Goal: Communication & Community: Answer question/provide support

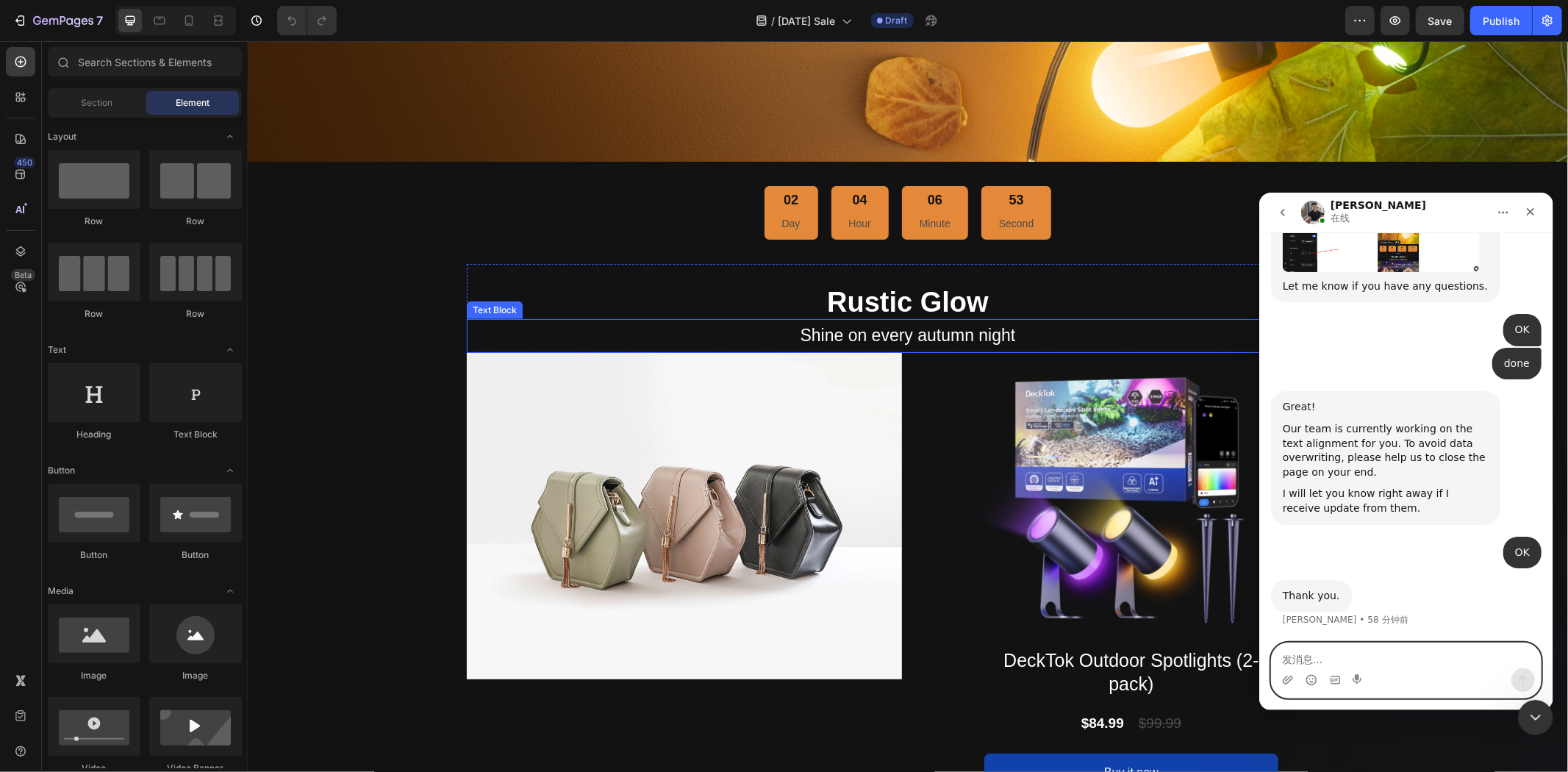
scroll to position [981, 0]
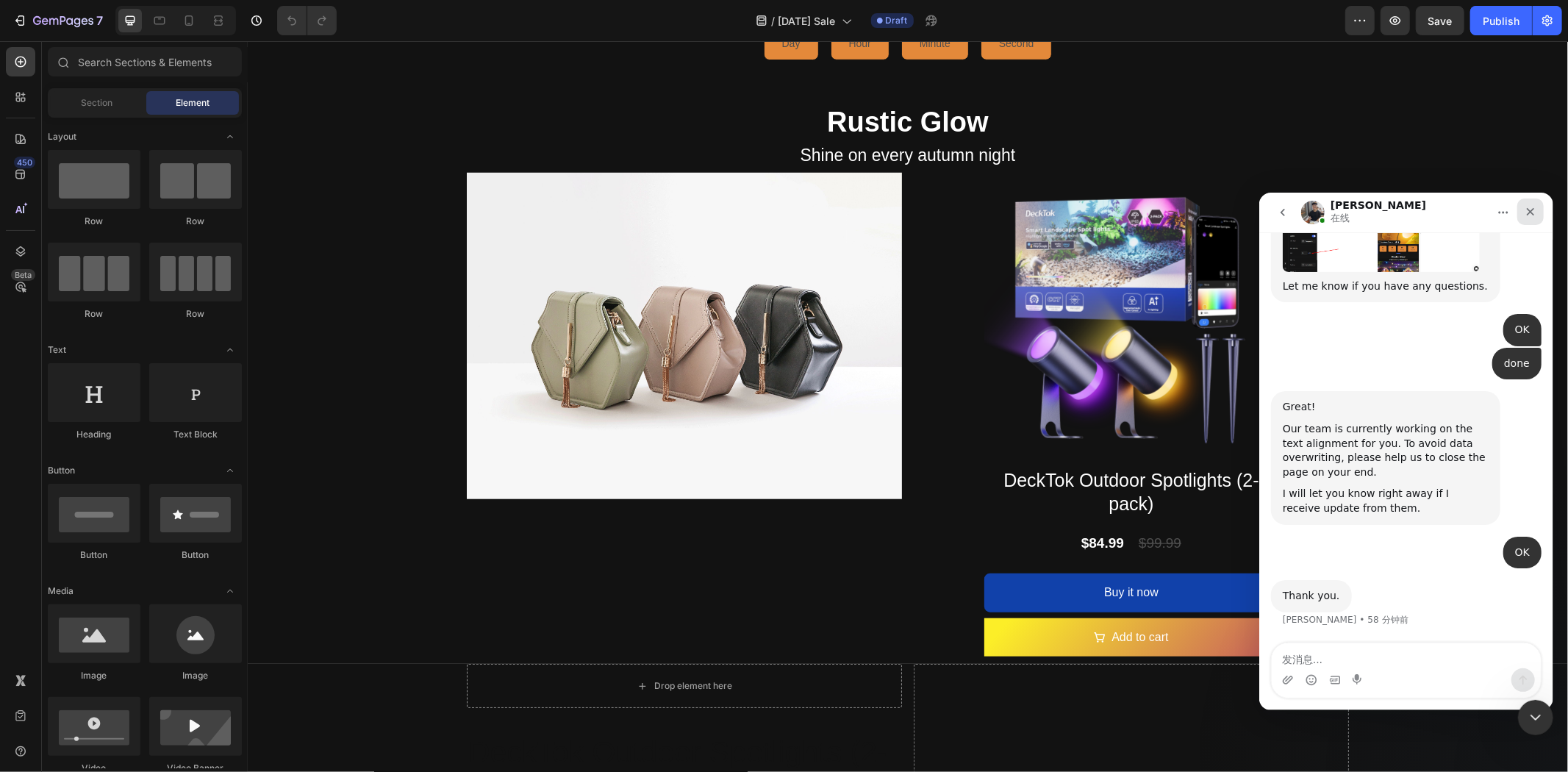
click at [1533, 212] on icon "关闭" at bounding box center [1530, 211] width 12 height 12
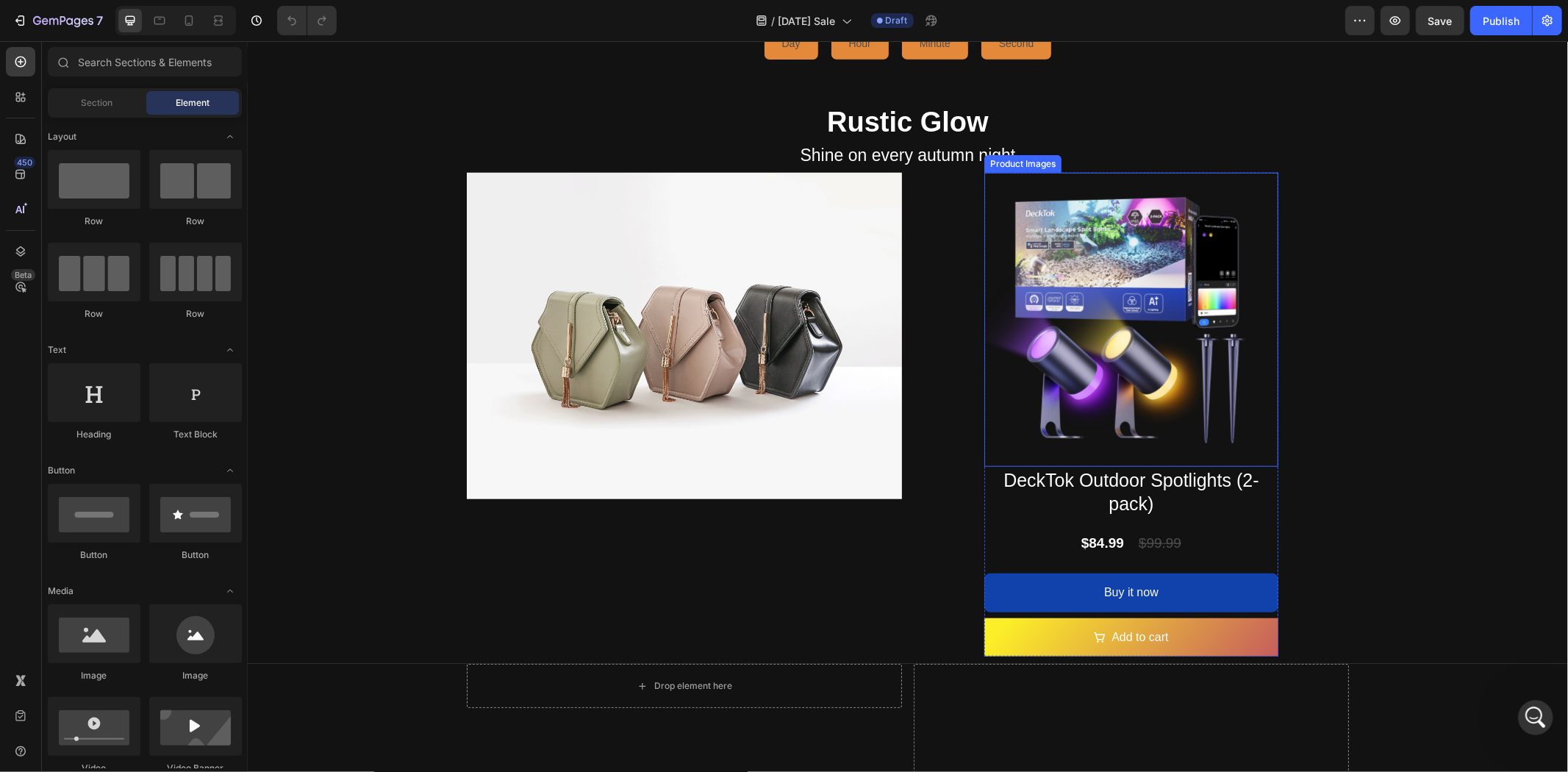
scroll to position [0, 0]
click at [1122, 397] on img at bounding box center [1131, 319] width 294 height 294
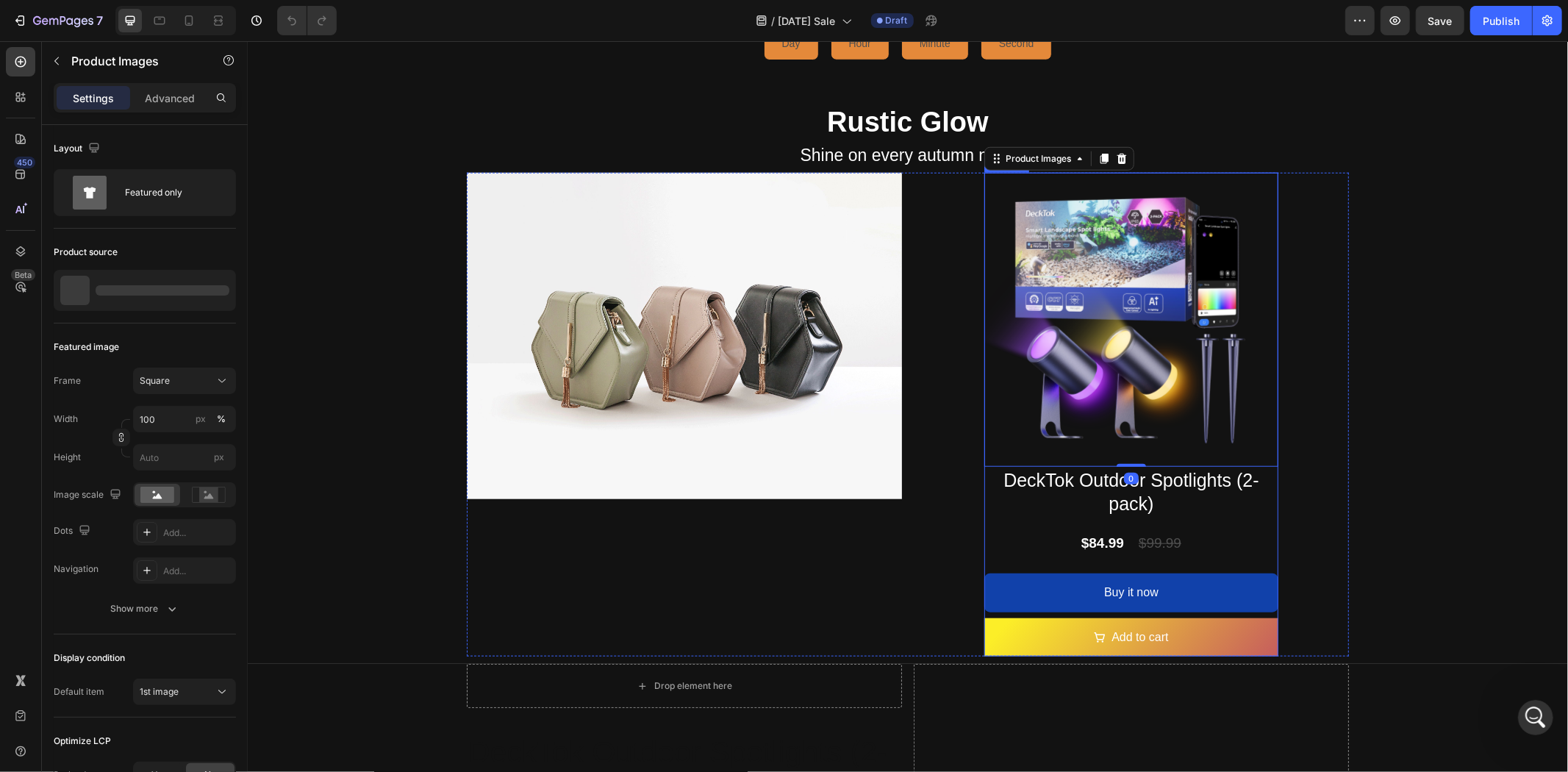
scroll to position [21981, 0]
click at [1303, 396] on div "Product Images 0 DeckTok Outdoor Spotlights (2-pack) Product Title $84.99 Produ…" at bounding box center [1131, 415] width 435 height 485
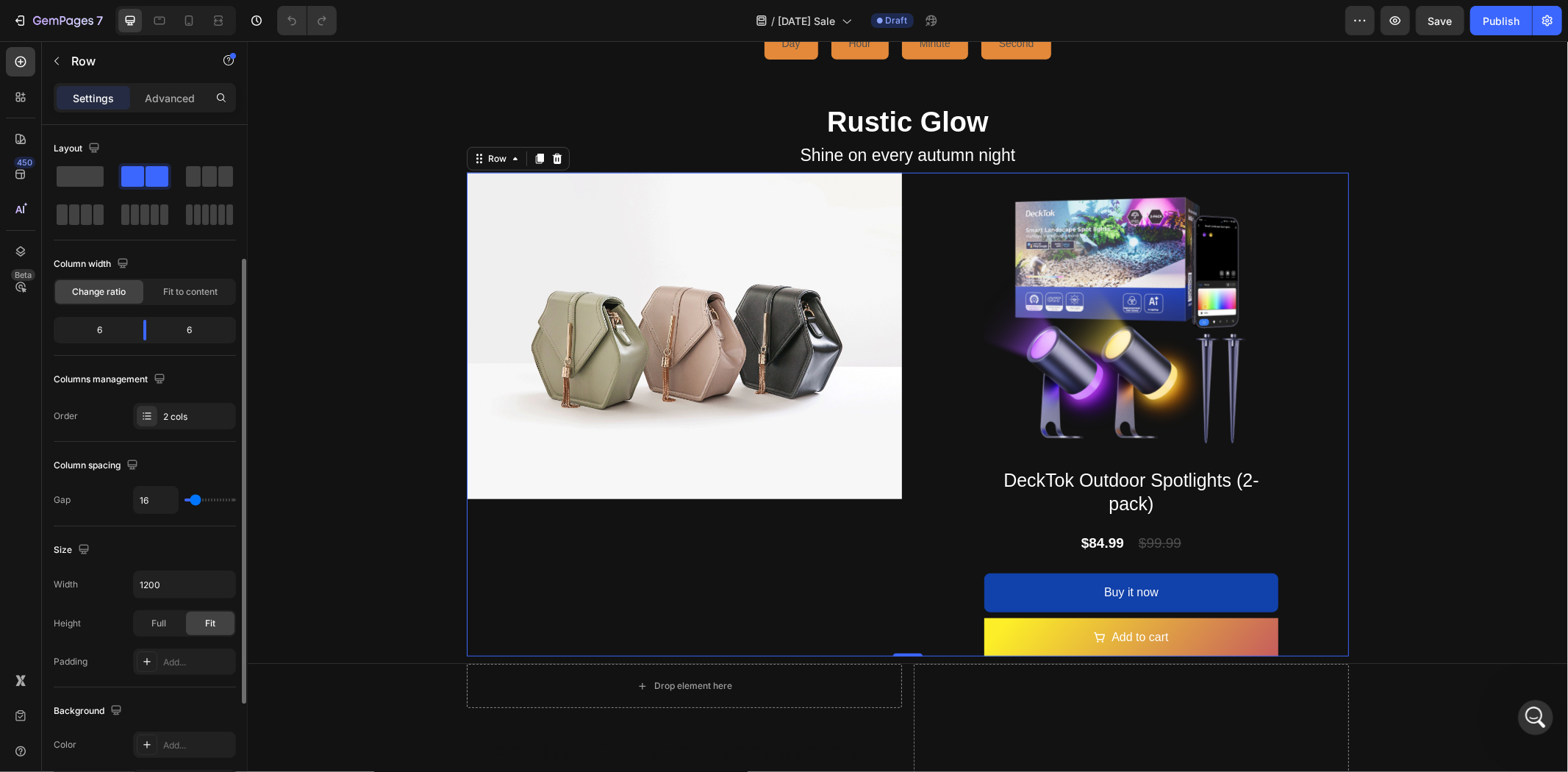
scroll to position [81, 0]
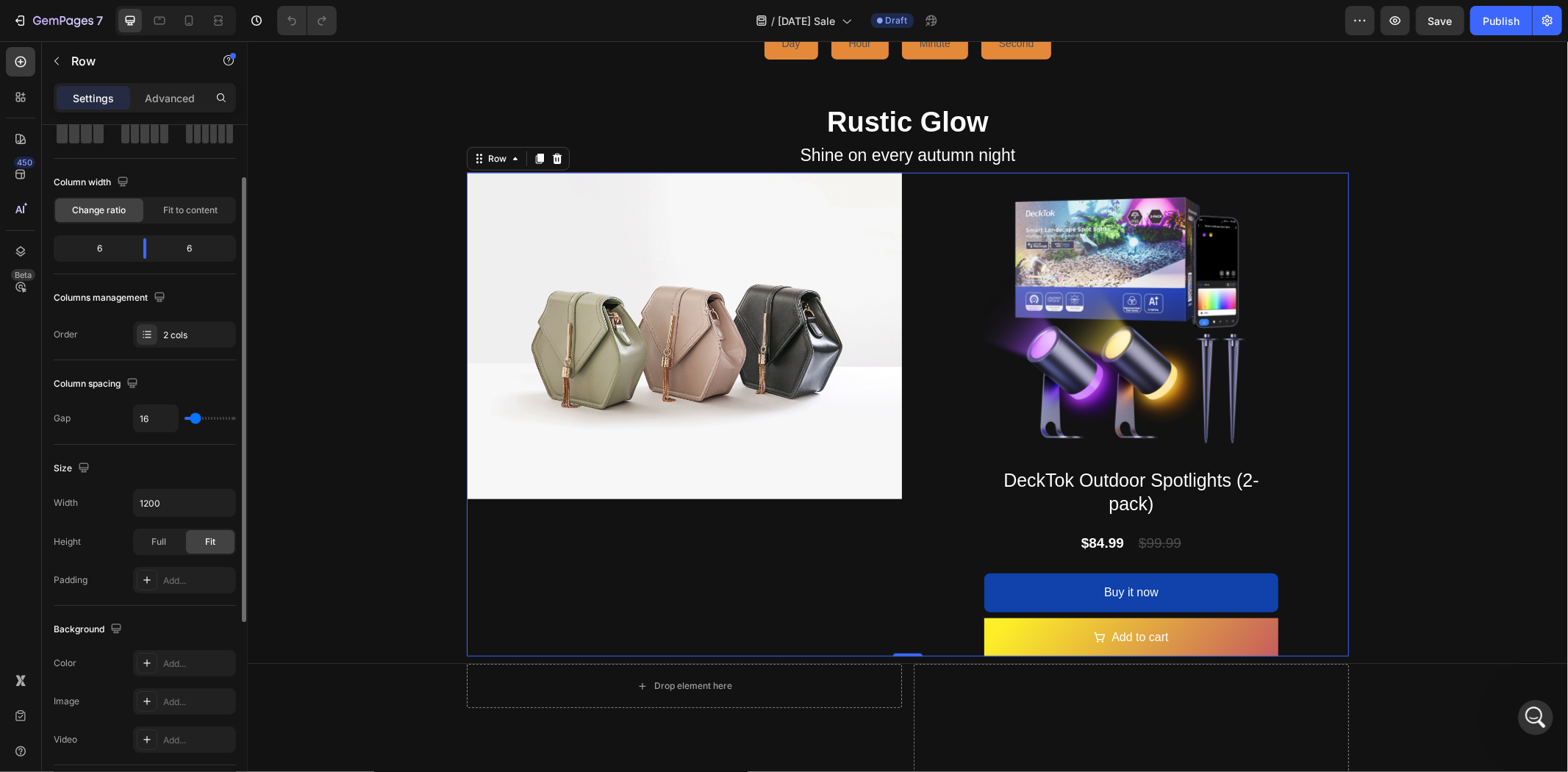
type input "27"
type input "32"
type input "39"
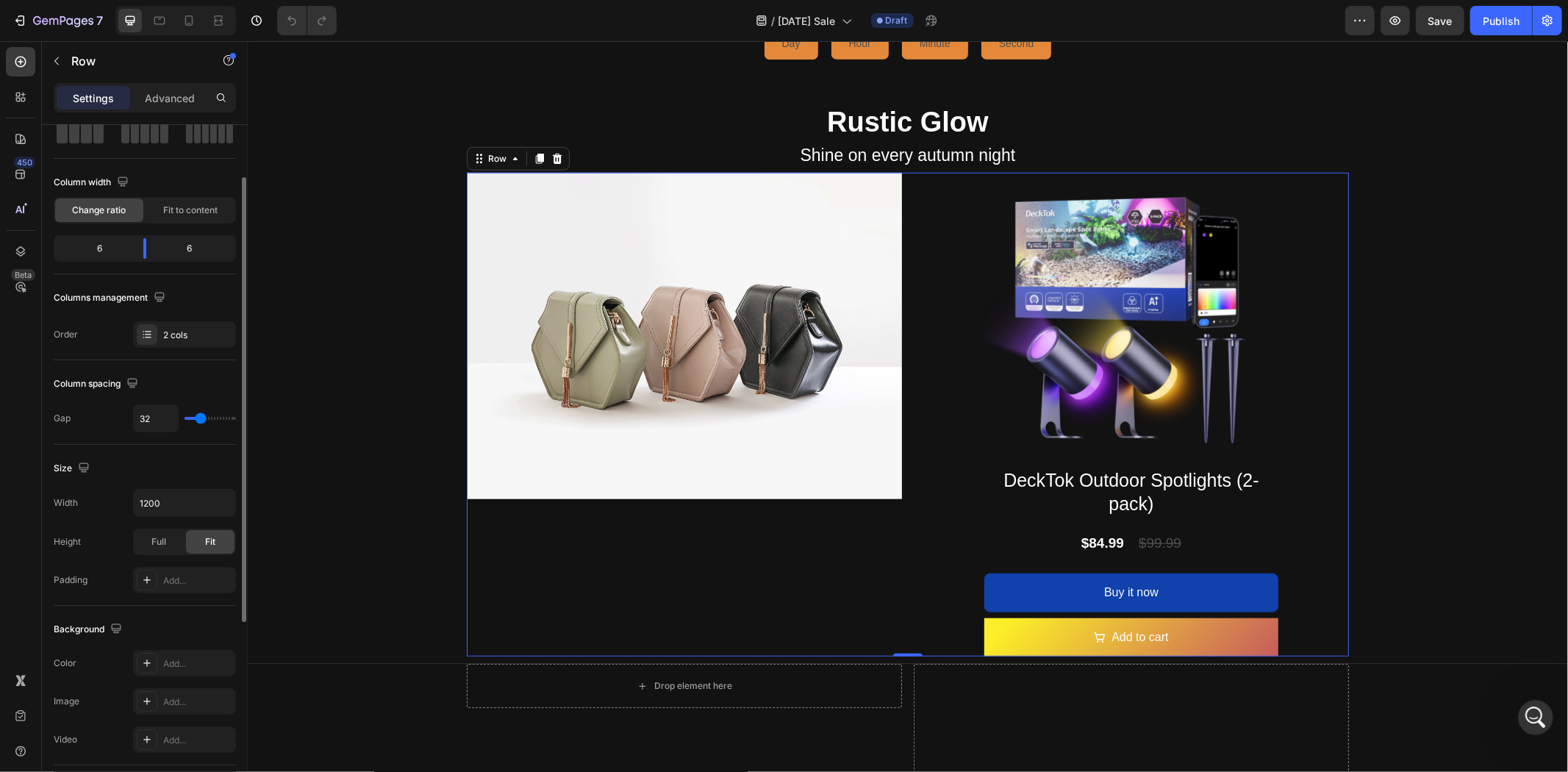
type input "39"
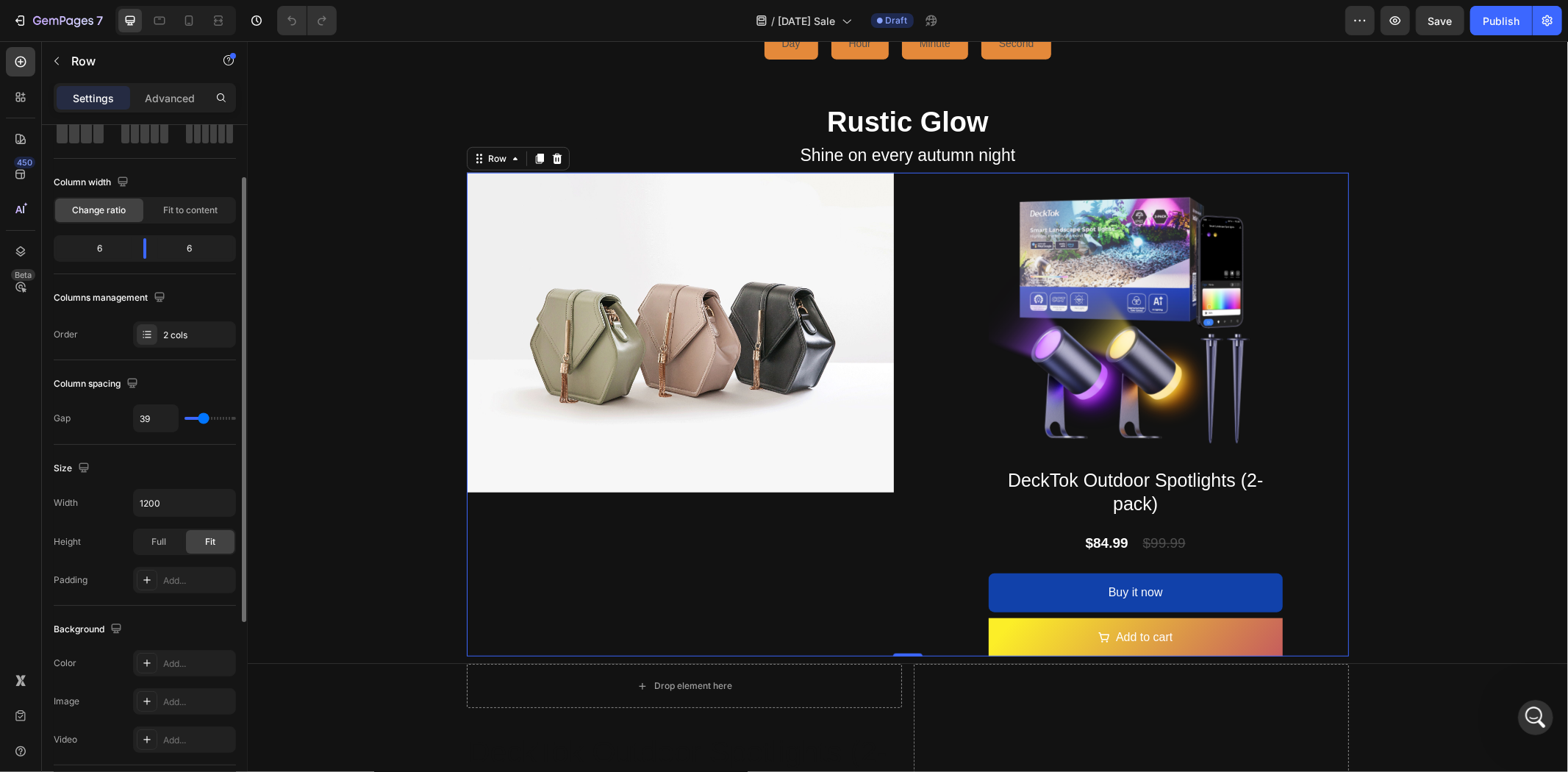
type input "52"
type input "57"
type input "59"
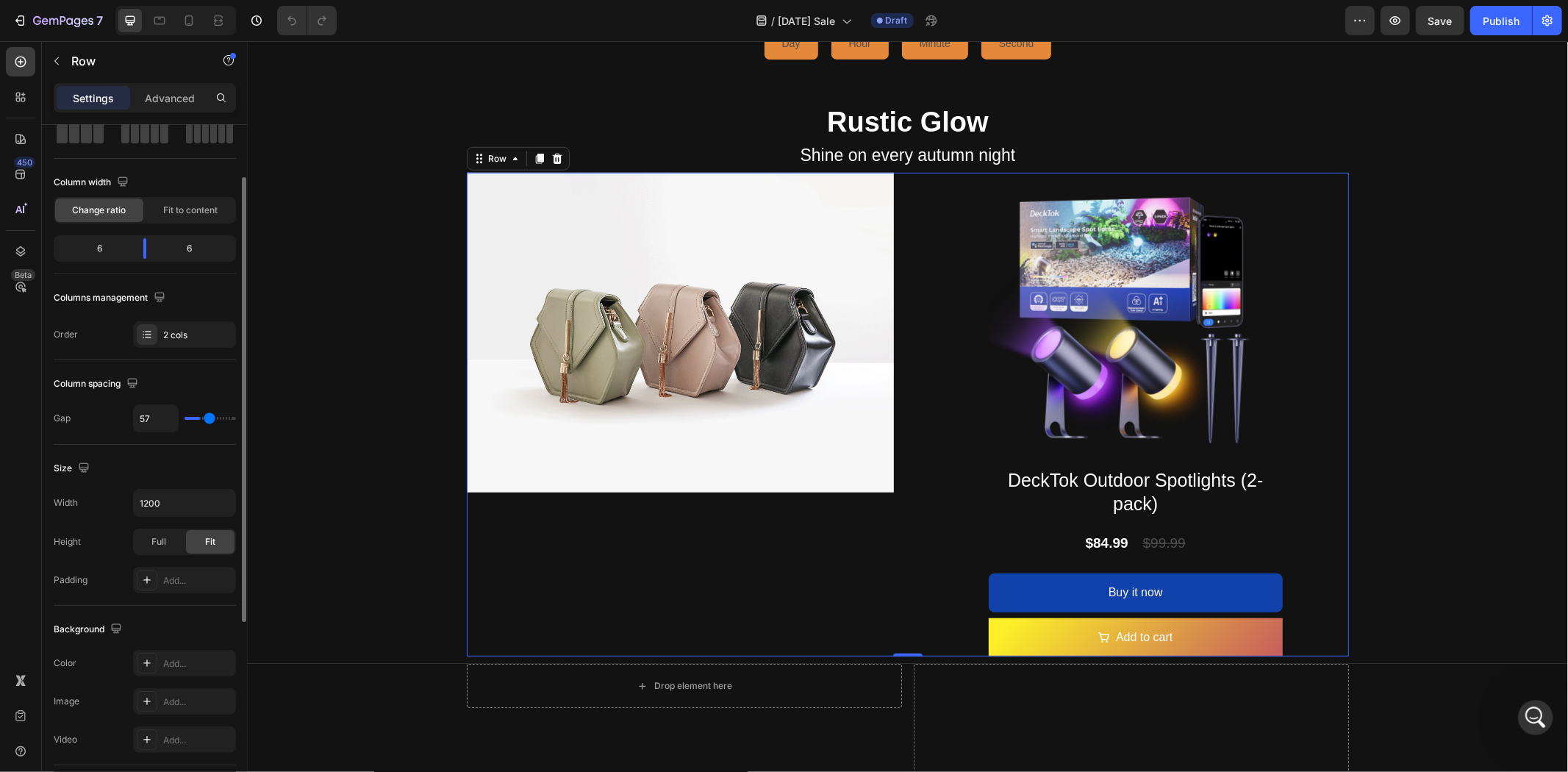
type input "59"
type input "64"
type input "71"
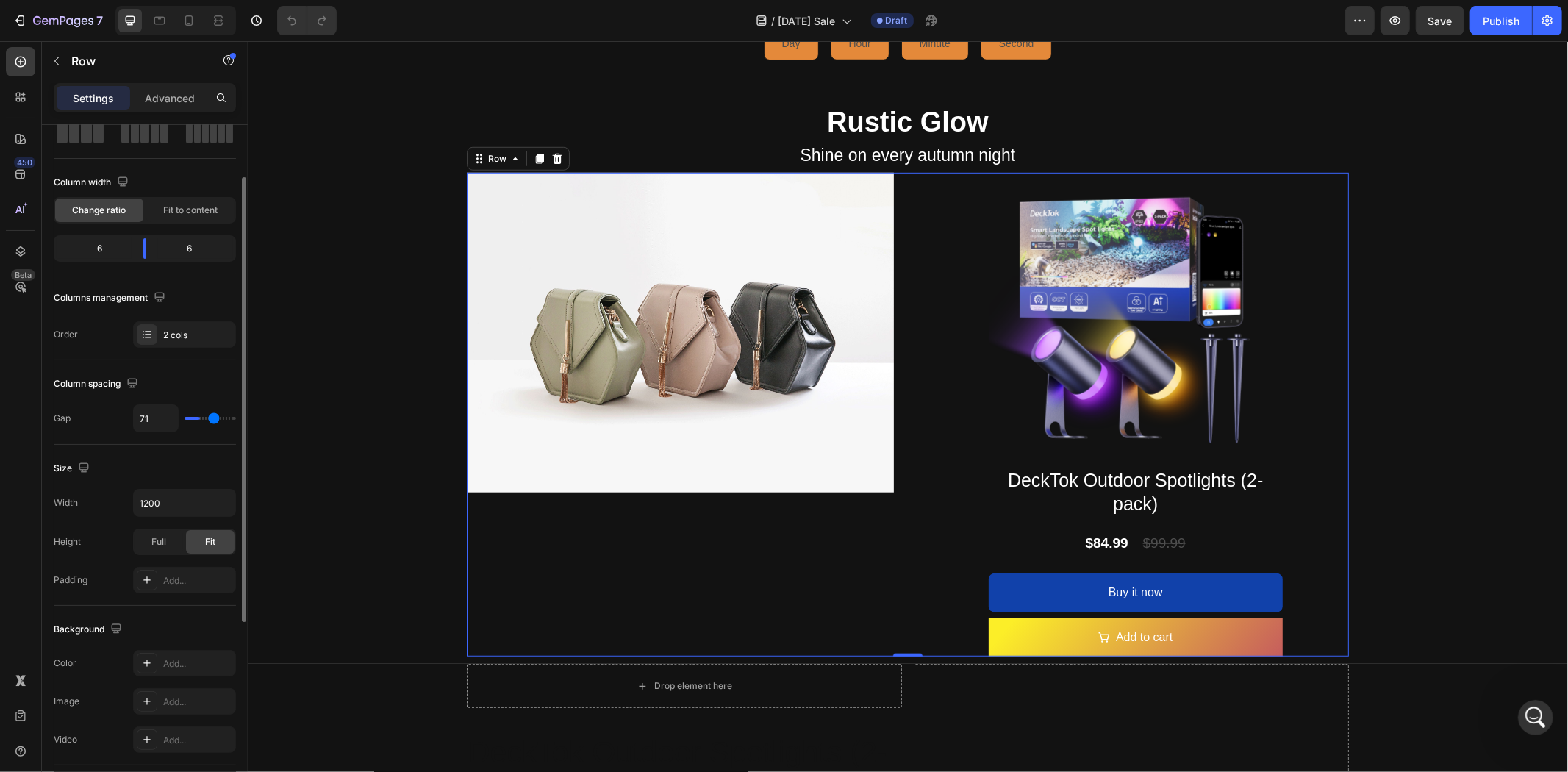
type input "81"
type input "86"
type input "89"
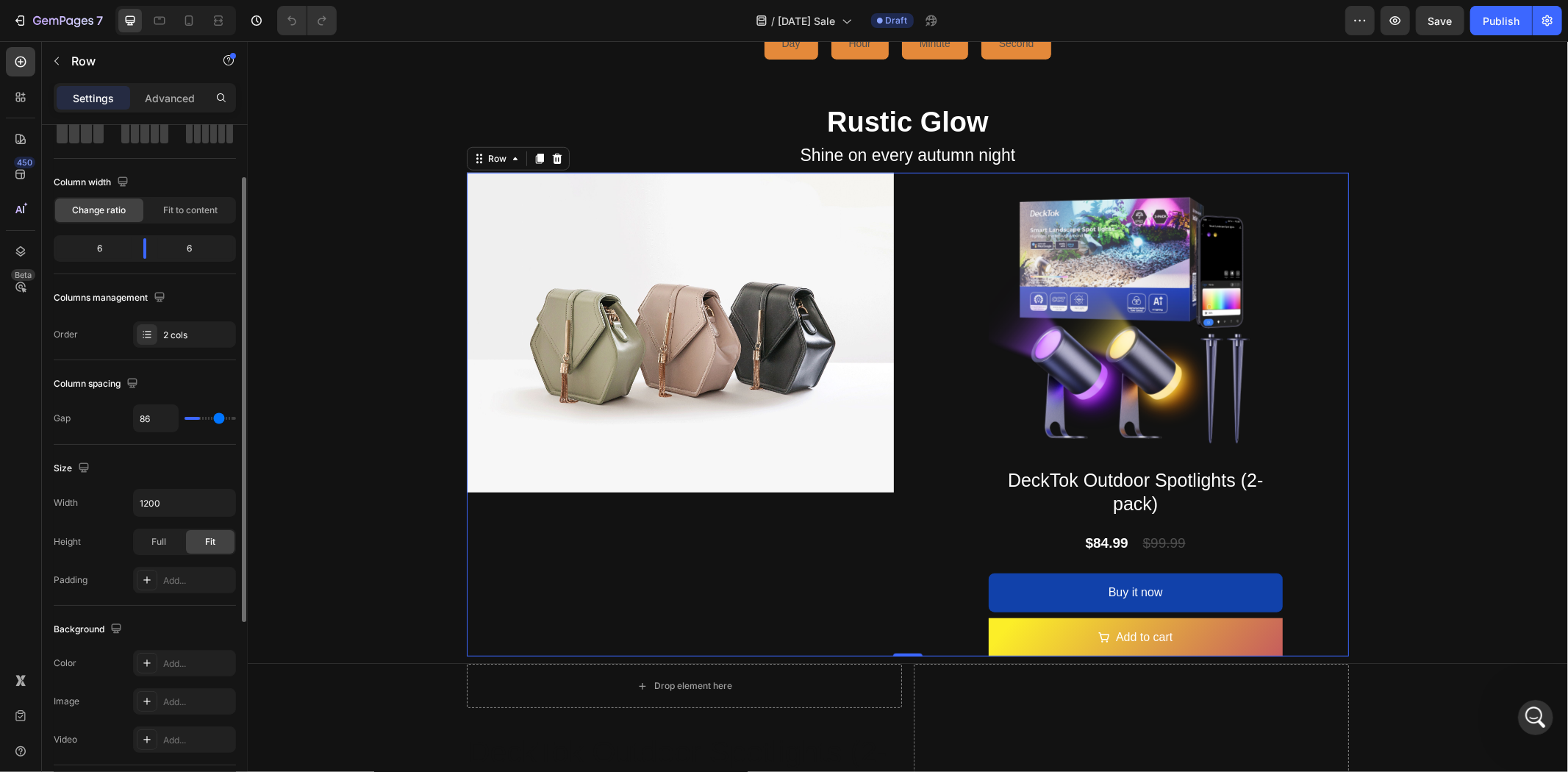
type input "89"
type input "91"
type input "94"
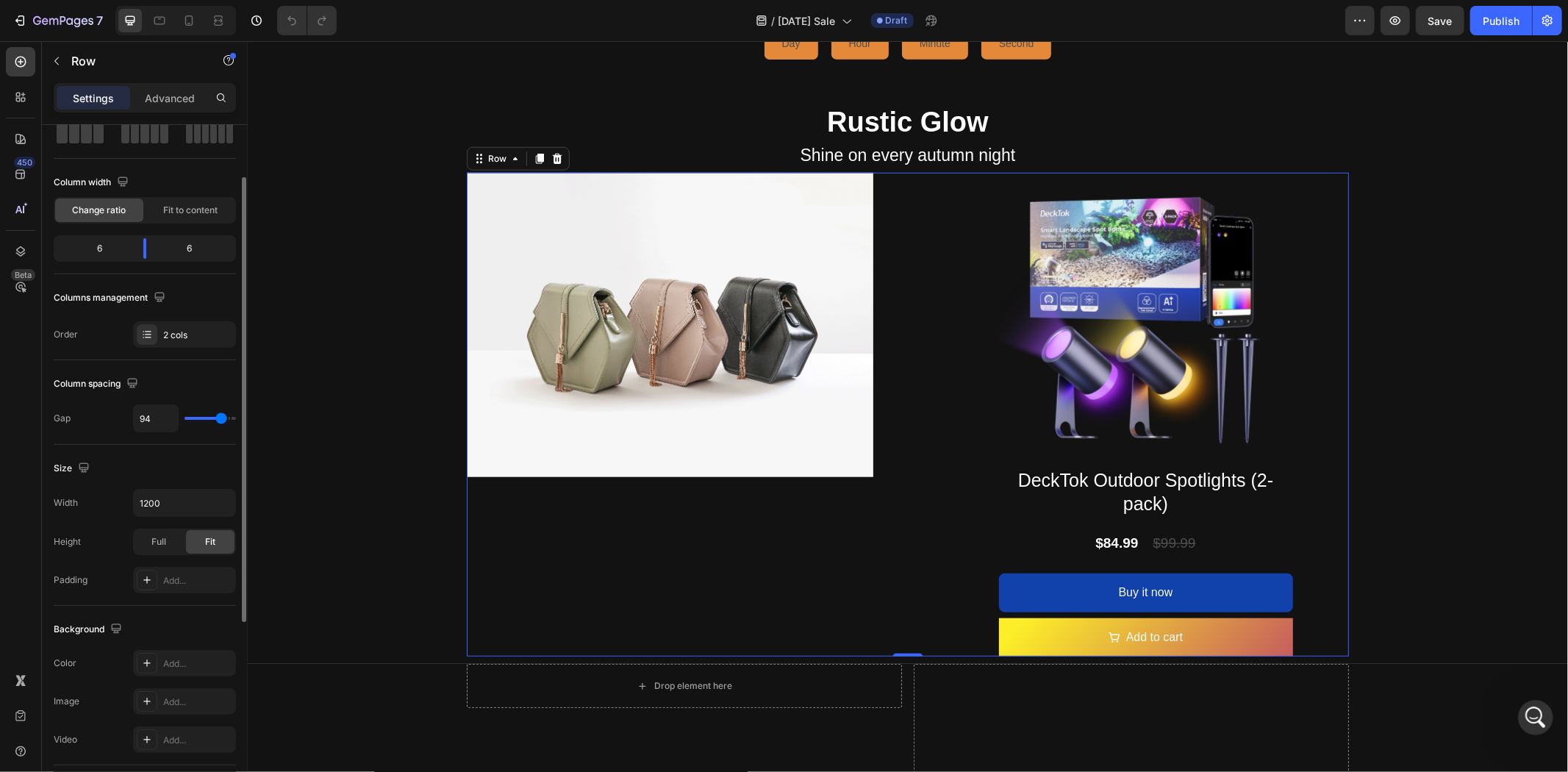
type input "91"
type input "89"
type input "84"
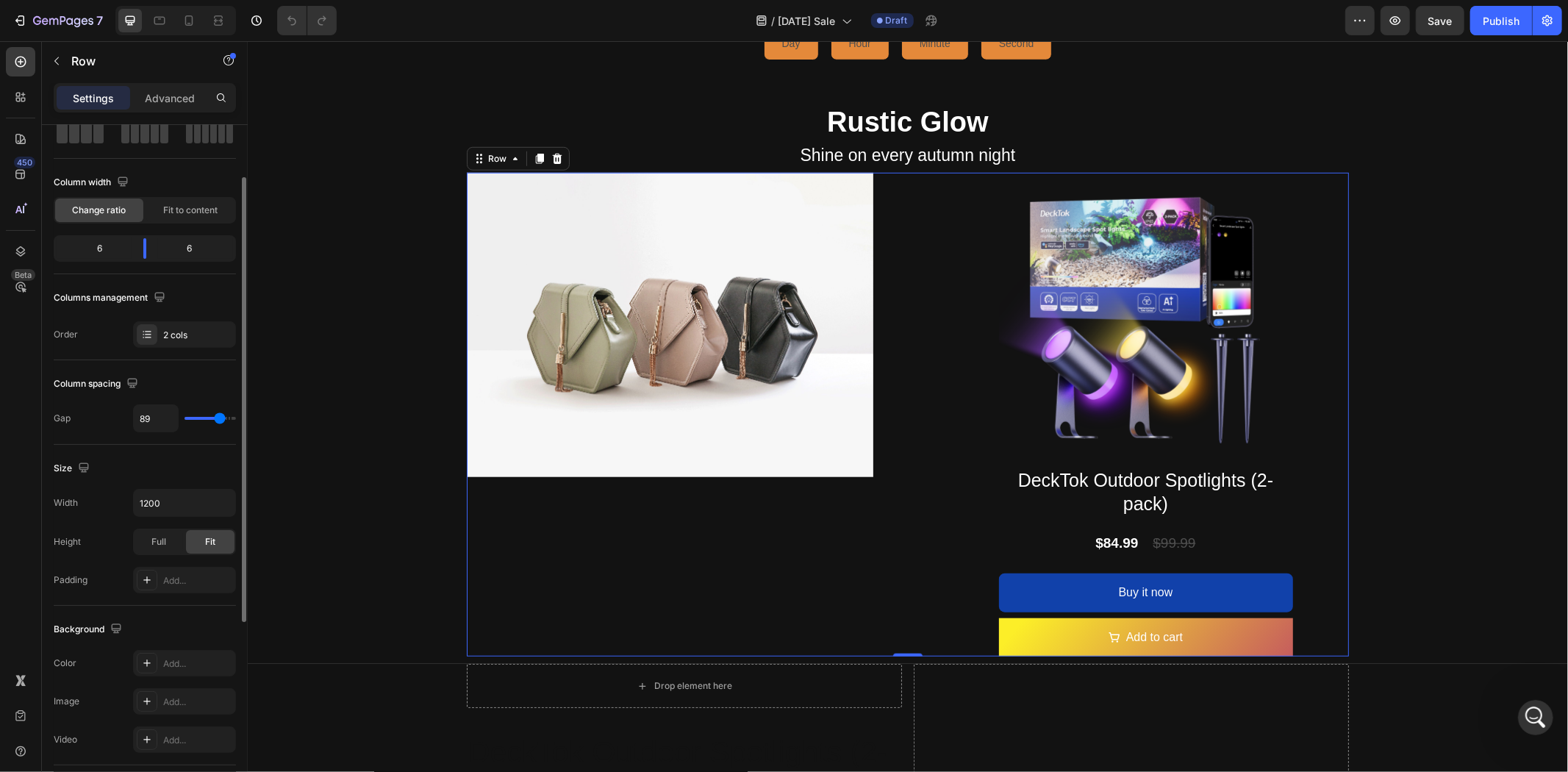
type input "84"
type input "81"
type input "79"
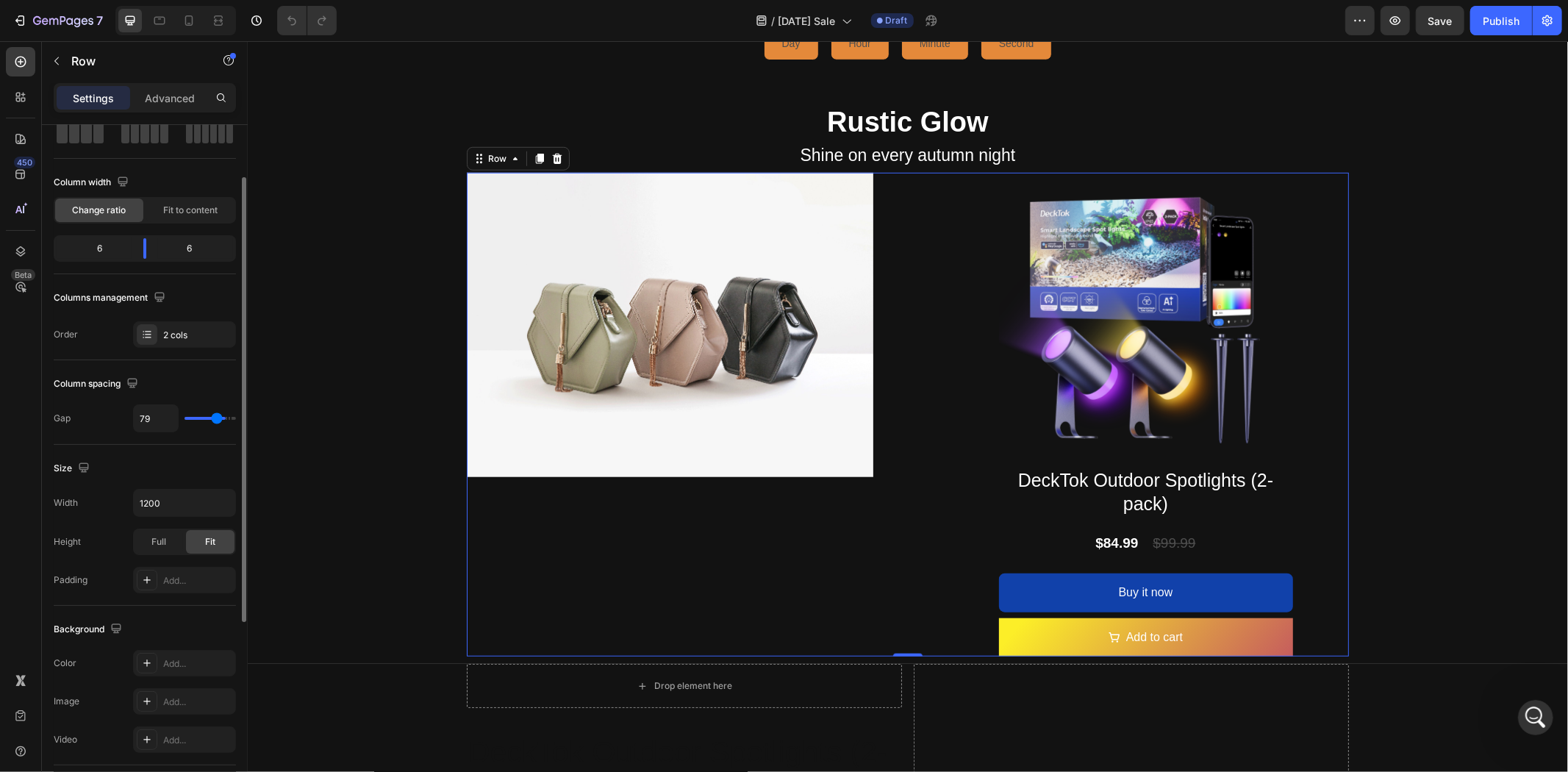
type input "74"
type input "71"
type input "69"
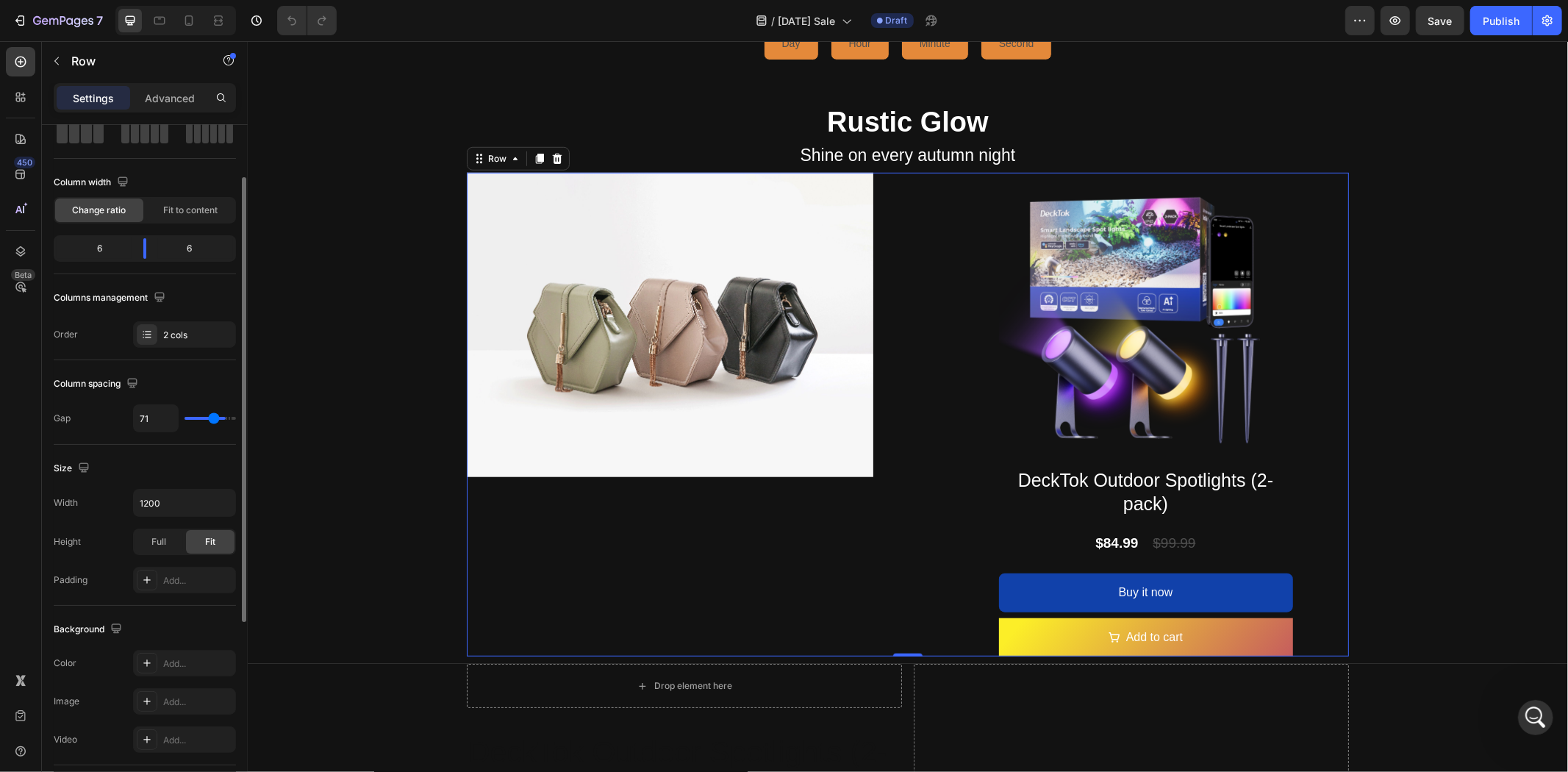
type input "69"
type input "64"
type input "62"
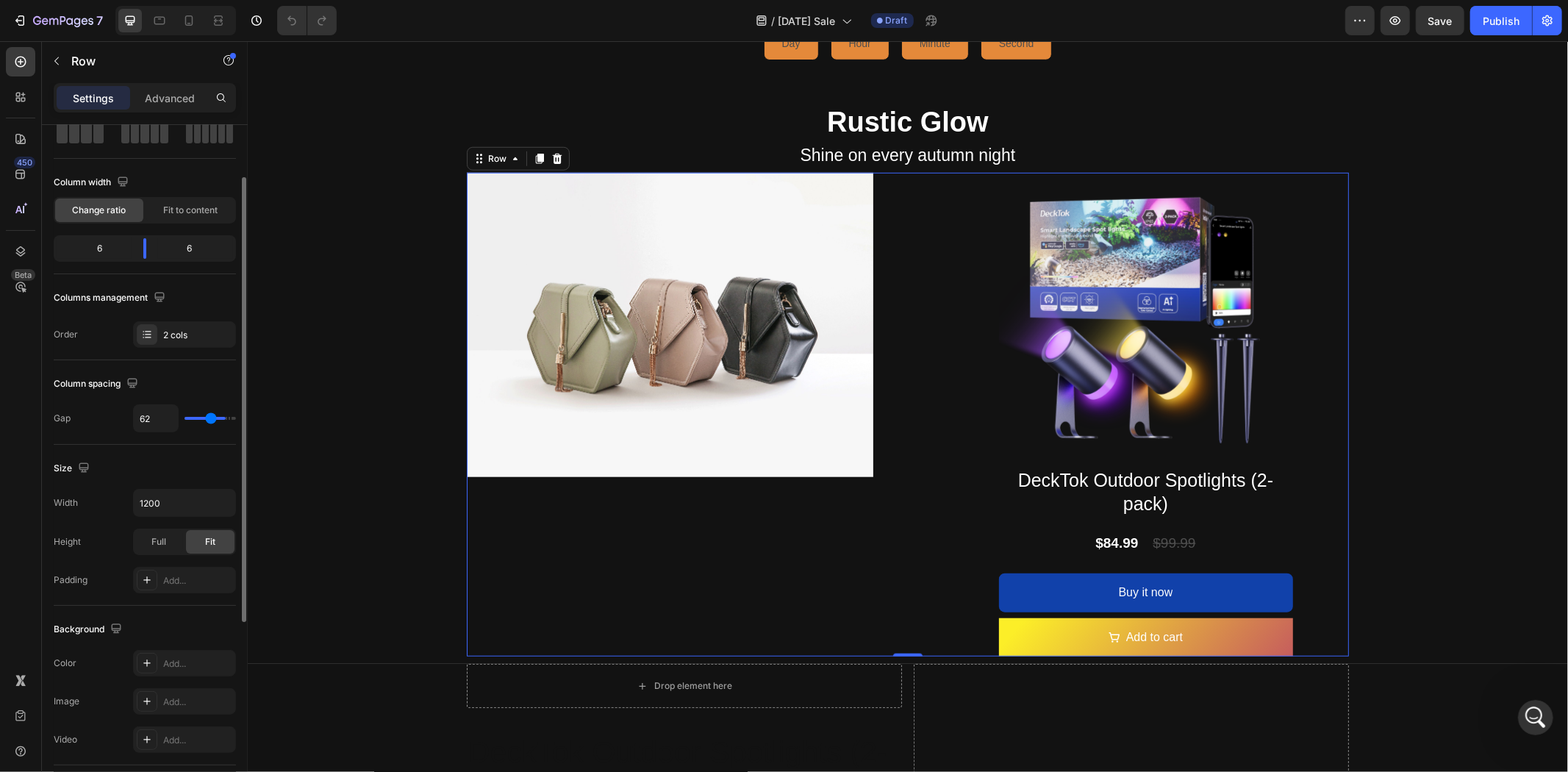
type input "59"
type input "54"
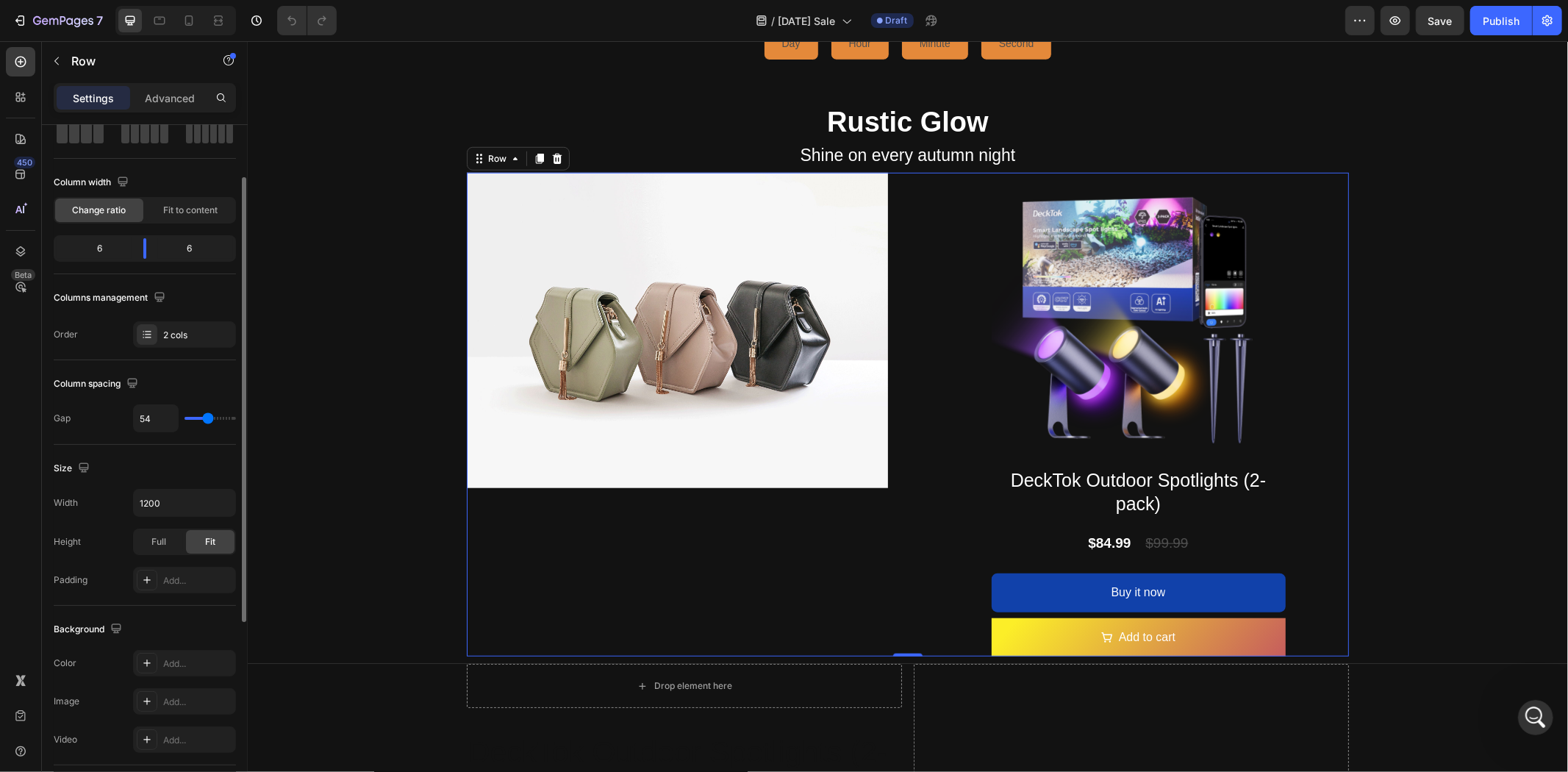
type input "52"
type input "49"
type input "47"
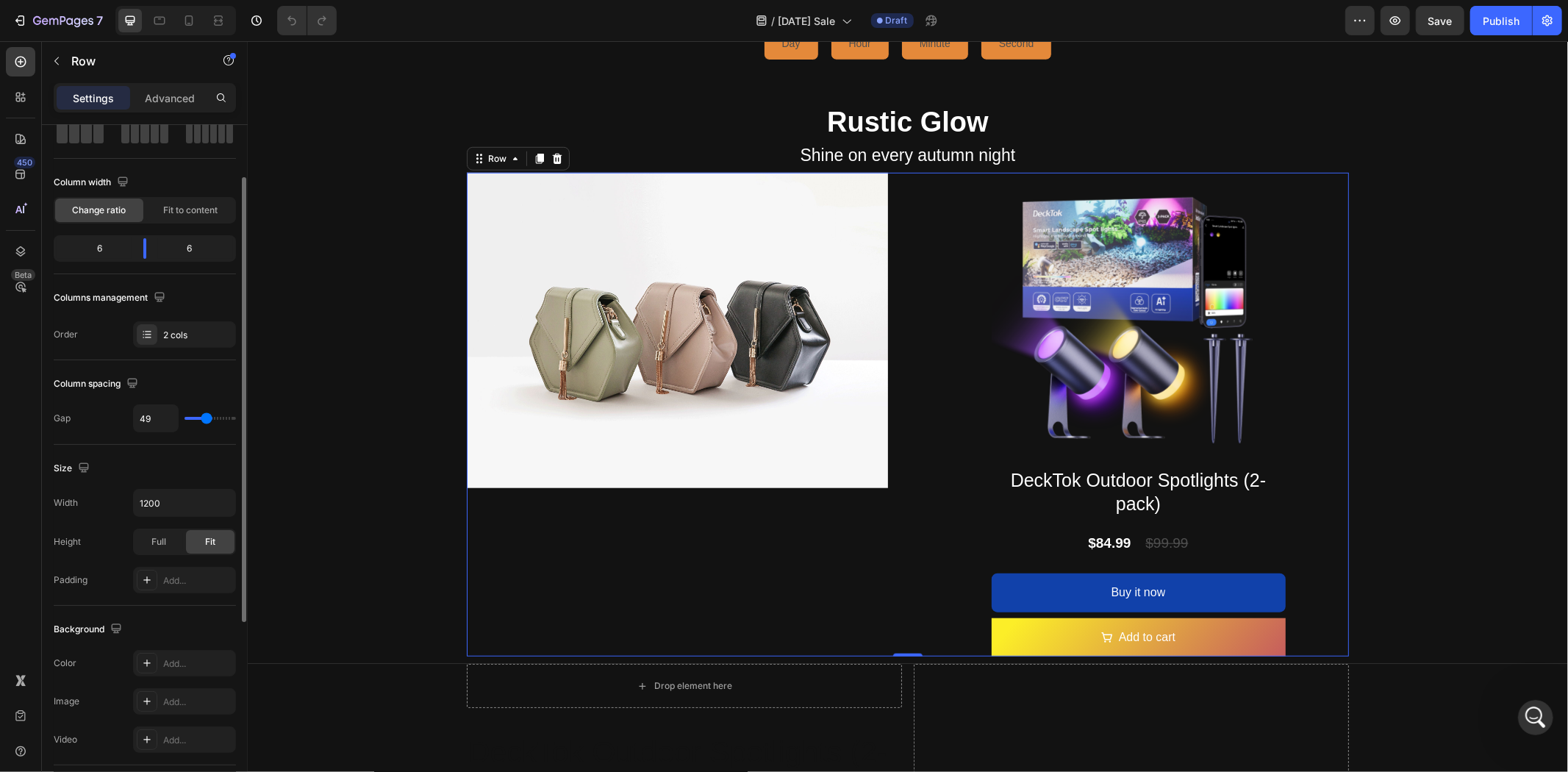
type input "47"
type input "44"
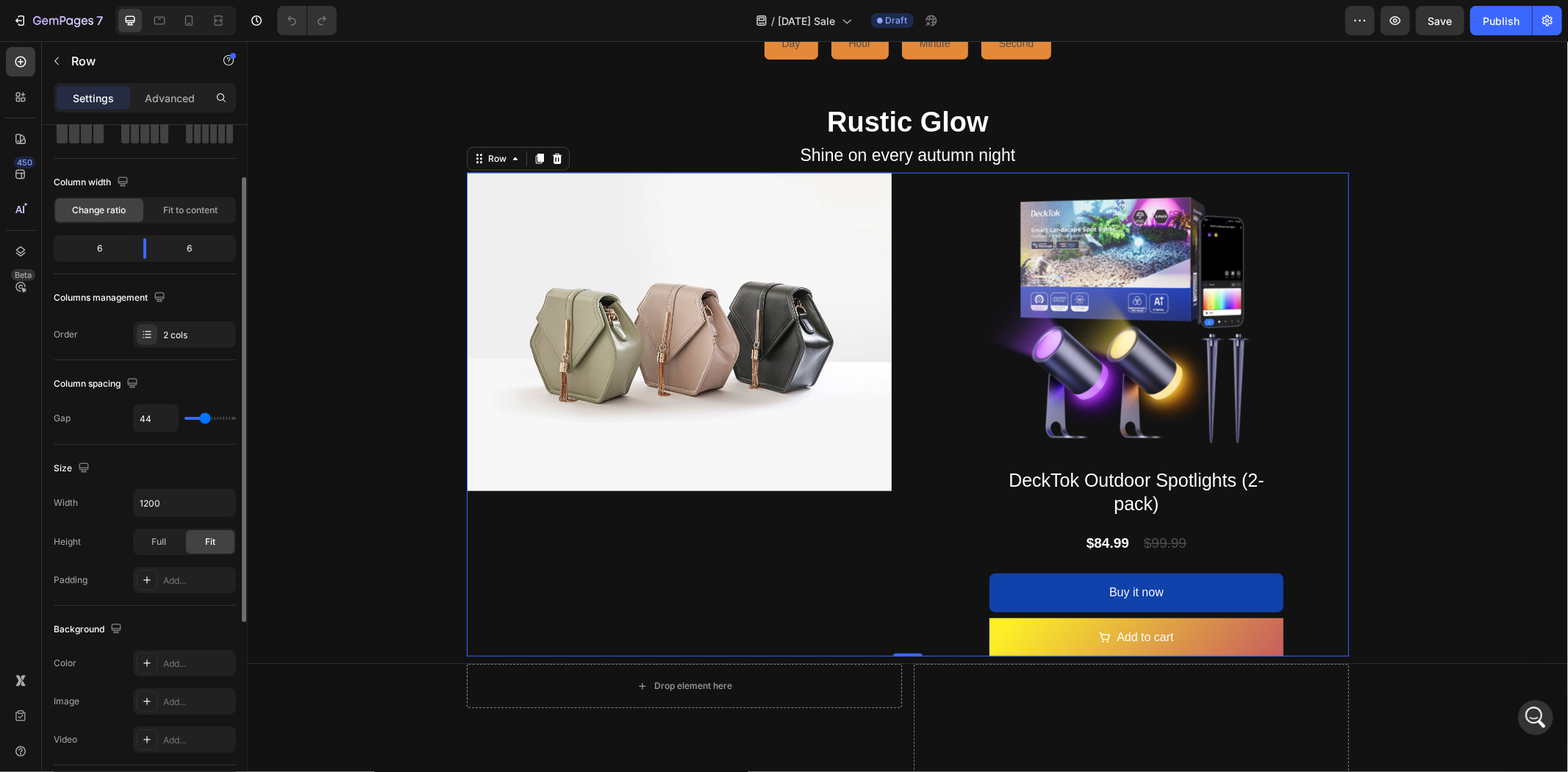
drag, startPoint x: 195, startPoint y: 421, endPoint x: 205, endPoint y: 420, distance: 10.0
type input "44"
click at [205, 420] on input "range" at bounding box center [210, 419] width 51 height 3
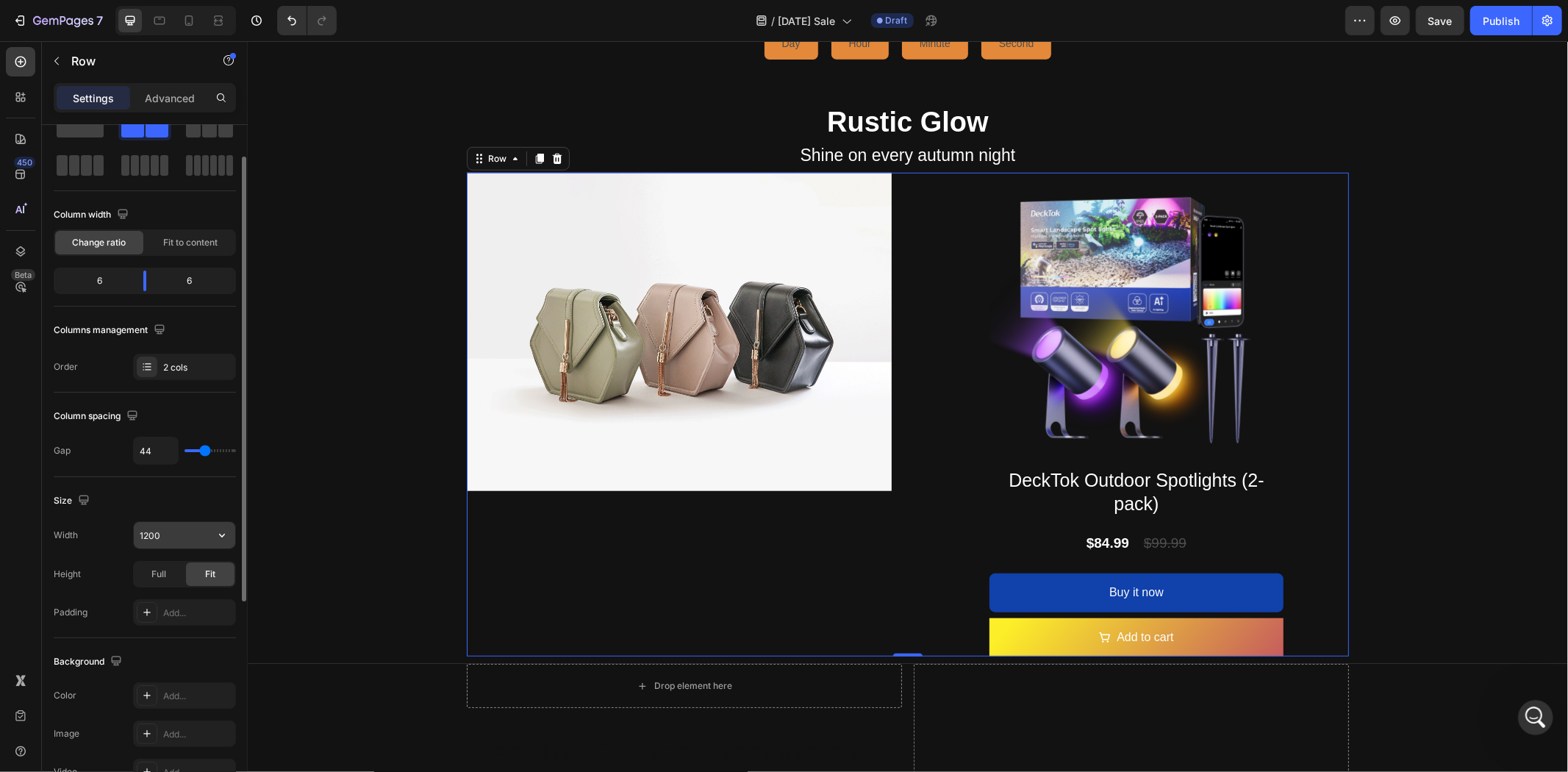
scroll to position [0, 0]
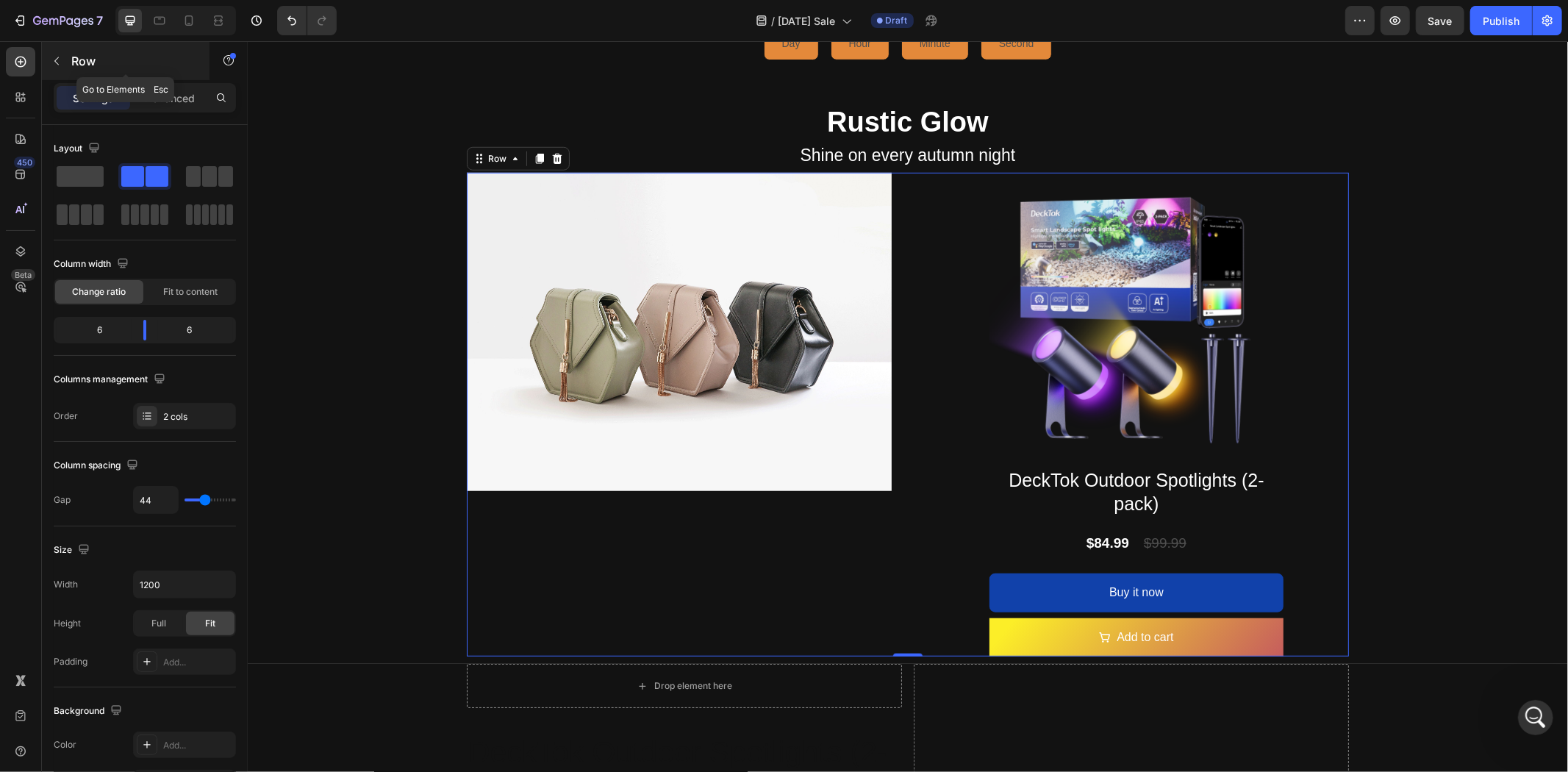
click at [61, 66] on icon "button" at bounding box center [56, 61] width 12 height 12
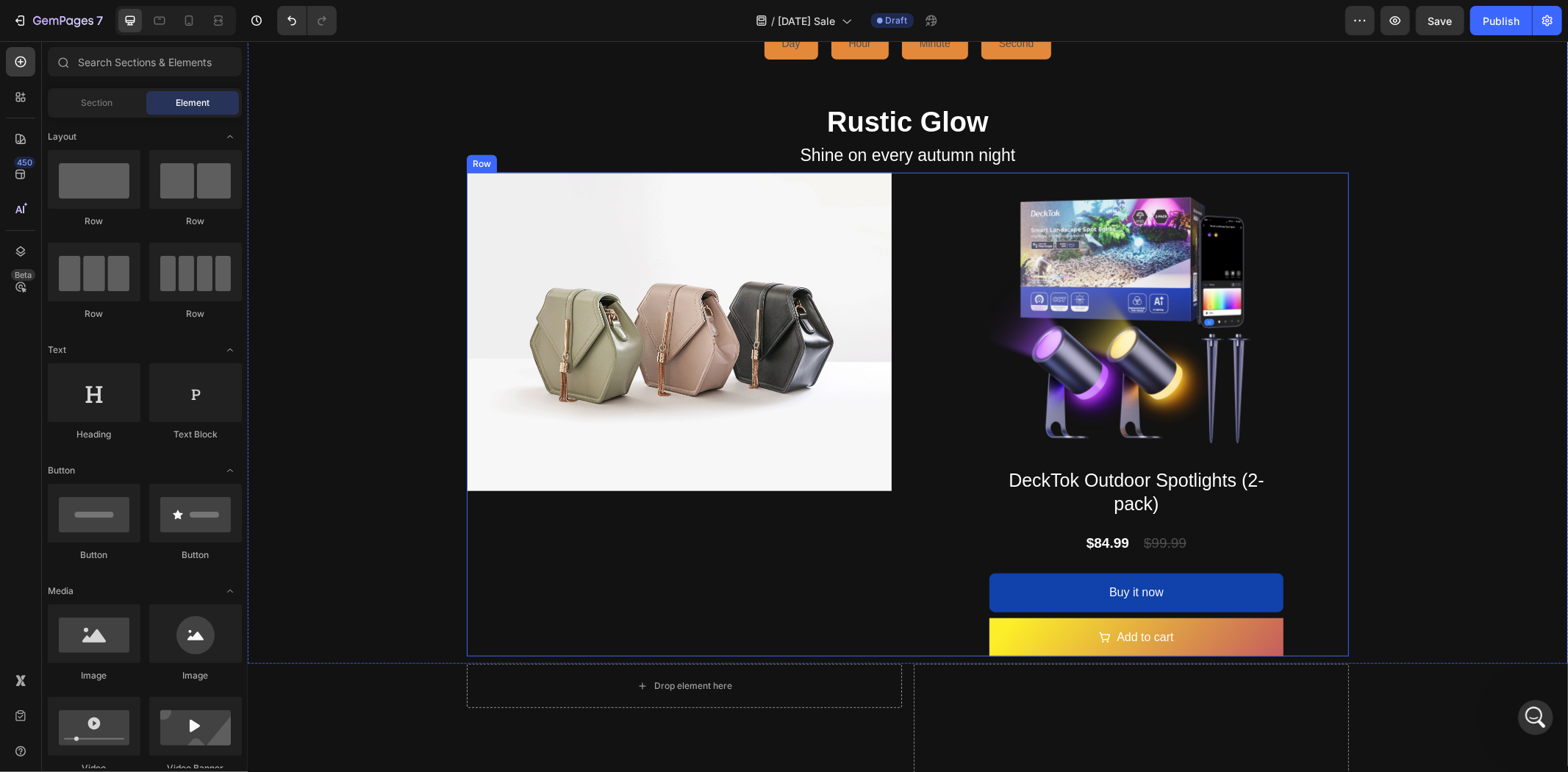
click at [926, 508] on div "Product Images DeckTok Outdoor Spotlights (2-pack) Product Title $84.99 Product…" at bounding box center [1136, 415] width 425 height 485
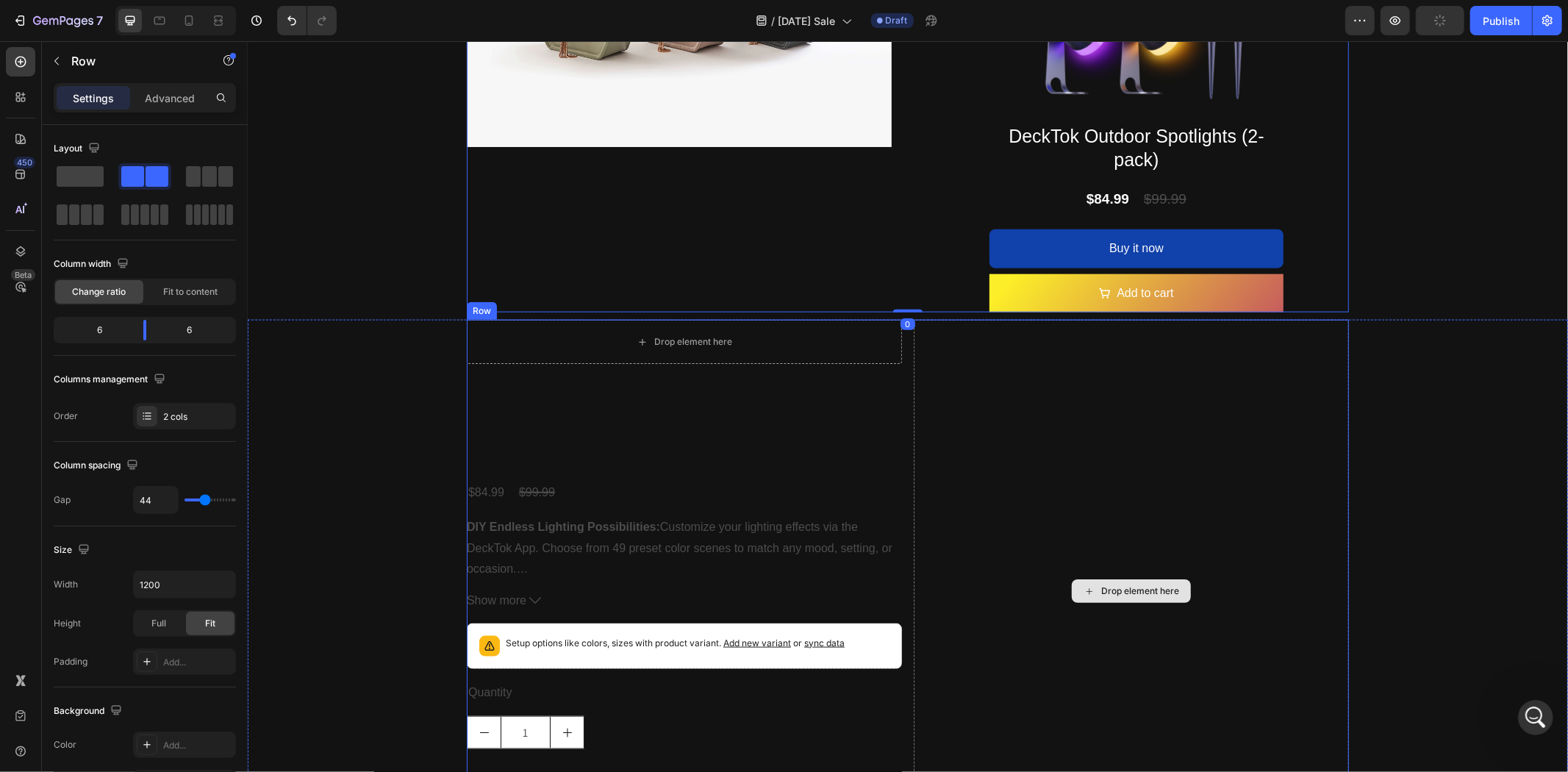
scroll to position [1471, 0]
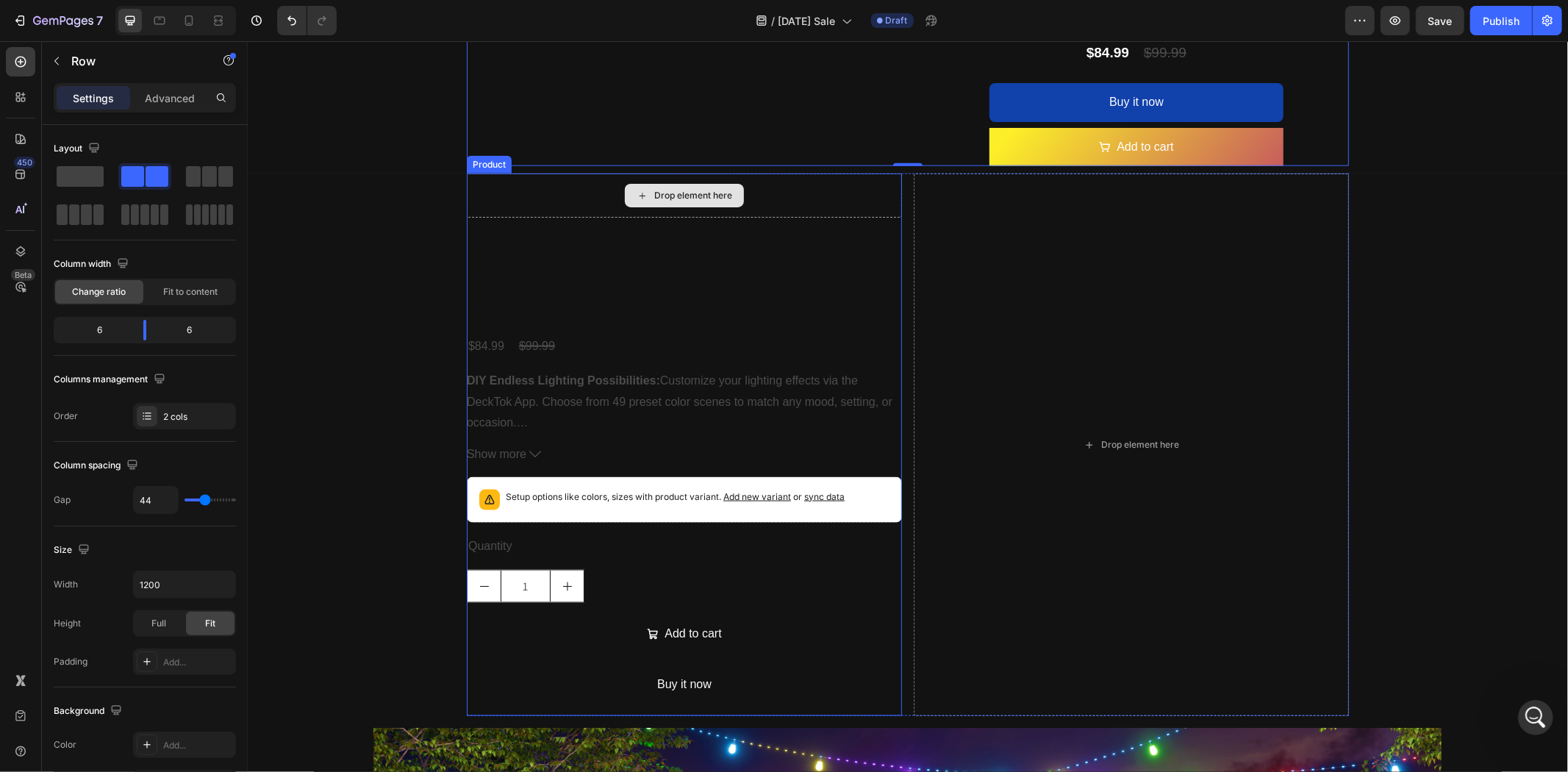
click at [790, 193] on div "Drop element here" at bounding box center [684, 195] width 435 height 44
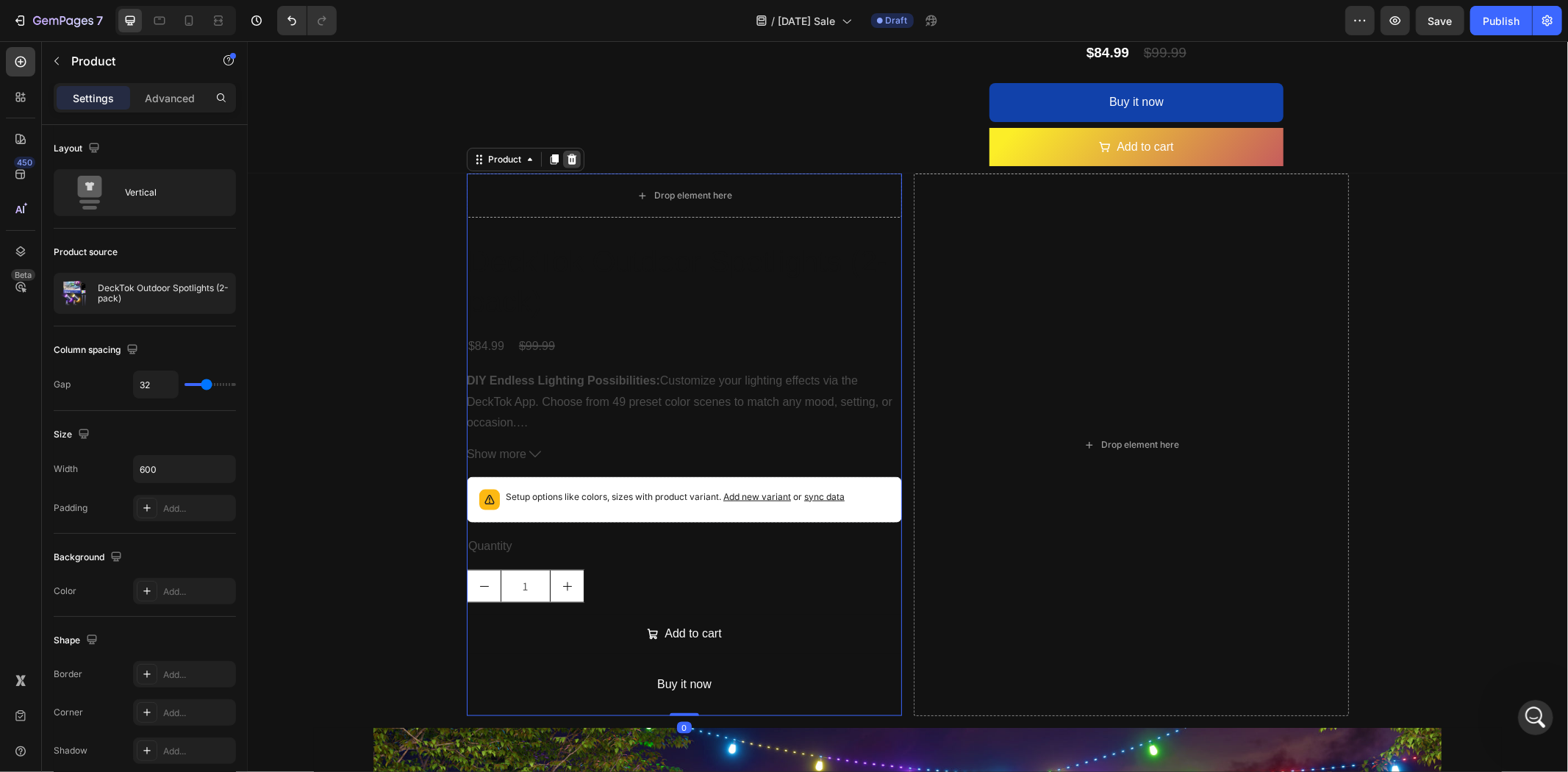
click at [568, 154] on icon at bounding box center [571, 159] width 10 height 11
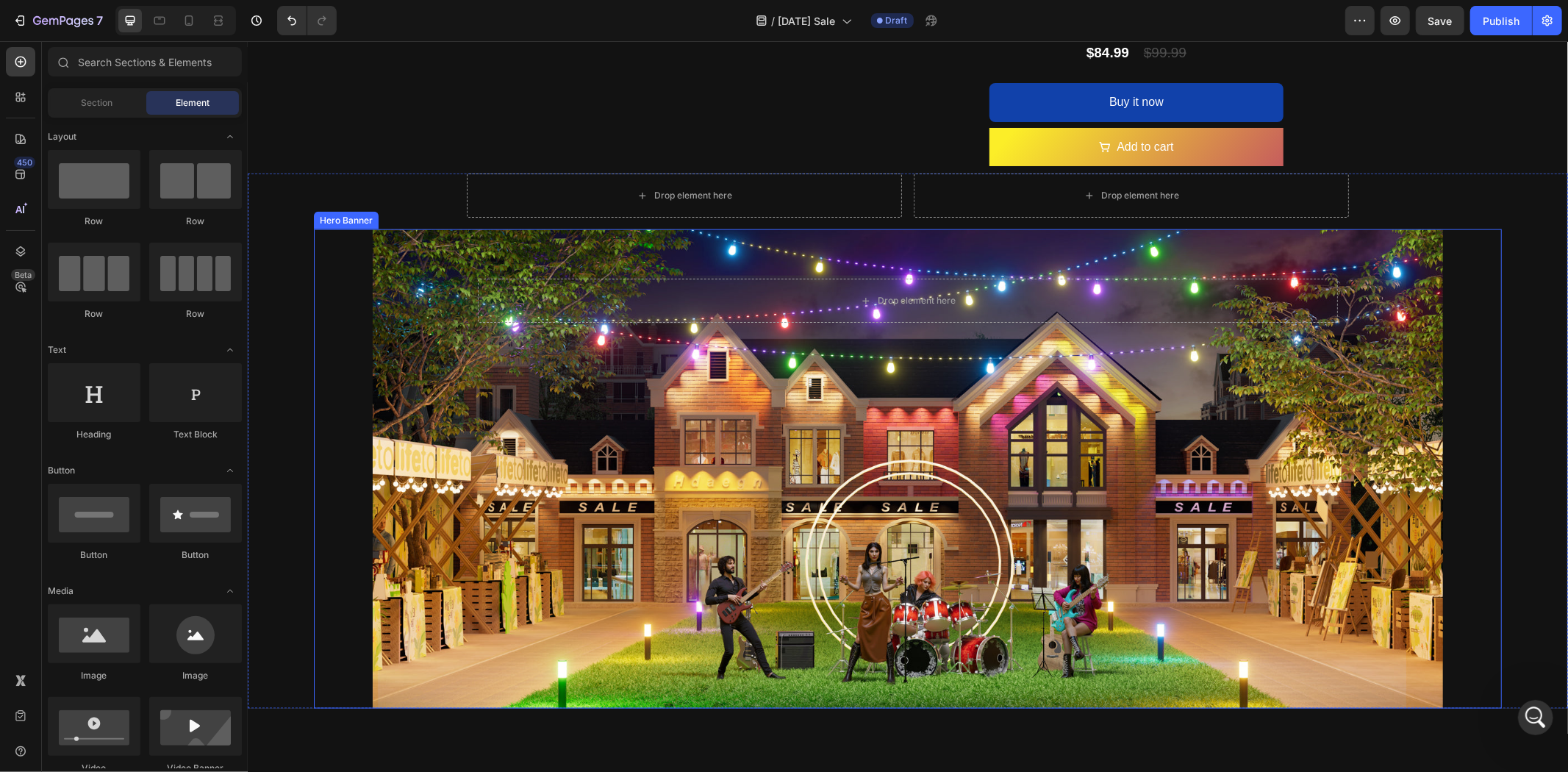
scroll to position [1062, 0]
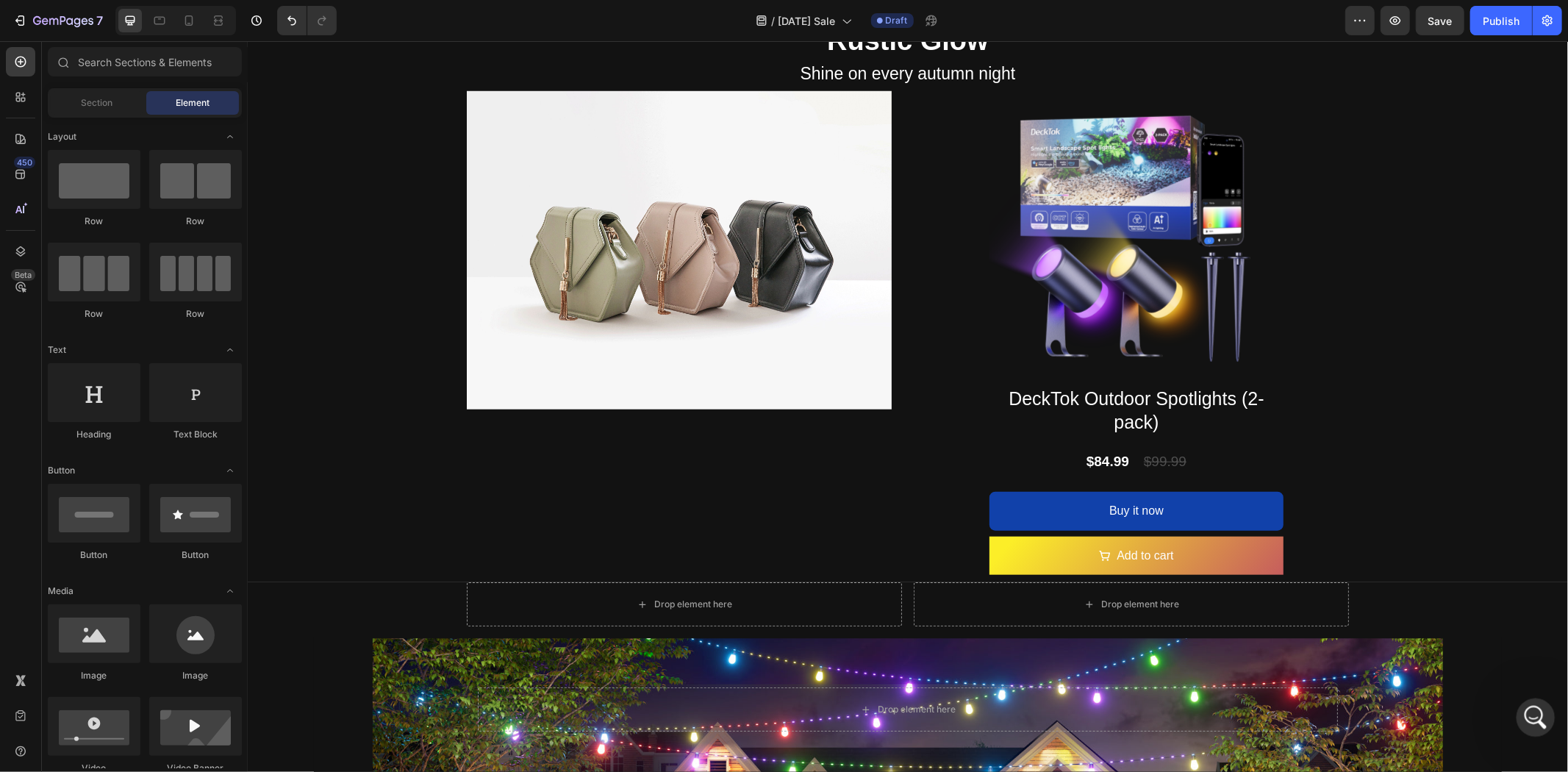
click at [1543, 722] on div "打开 Intercom Messenger" at bounding box center [1533, 716] width 48 height 48
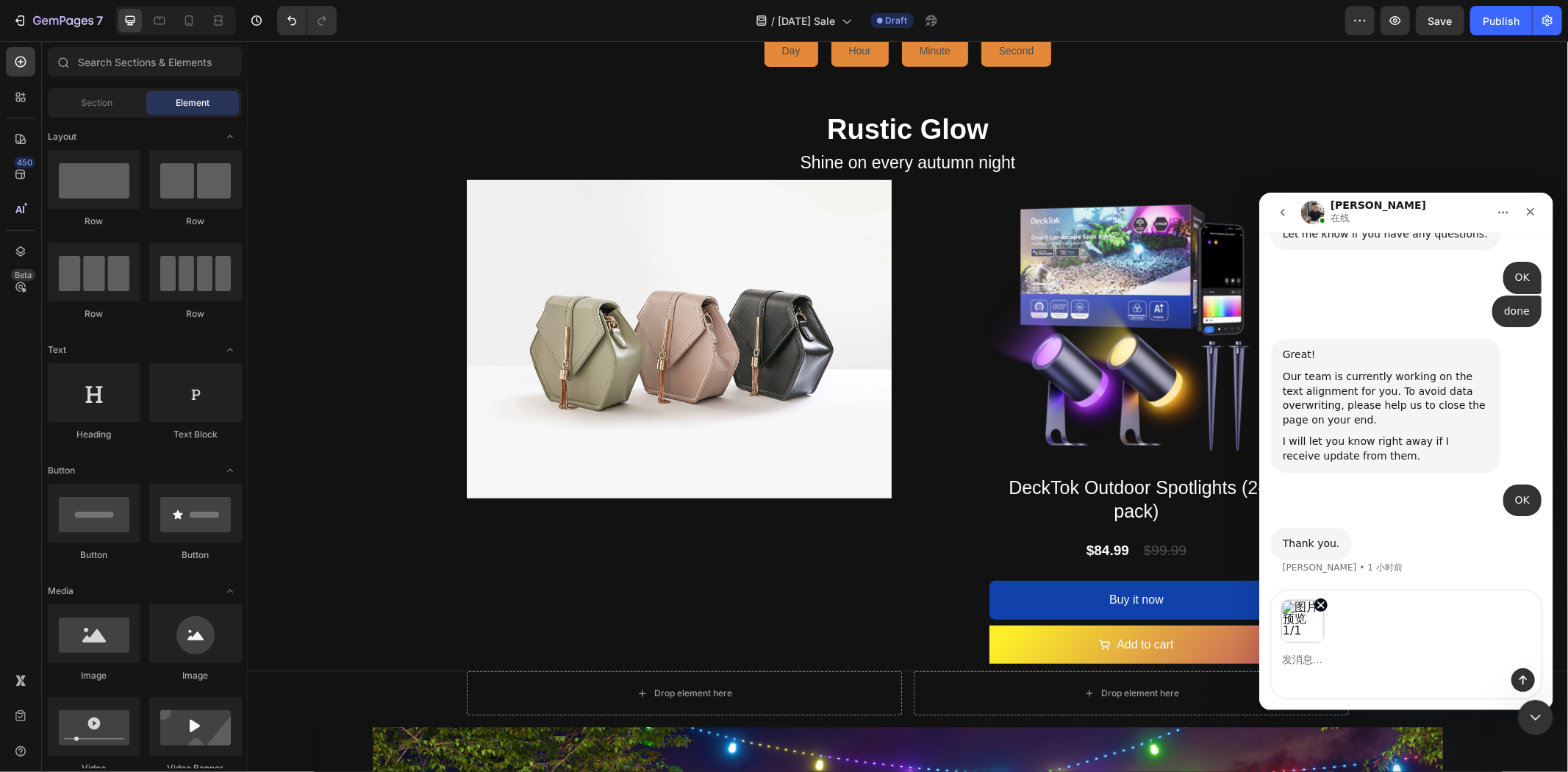
scroll to position [22032, 0]
click at [1325, 609] on icon "移除图片 1" at bounding box center [1320, 605] width 12 height 12
paste textarea "Hi, I would like a board divided into four parts with one image and three produ…"
type textarea "Hi, I would like a board divided into four parts with one image and three produ…"
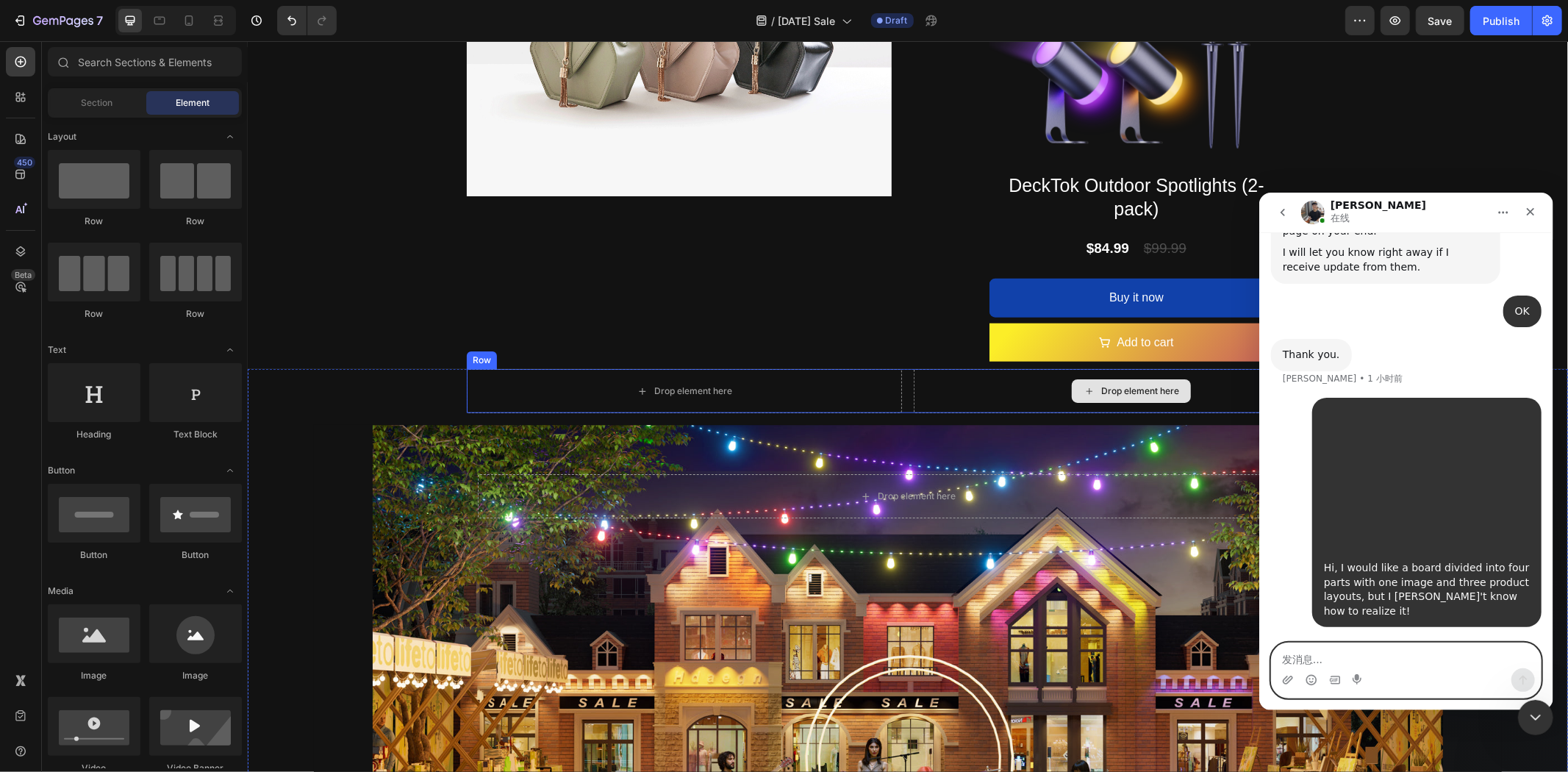
scroll to position [1054, 0]
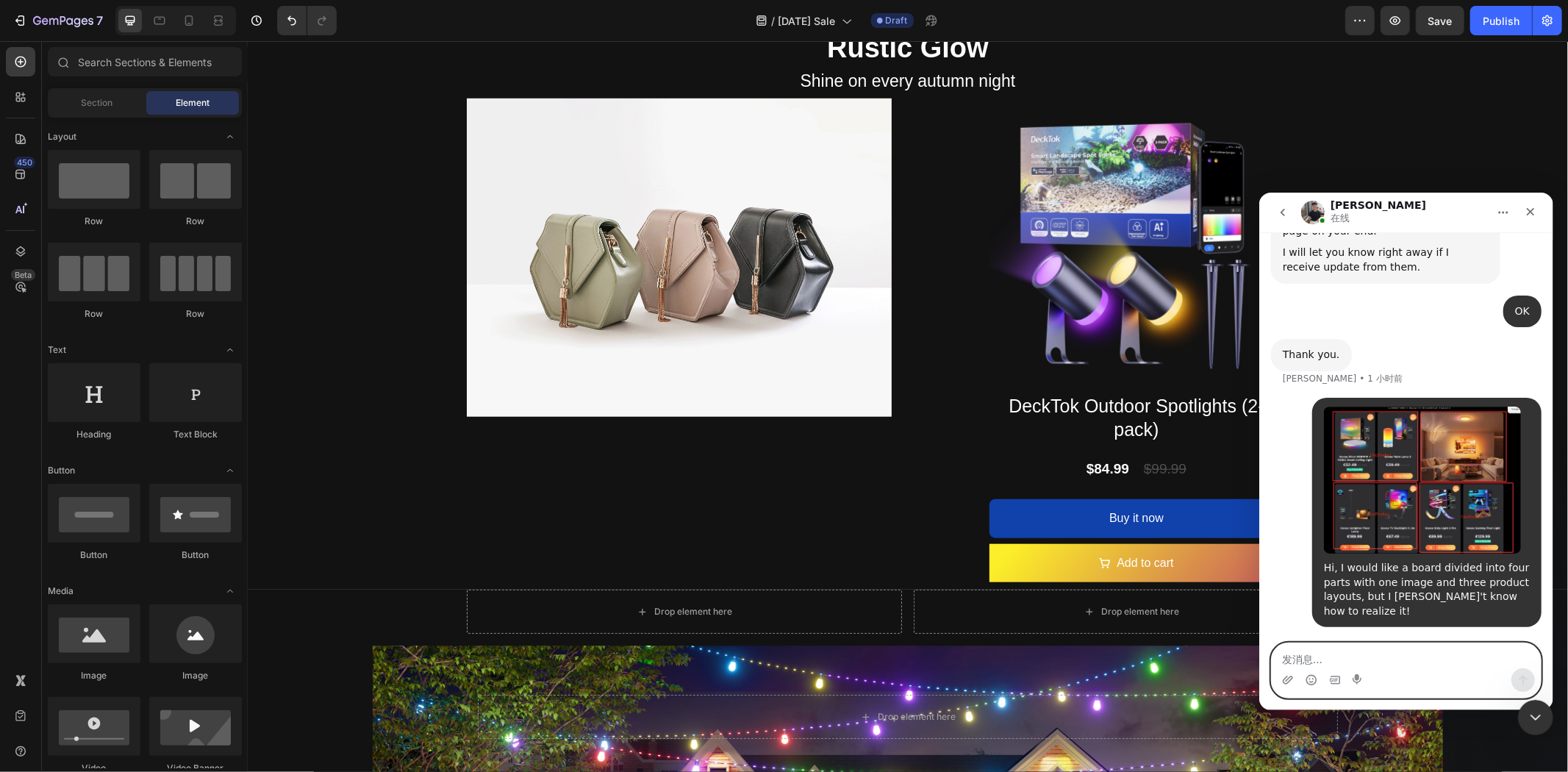
click at [1327, 658] on textarea "发消息..." at bounding box center [1405, 655] width 269 height 25
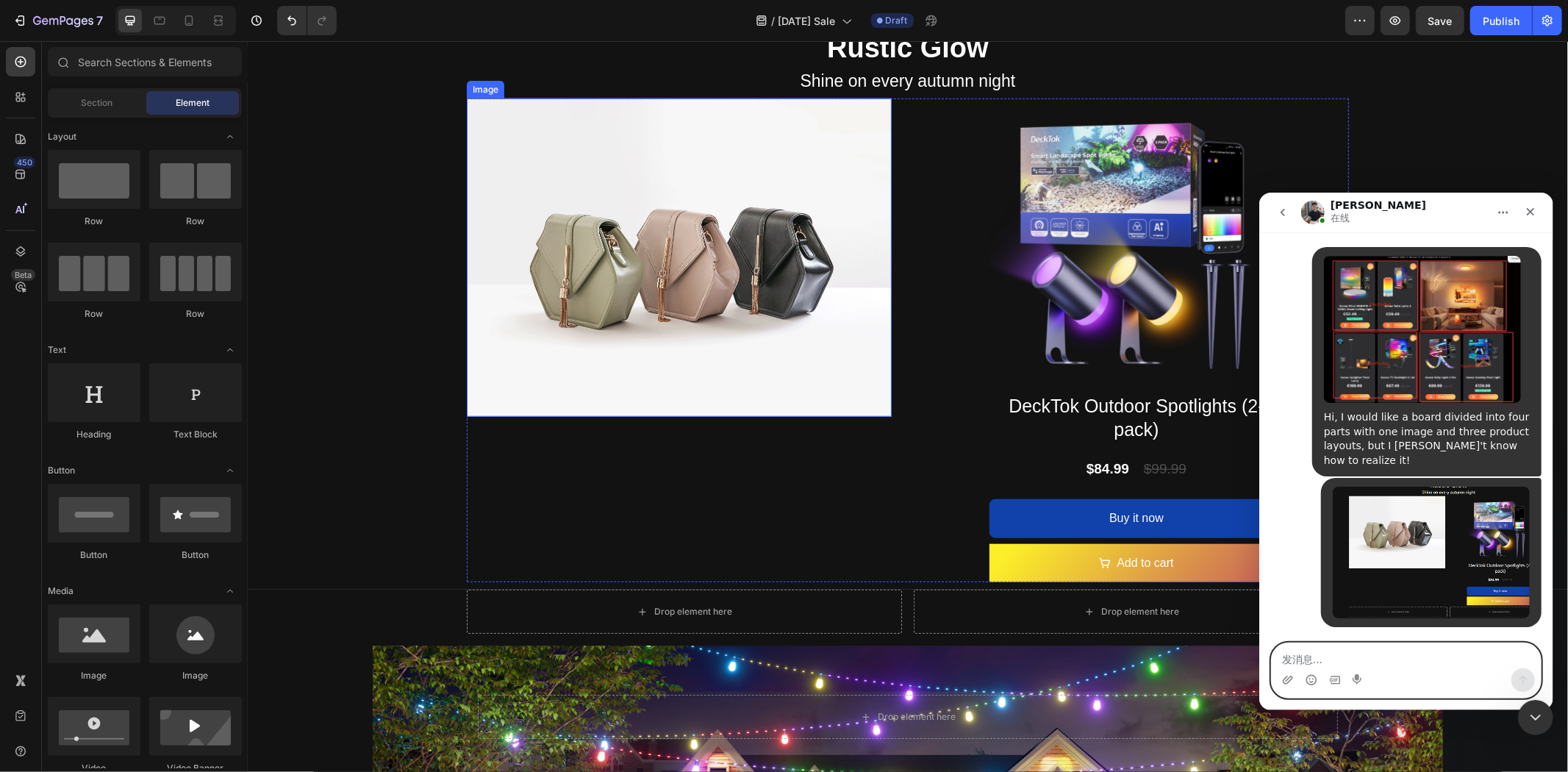
scroll to position [22407, 0]
paste textarea "Here's my progress so far."
type textarea "Here's my progress so far."
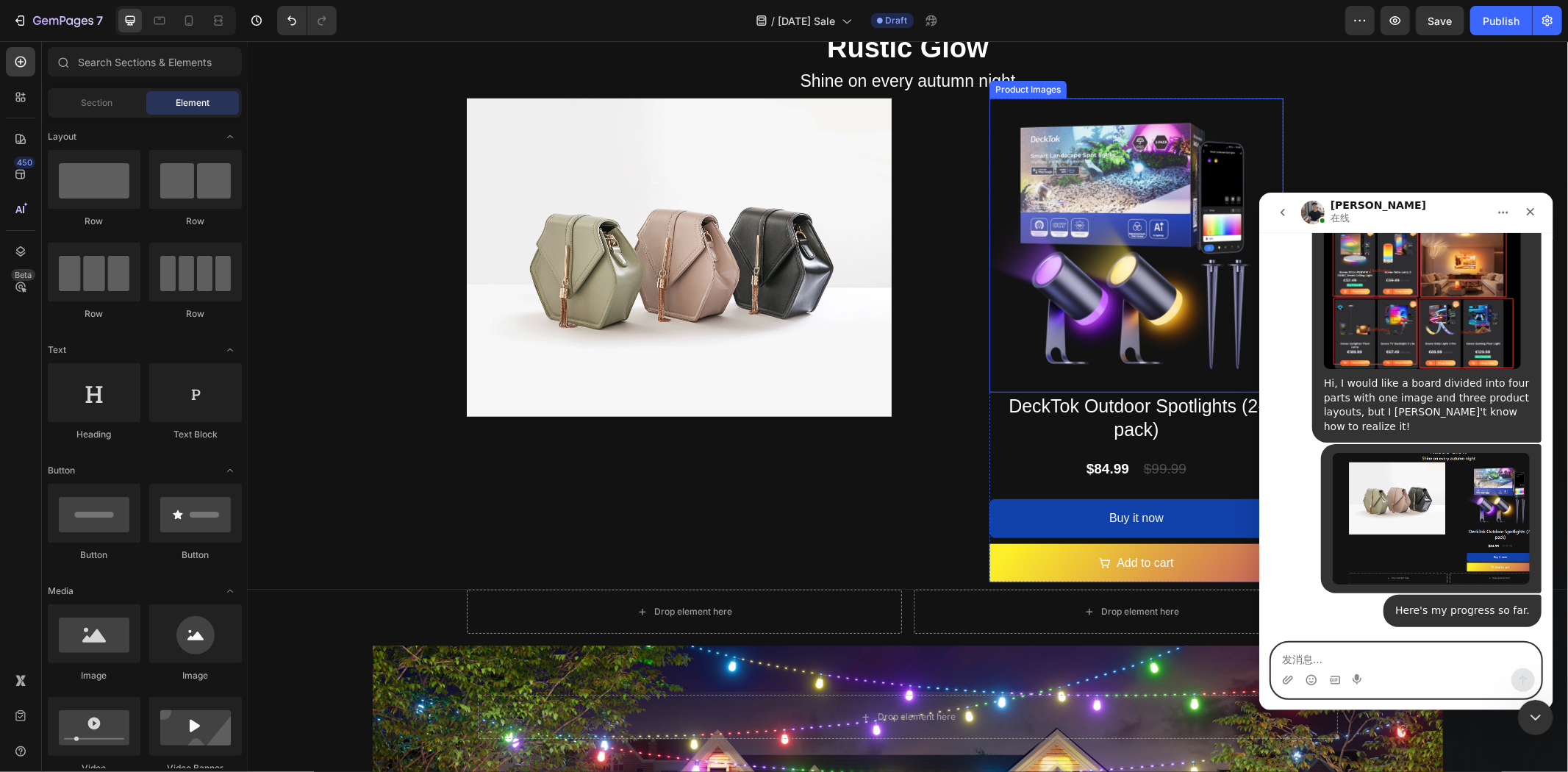
scroll to position [22439, 0]
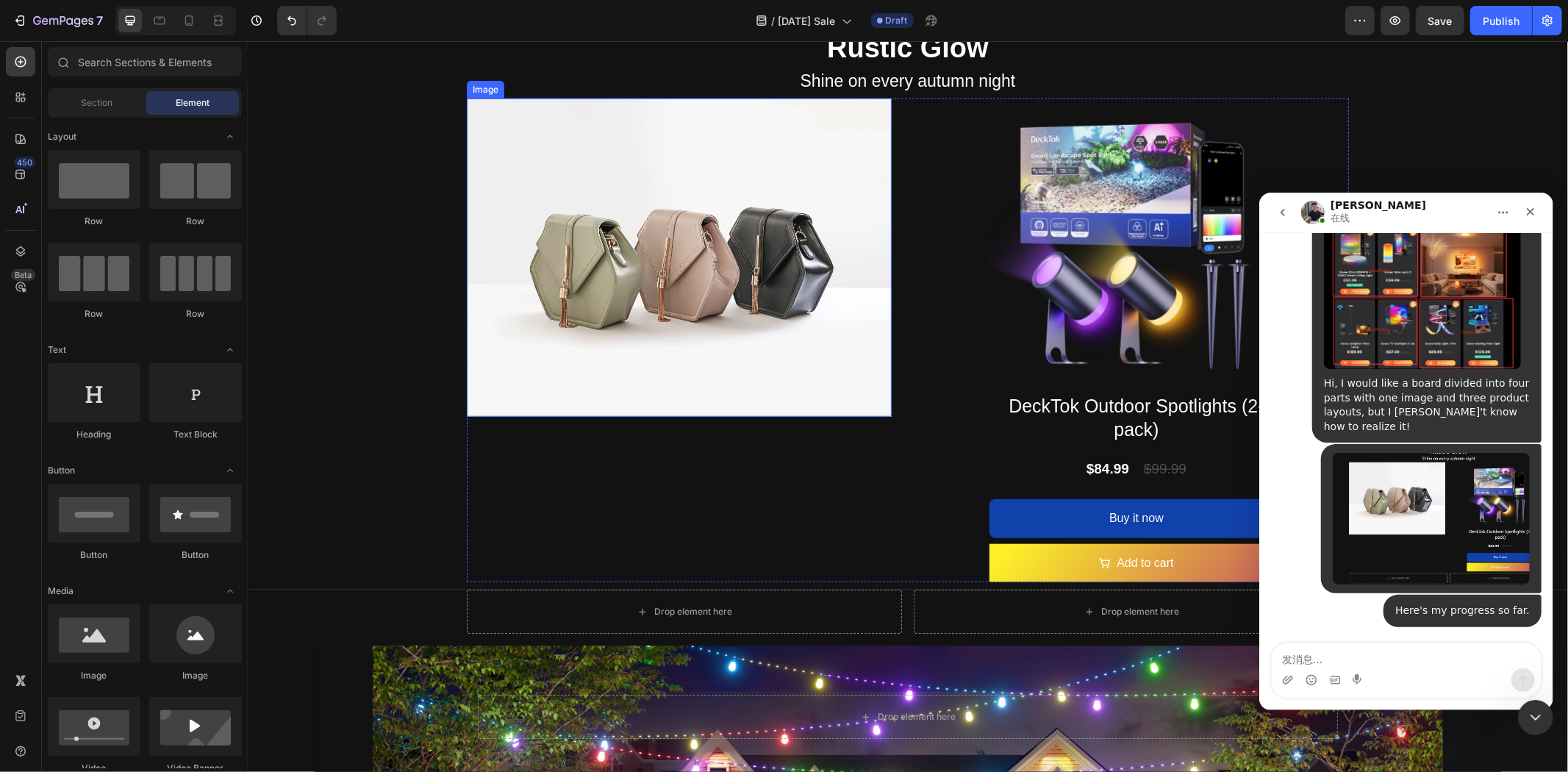
click at [705, 254] on img at bounding box center [678, 258] width 425 height 319
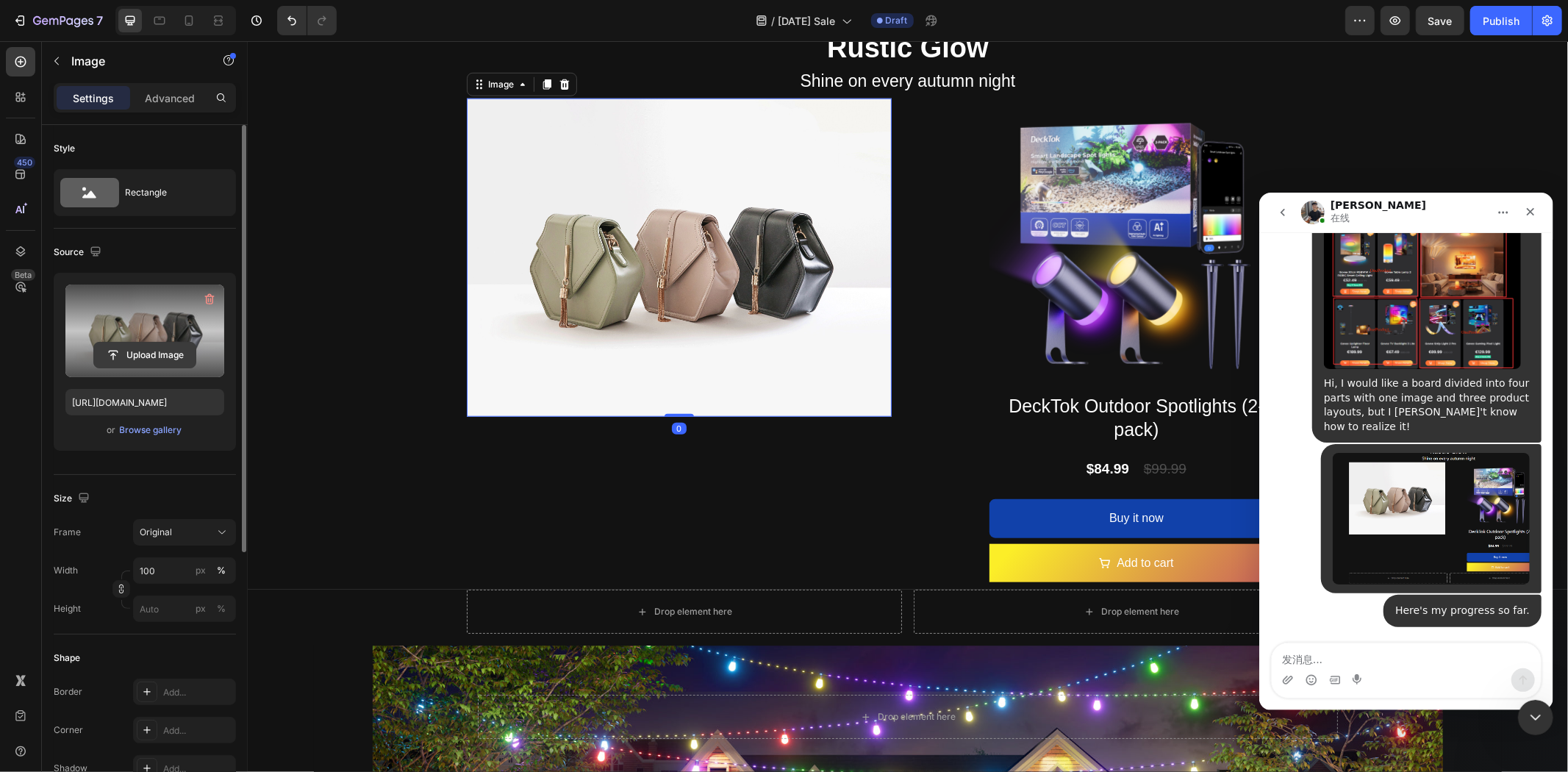
click at [160, 355] on input "file" at bounding box center [145, 355] width 102 height 25
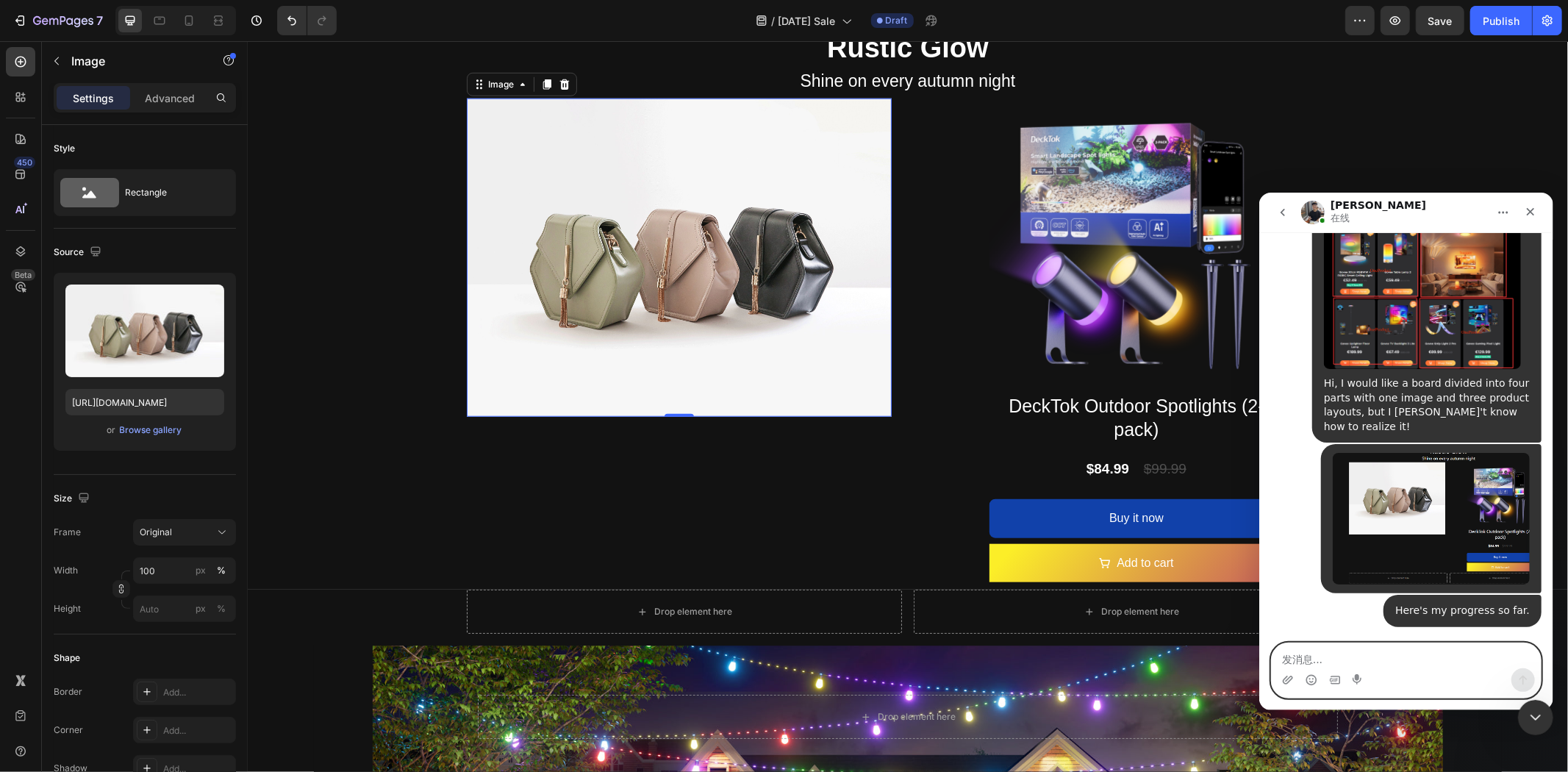
click at [1362, 658] on textarea "发消息..." at bounding box center [1405, 655] width 269 height 25
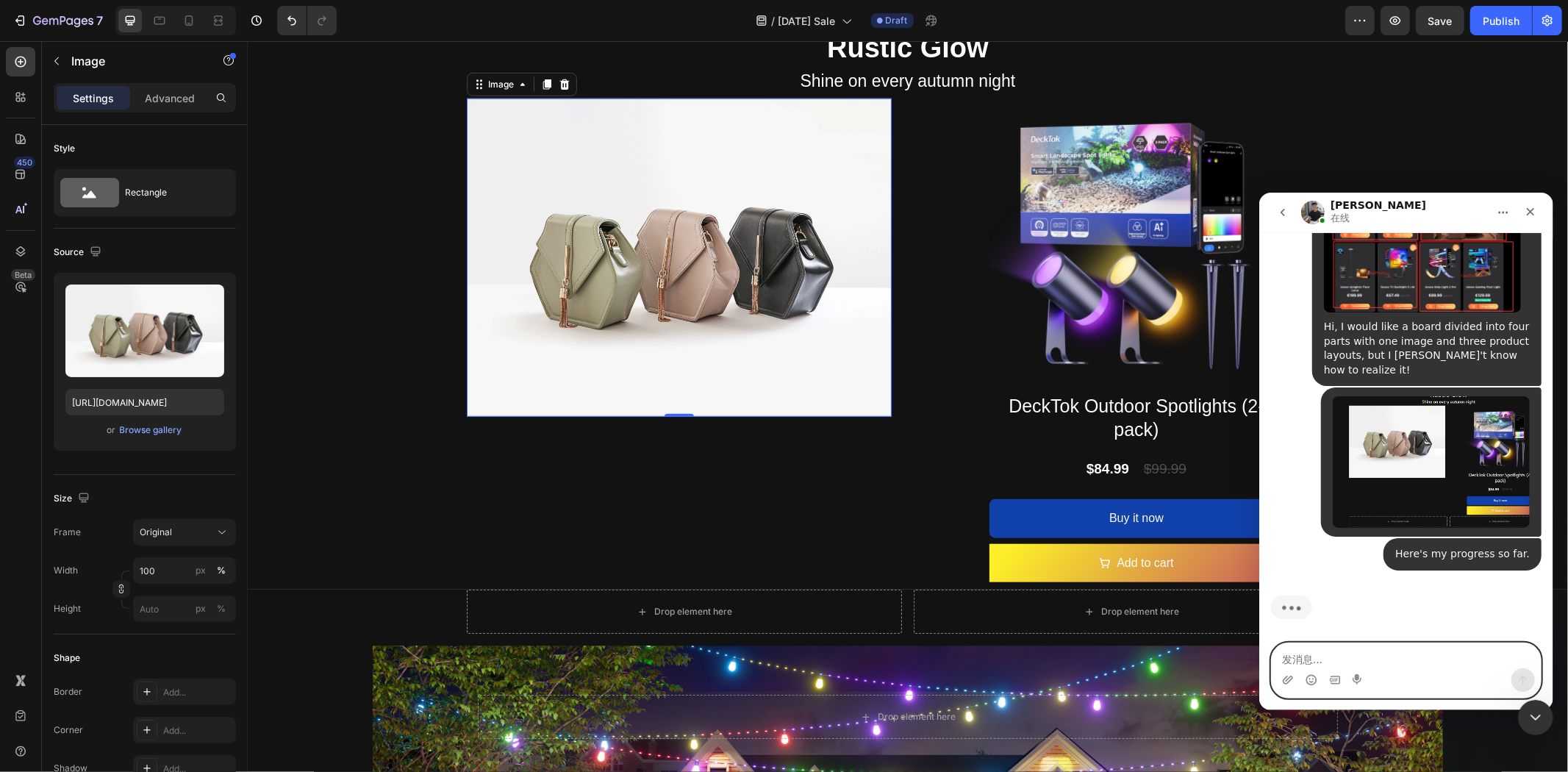
scroll to position [22530, 0]
paste textarea "I want a product board and banner board to be the same size!"
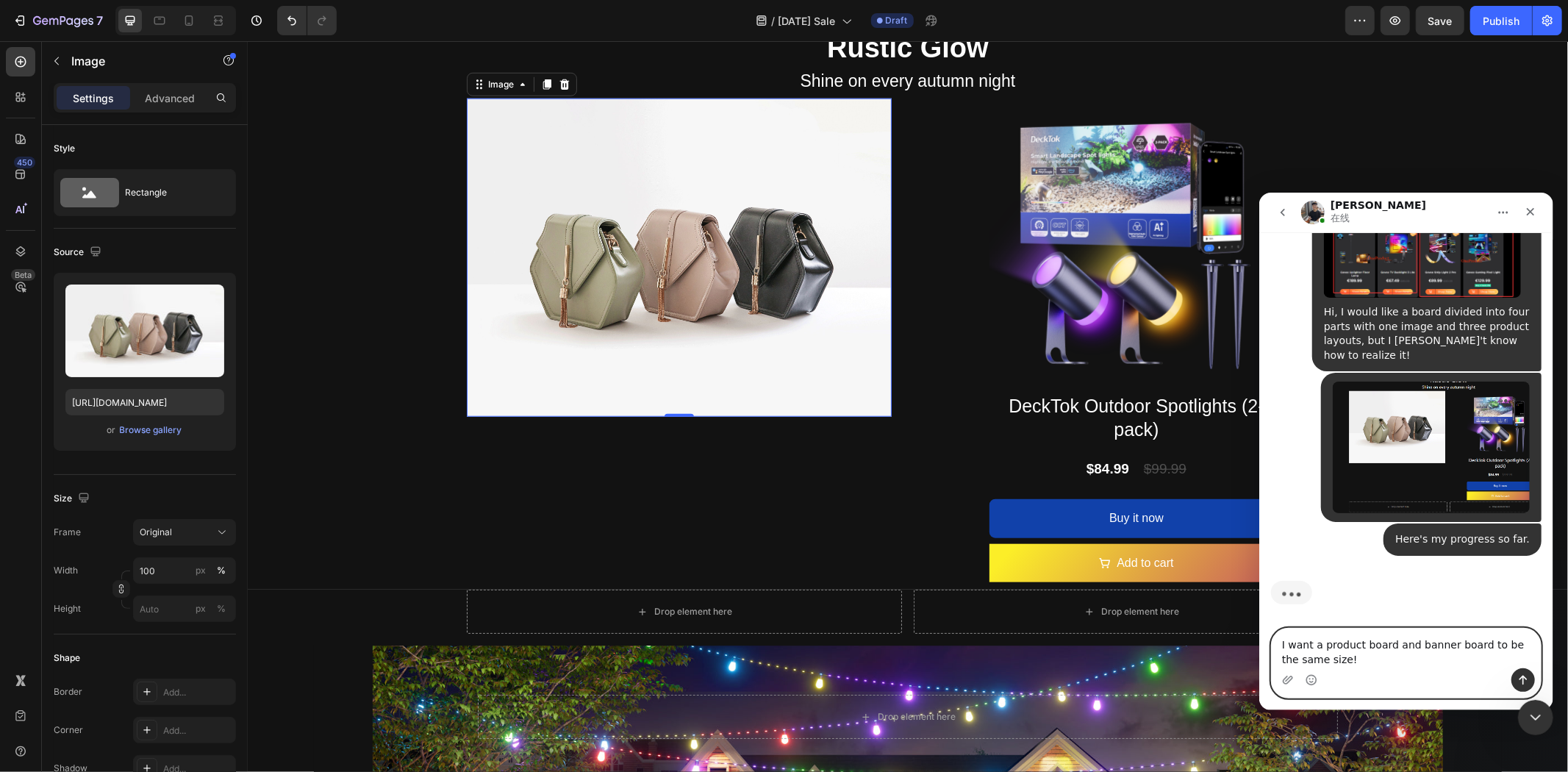
scroll to position [22545, 0]
type textarea "I want a product board and banner board to be the same size"
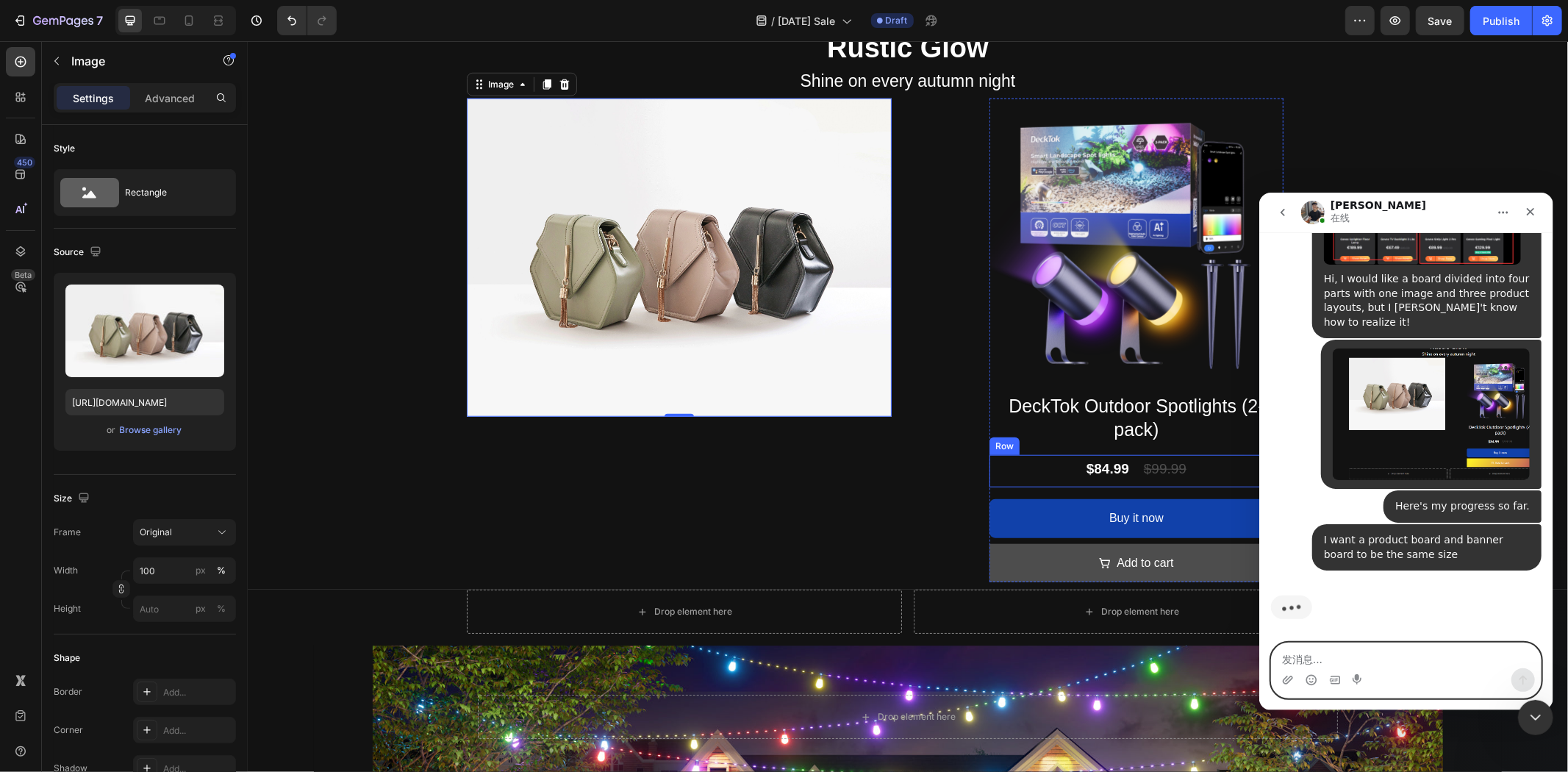
scroll to position [22578, 0]
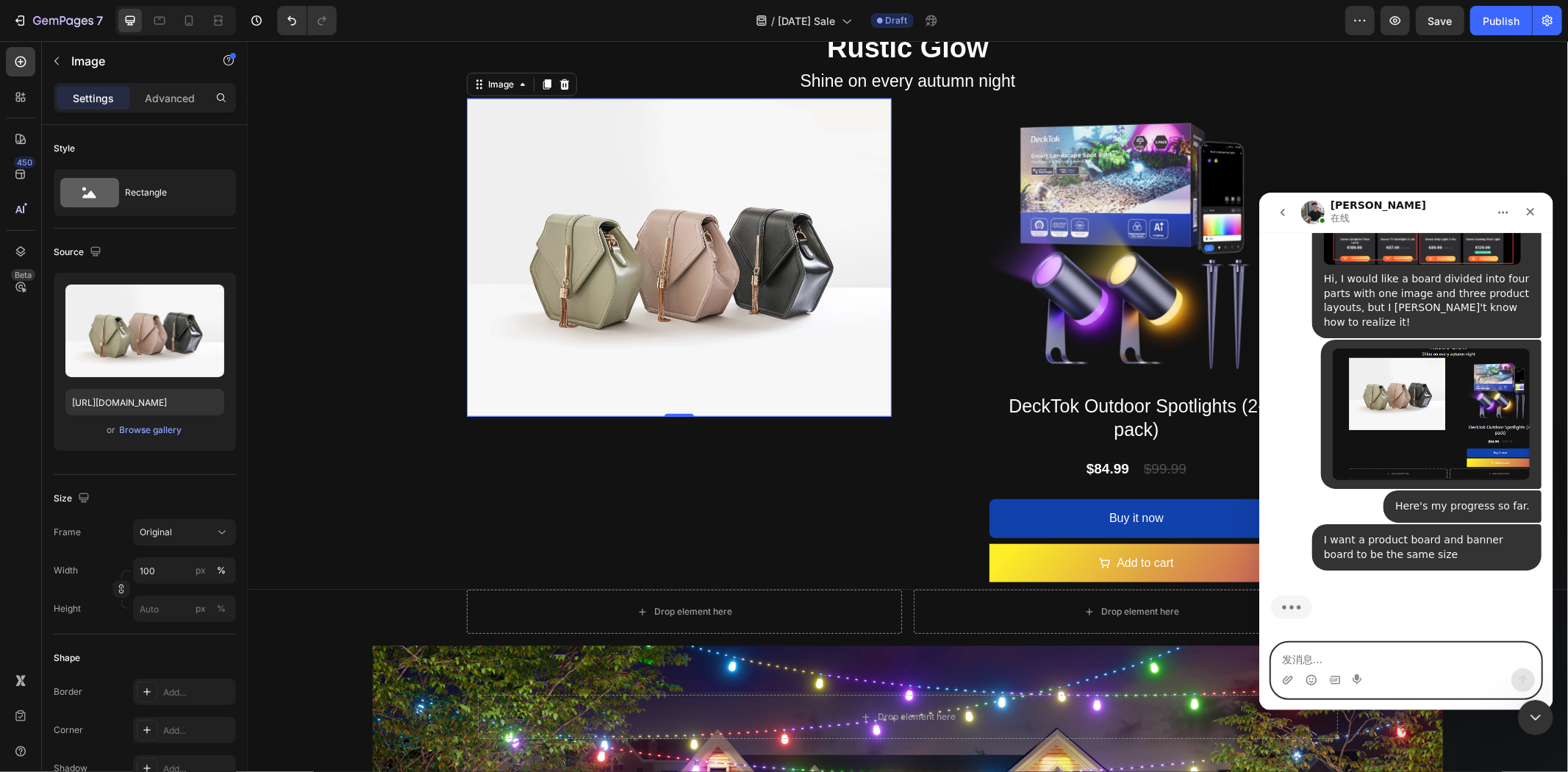
paste textarea "Is it customized when I upload an image?"
type textarea "Is it customized when I upload an image?"
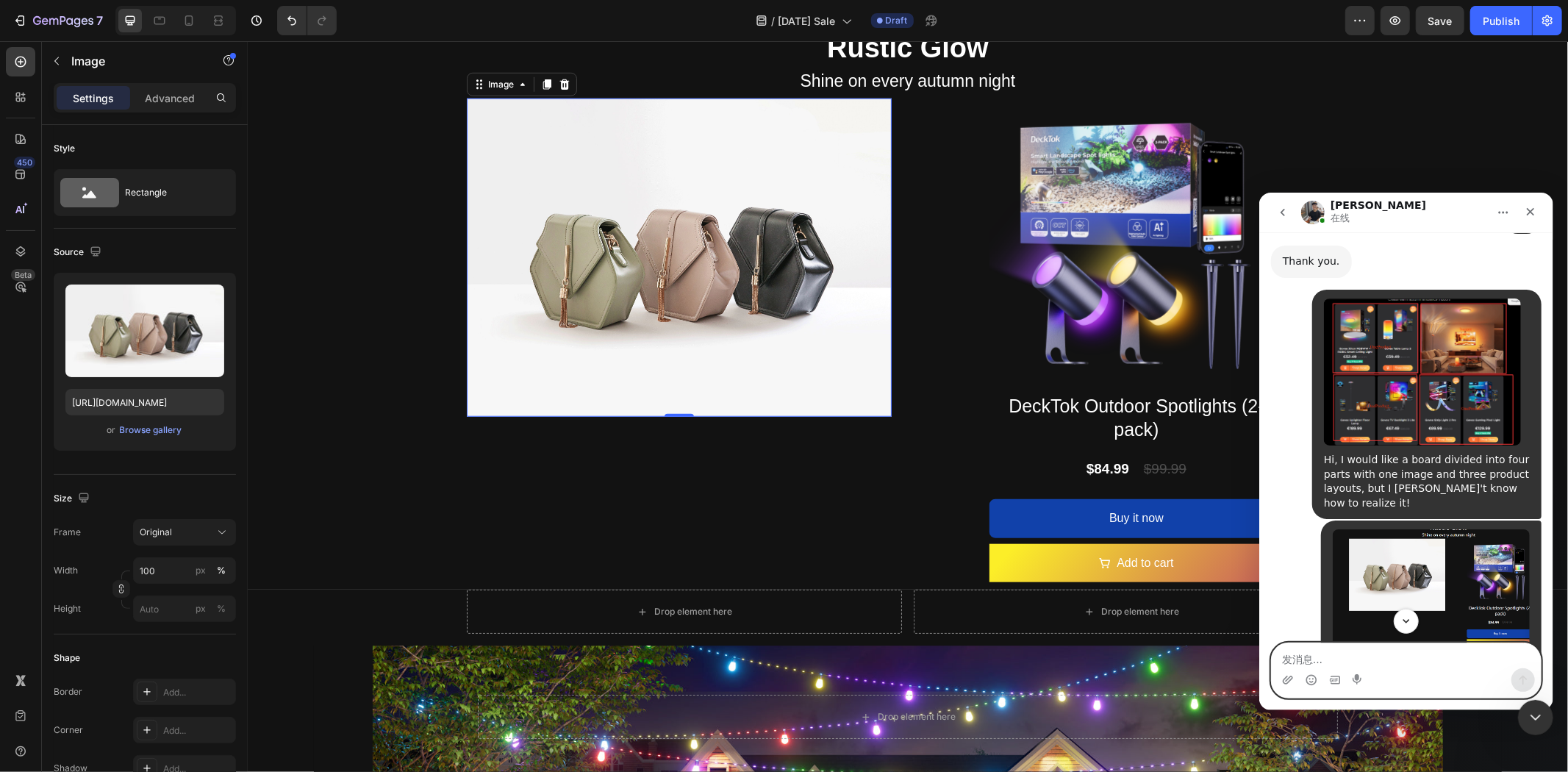
scroll to position [22790, 0]
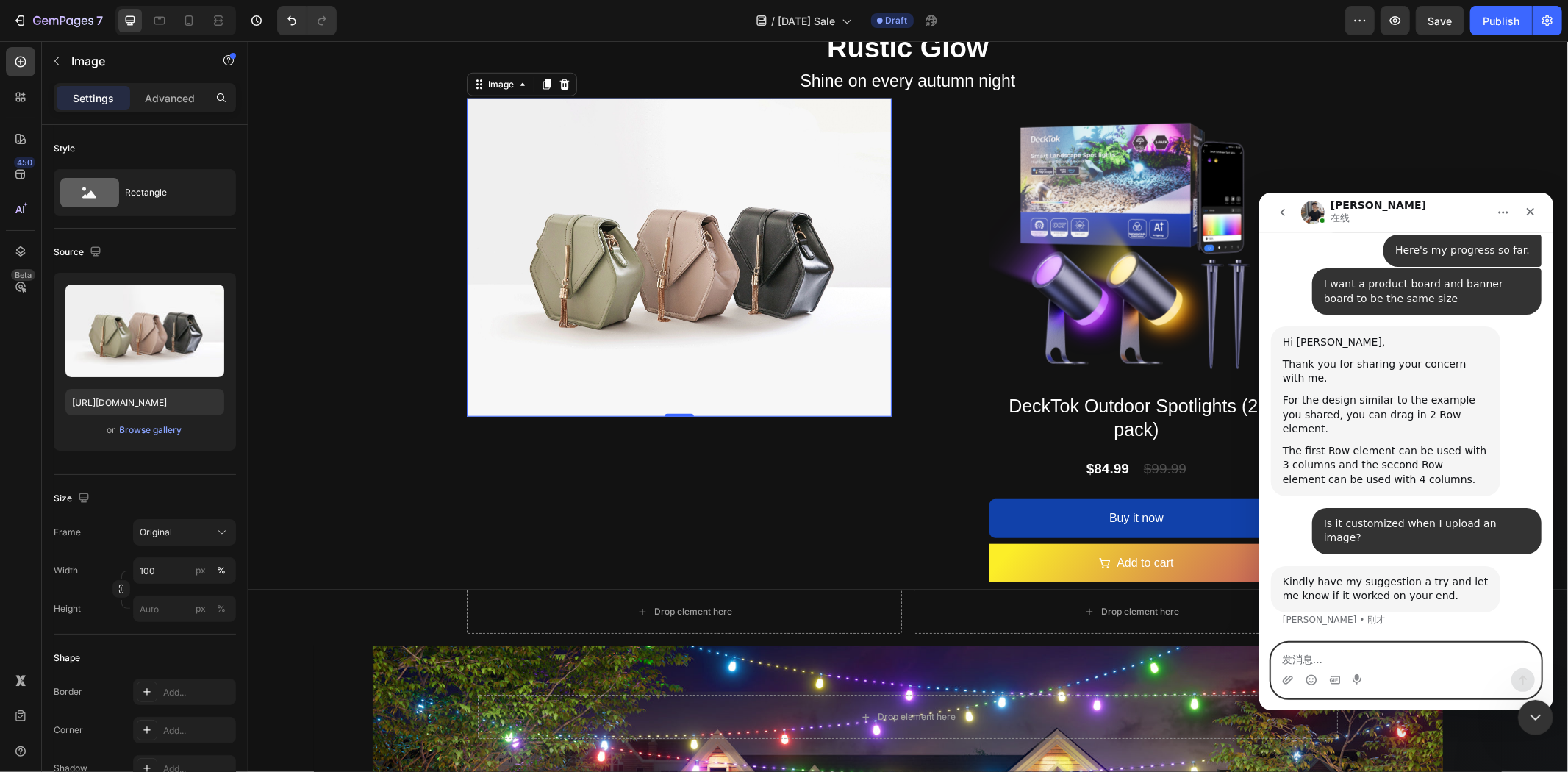
click at [1389, 665] on textarea "发消息..." at bounding box center [1405, 655] width 269 height 25
paste textarea "I'm not trying to do exactly the same as the example image, as you can see the …"
type textarea "I'm not trying to do exactly the same as the example image, as you can see the …"
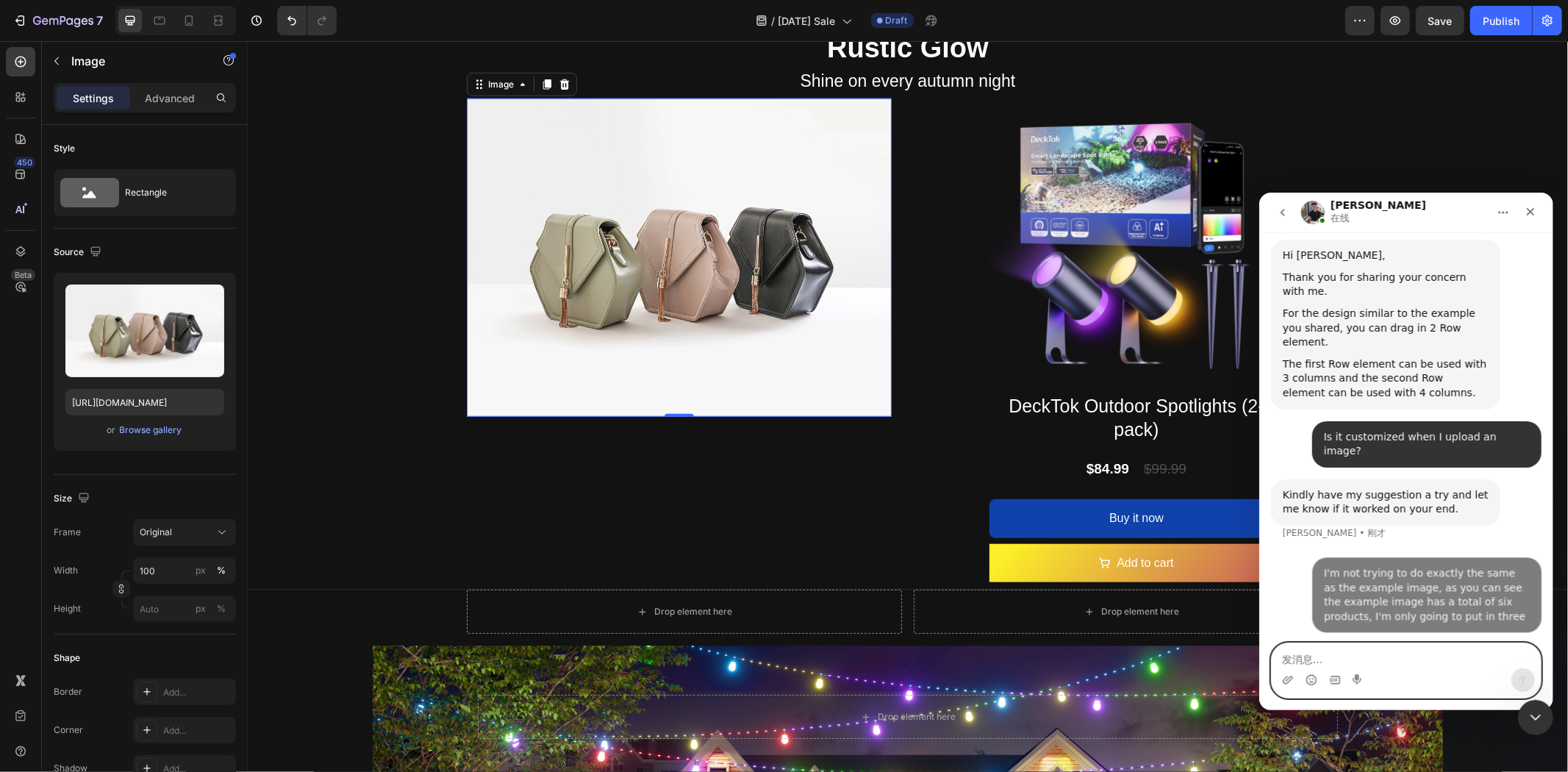
scroll to position [22878, 0]
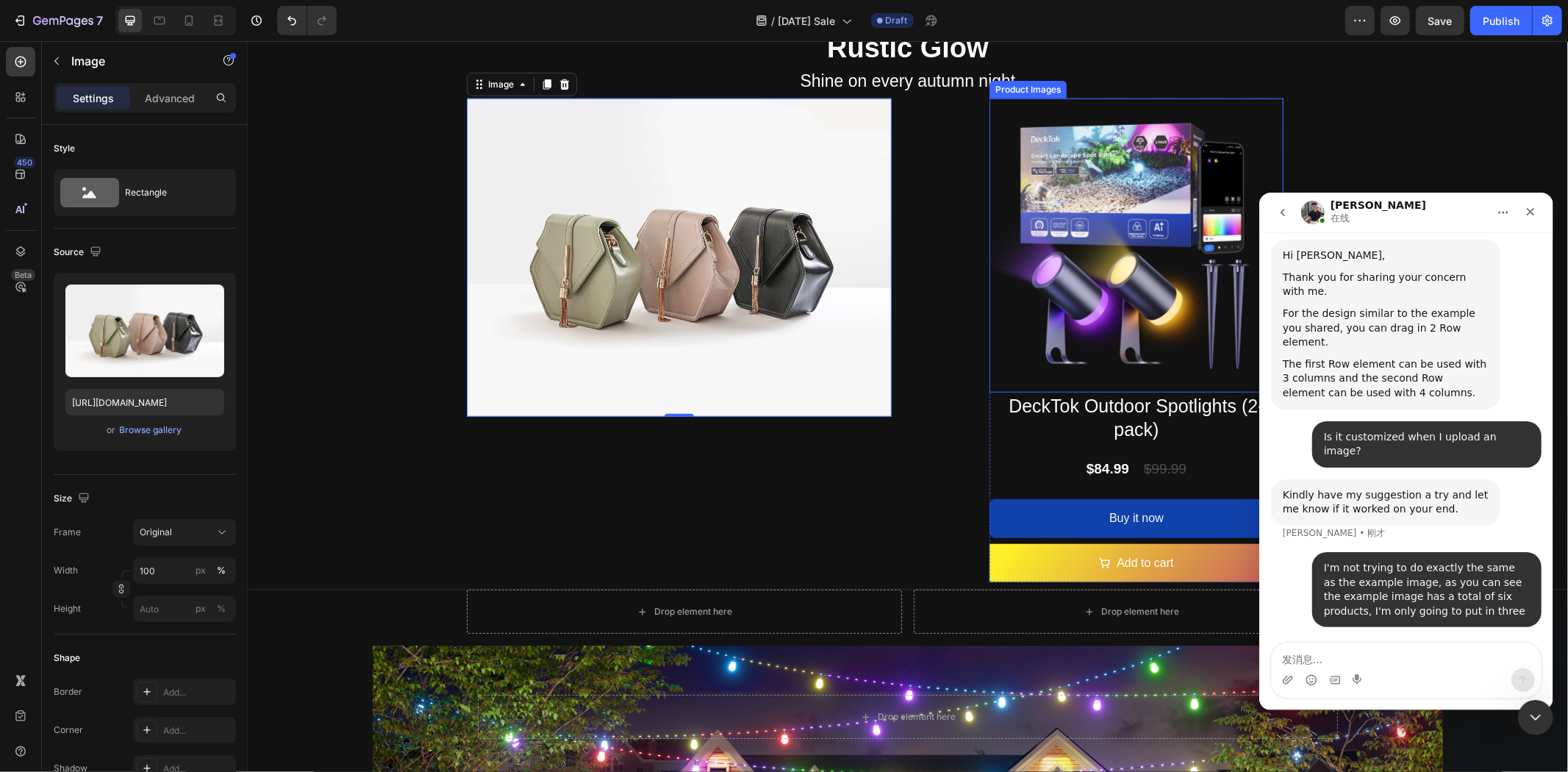
click at [1057, 233] on img at bounding box center [1136, 245] width 294 height 294
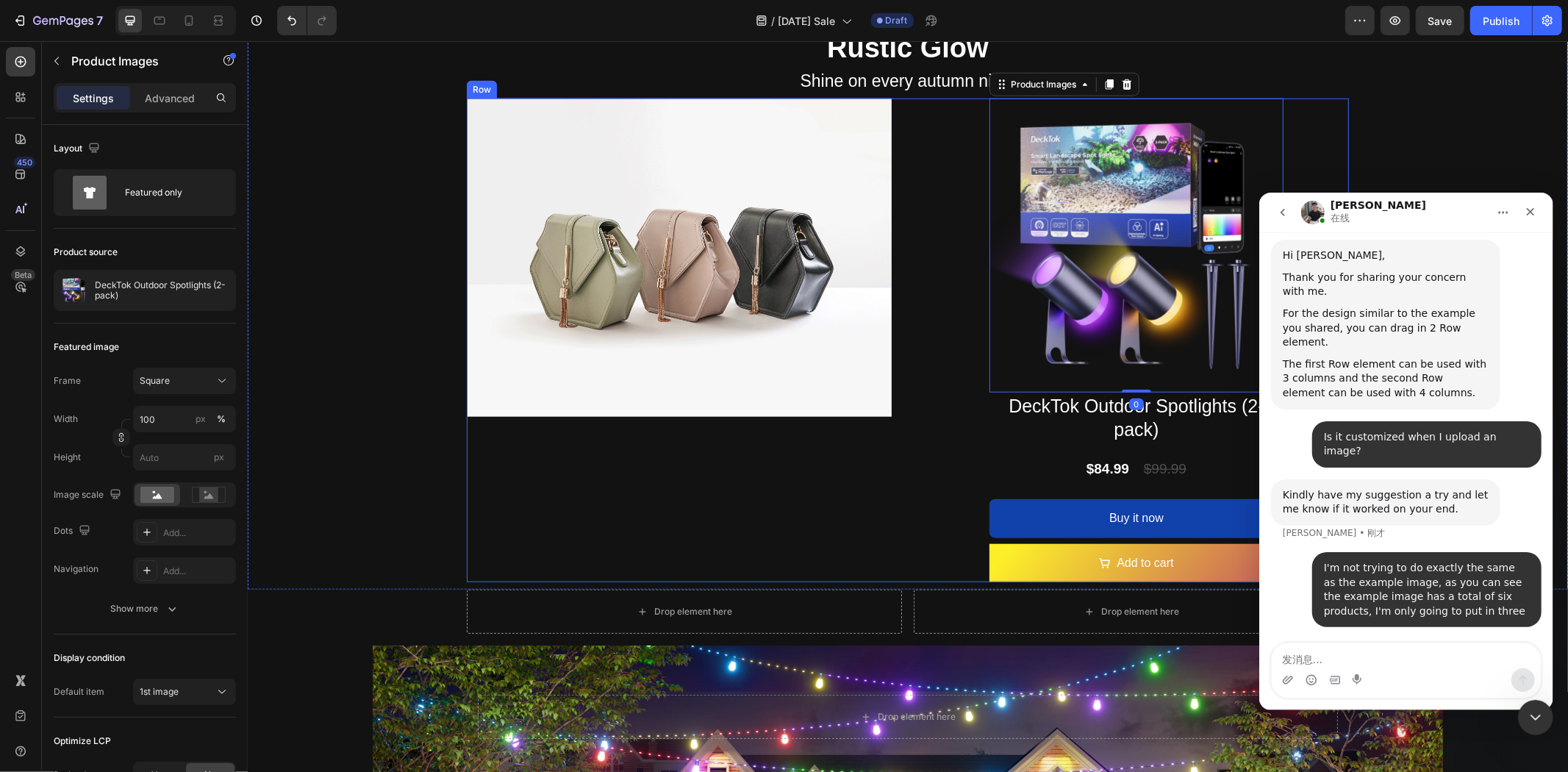
click at [964, 117] on div "Product Images 0 DeckTok Outdoor Spotlights (2-pack) Product Title $84.99 Produ…" at bounding box center [1136, 340] width 425 height 485
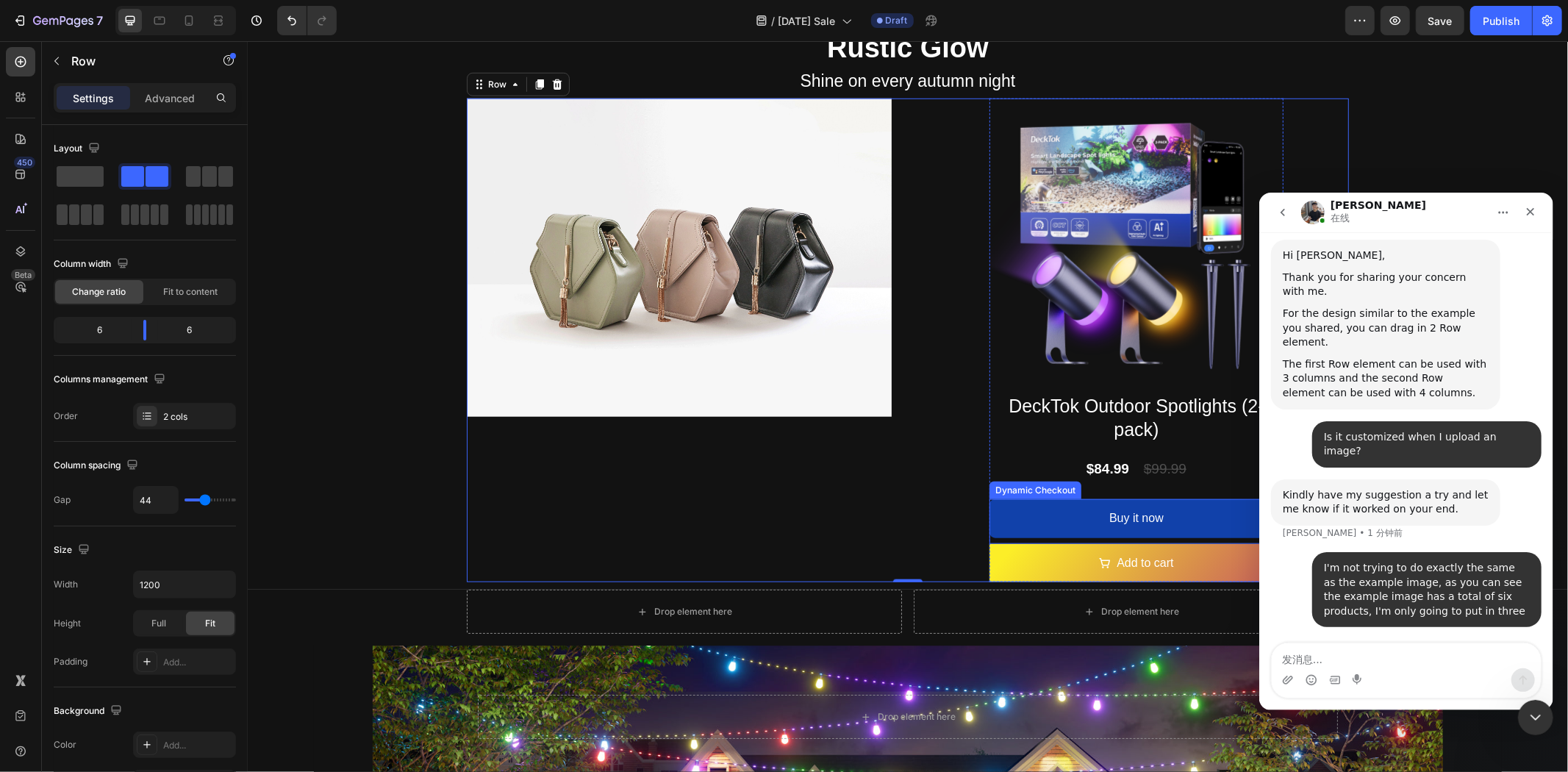
scroll to position [22922, 0]
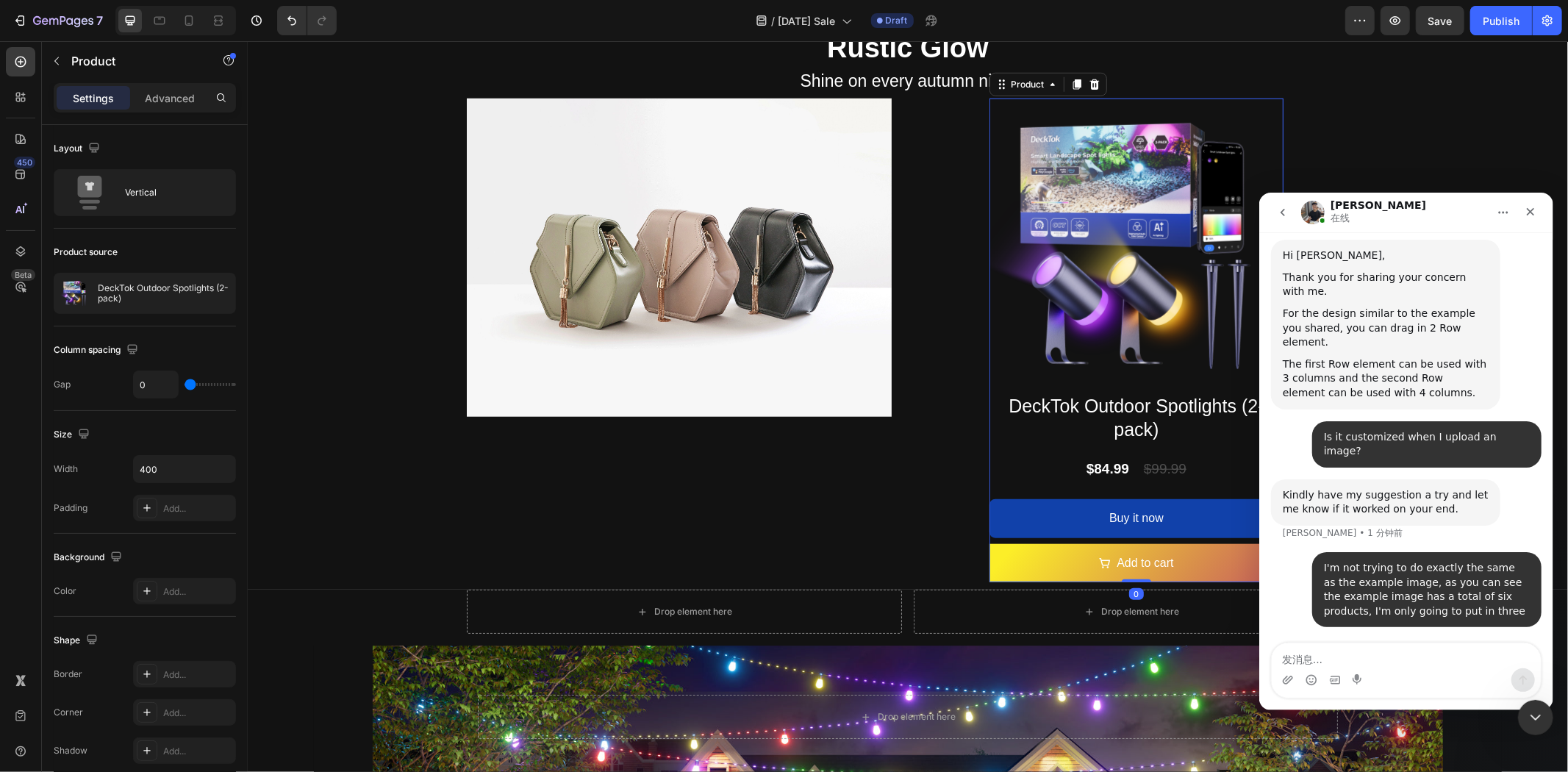
click at [995, 483] on div "DeckTok Outdoor Spotlights (2-pack) Product Title $84.99 Product Price Product …" at bounding box center [1136, 487] width 294 height 191
click at [770, 600] on div "Drop element here" at bounding box center [684, 611] width 435 height 44
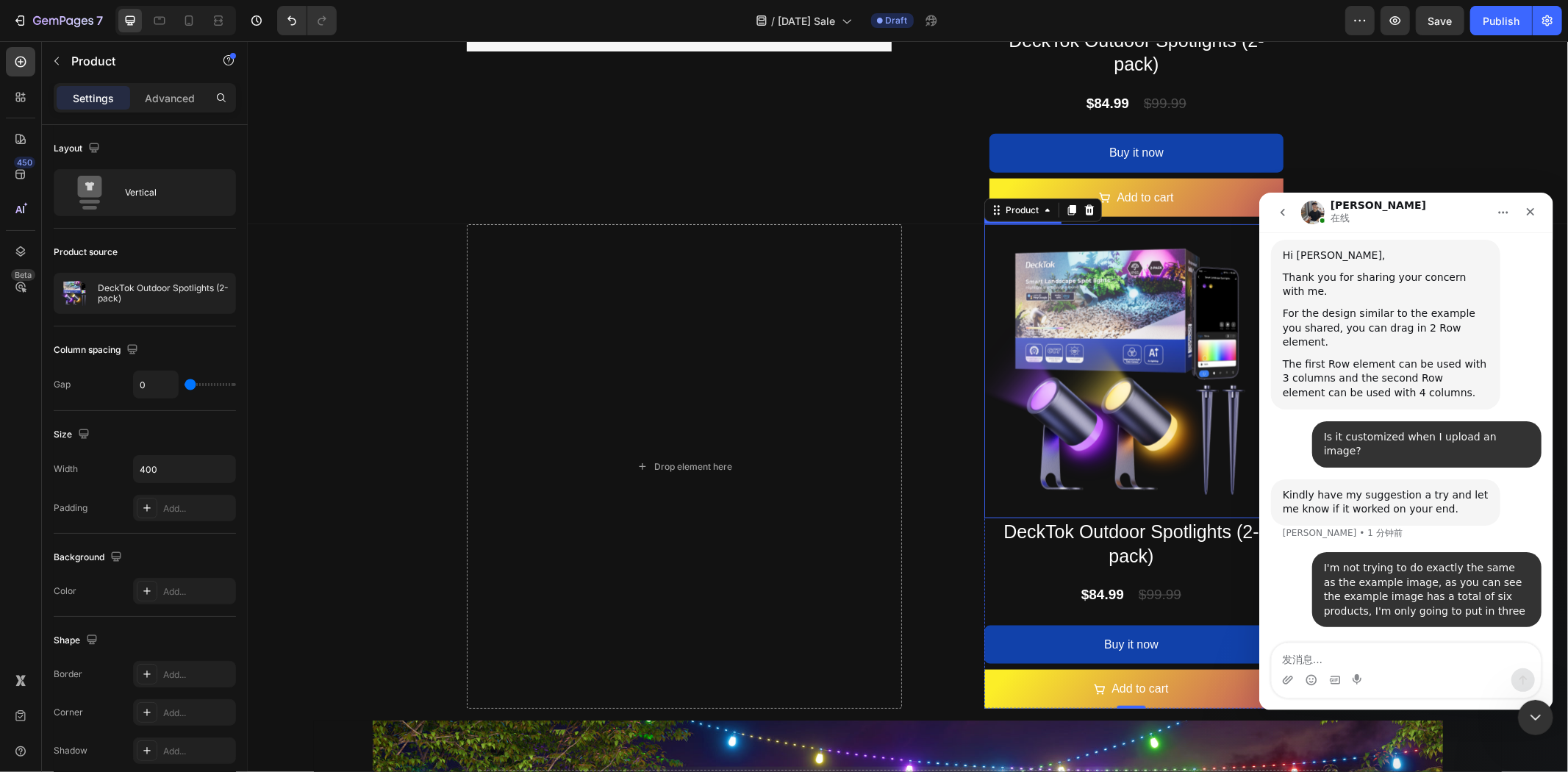
scroll to position [1384, 0]
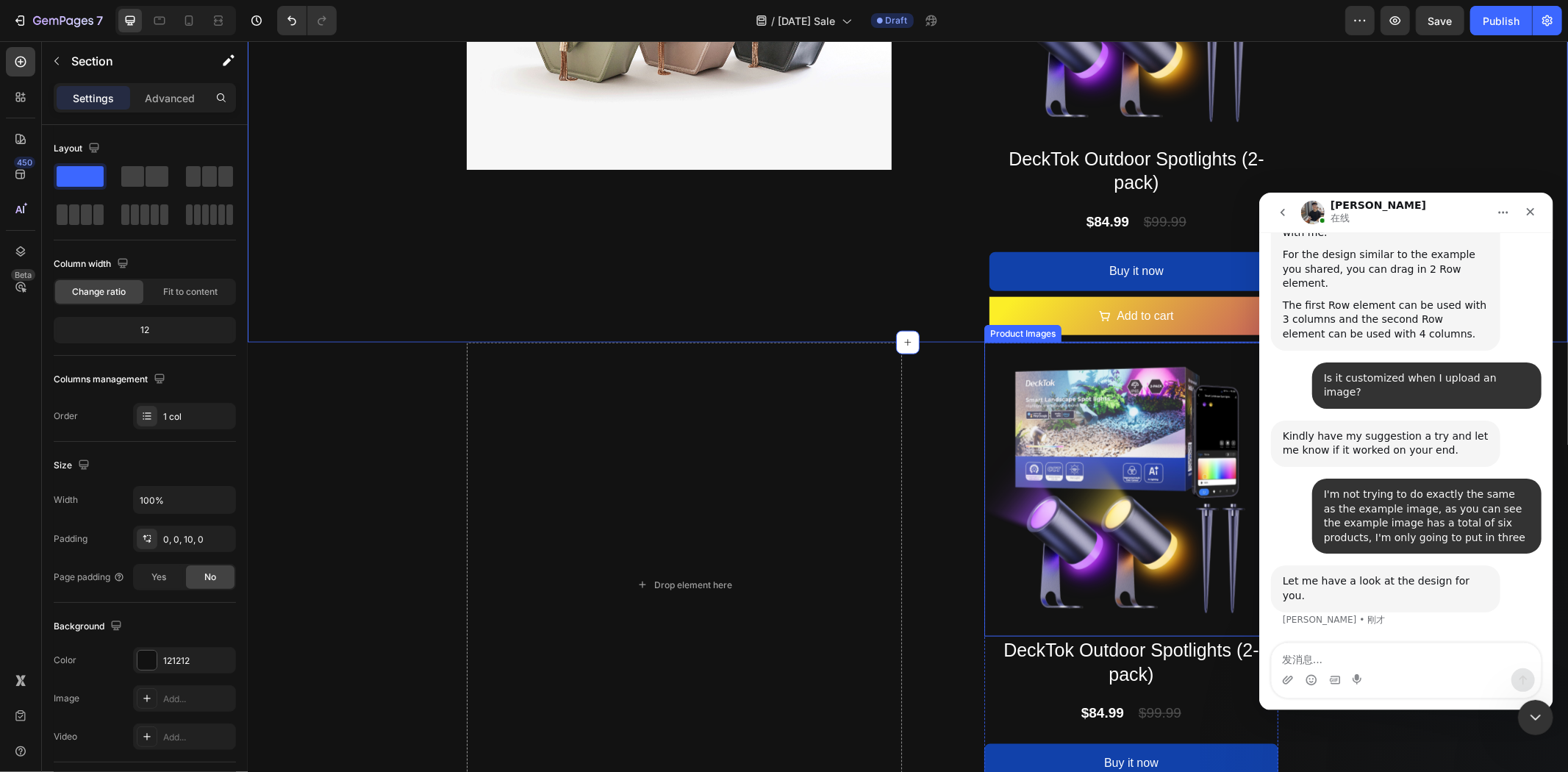
scroll to position [22999, 0]
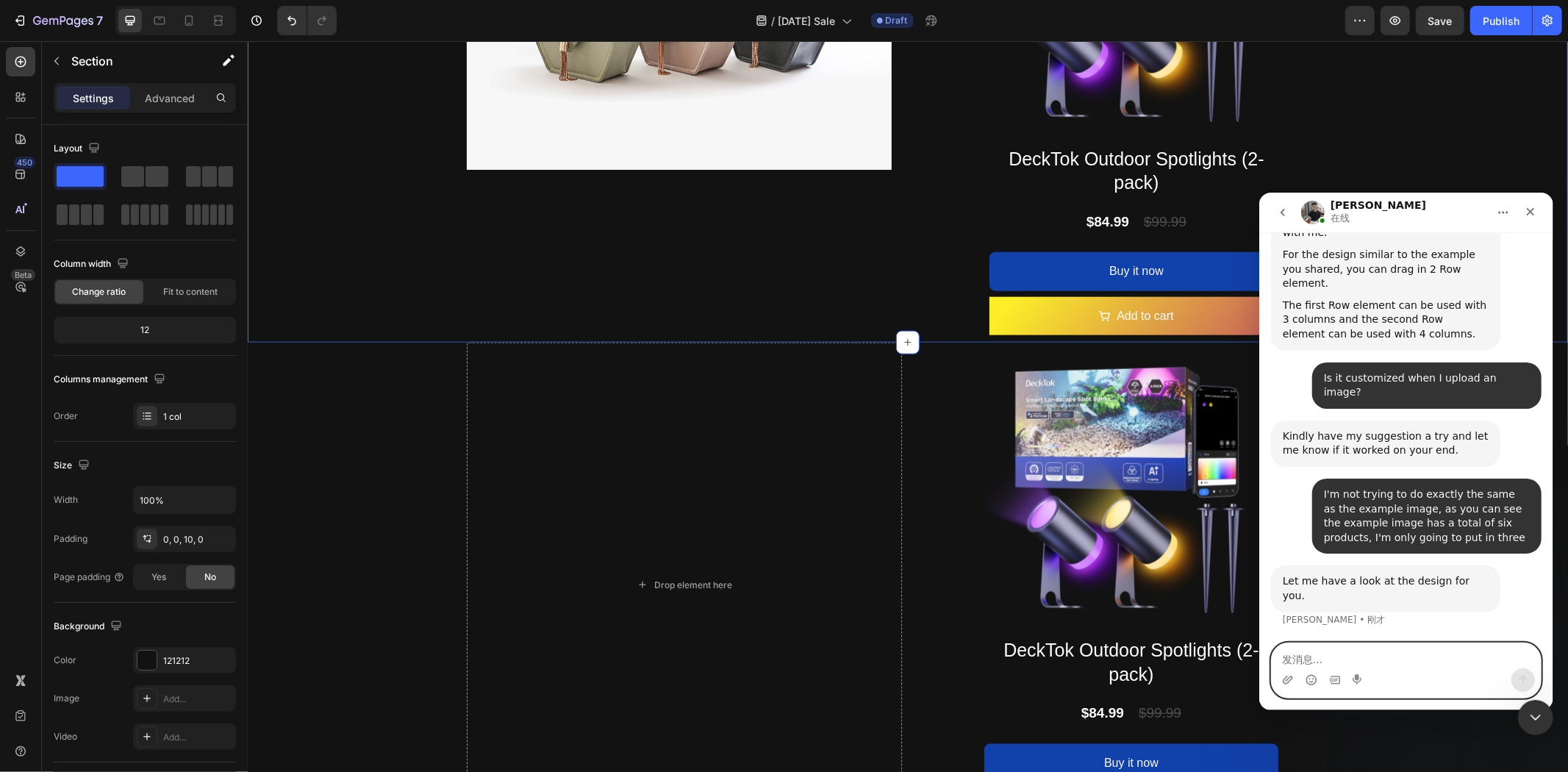
click at [1329, 663] on textarea "发消息..." at bounding box center [1405, 655] width 269 height 25
type textarea "thanks"
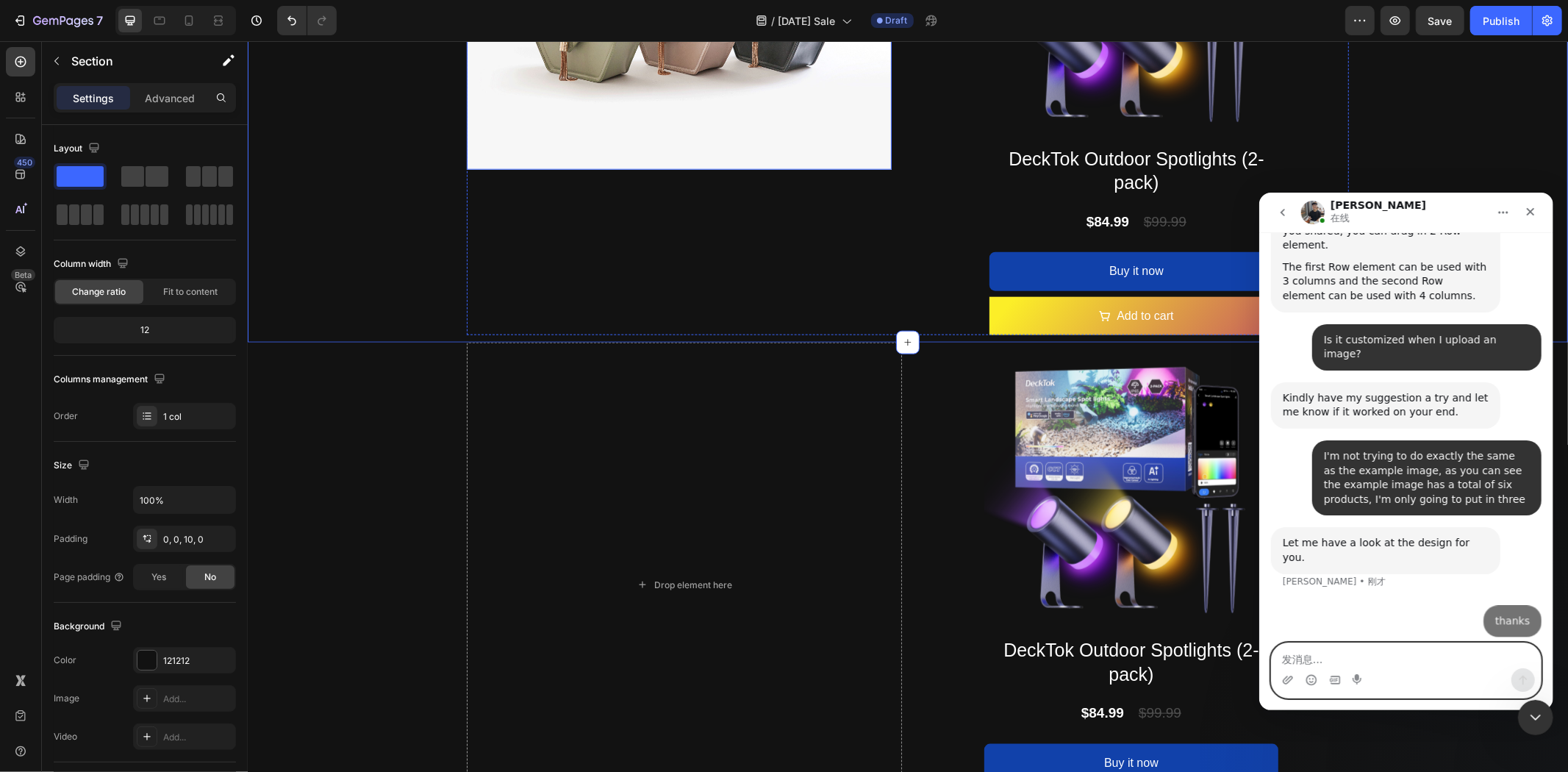
scroll to position [23043, 0]
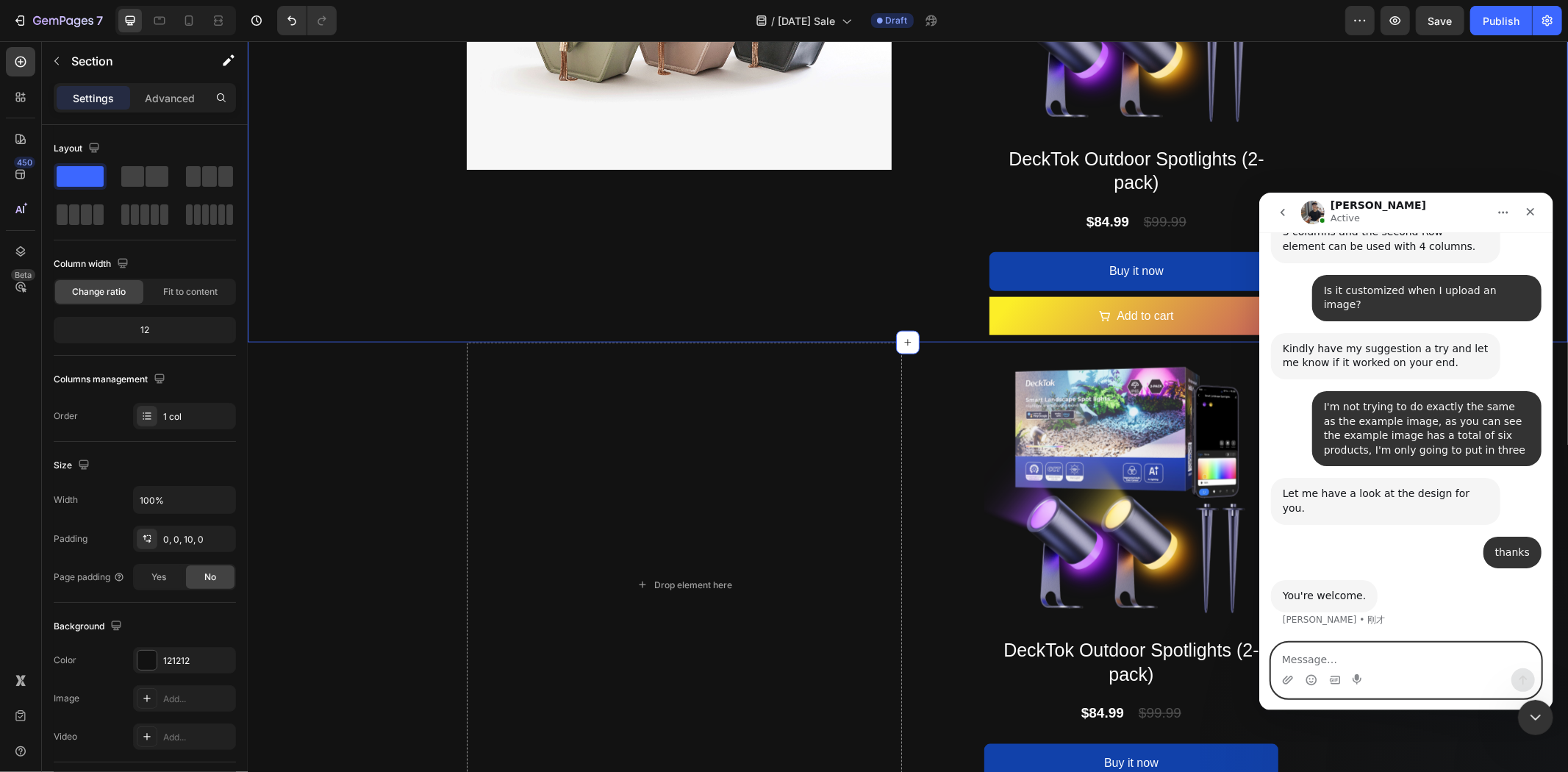
paste textarea "When do you get off work, I'd like to get this sorted out [DATE], I'll need to …"
type textarea "When do you get off work, I'd like to get this sorted out [DATE], I'll need to …"
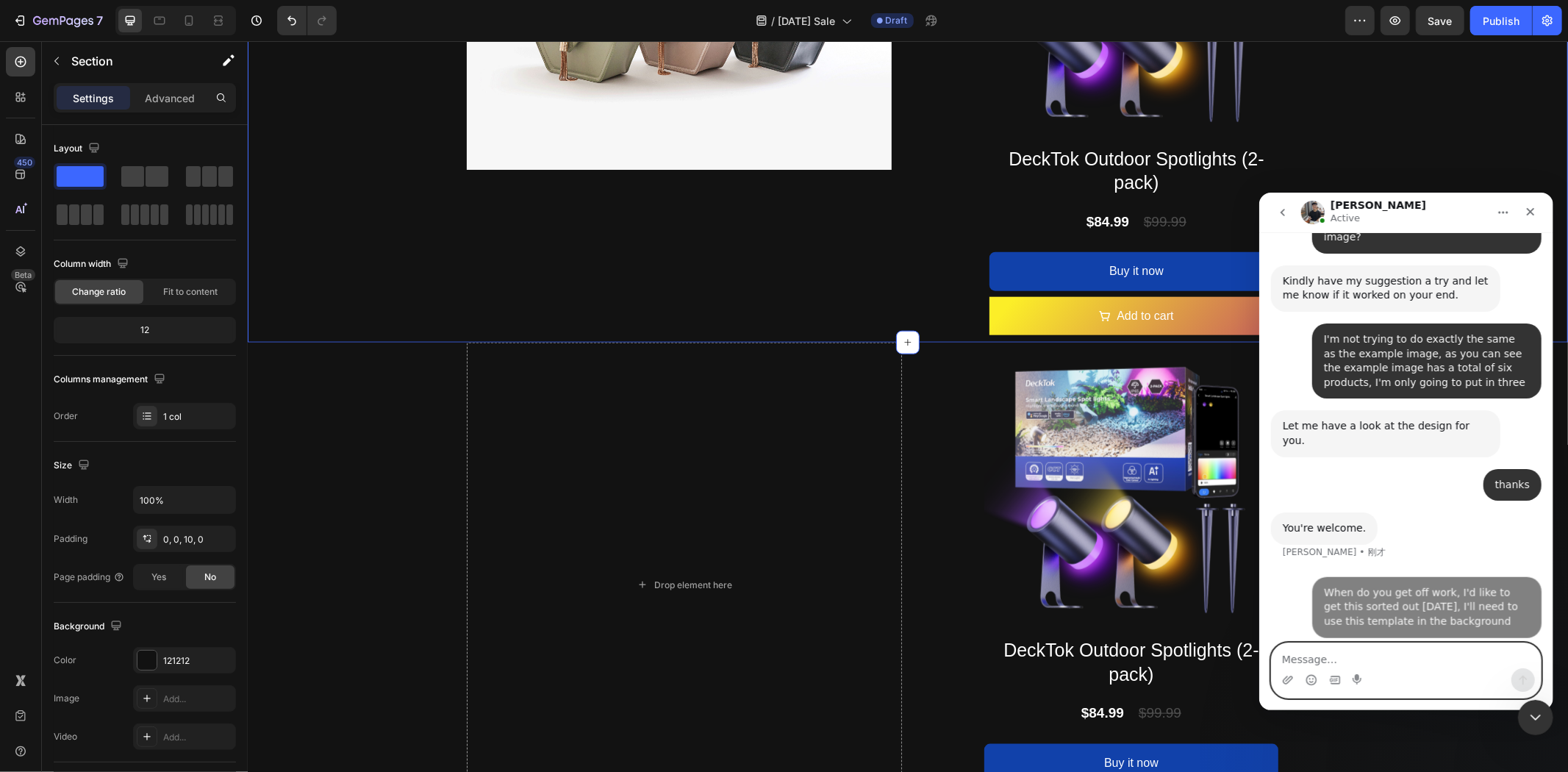
scroll to position [23217, 0]
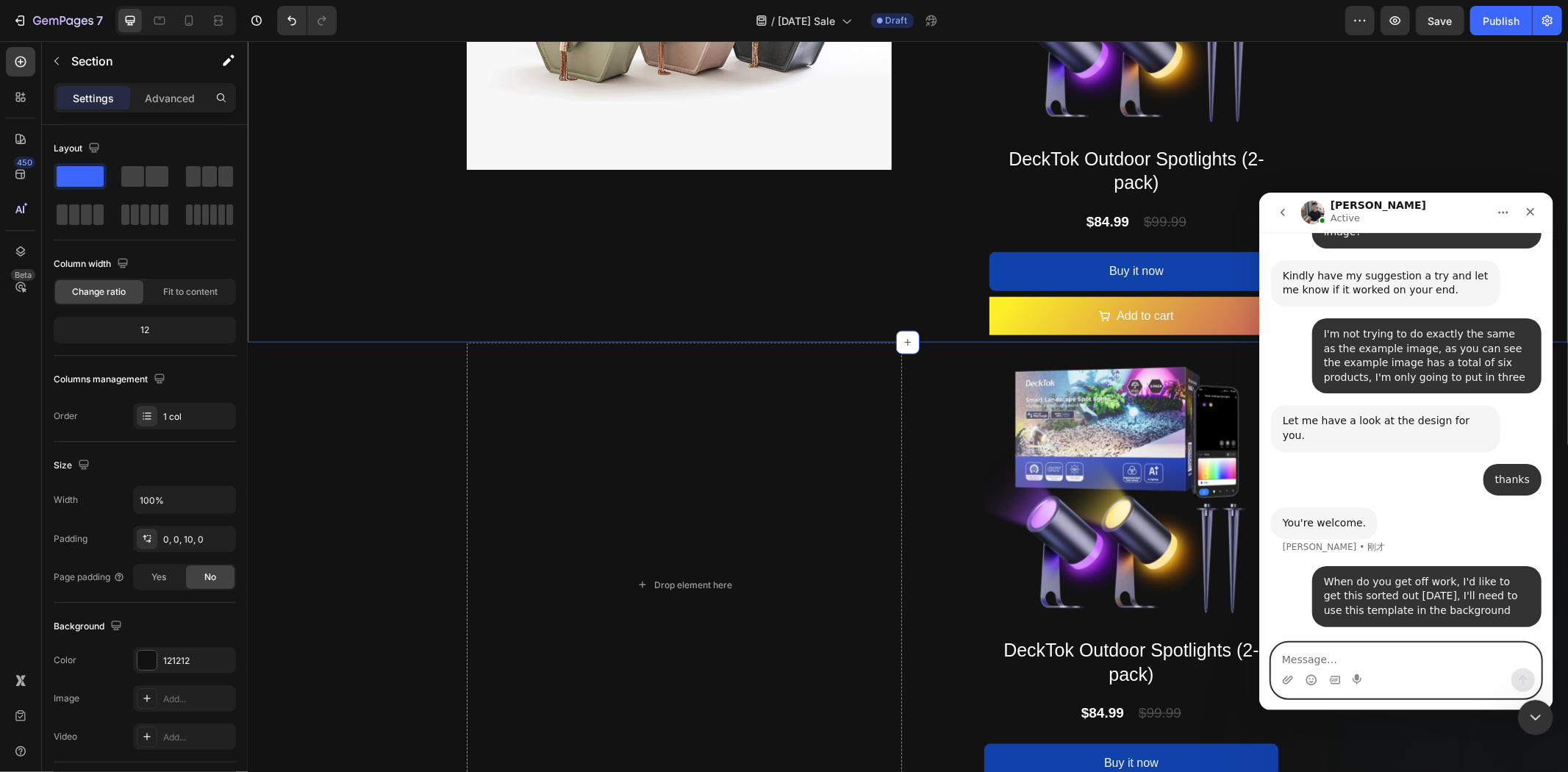
click at [1393, 660] on textarea "Message…" at bounding box center [1405, 655] width 269 height 25
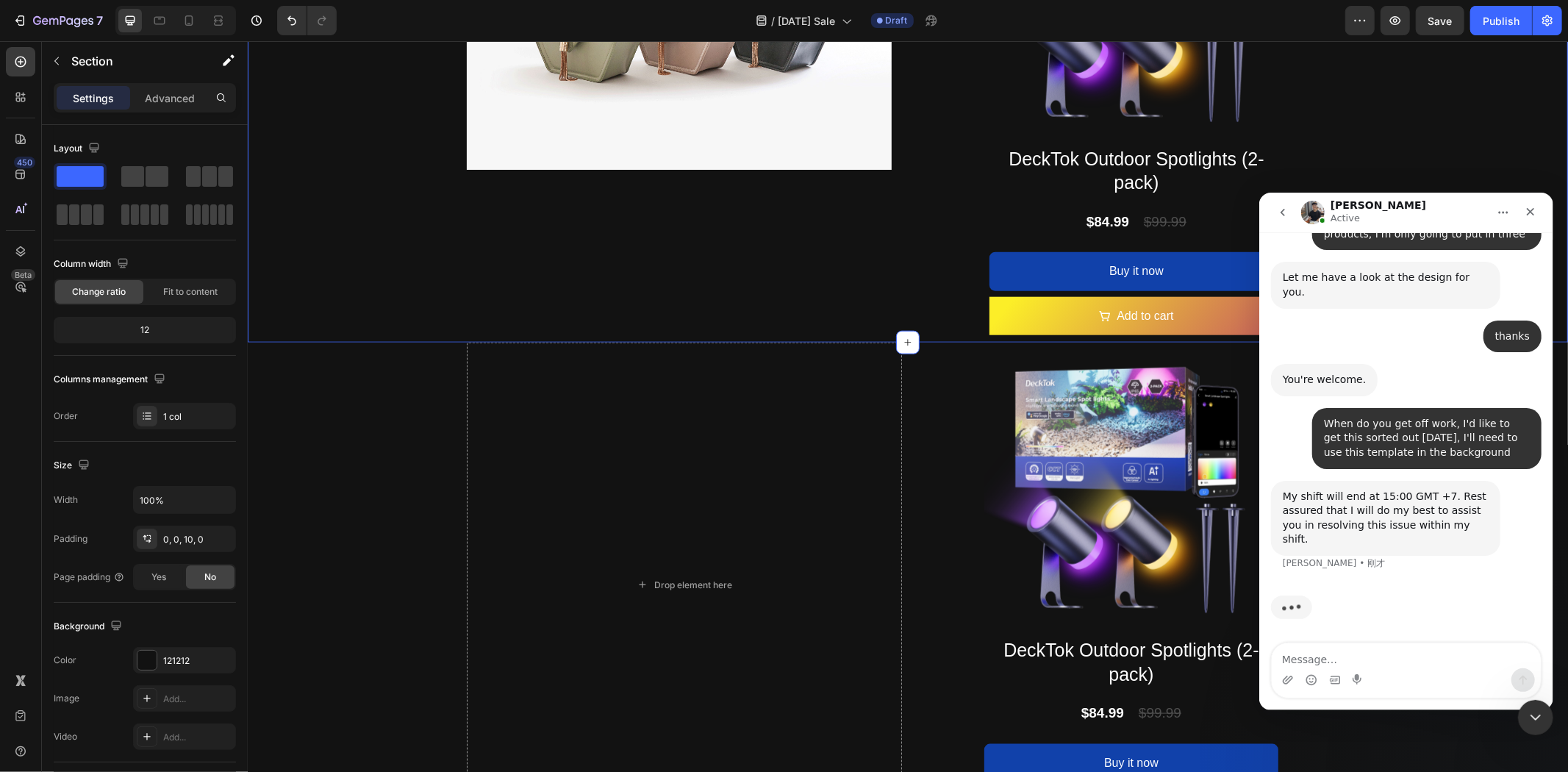
scroll to position [23391, 0]
drag, startPoint x: 1381, startPoint y: 512, endPoint x: 1448, endPoint y: 506, distance: 67.3
click at [1448, 506] on div "My shift will end at 15:00 GMT +7. Rest assured that I will do my best to assis…" at bounding box center [1384, 517] width 206 height 57
copy div "15:00 GMT +7"
click at [1365, 653] on textarea "Message…" at bounding box center [1405, 655] width 269 height 25
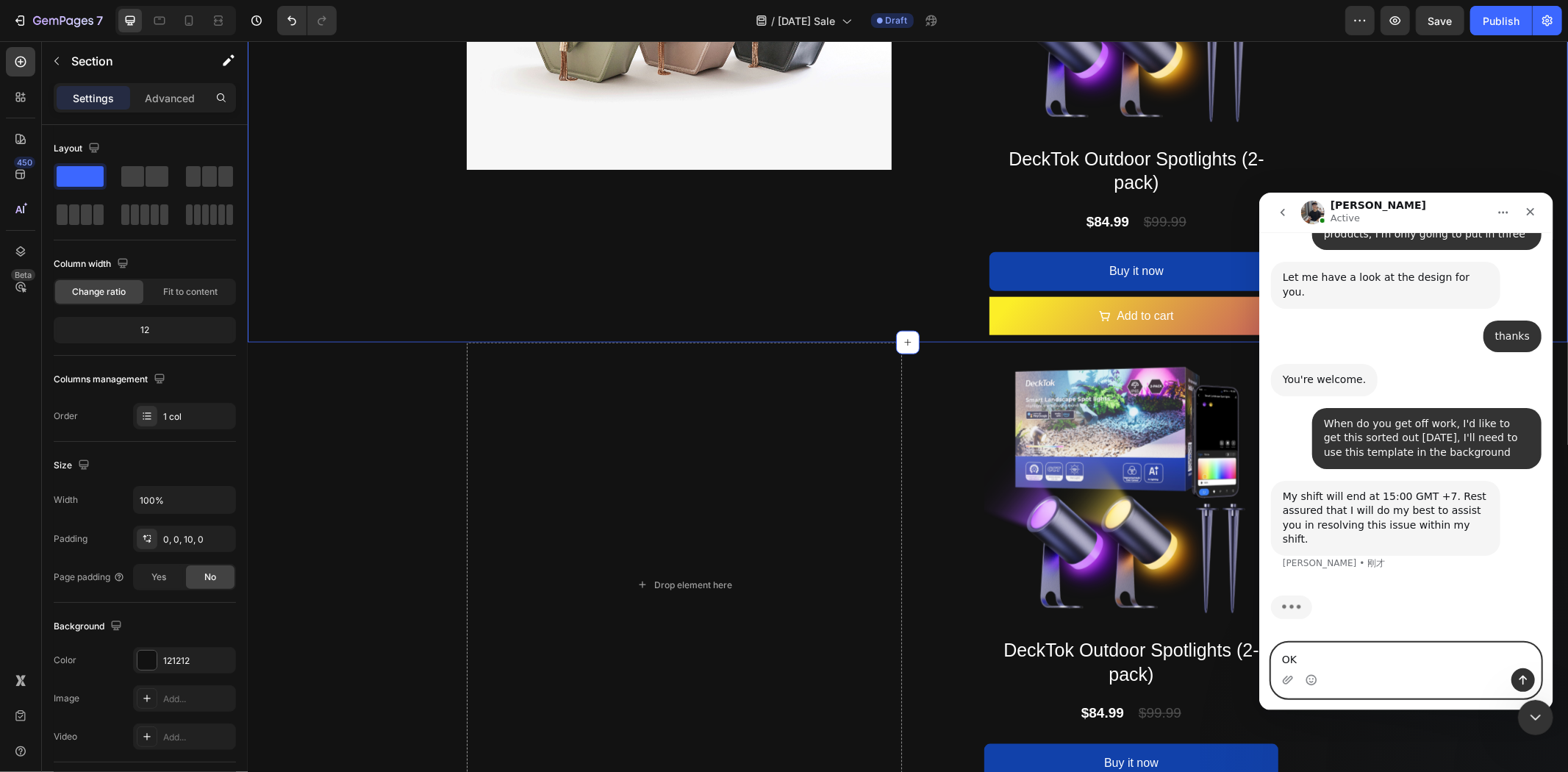
type textarea "OK"
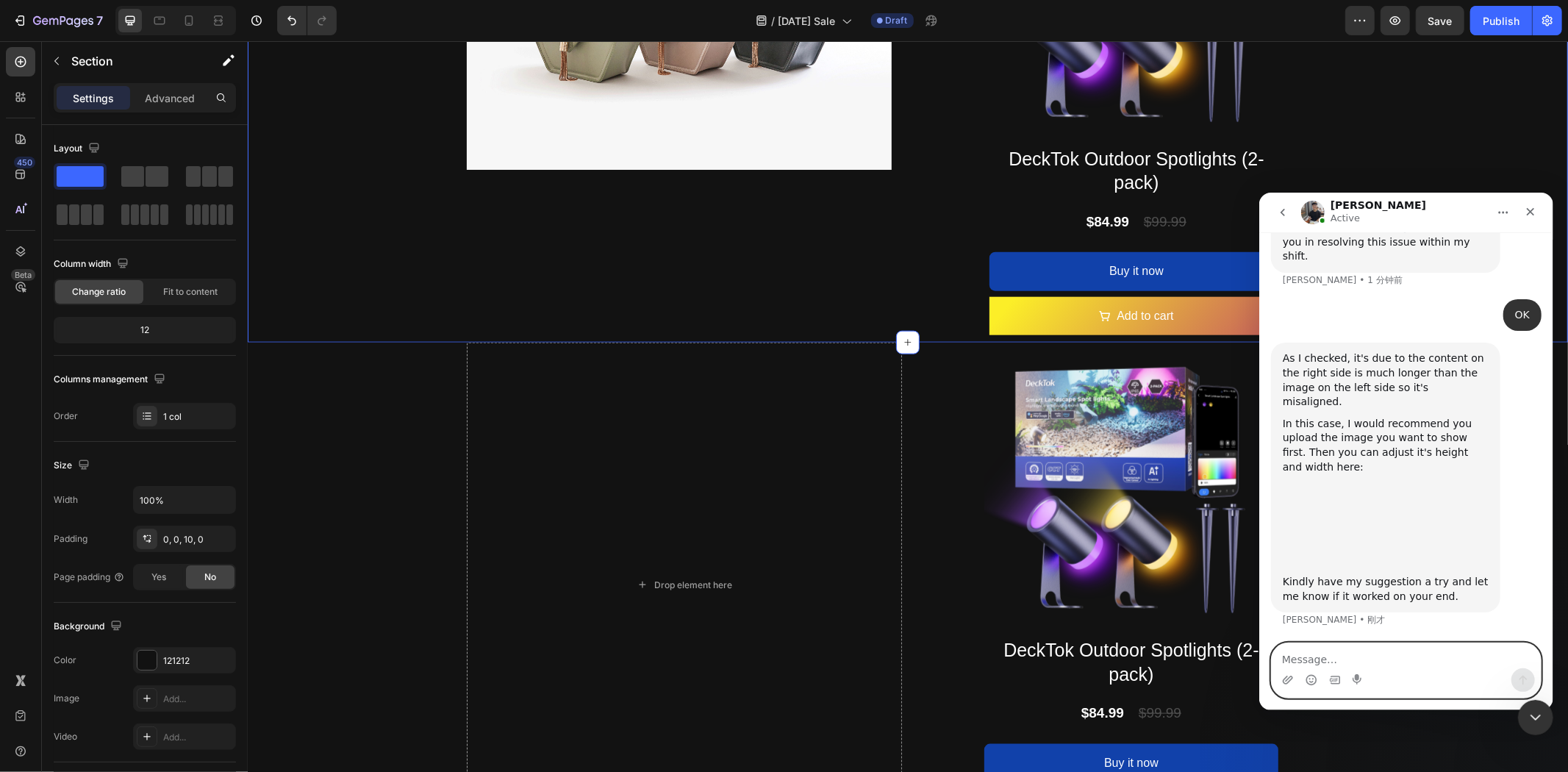
scroll to position [23738, 0]
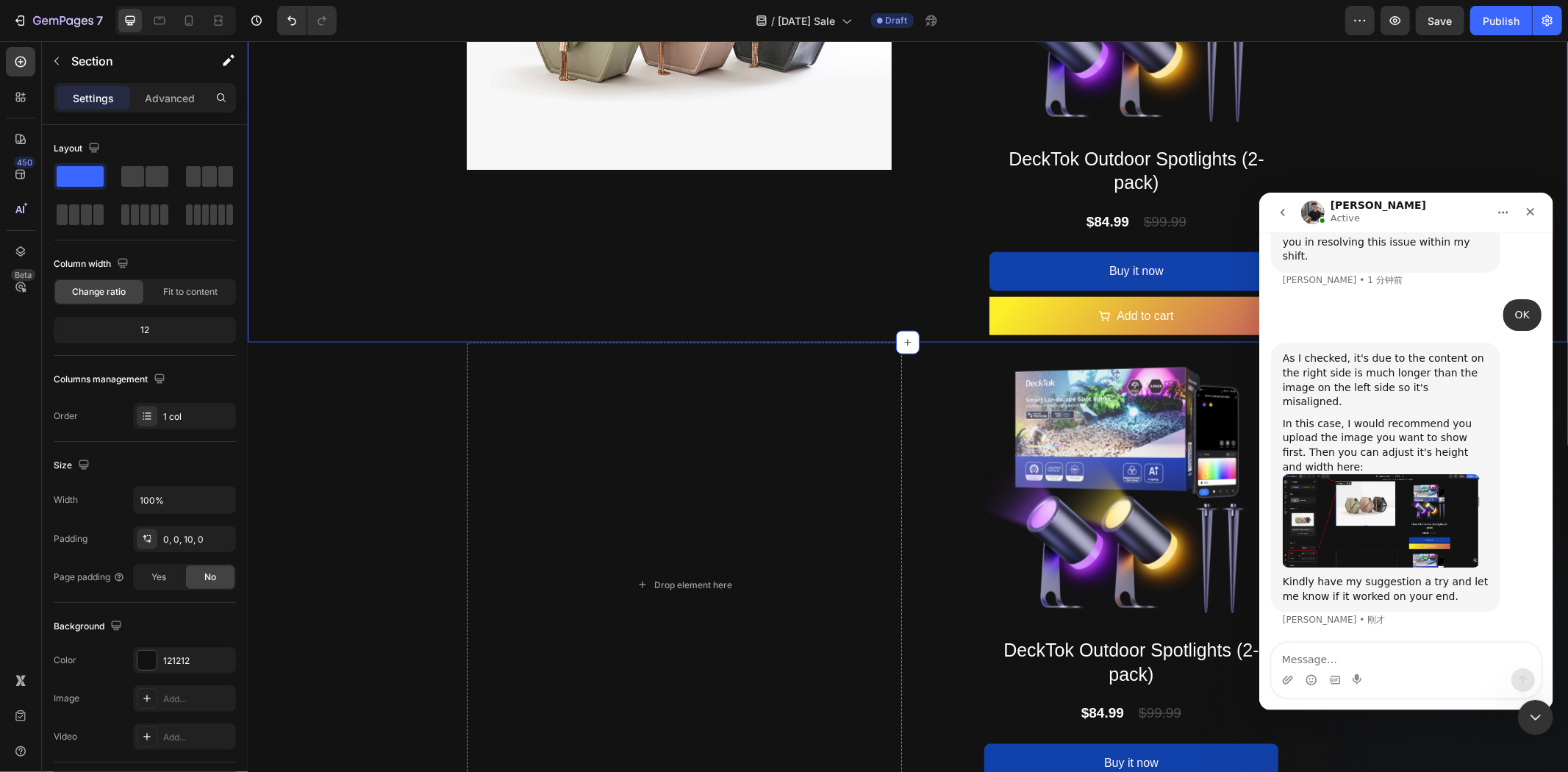
click at [1382, 535] on img "Tony说…" at bounding box center [1381, 520] width 197 height 93
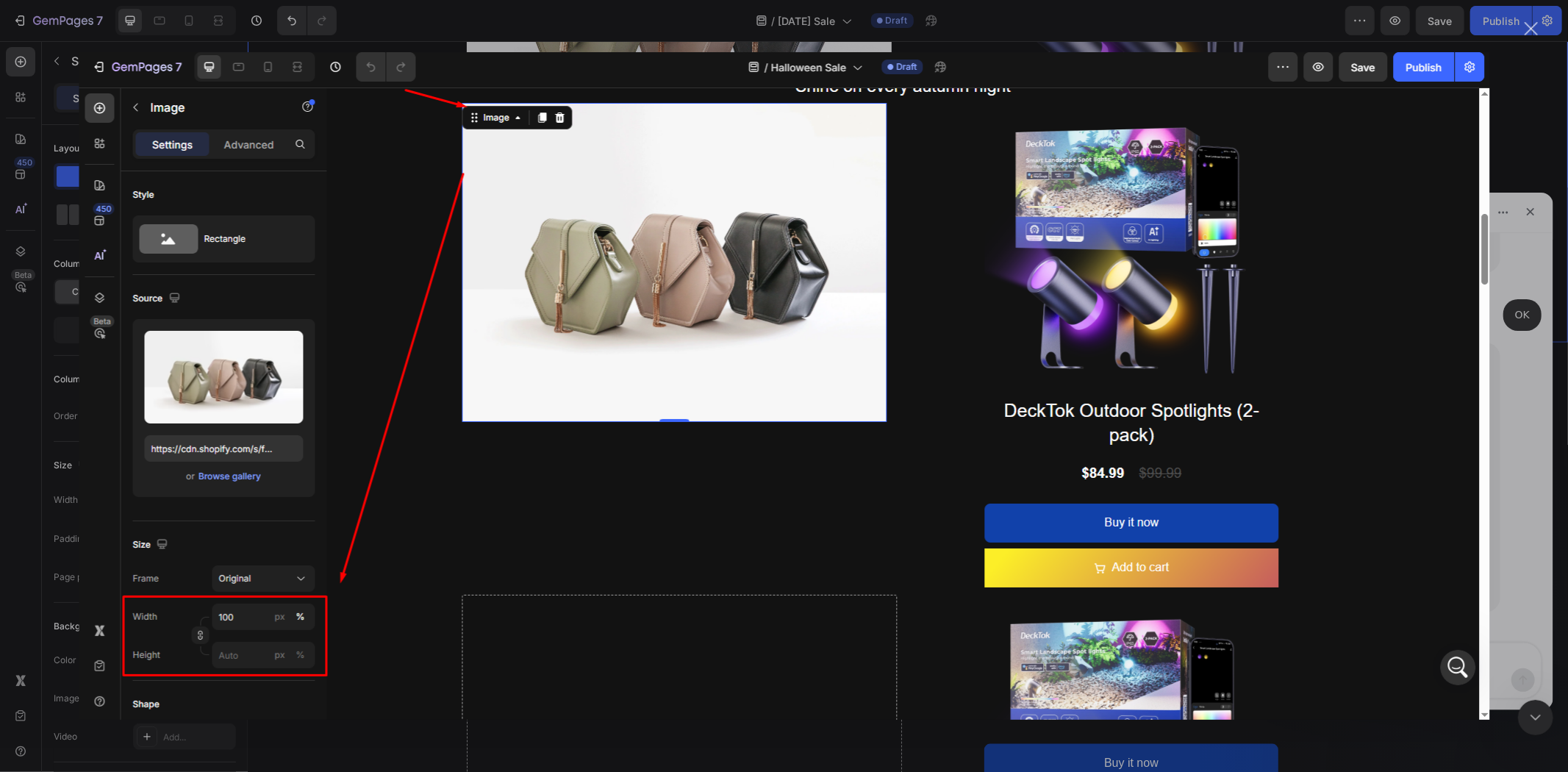
click at [1395, 532] on img "关闭" at bounding box center [784, 386] width 1411 height 668
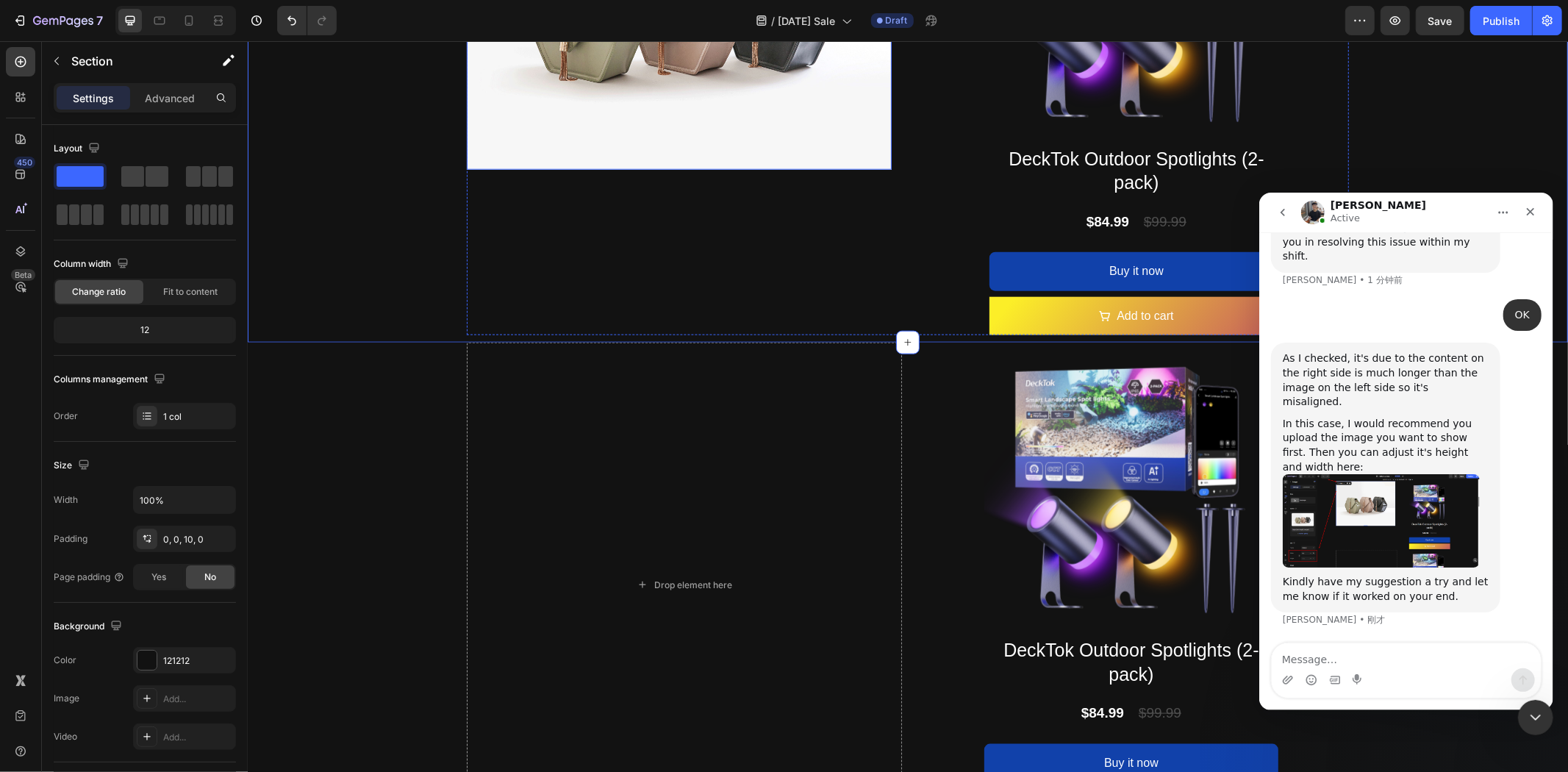
click at [757, 121] on img at bounding box center [678, 11] width 425 height 319
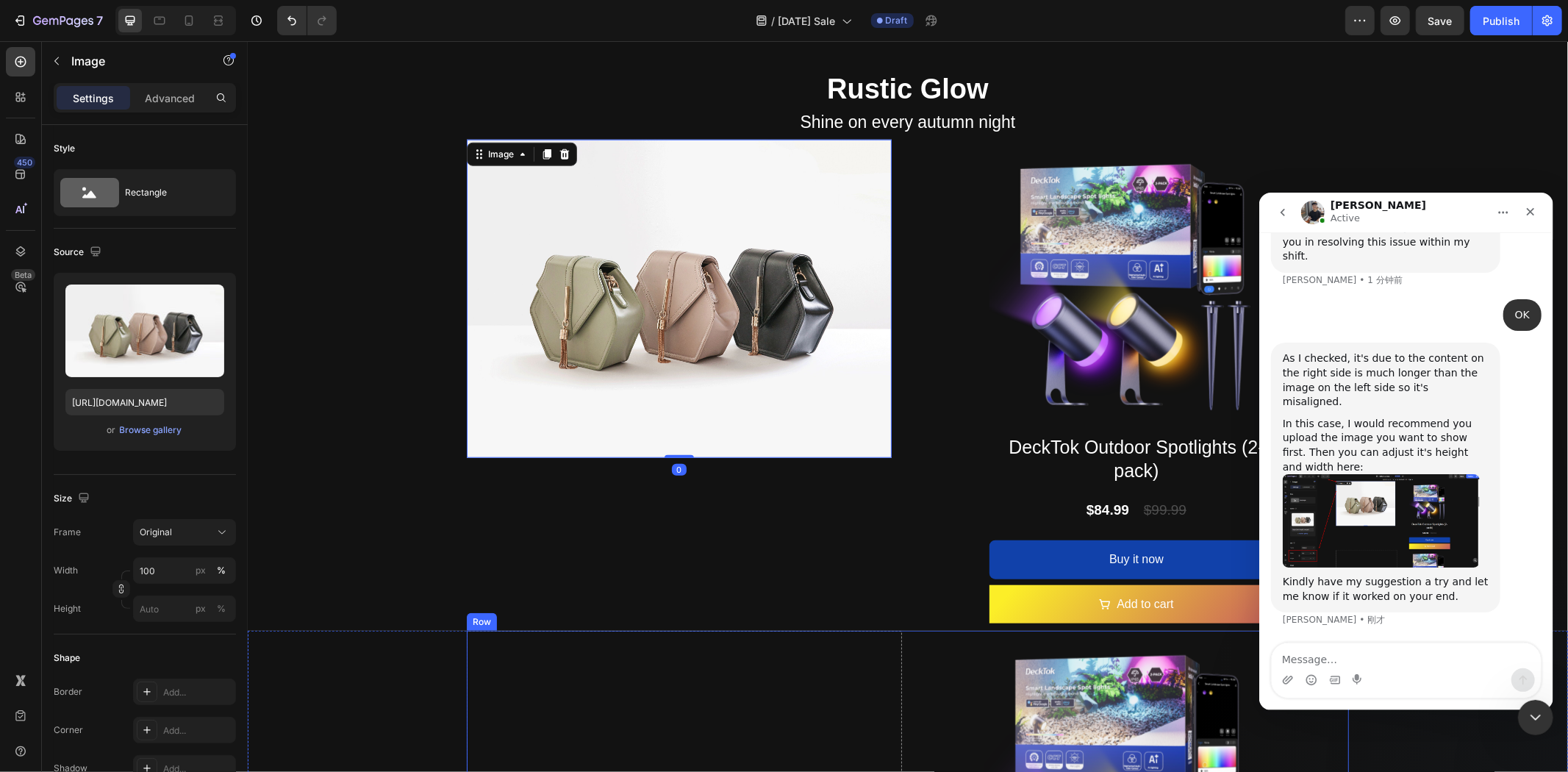
scroll to position [975, 0]
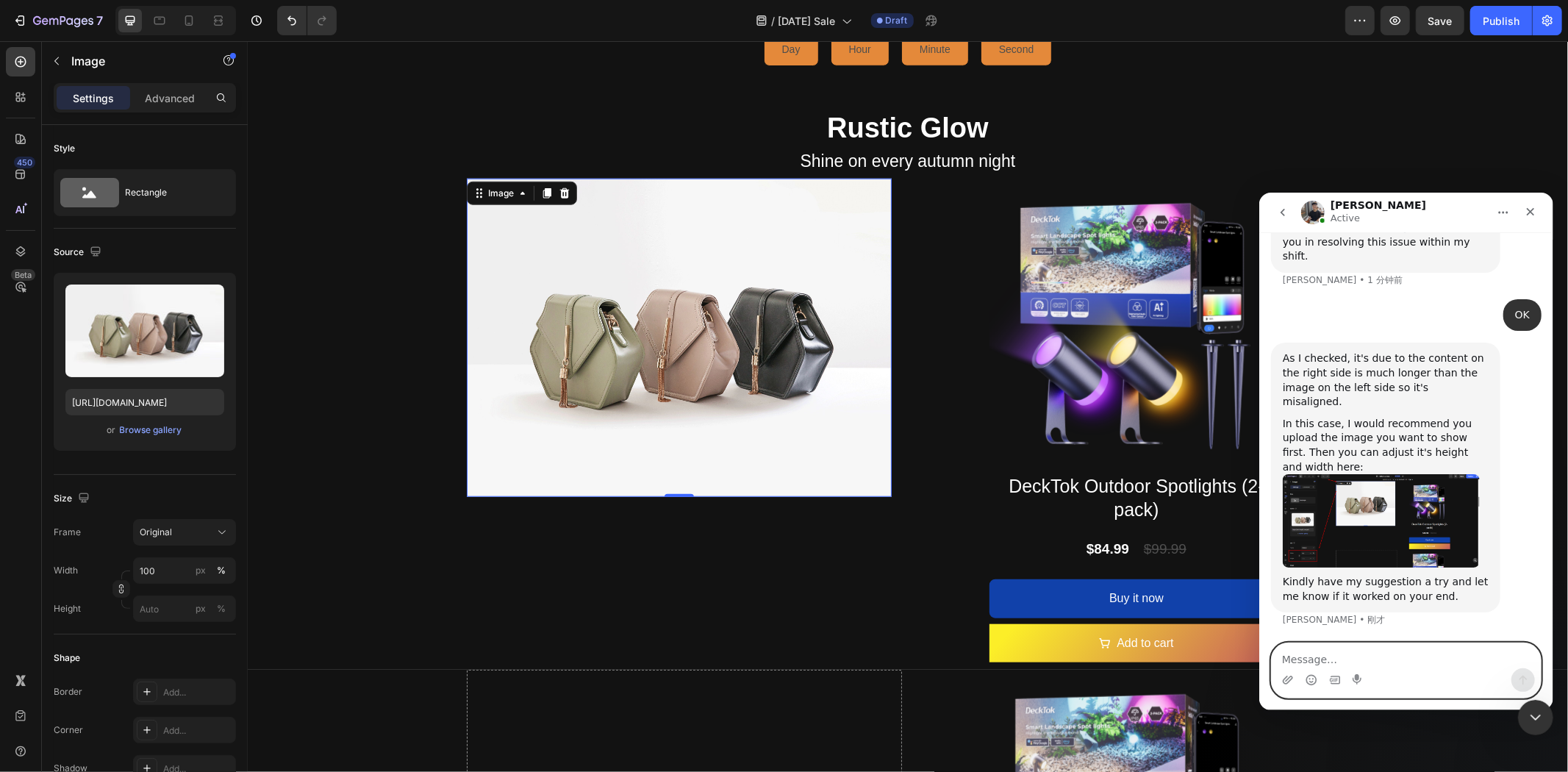
click at [1369, 663] on textarea "Message…" at bounding box center [1405, 655] width 269 height 25
type textarea "OK"
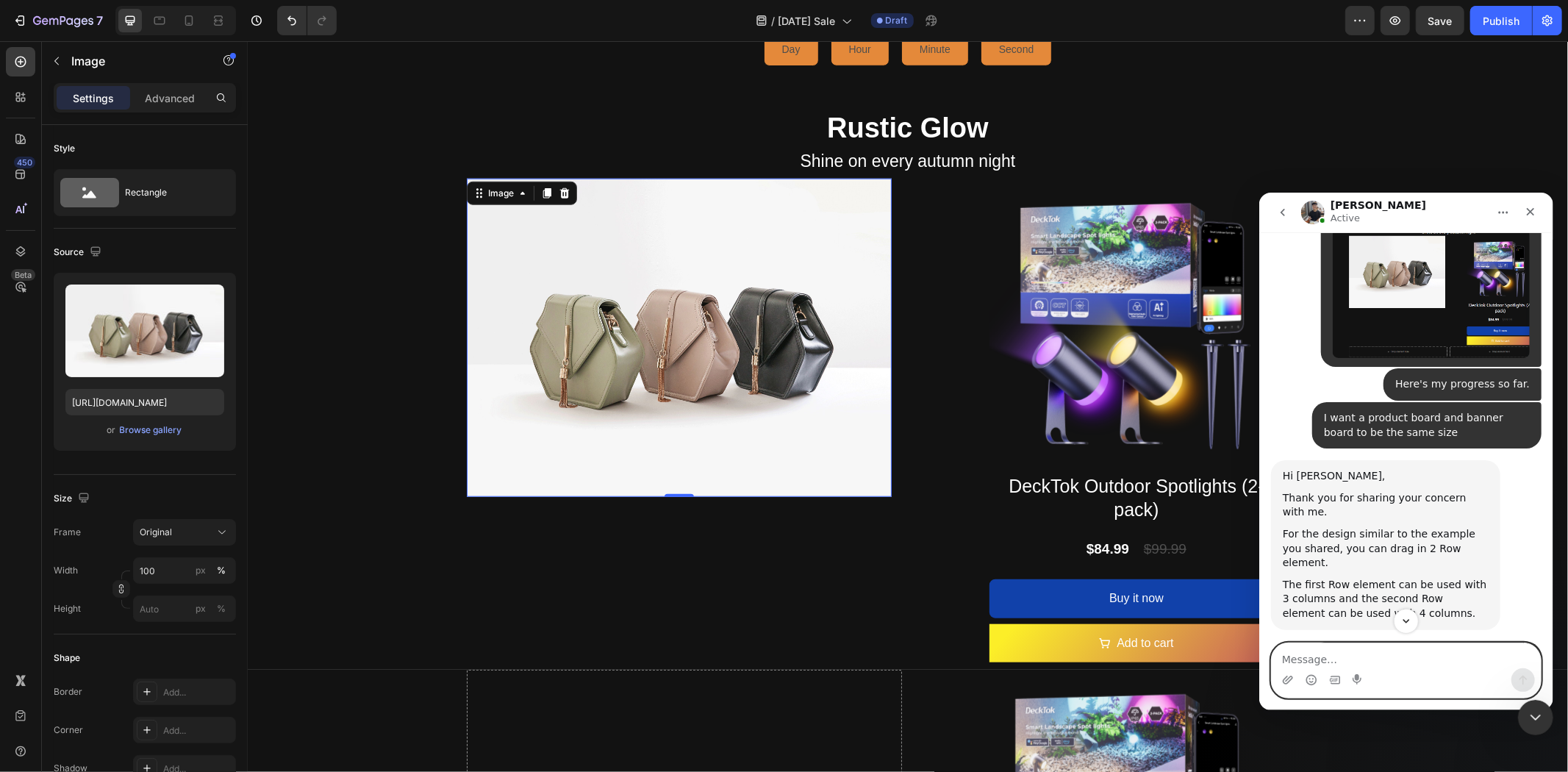
scroll to position [22719, 0]
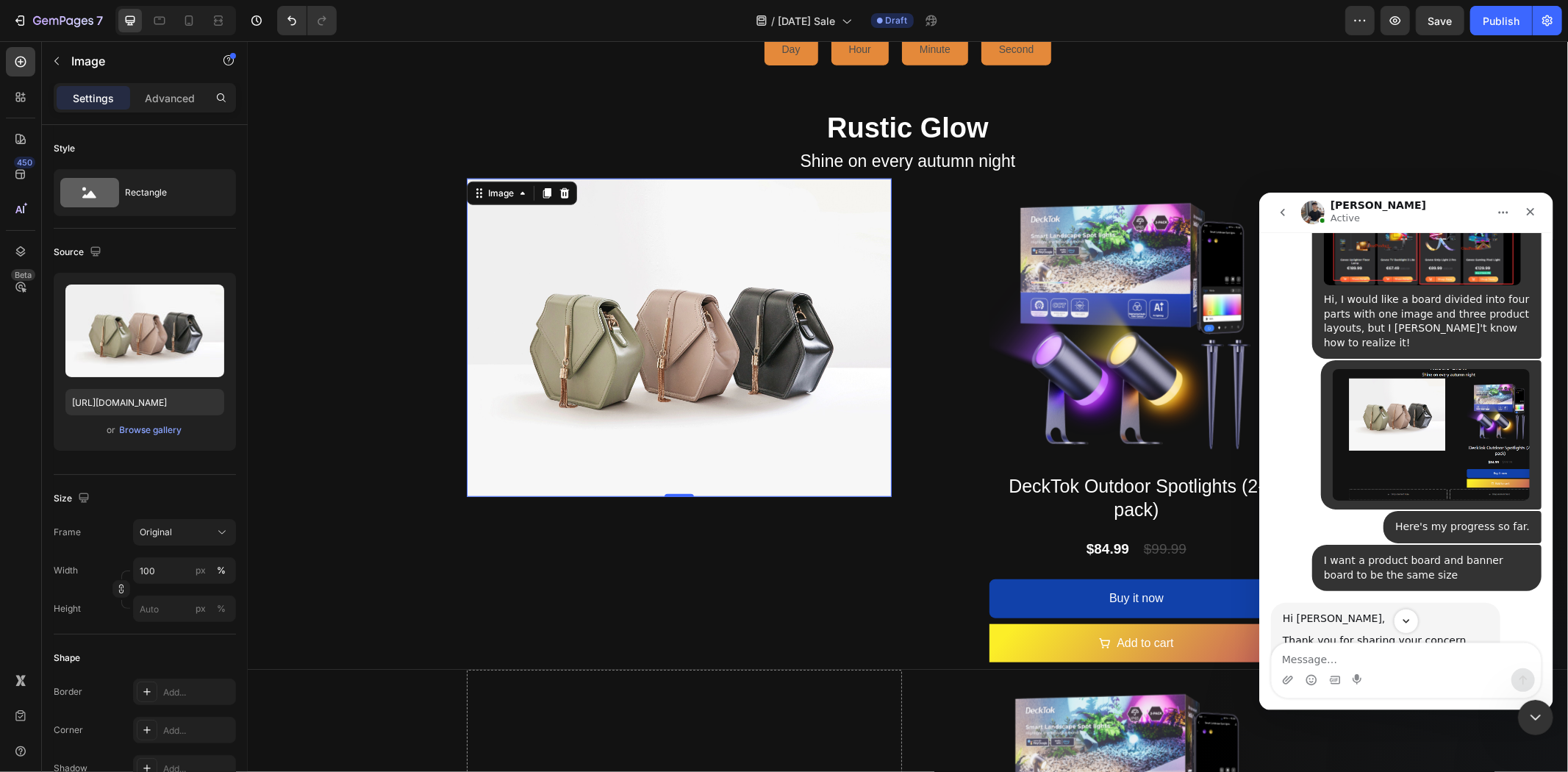
click at [1407, 499] on img "DeckTok说…" at bounding box center [1431, 434] width 197 height 132
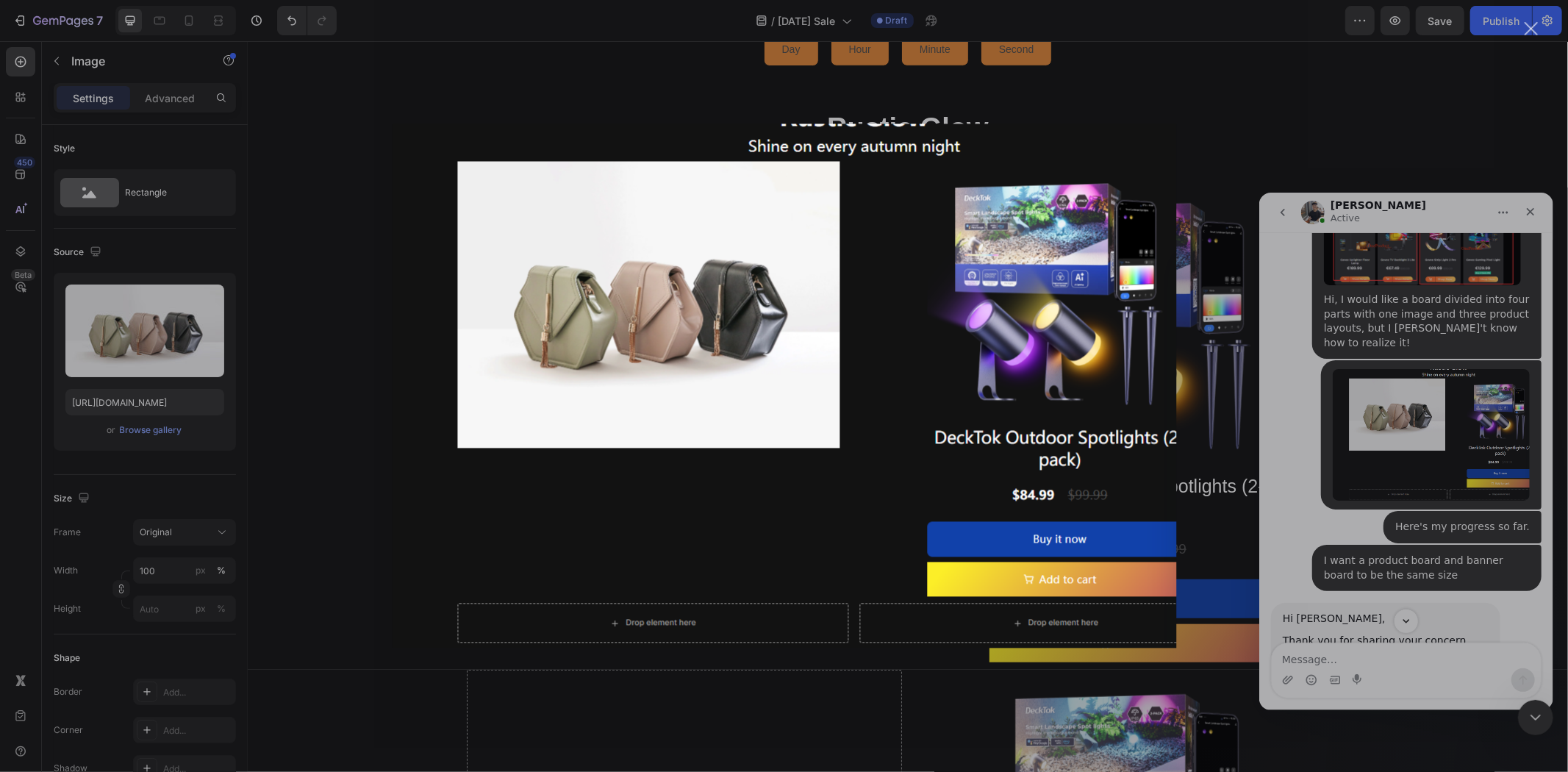
scroll to position [0, 0]
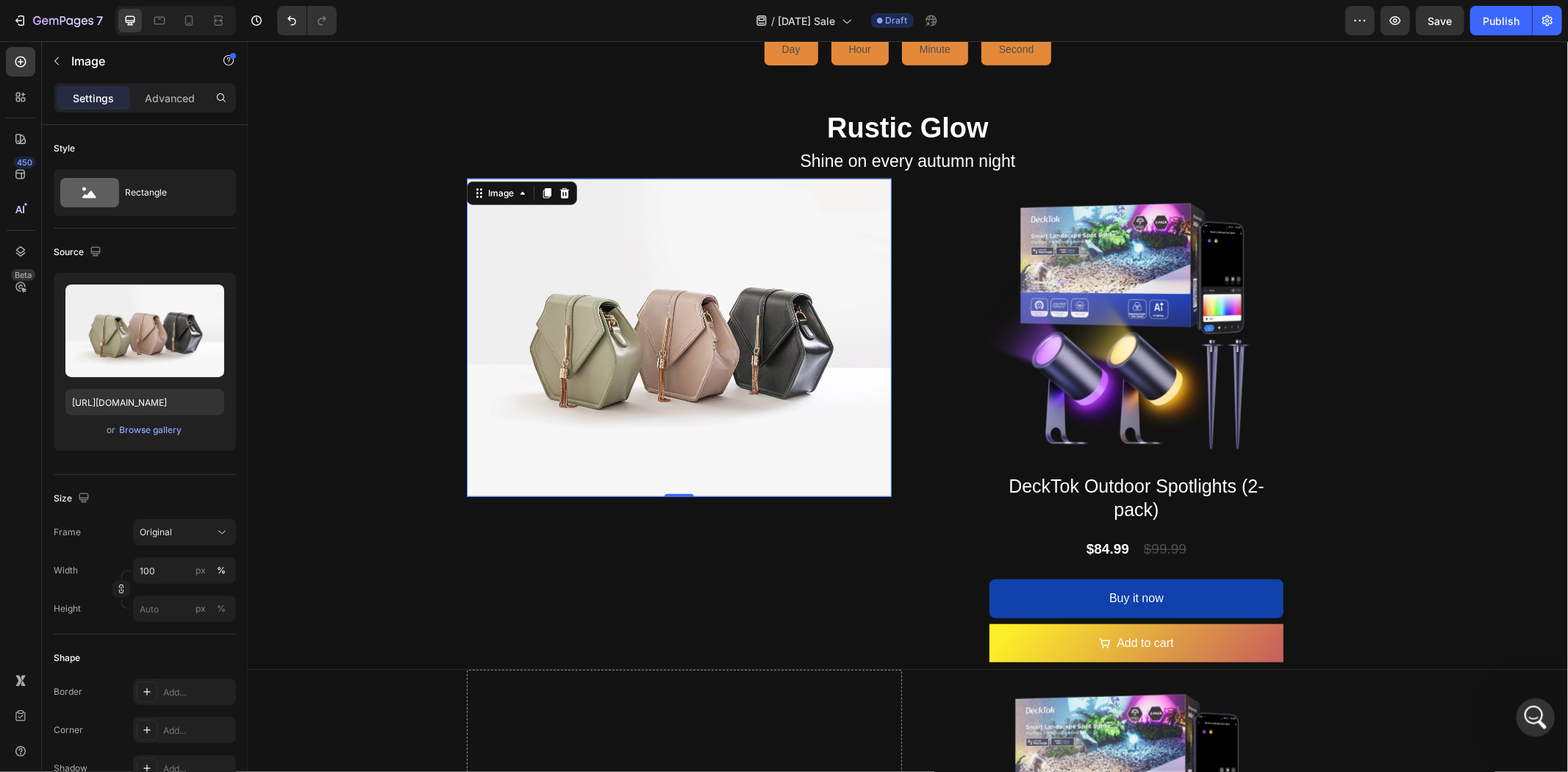
drag, startPoint x: 3034, startPoint y: 1414, endPoint x: 1519, endPoint y: 715, distance: 1668.5
click at [1515, 715] on div "打开 Intercom Messenger" at bounding box center [1533, 716] width 48 height 48
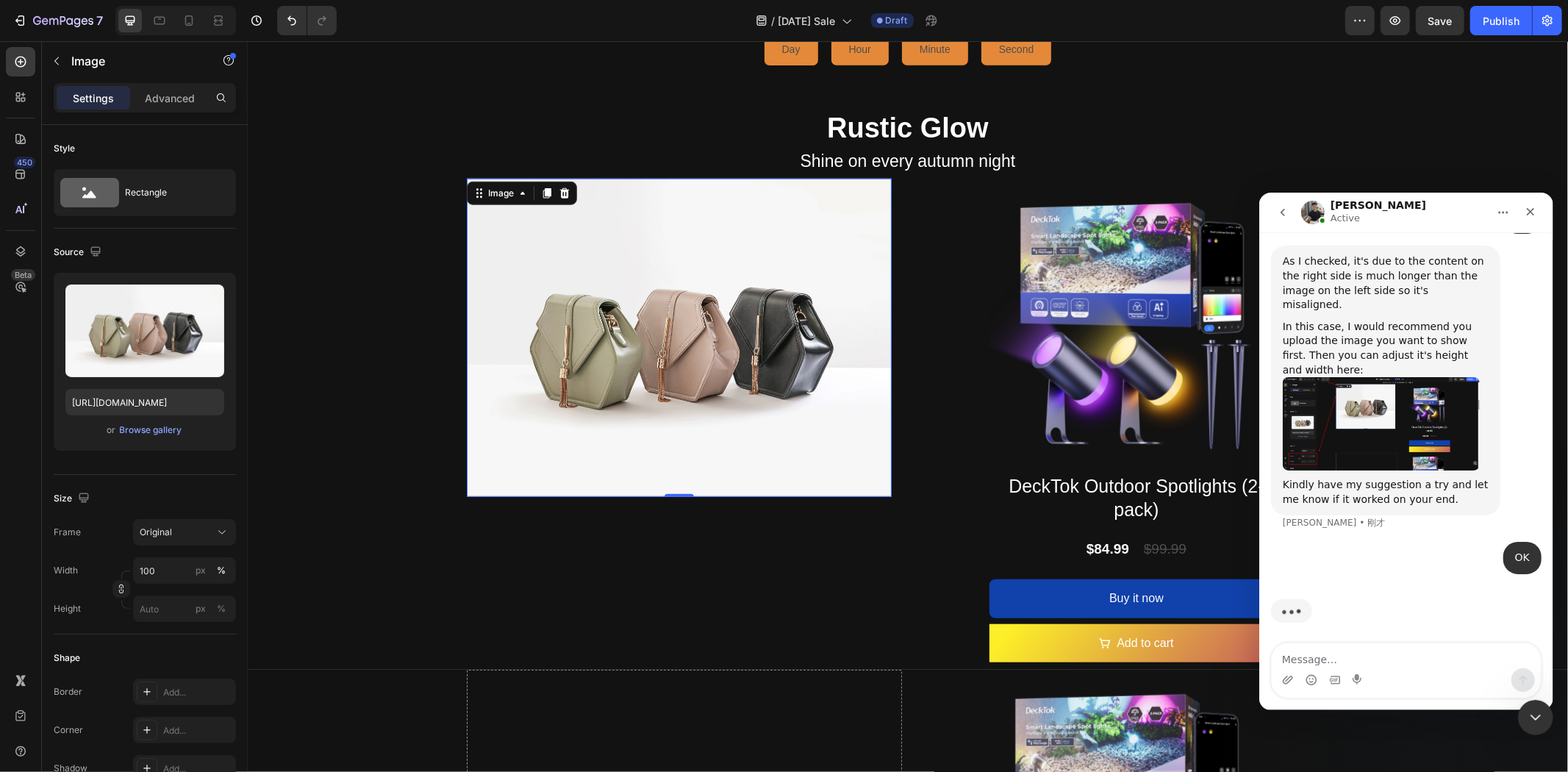
scroll to position [23823, 0]
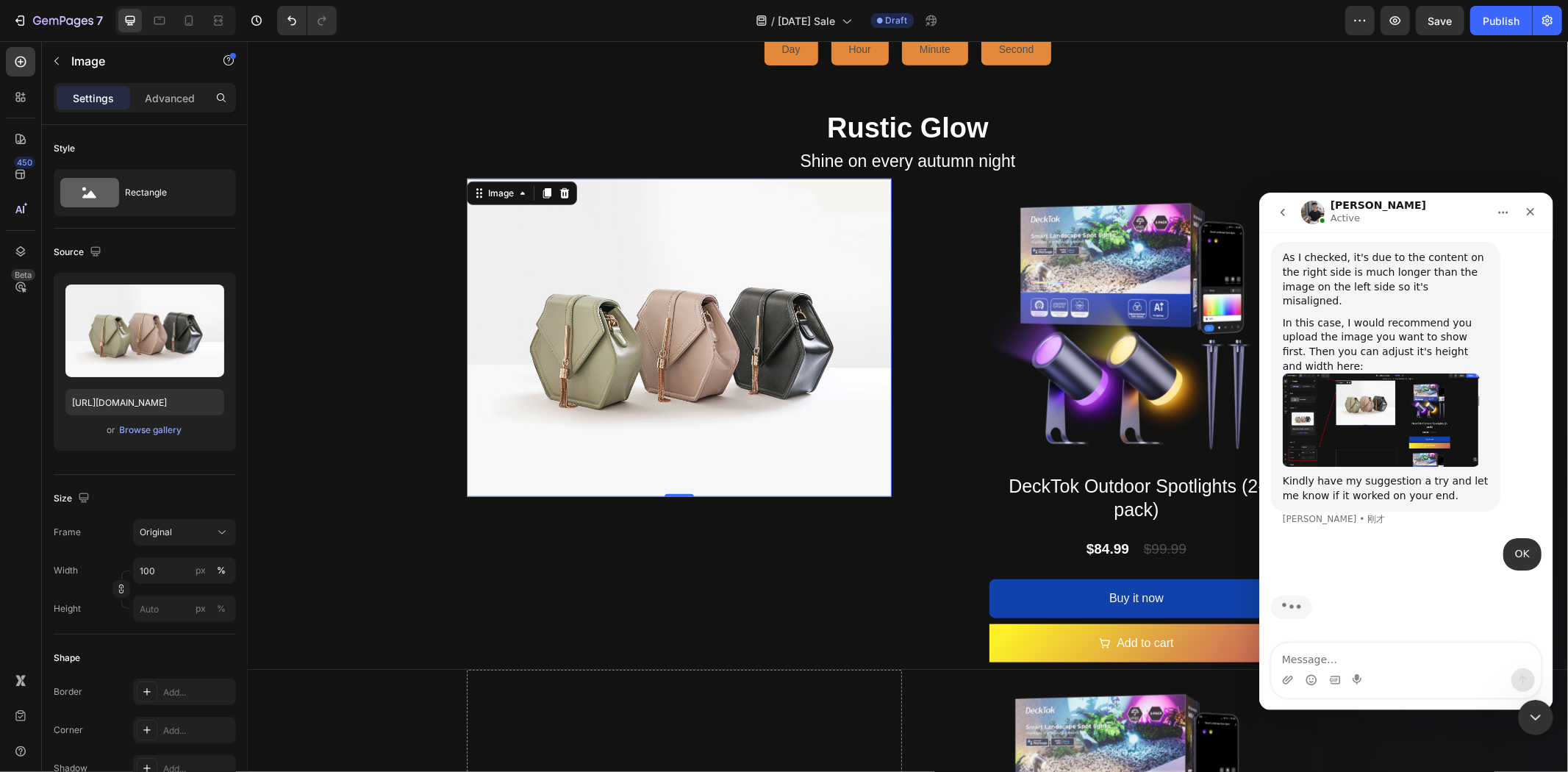
drag, startPoint x: 1547, startPoint y: 642, endPoint x: 1496, endPoint y: 568, distance: 89.9
click at [1541, 618] on div "We're on GMT + 7 timezone and may get back to you shortly! Normally we can reso…" at bounding box center [1405, 471] width 294 height 478
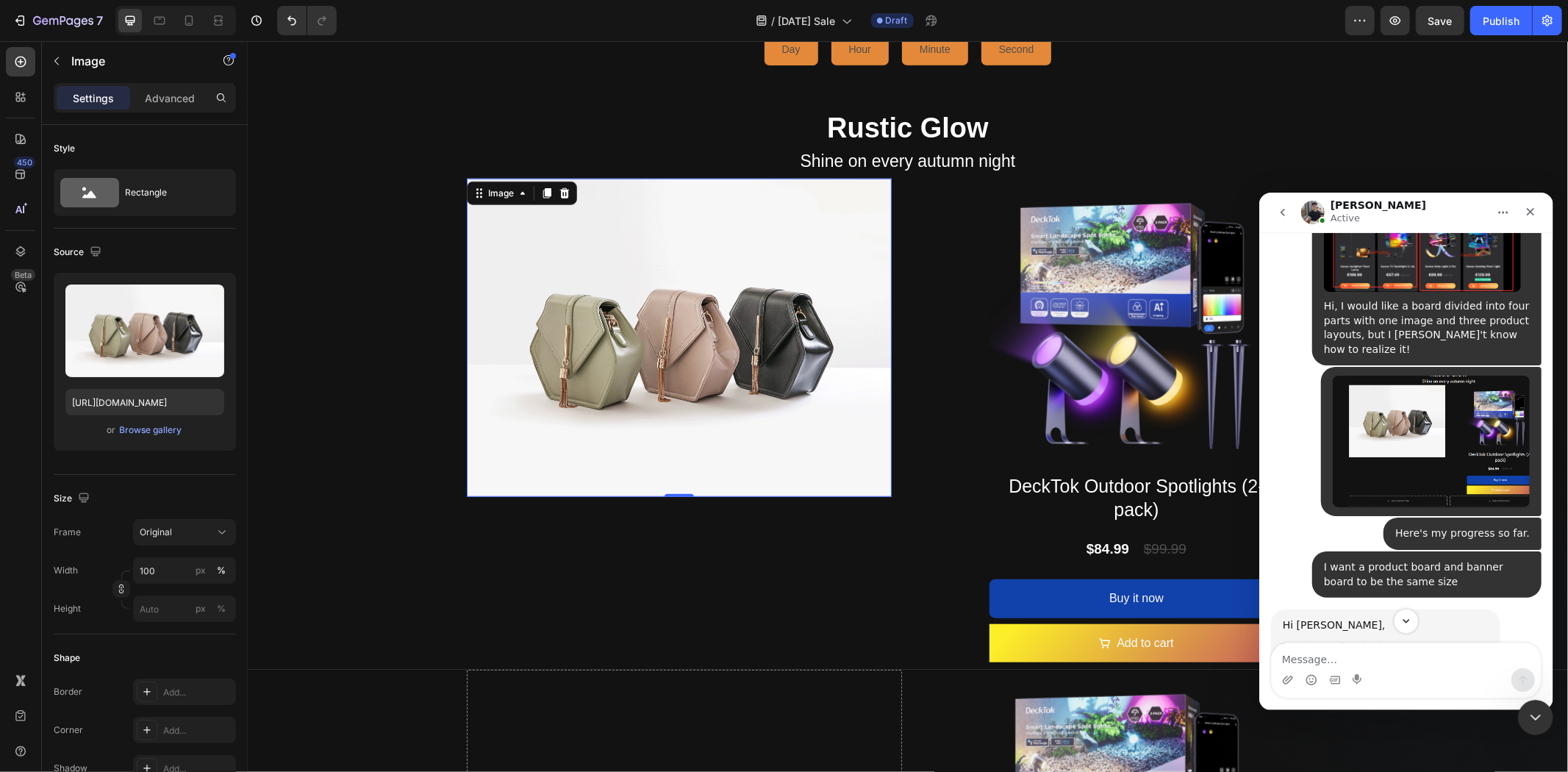
scroll to position [22597, 0]
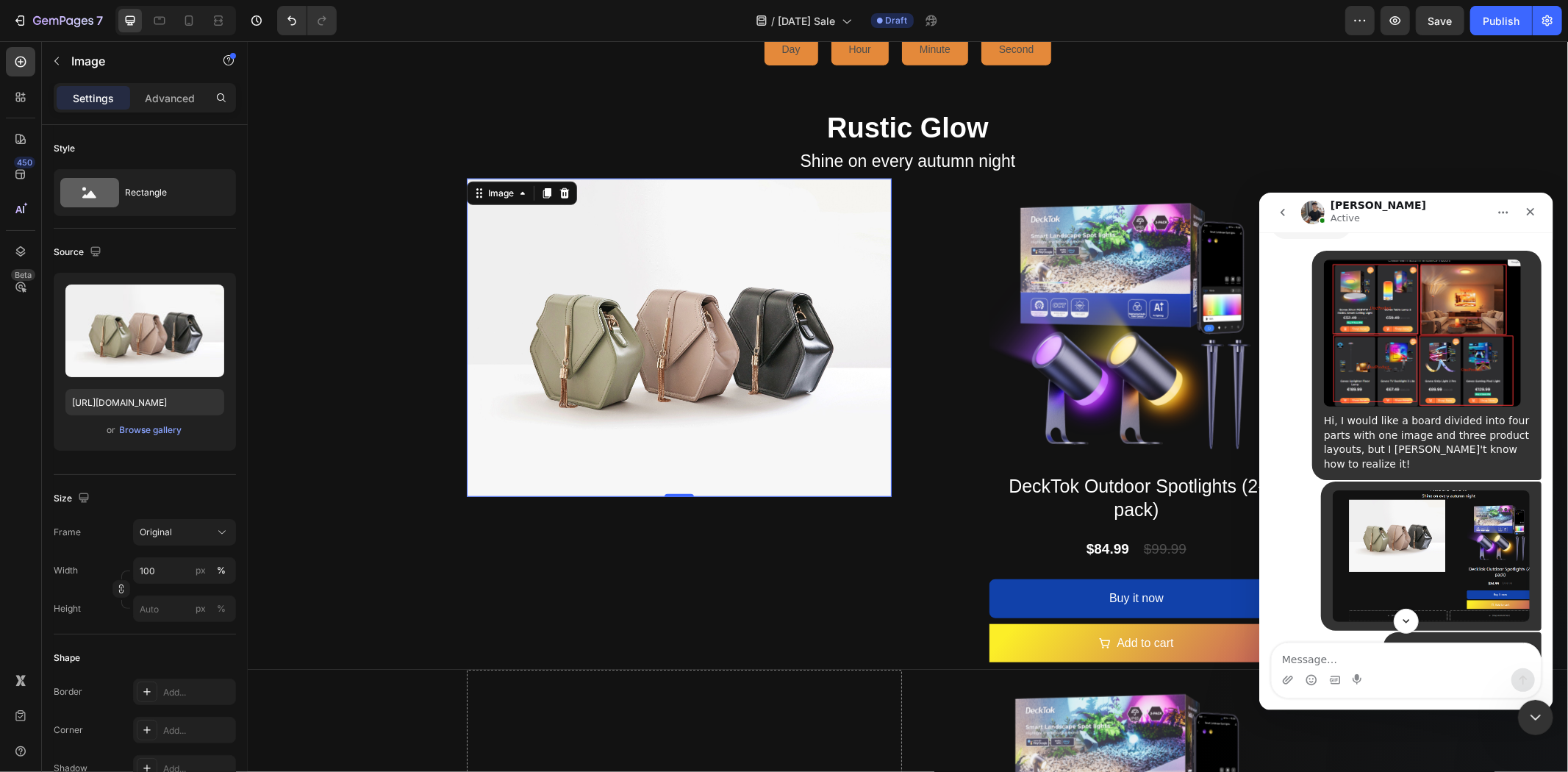
click at [1409, 395] on img "DeckTok说…" at bounding box center [1422, 332] width 197 height 147
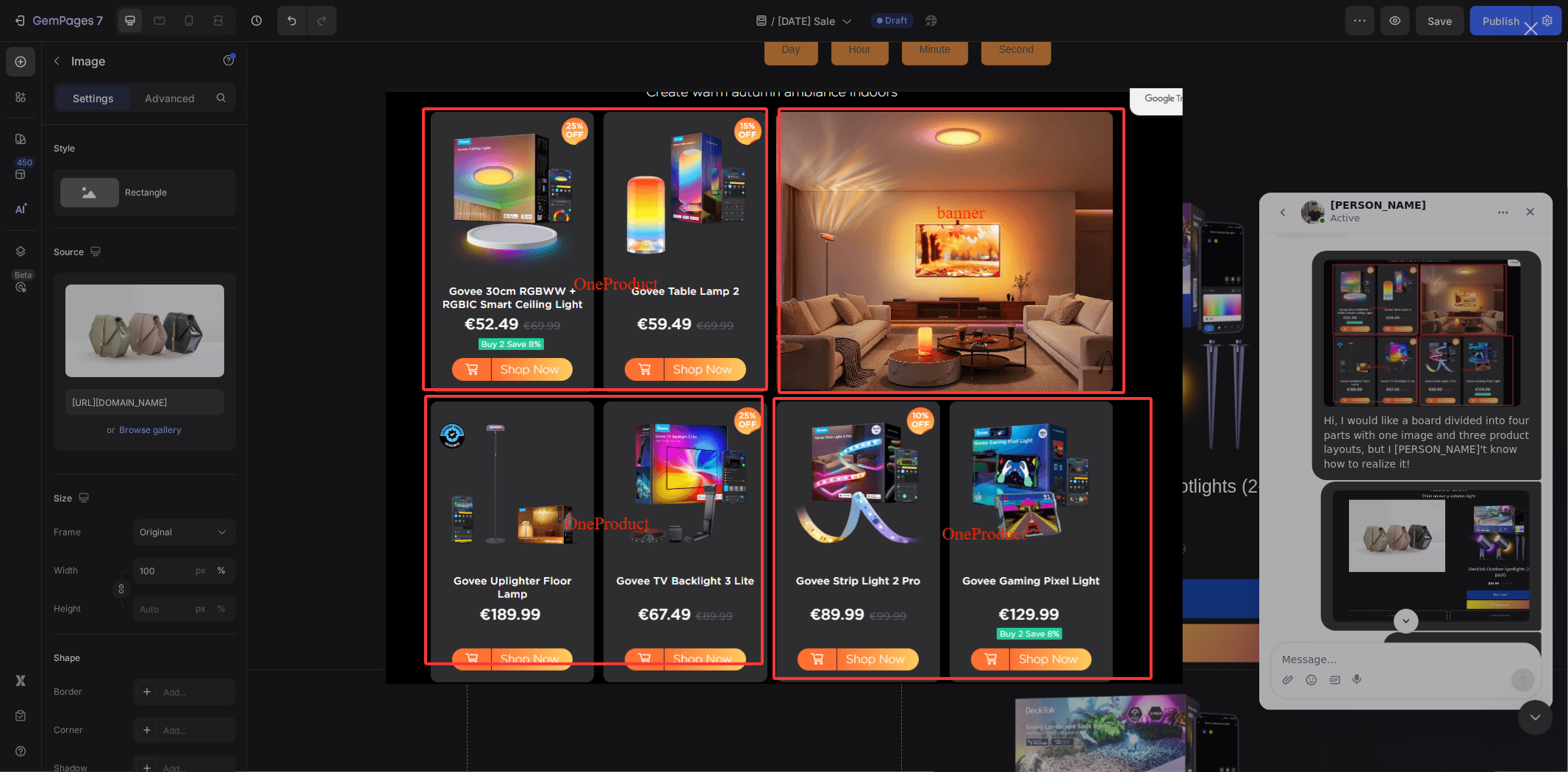
click at [1265, 94] on div "Intercom Messenger" at bounding box center [784, 386] width 1568 height 772
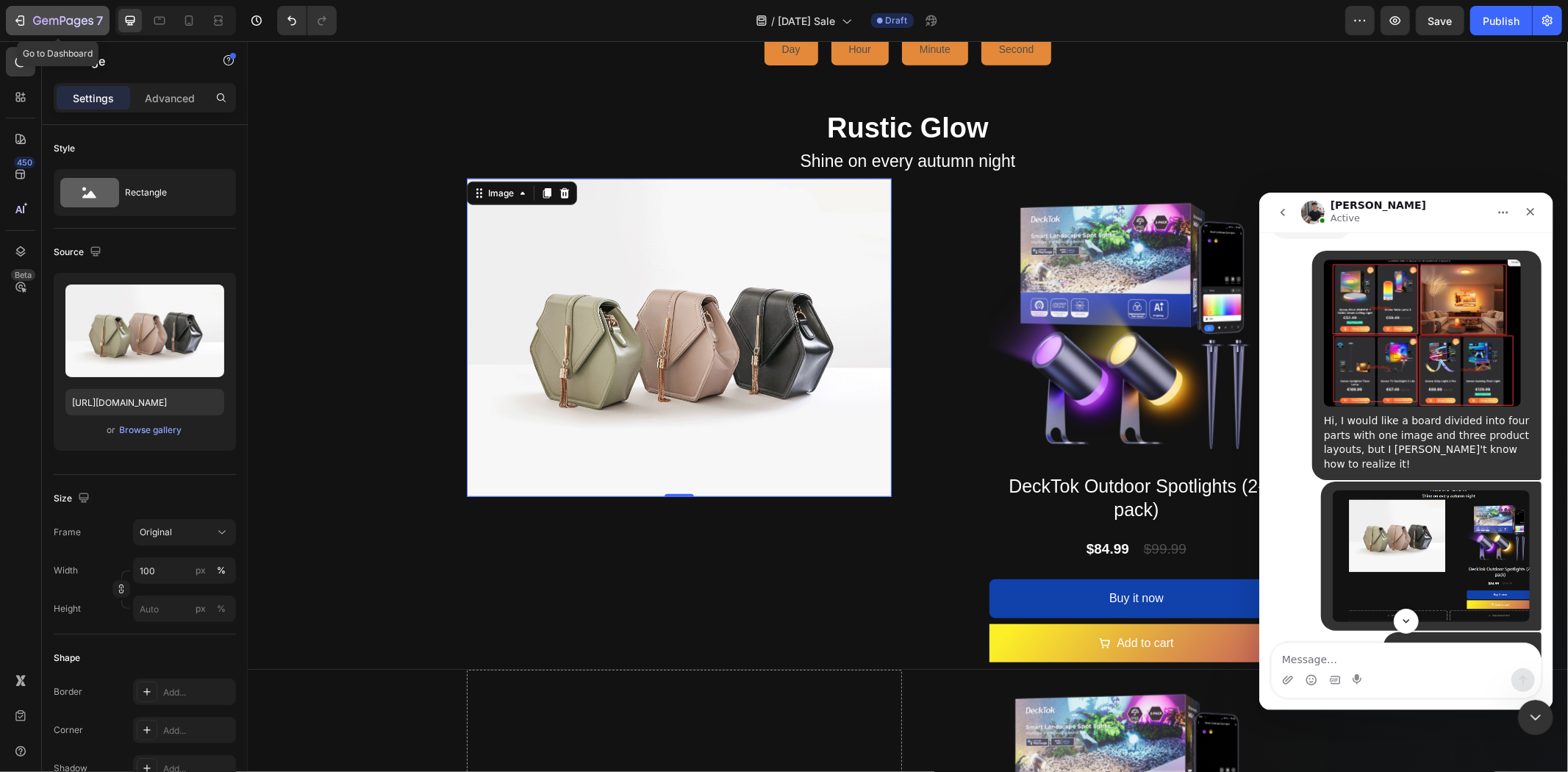
click at [20, 16] on icon "button" at bounding box center [21, 21] width 7 height 11
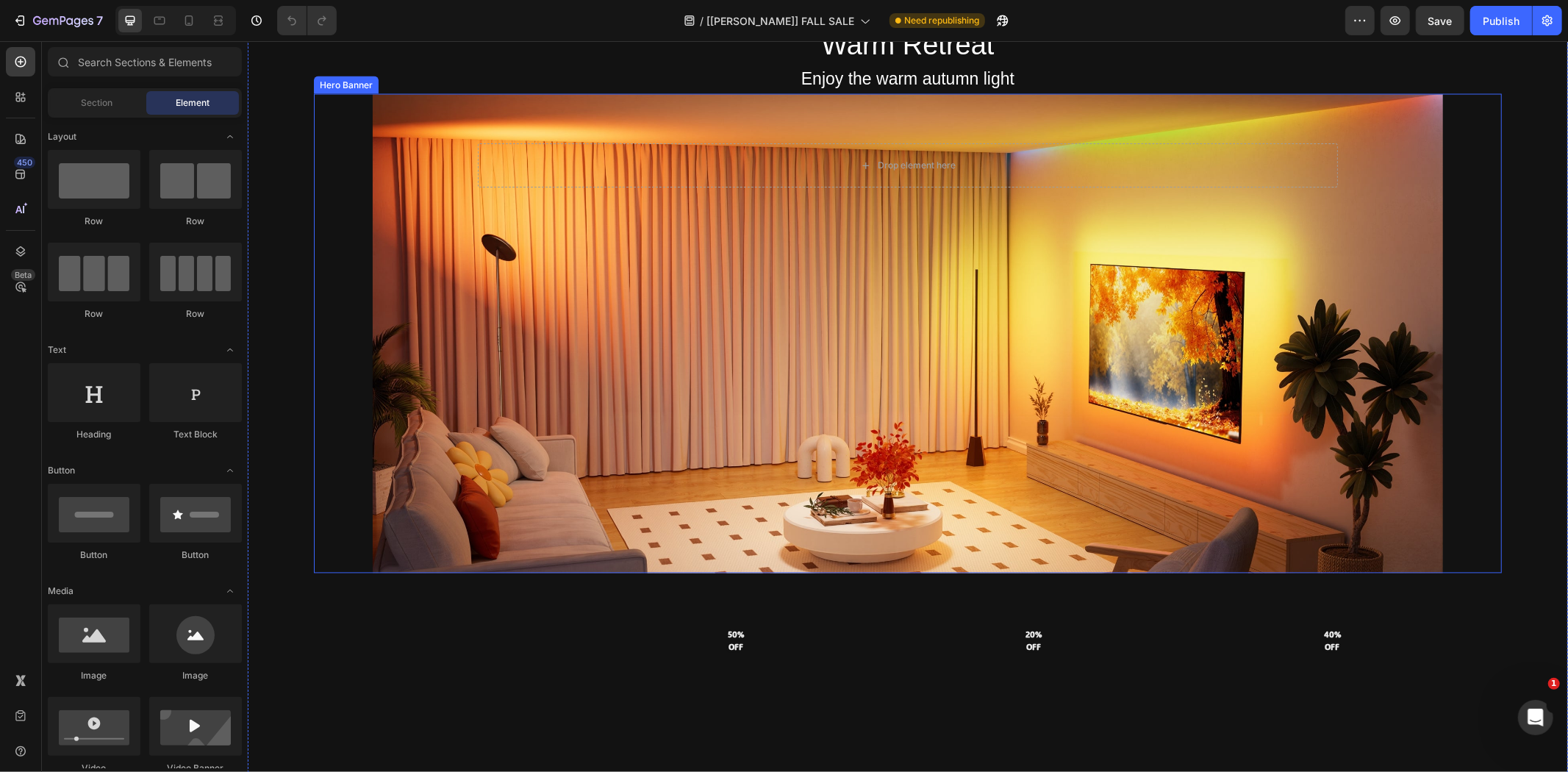
scroll to position [2370, 0]
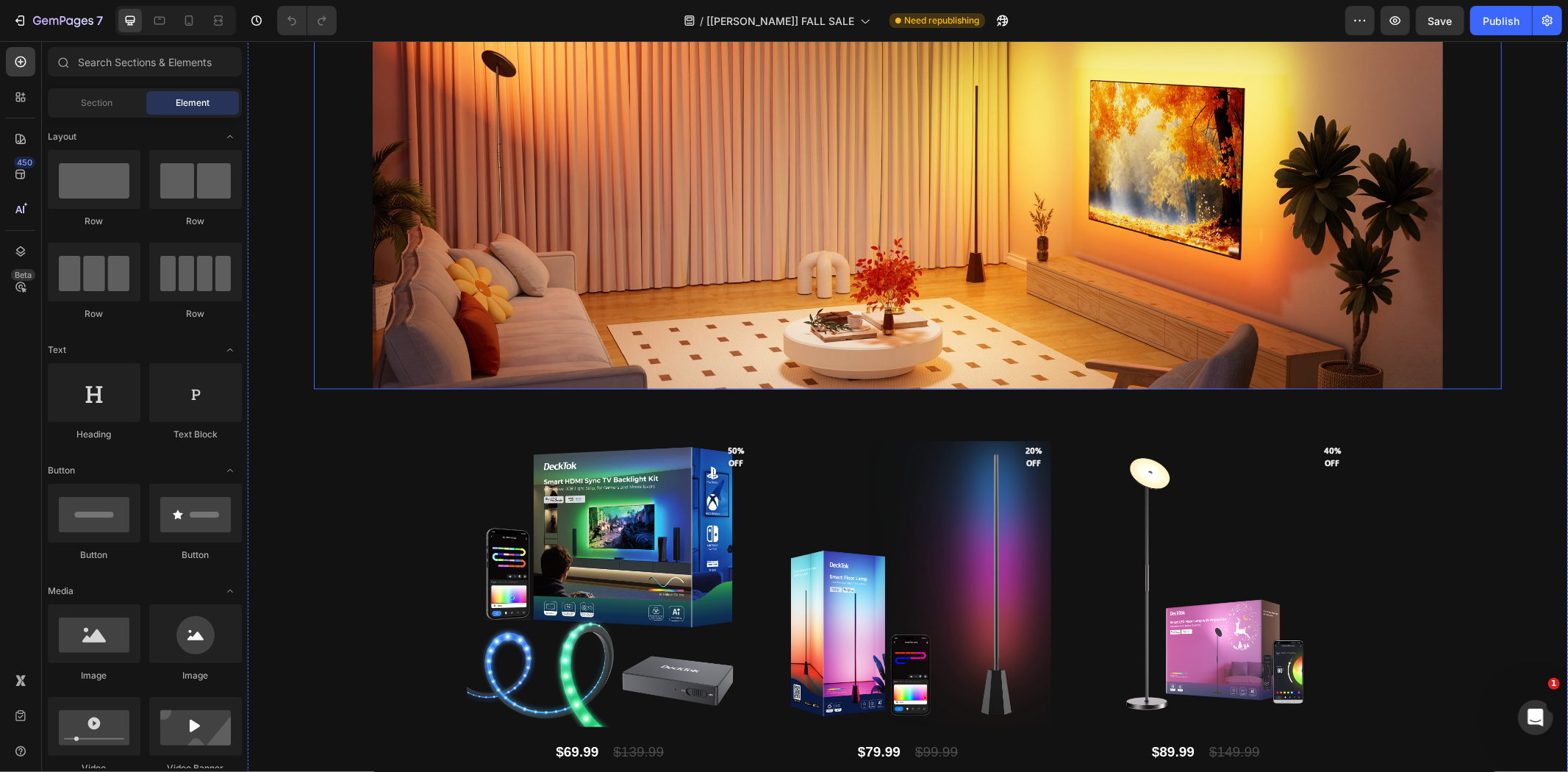
click at [917, 285] on div "Background Image" at bounding box center [907, 149] width 1188 height 480
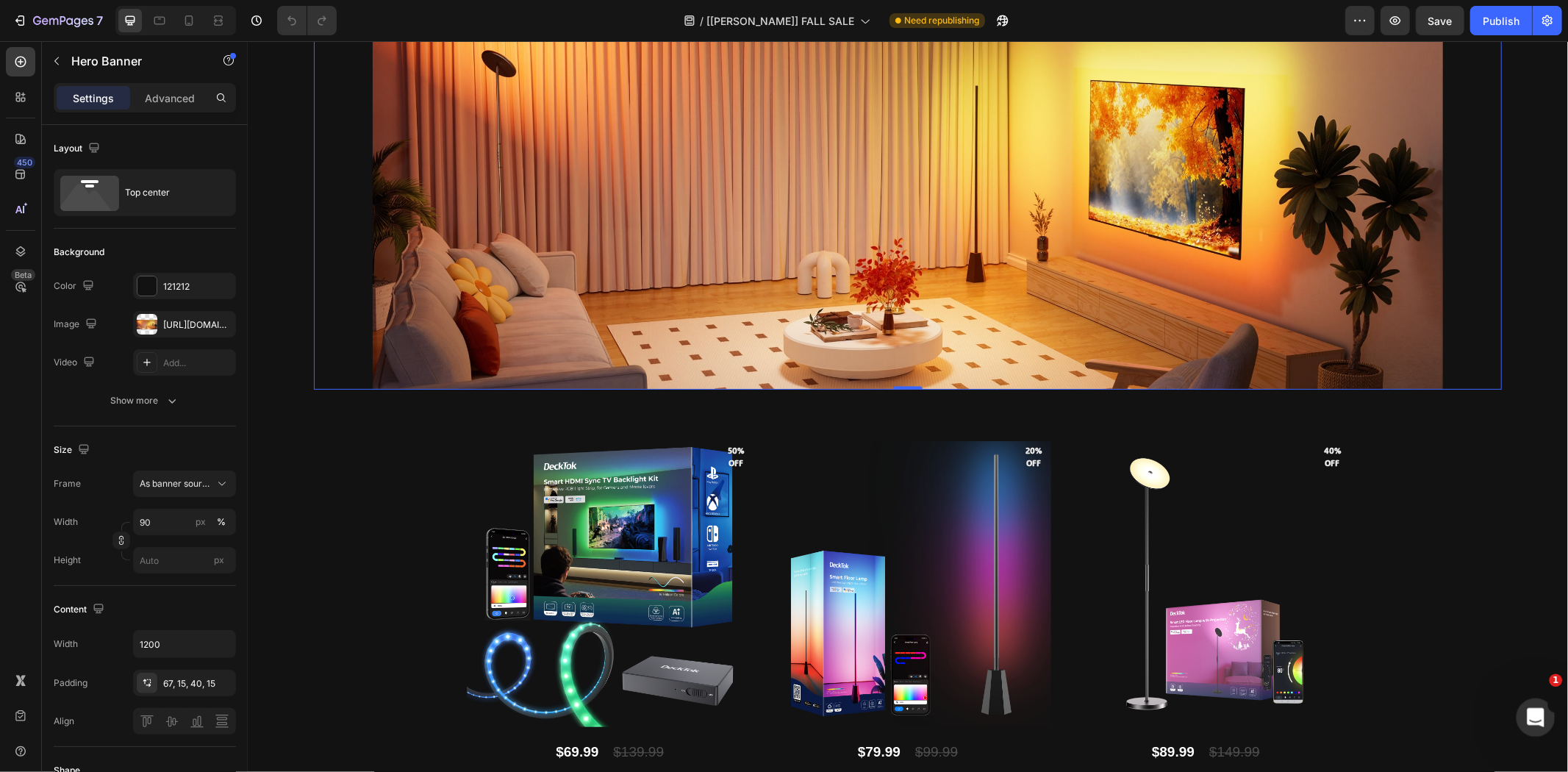
drag, startPoint x: 3068, startPoint y: 1409, endPoint x: 1527, endPoint y: 711, distance: 1691.7
click at [1526, 710] on icon "打开 Intercom Messenger" at bounding box center [1534, 716] width 24 height 24
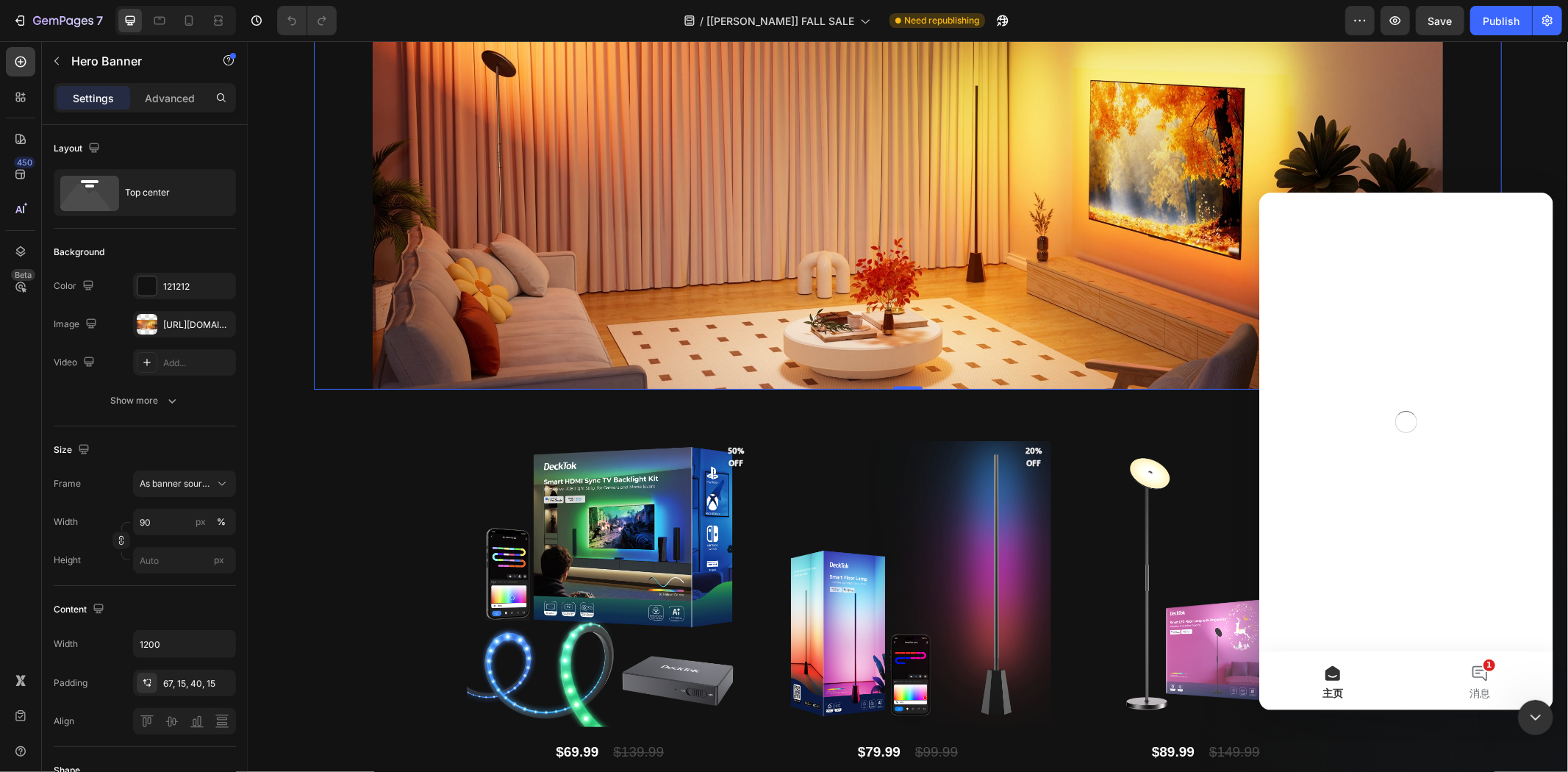
scroll to position [0, 0]
click at [1481, 679] on button "1 消息" at bounding box center [1478, 680] width 147 height 59
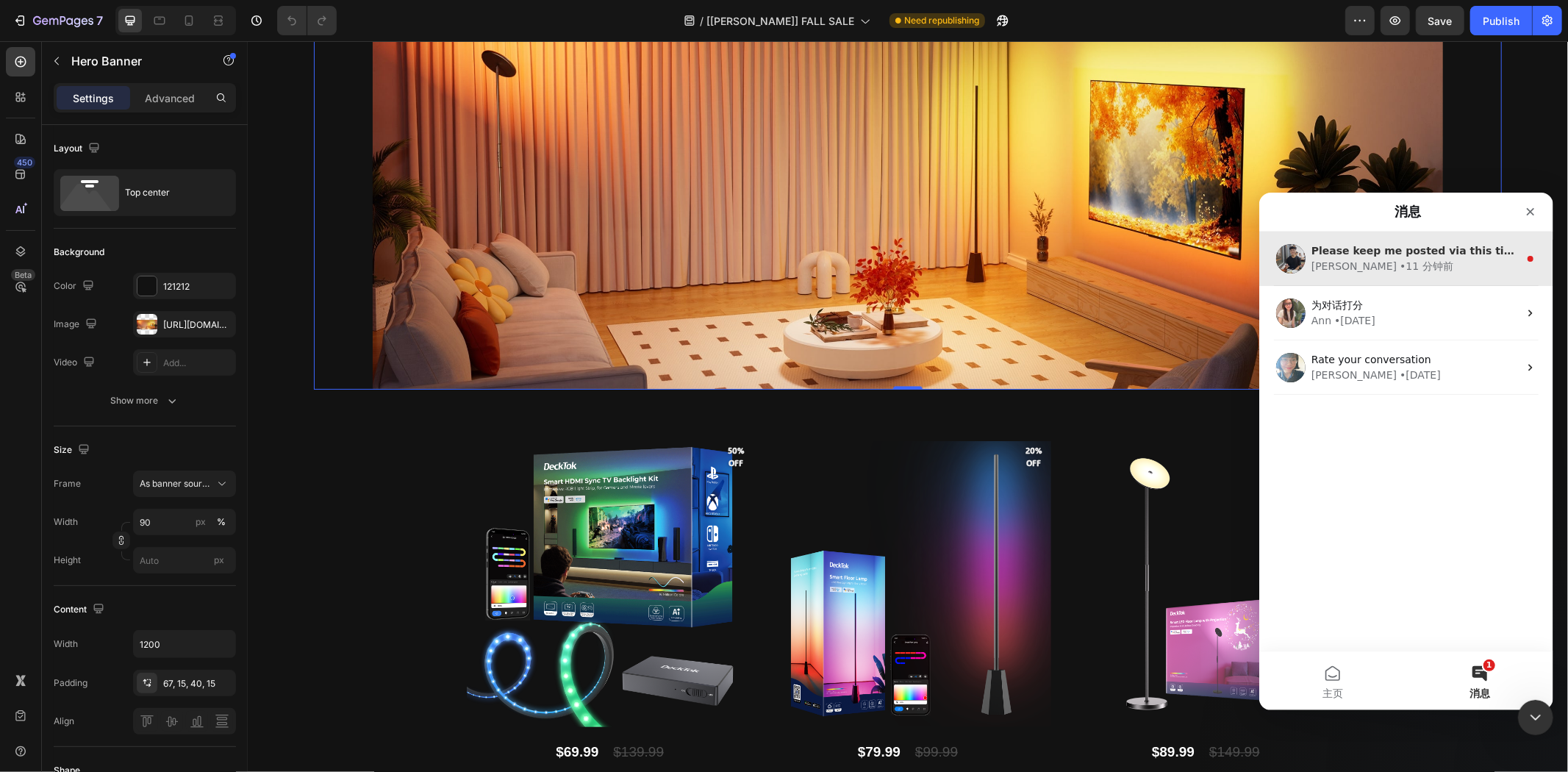
click at [1373, 274] on div "Please keep me posted via this ticket on the result. Tony • 11 分钟前" at bounding box center [1405, 258] width 294 height 54
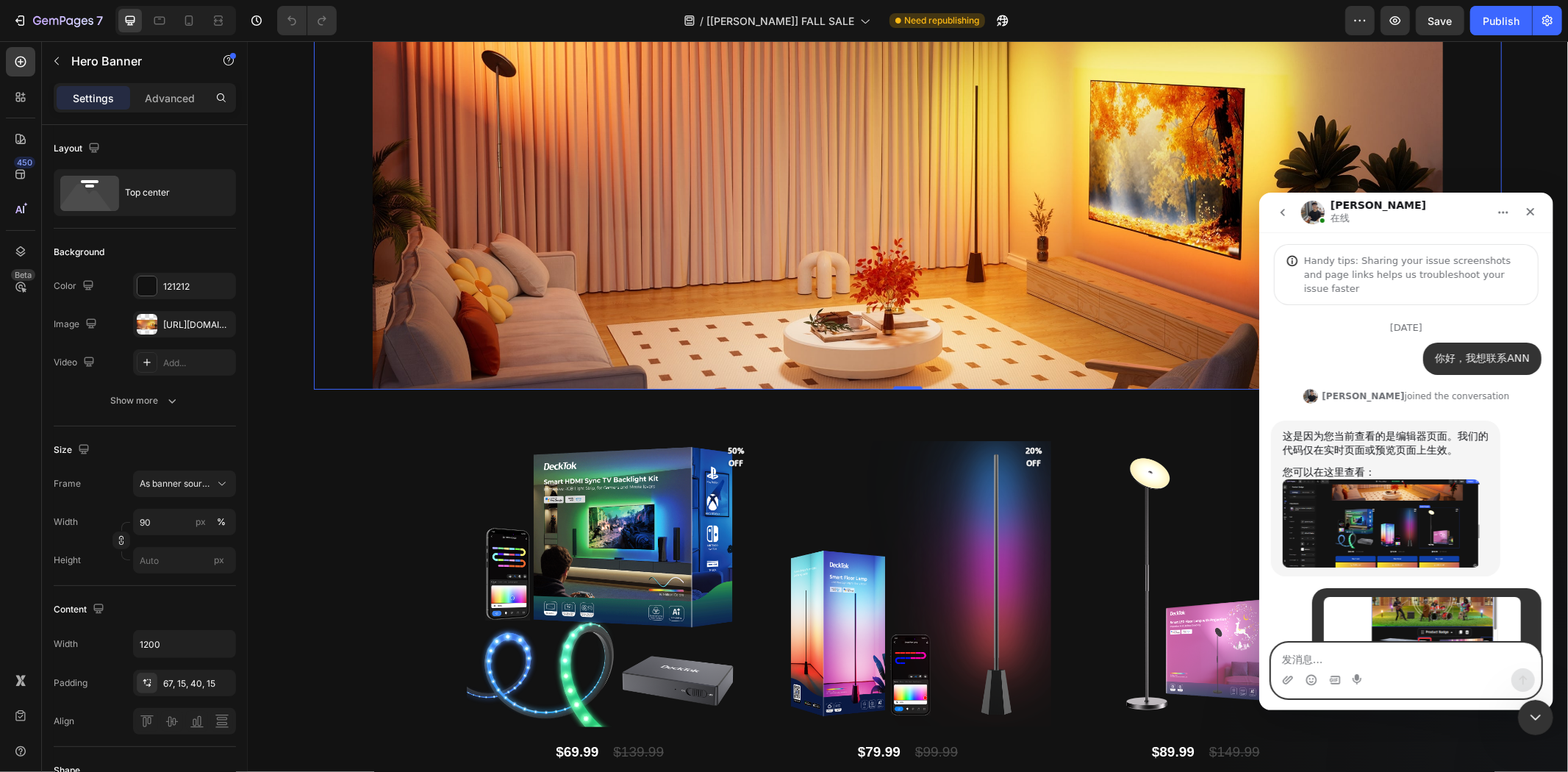
scroll to position [110, 0]
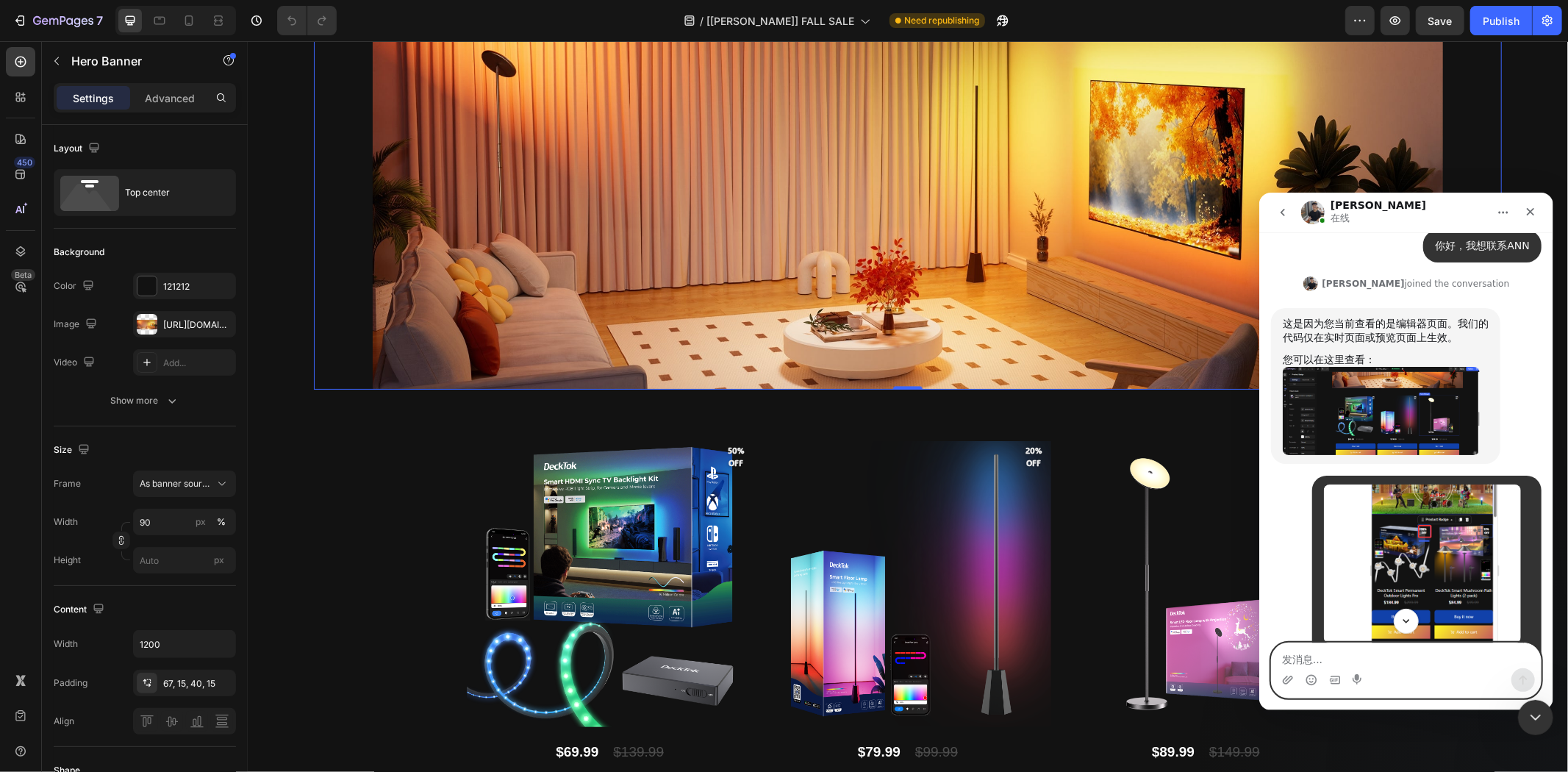
click at [1395, 667] on textarea "发消息..." at bounding box center [1405, 655] width 269 height 25
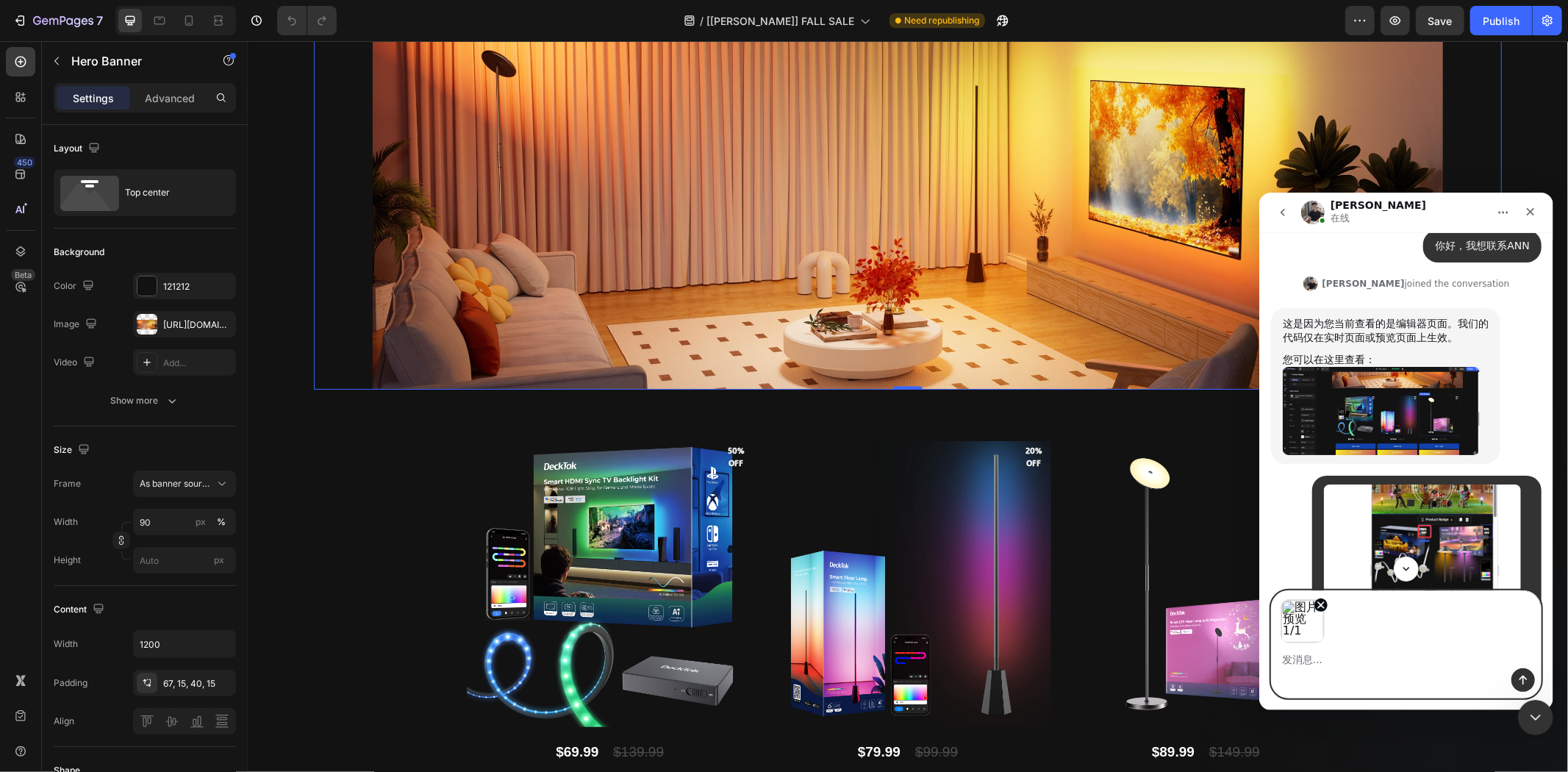
paste textarea "Or let's take a different approach, I think the reason we don't look too good a…"
type textarea "Or let's take a different approach, I think the reason we don't look too good a…"
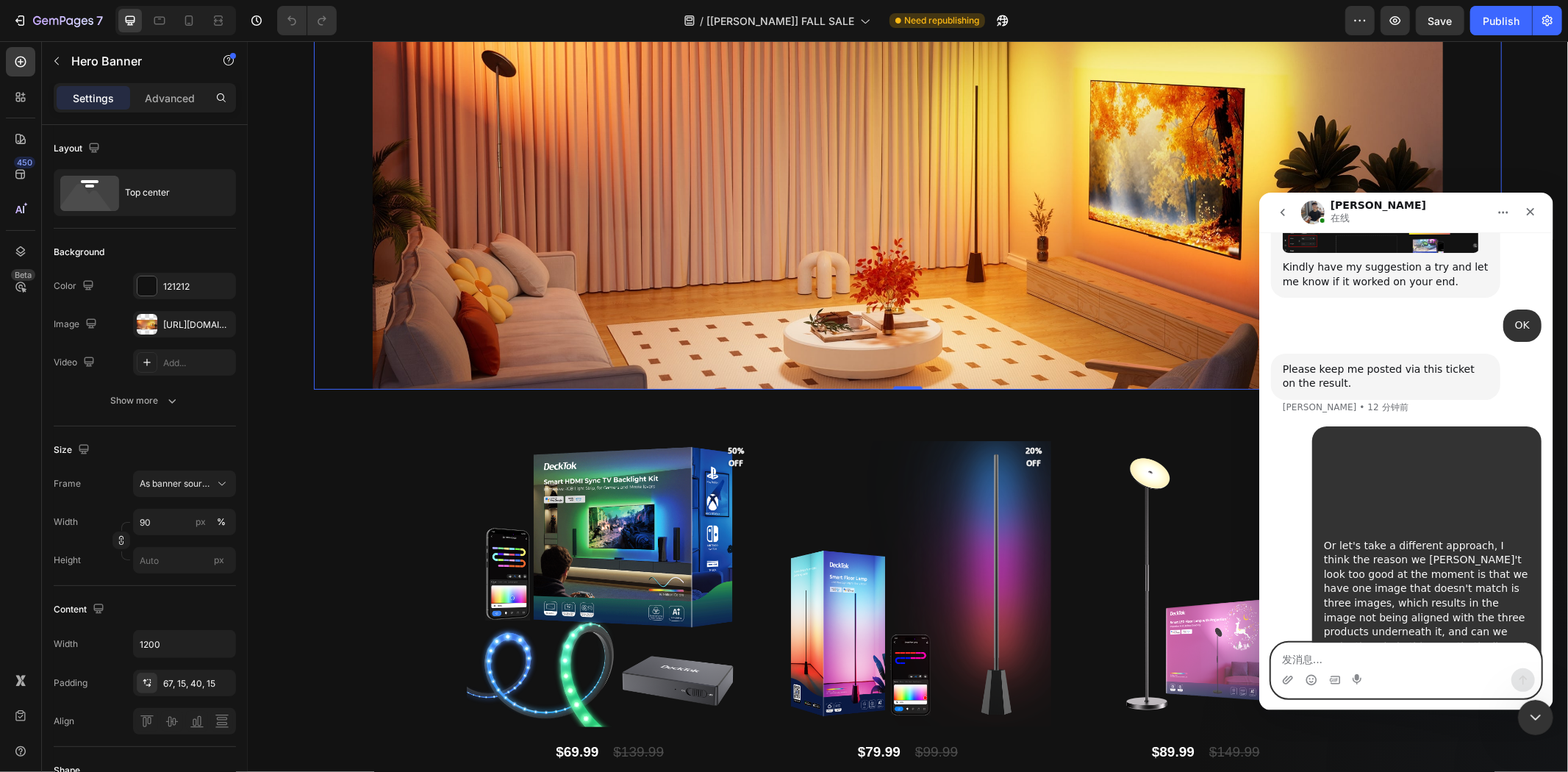
scroll to position [21907, 0]
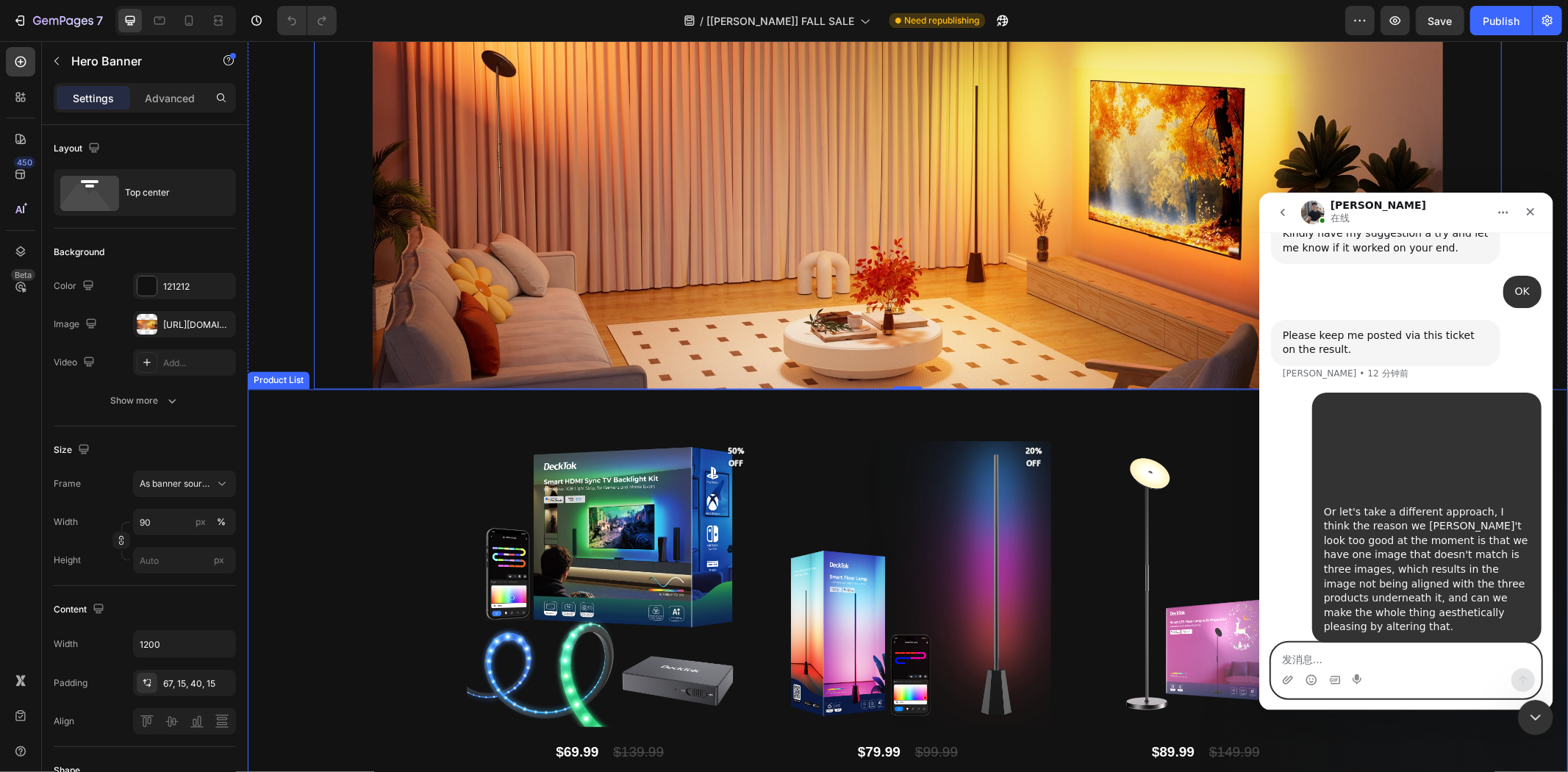
click at [408, 485] on div "Product Images 50% off Product Badge DeckTok Smart HDMI Sync TV Backlight Kit P…" at bounding box center [907, 636] width 1320 height 495
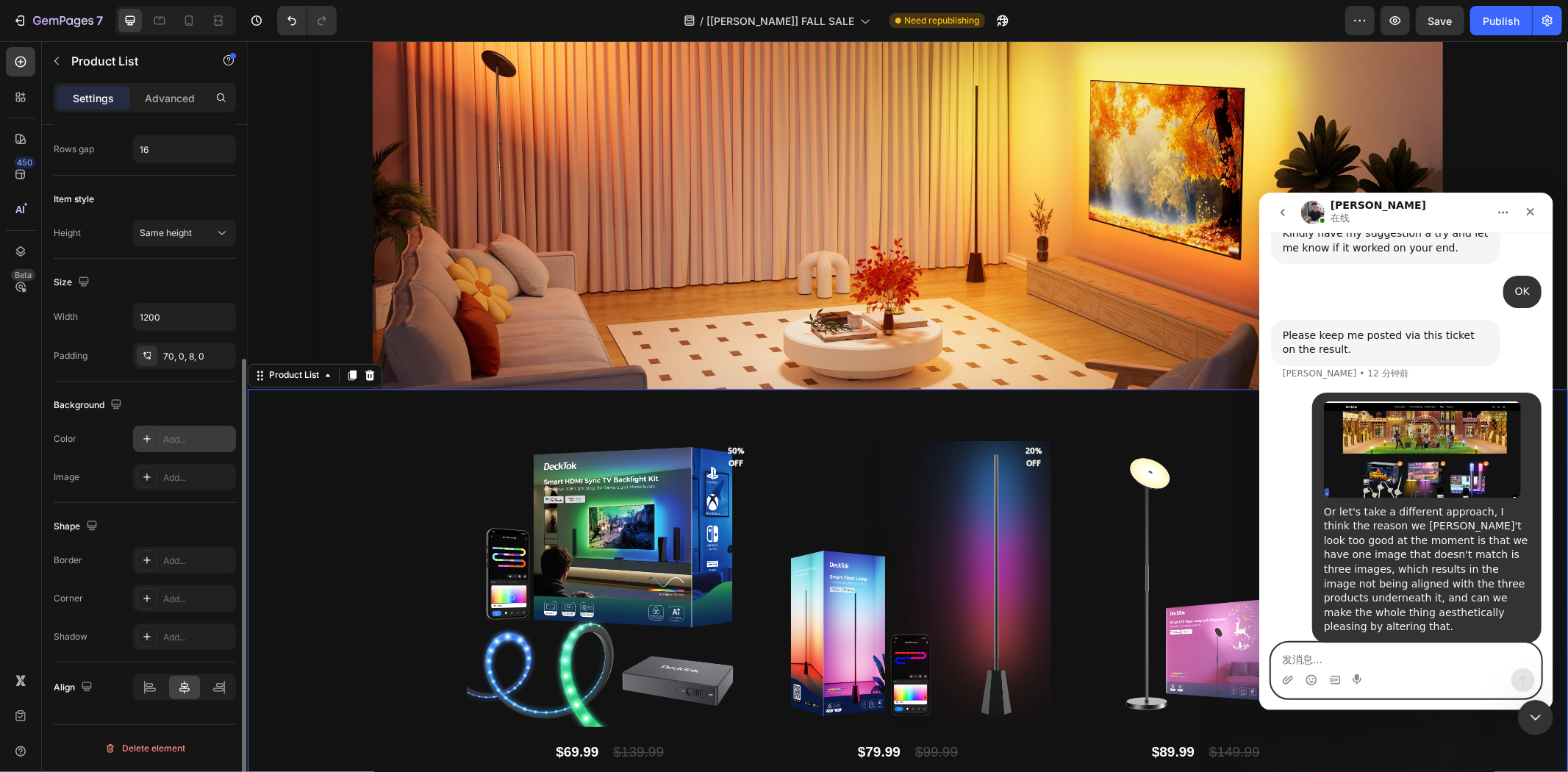
scroll to position [0, 0]
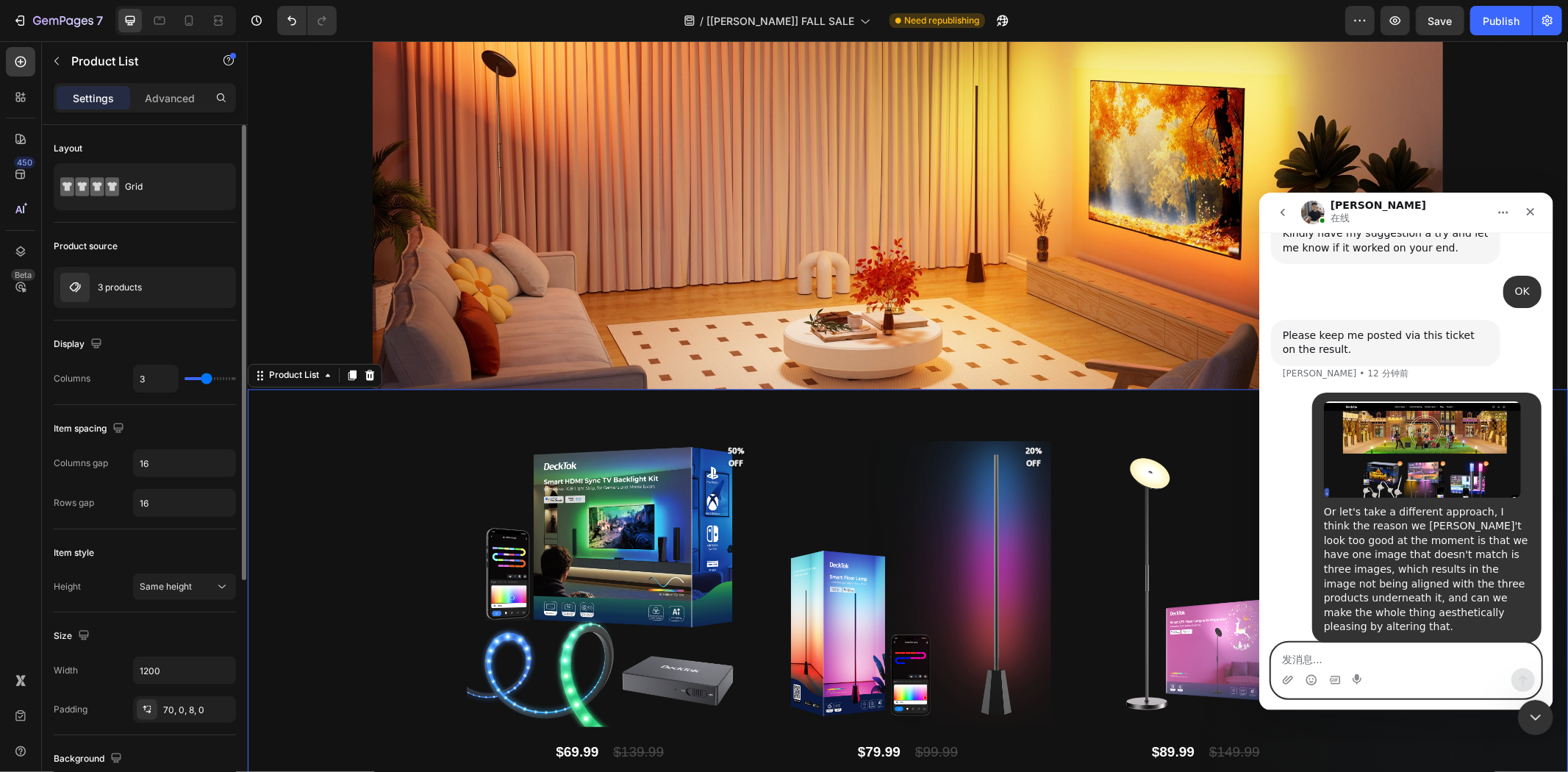
type input "2"
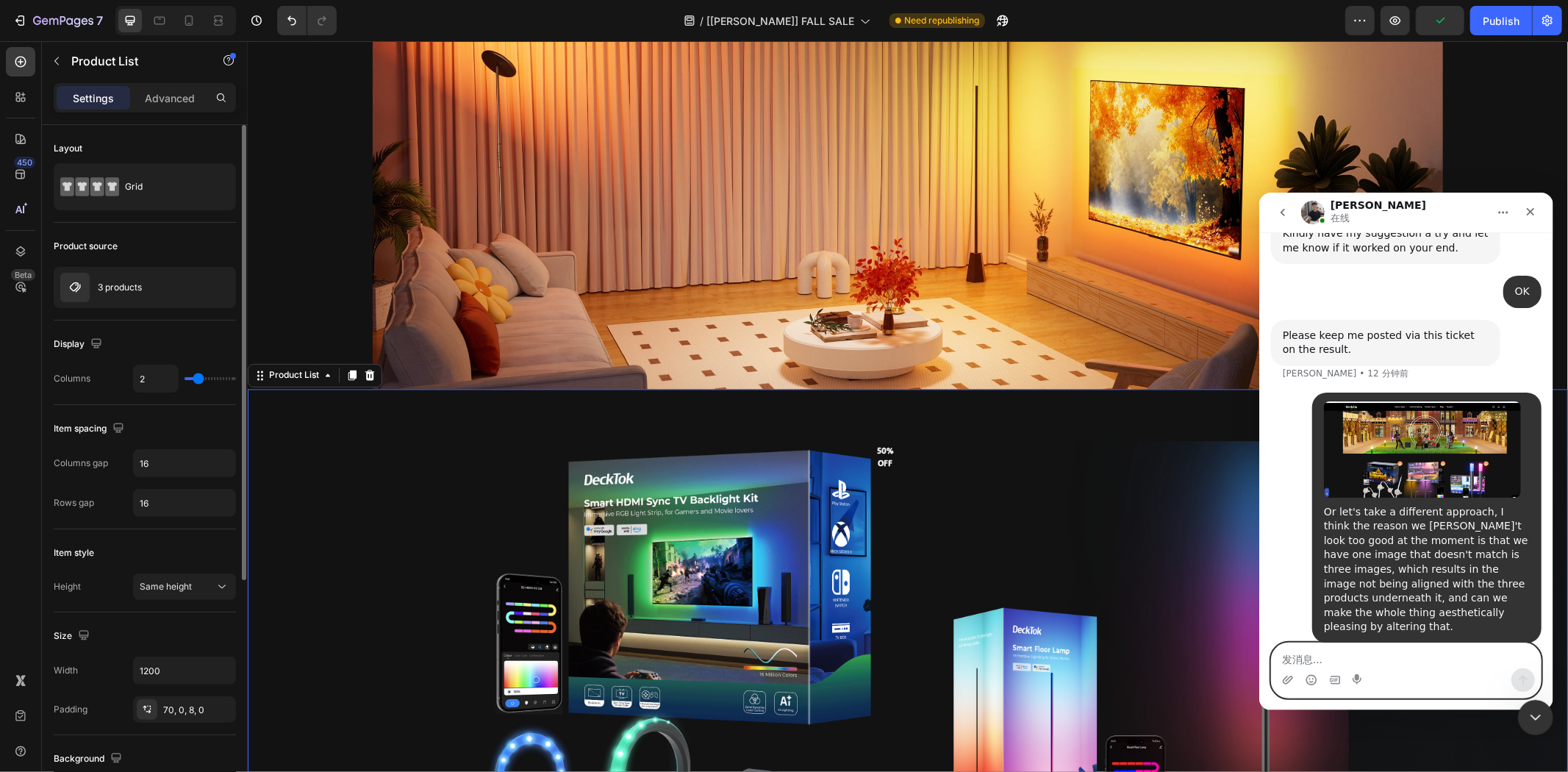
type input "3"
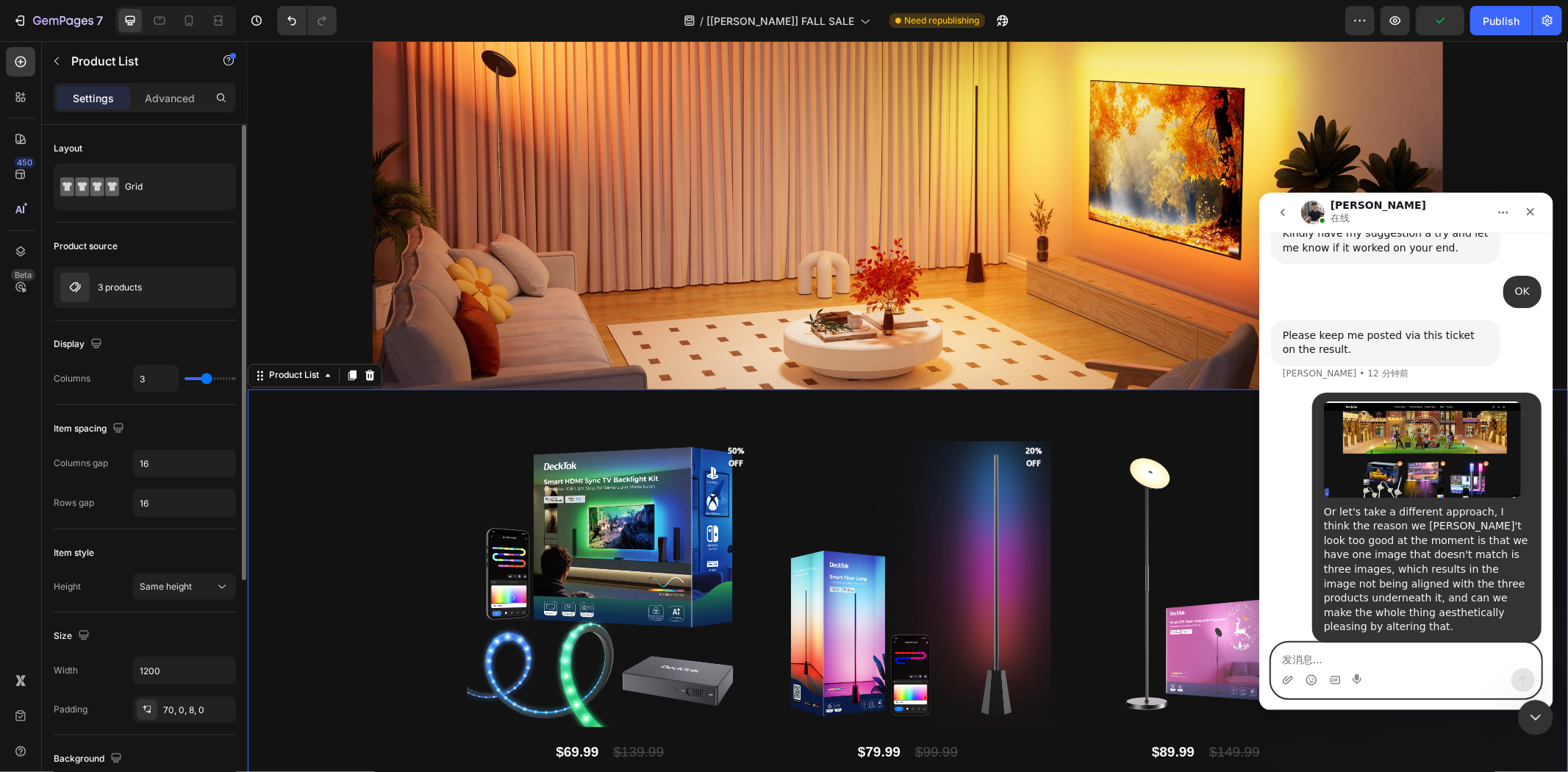
type input "4"
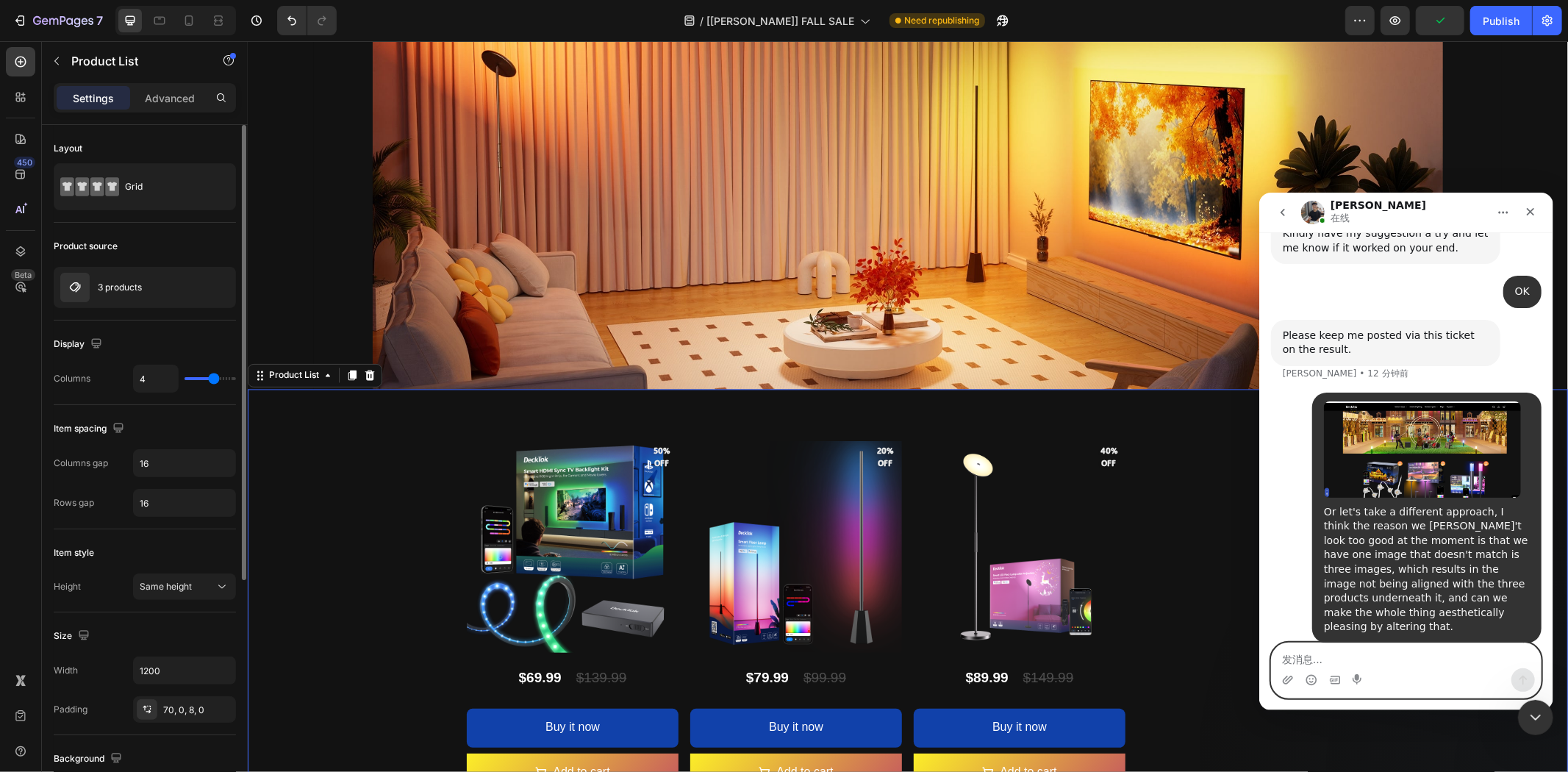
type input "5"
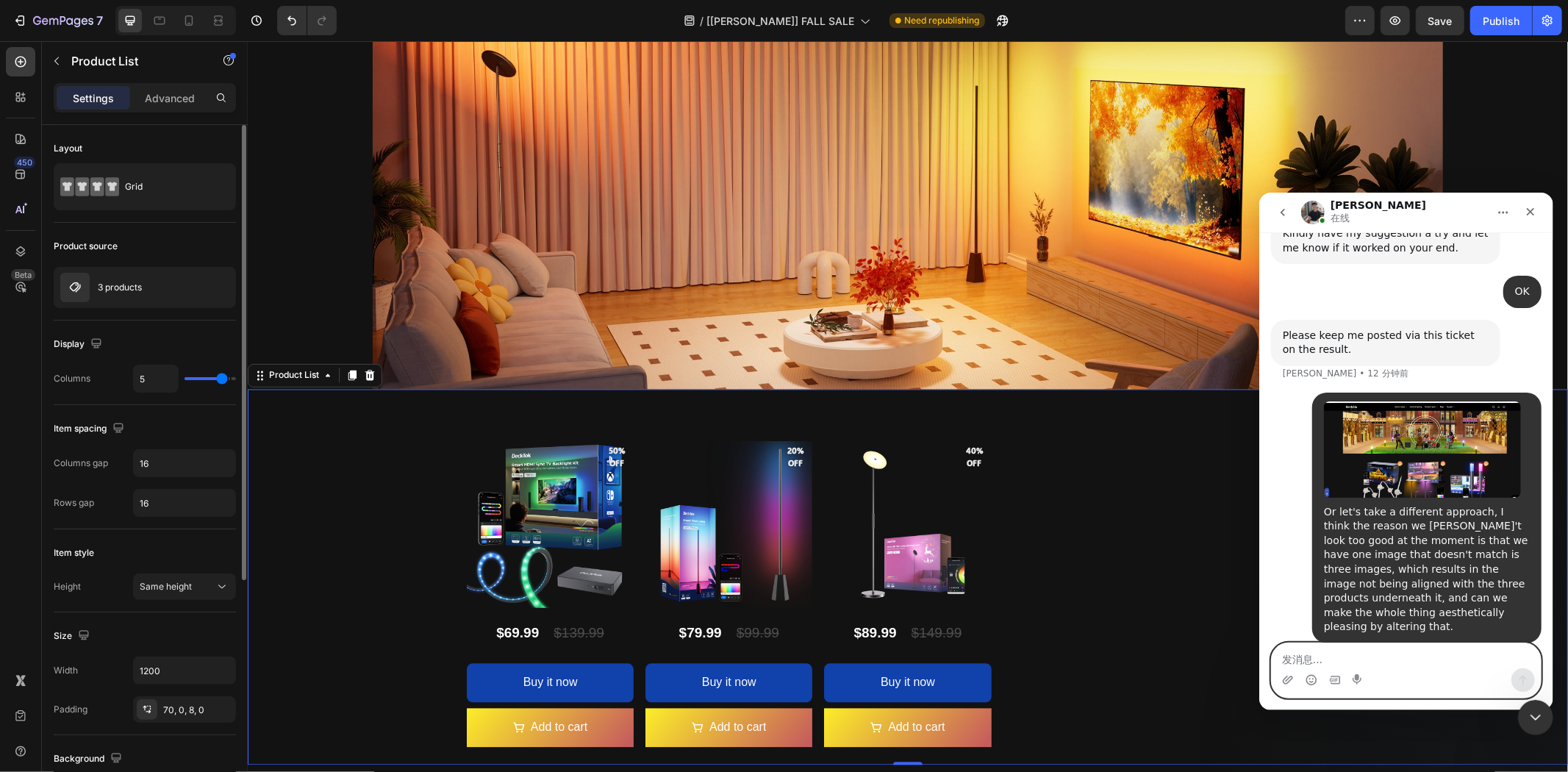
type input "4"
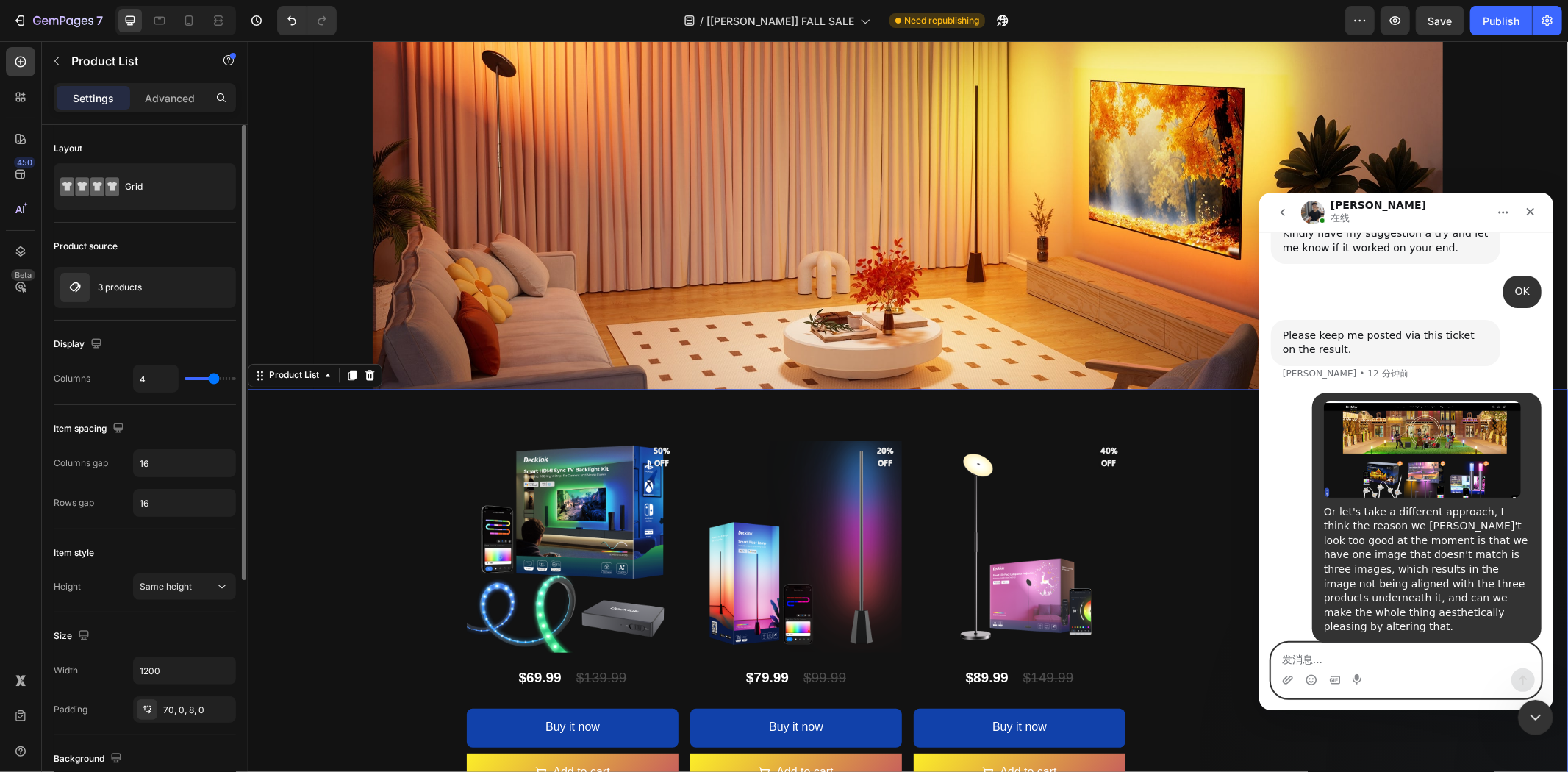
type input "3"
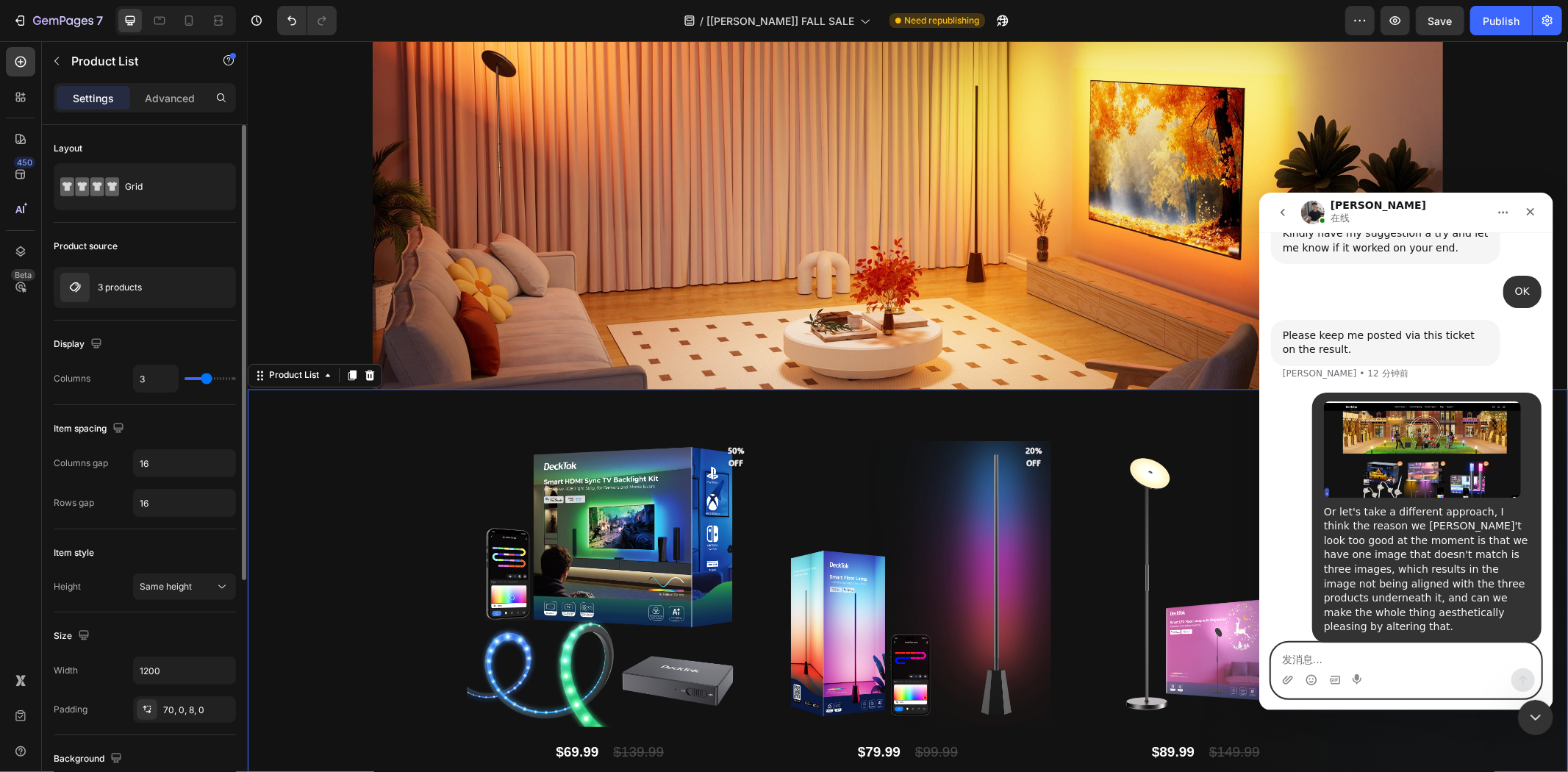
click at [206, 380] on input "range" at bounding box center [210, 379] width 51 height 3
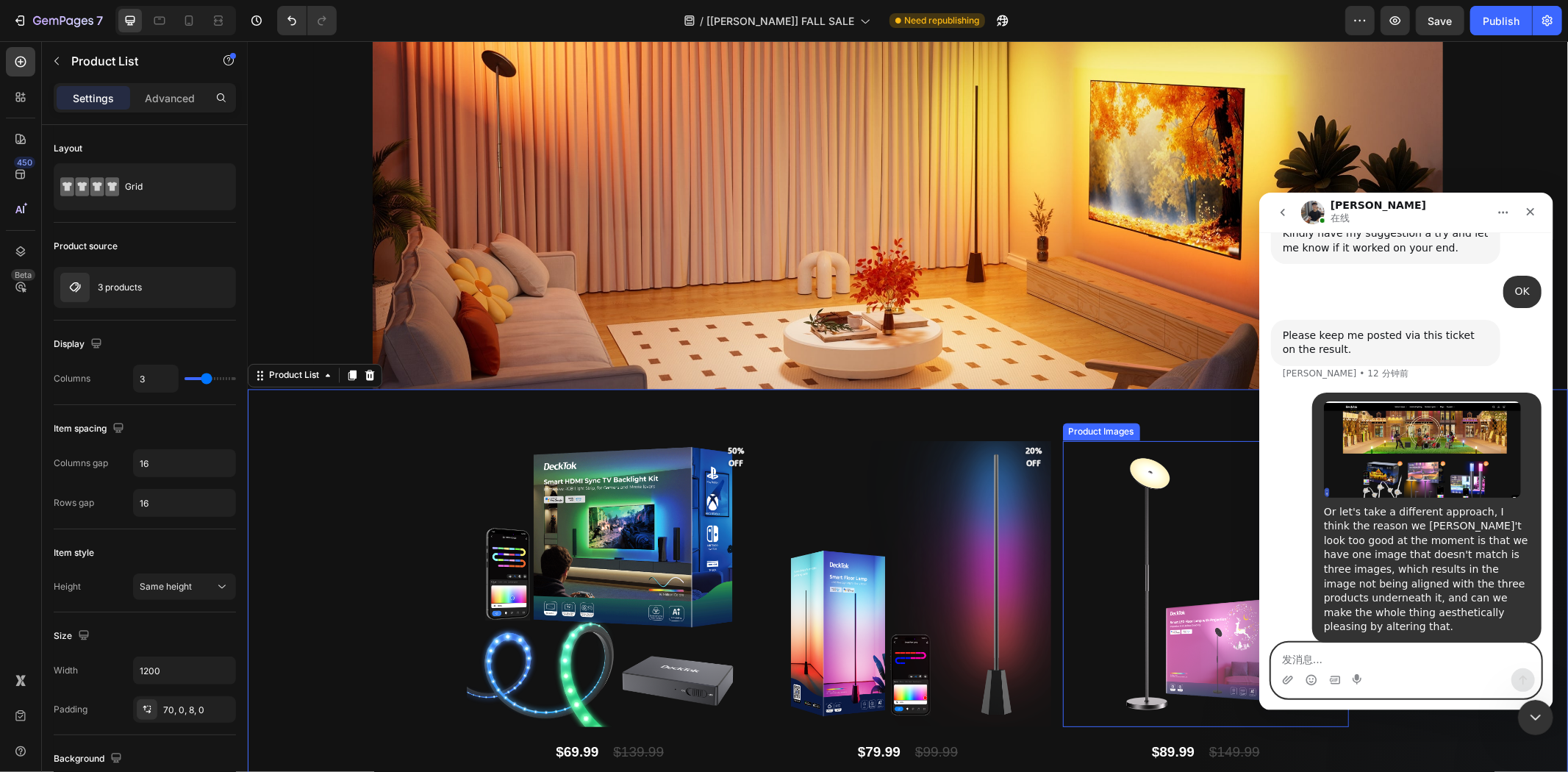
scroll to position [21941, 0]
click at [1436, 664] on textarea "发消息..." at bounding box center [1405, 655] width 269 height 25
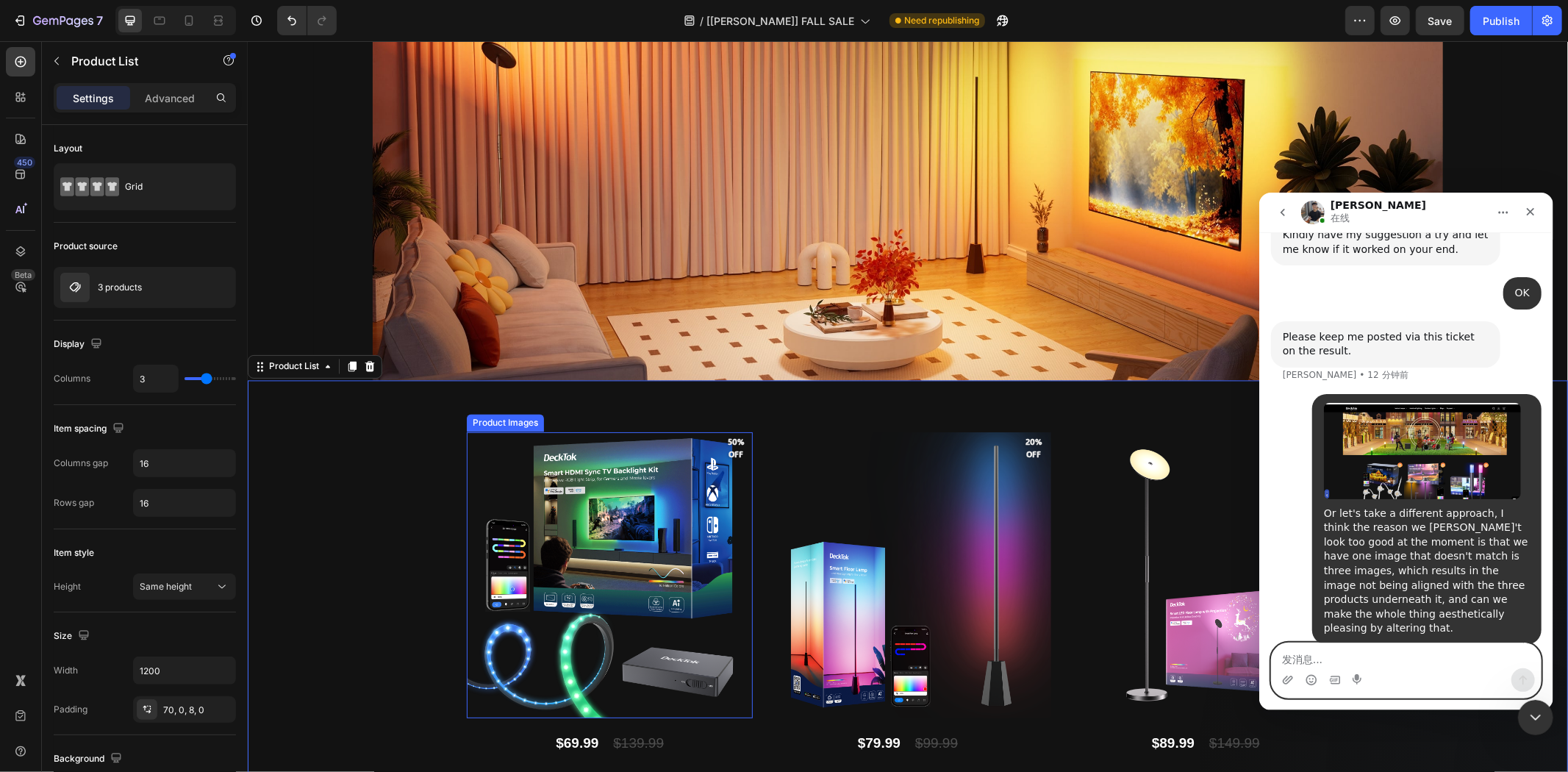
scroll to position [2370, 0]
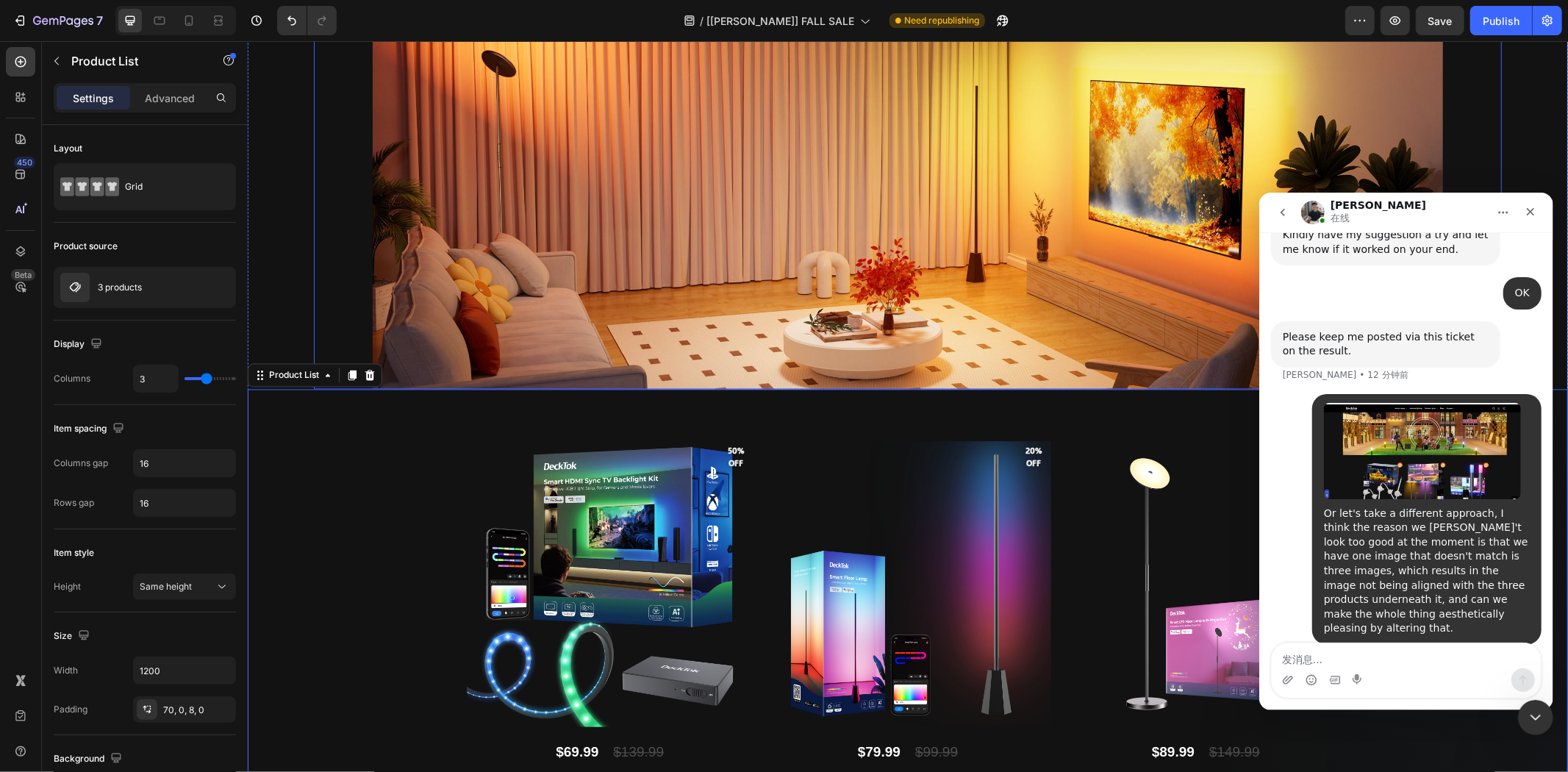
click at [592, 224] on div "Background Image" at bounding box center [907, 149] width 1188 height 480
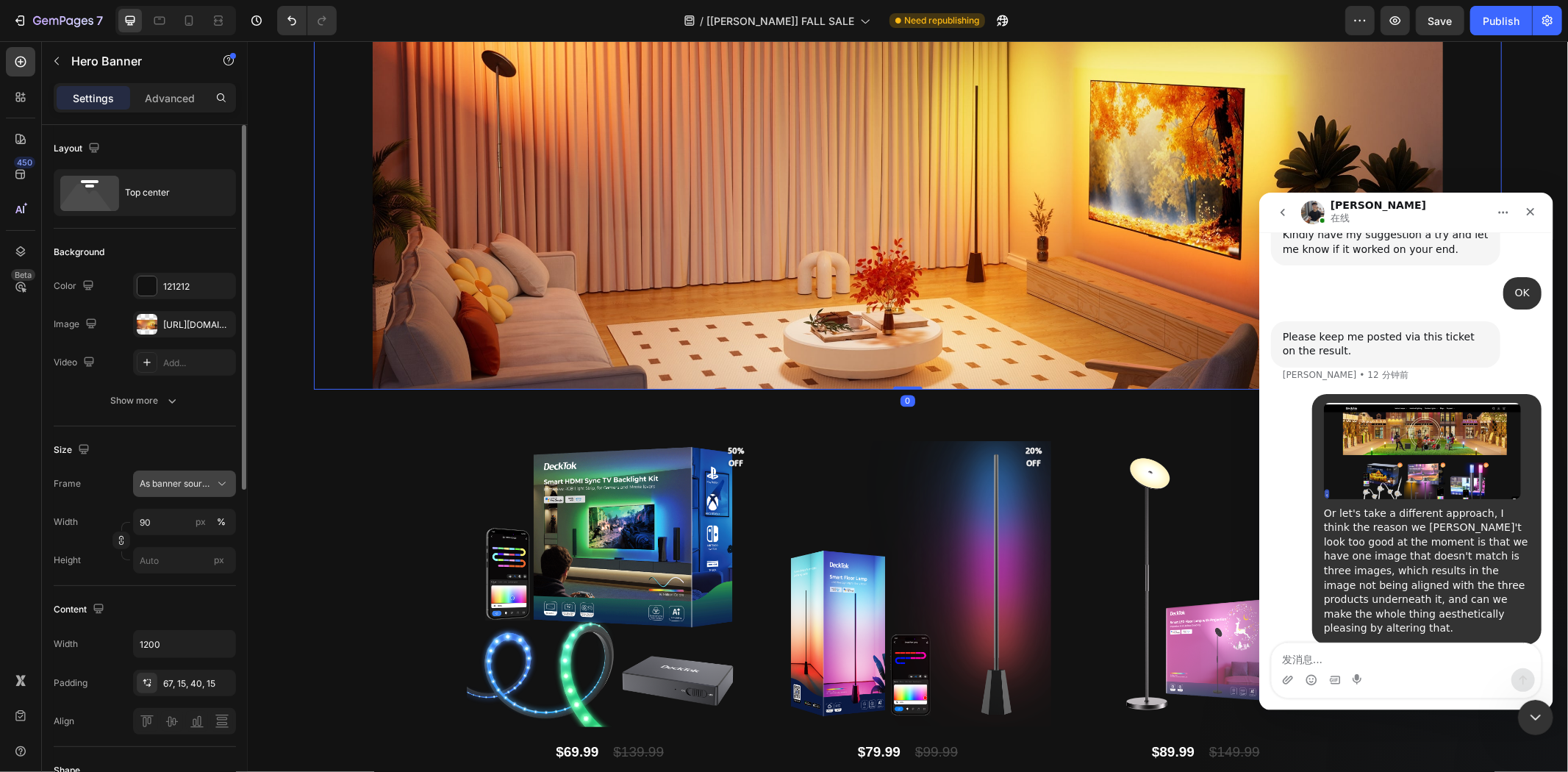
scroll to position [81, 0]
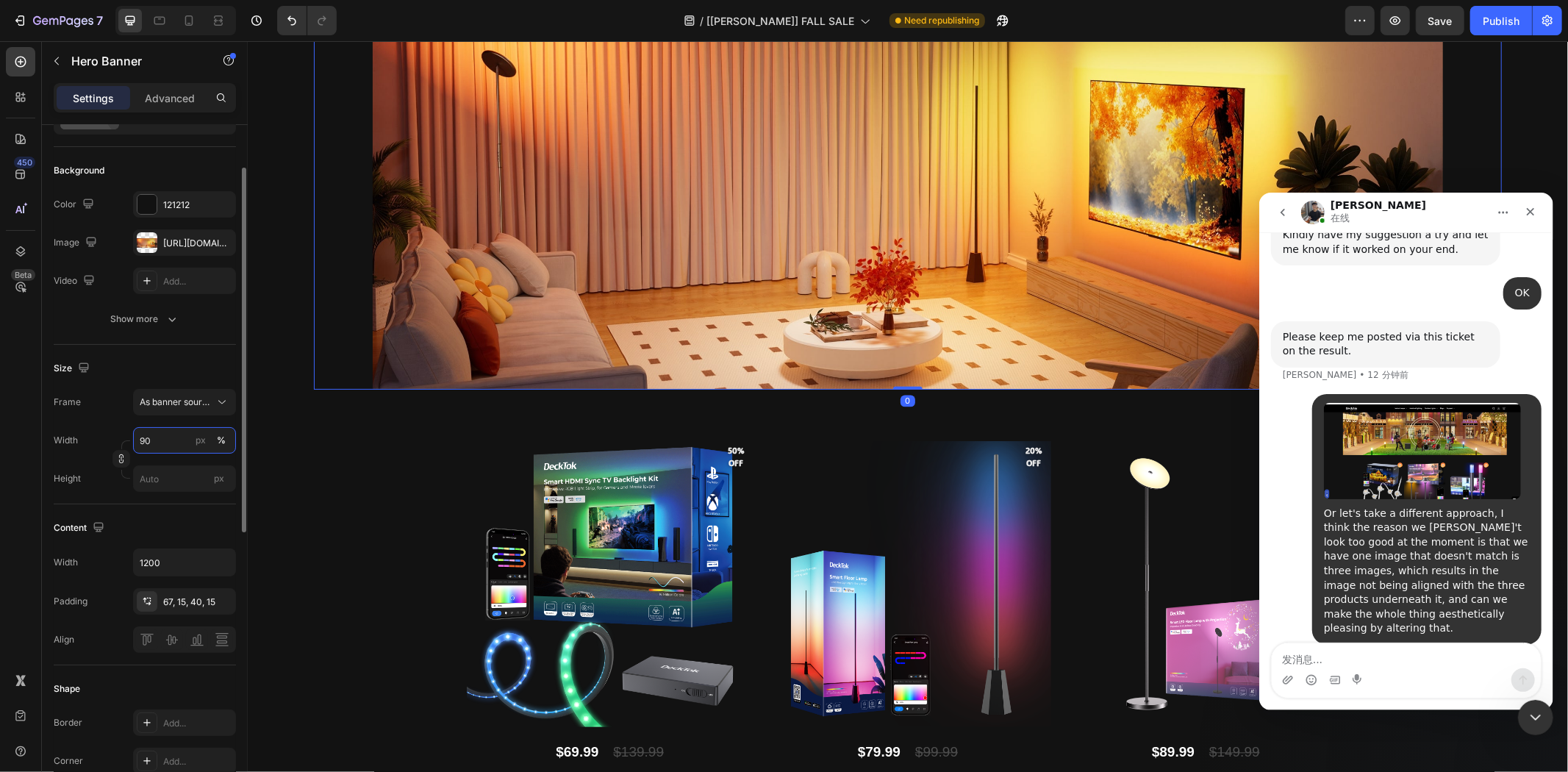
click at [166, 435] on input "90" at bounding box center [184, 440] width 103 height 26
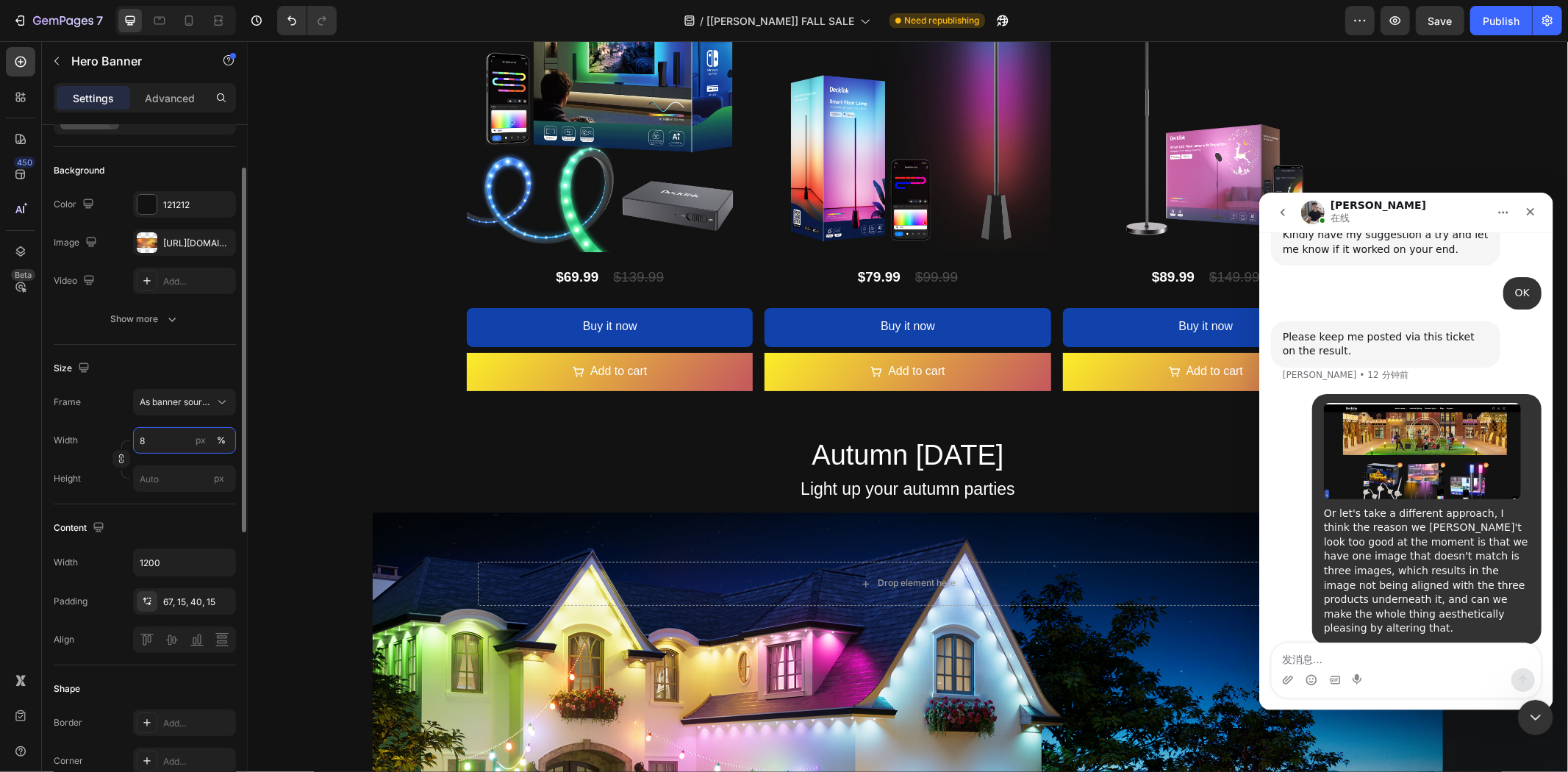
type input "80"
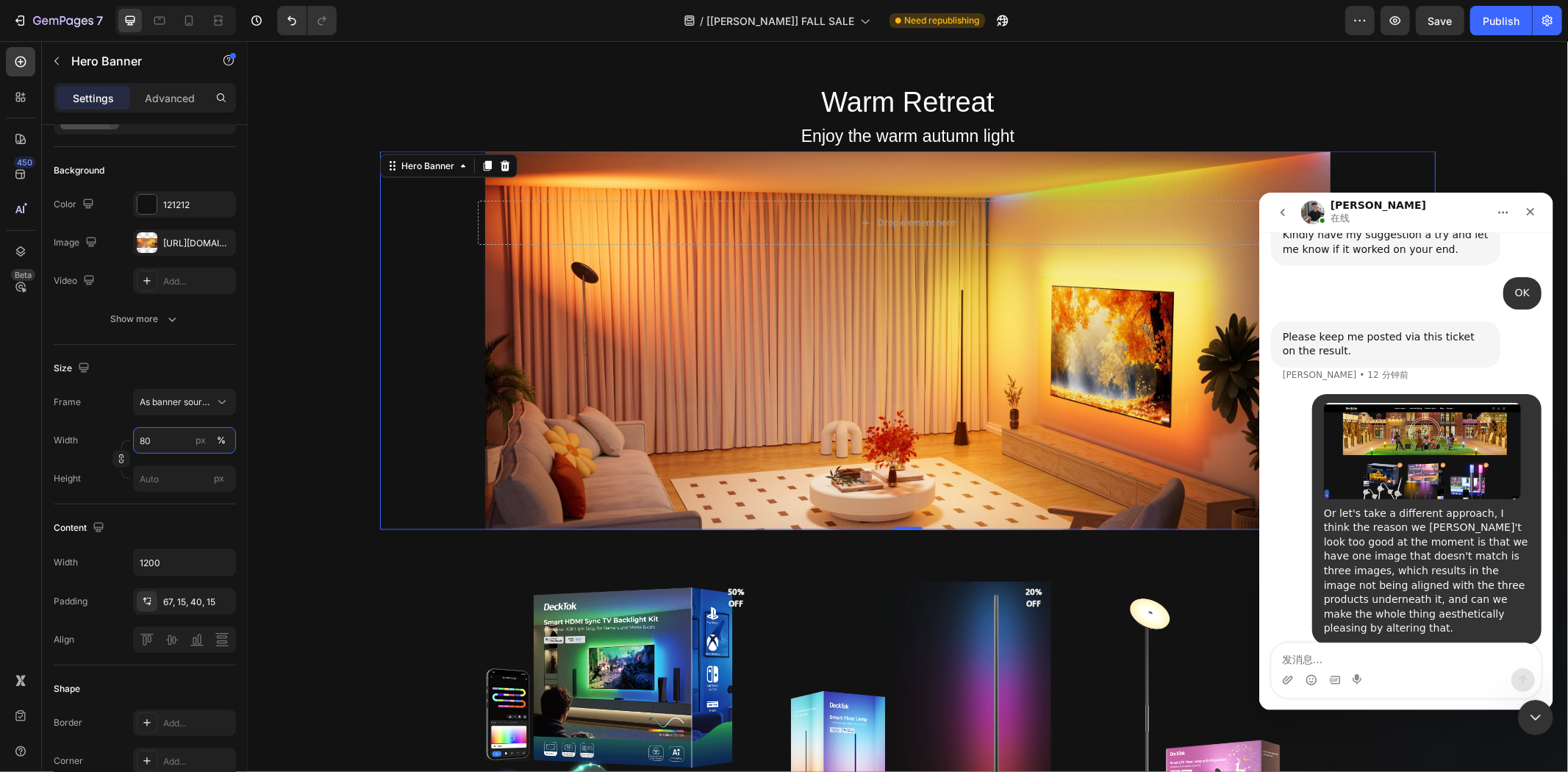
scroll to position [2125, 0]
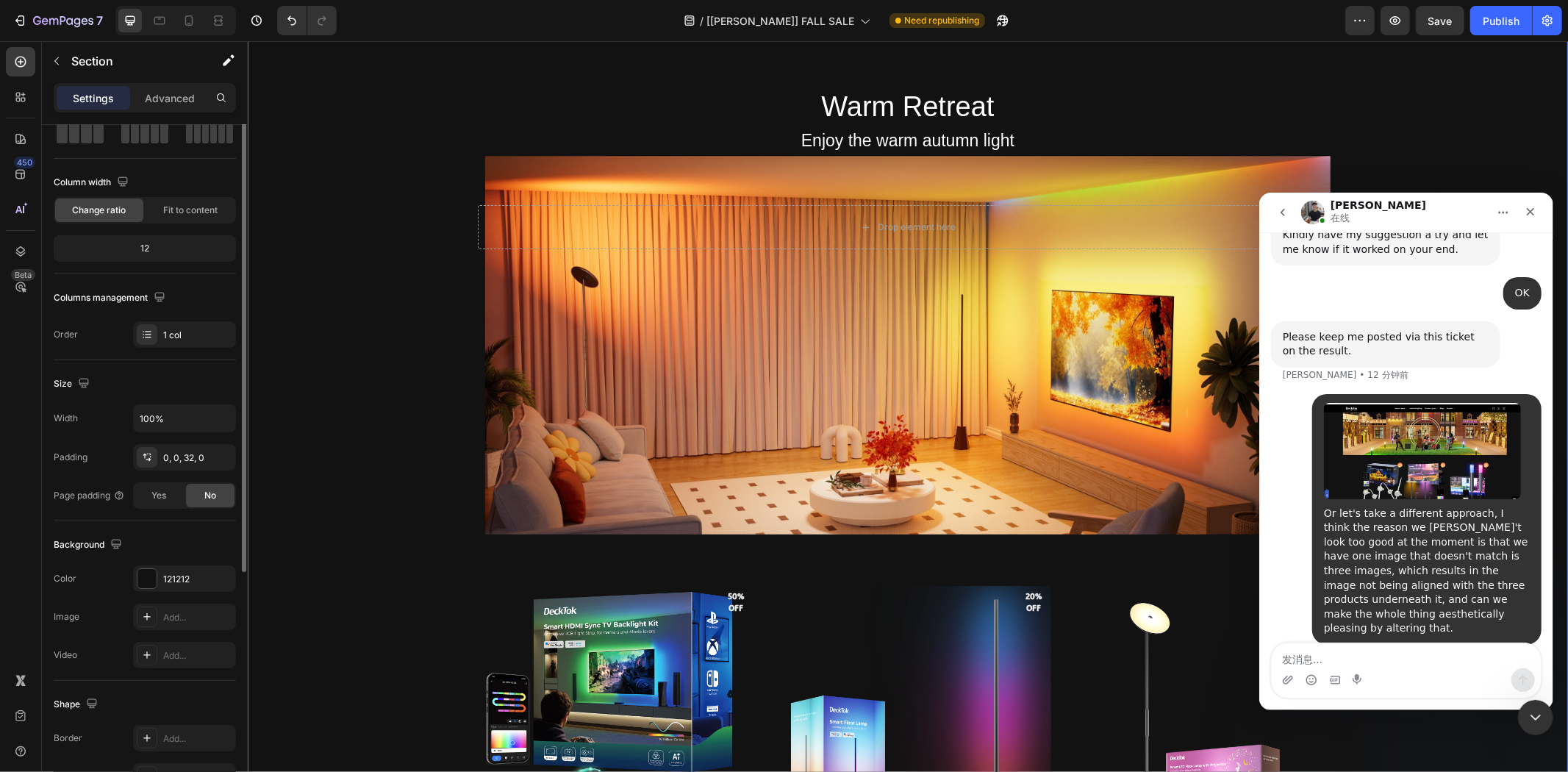
scroll to position [0, 0]
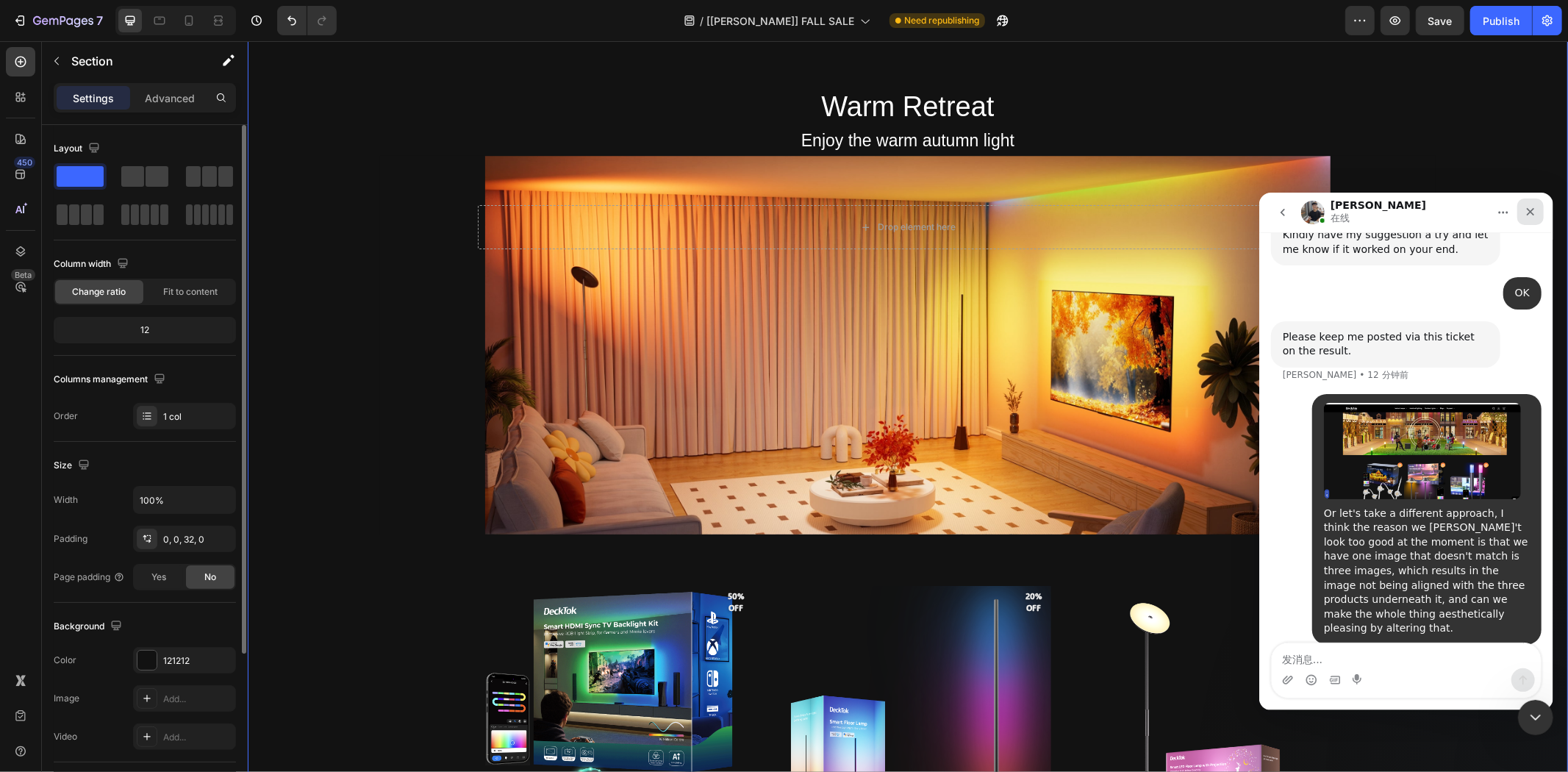
click at [1529, 215] on icon "关闭" at bounding box center [1530, 211] width 12 height 12
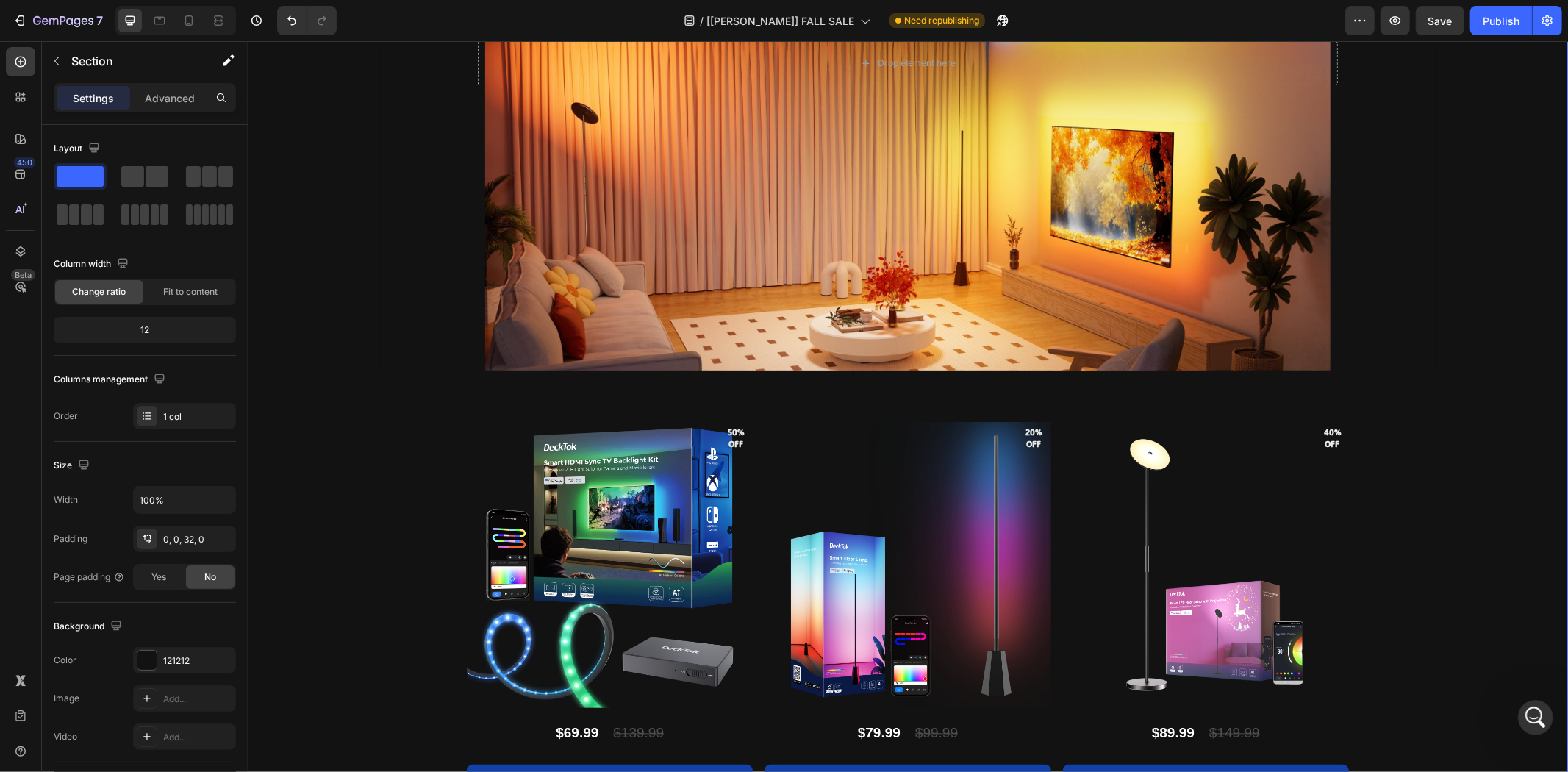
scroll to position [21942, 0]
click at [1436, 17] on span "Save" at bounding box center [1441, 21] width 24 height 13
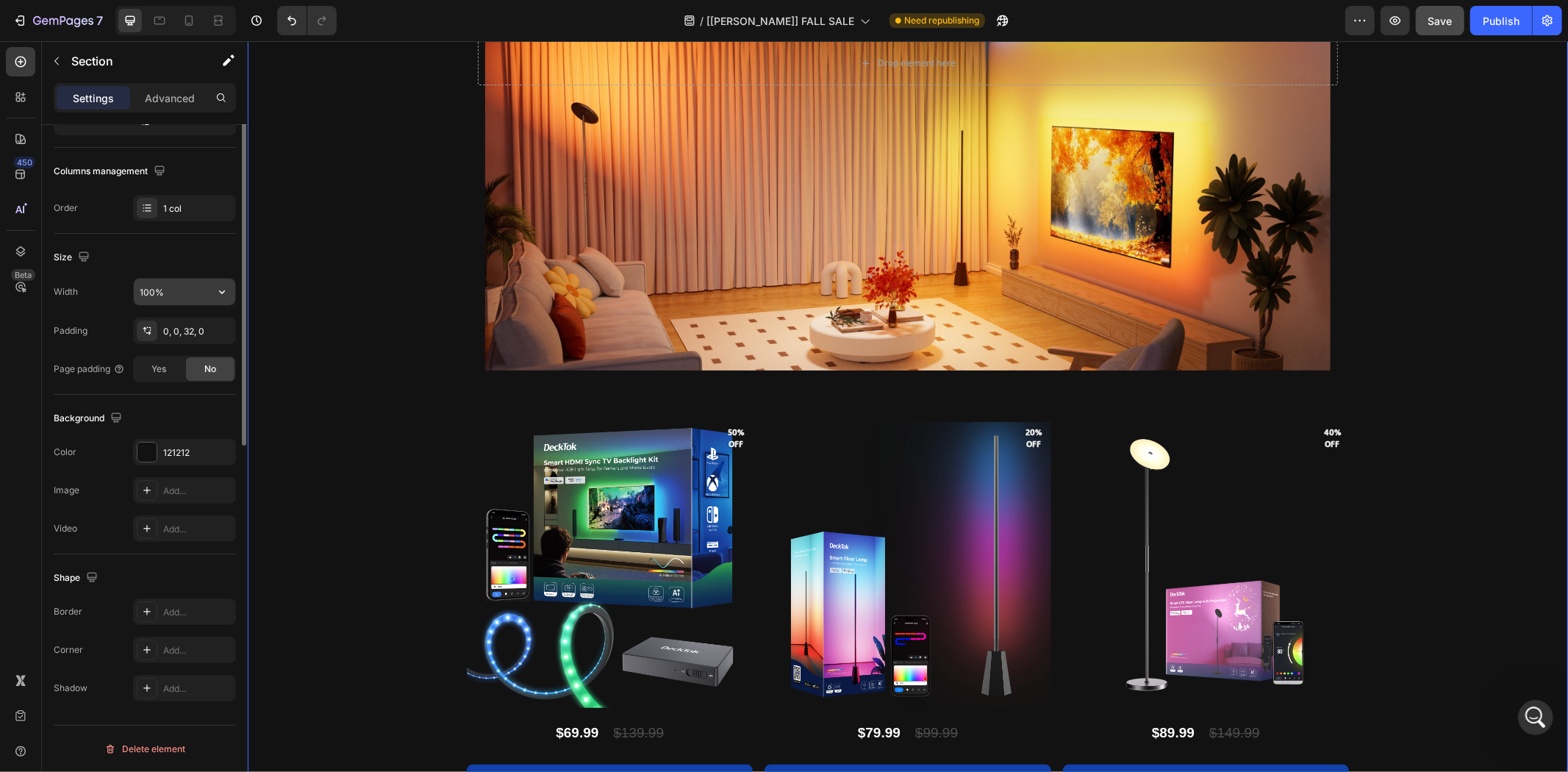
scroll to position [0, 0]
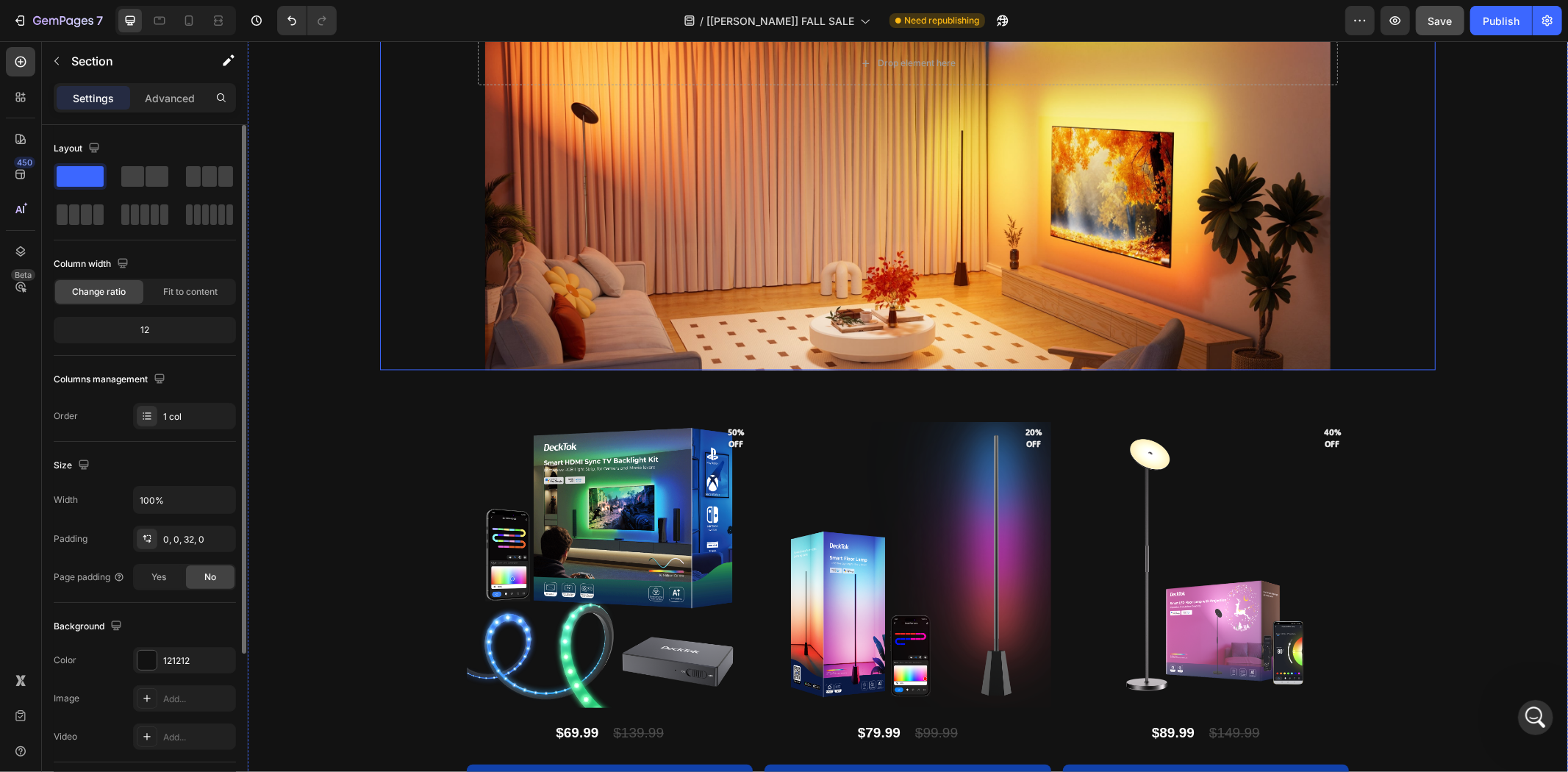
click at [582, 262] on div "Background Image" at bounding box center [907, 180] width 1056 height 379
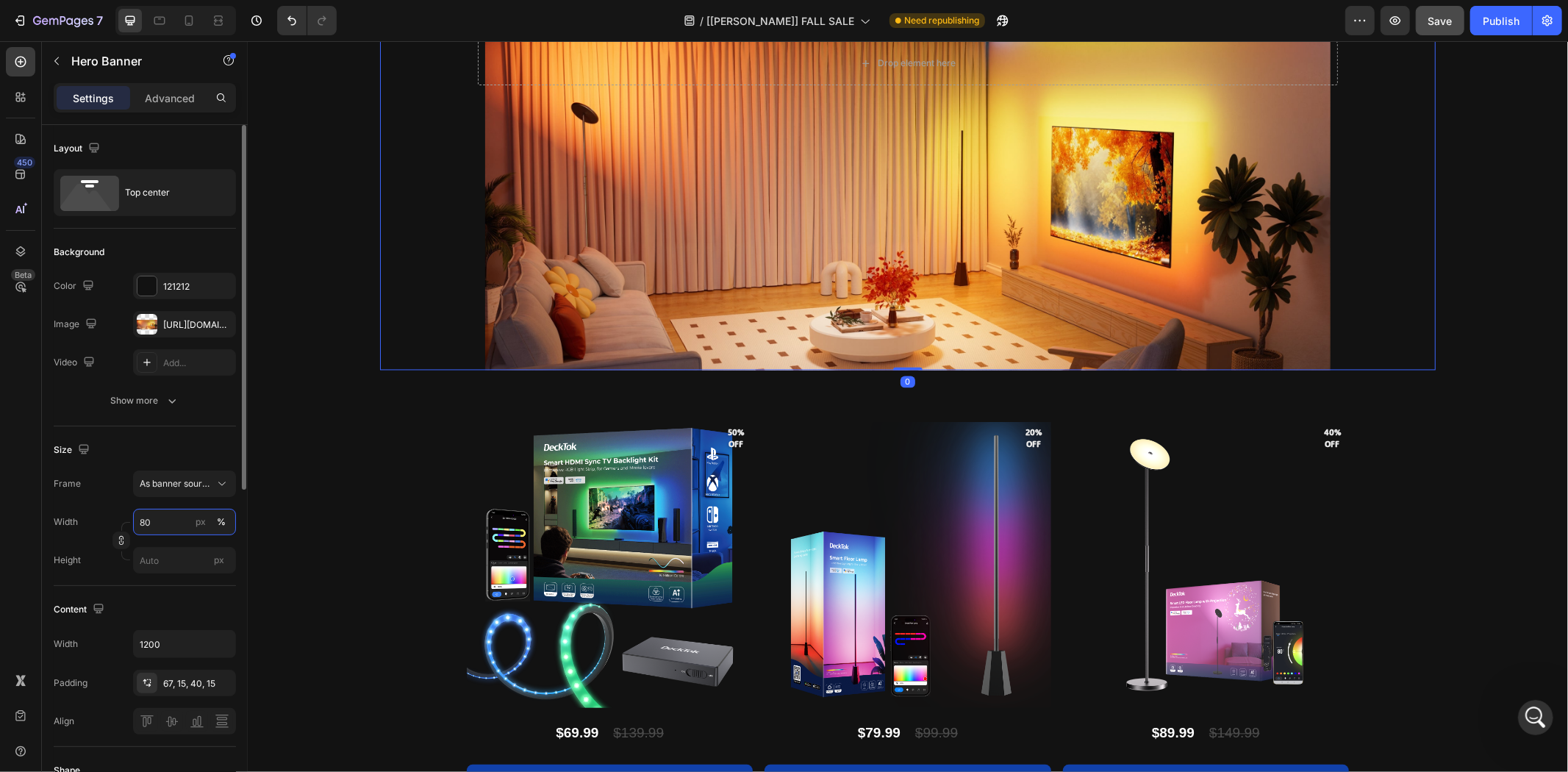
click at [166, 526] on input "80" at bounding box center [184, 522] width 103 height 26
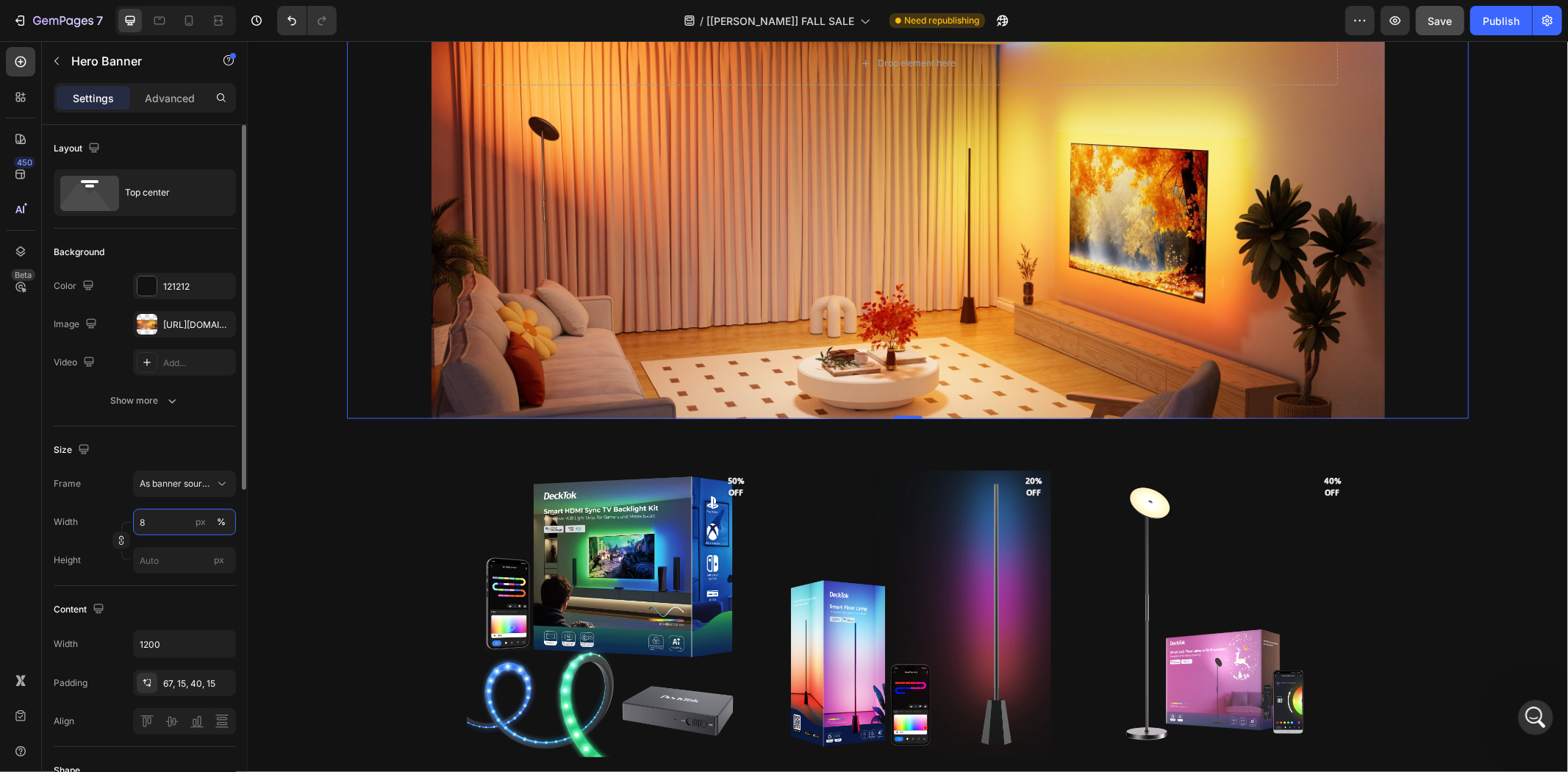
scroll to position [21998, 0]
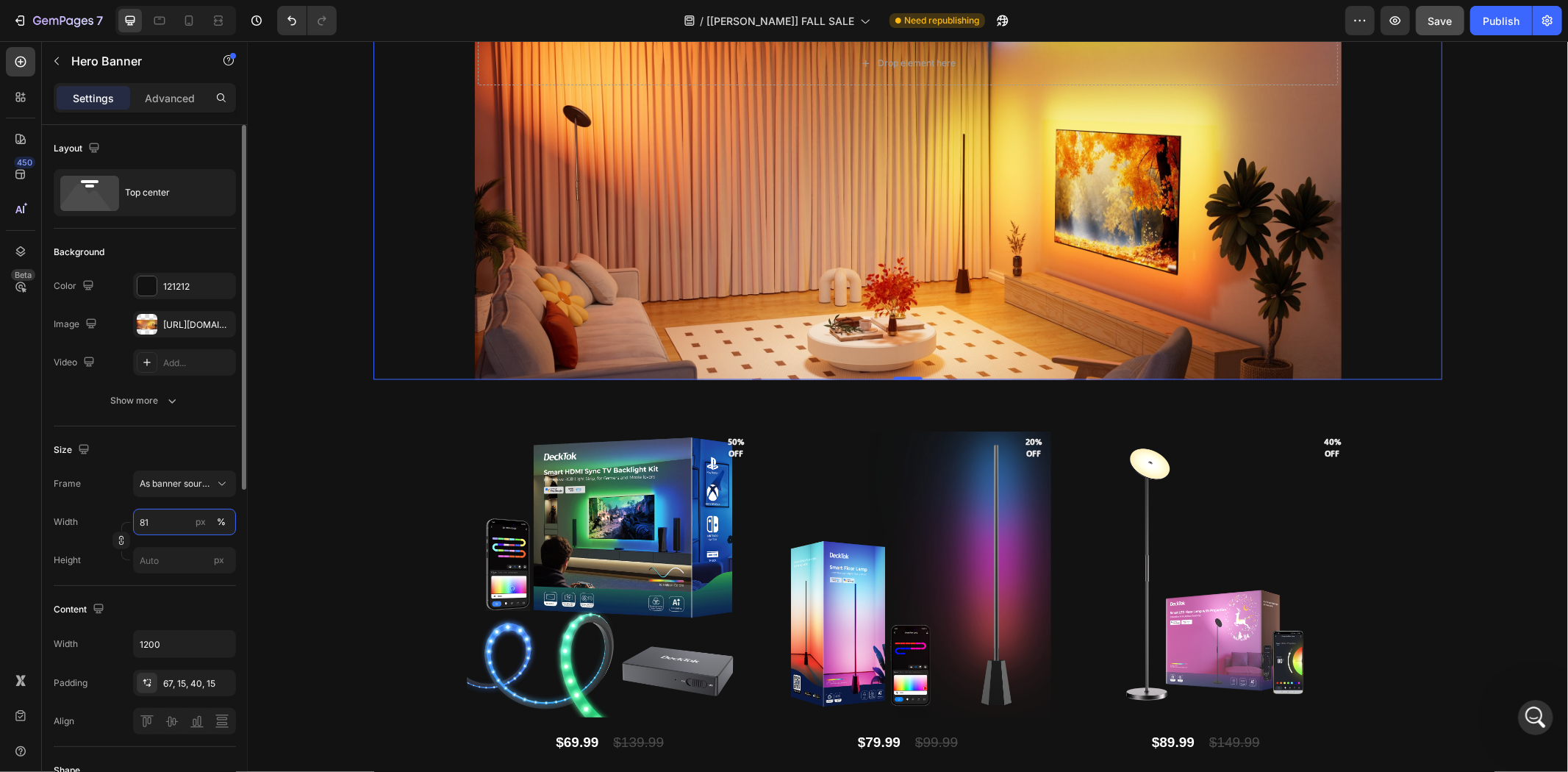
click at [175, 518] on input "81" at bounding box center [184, 522] width 103 height 26
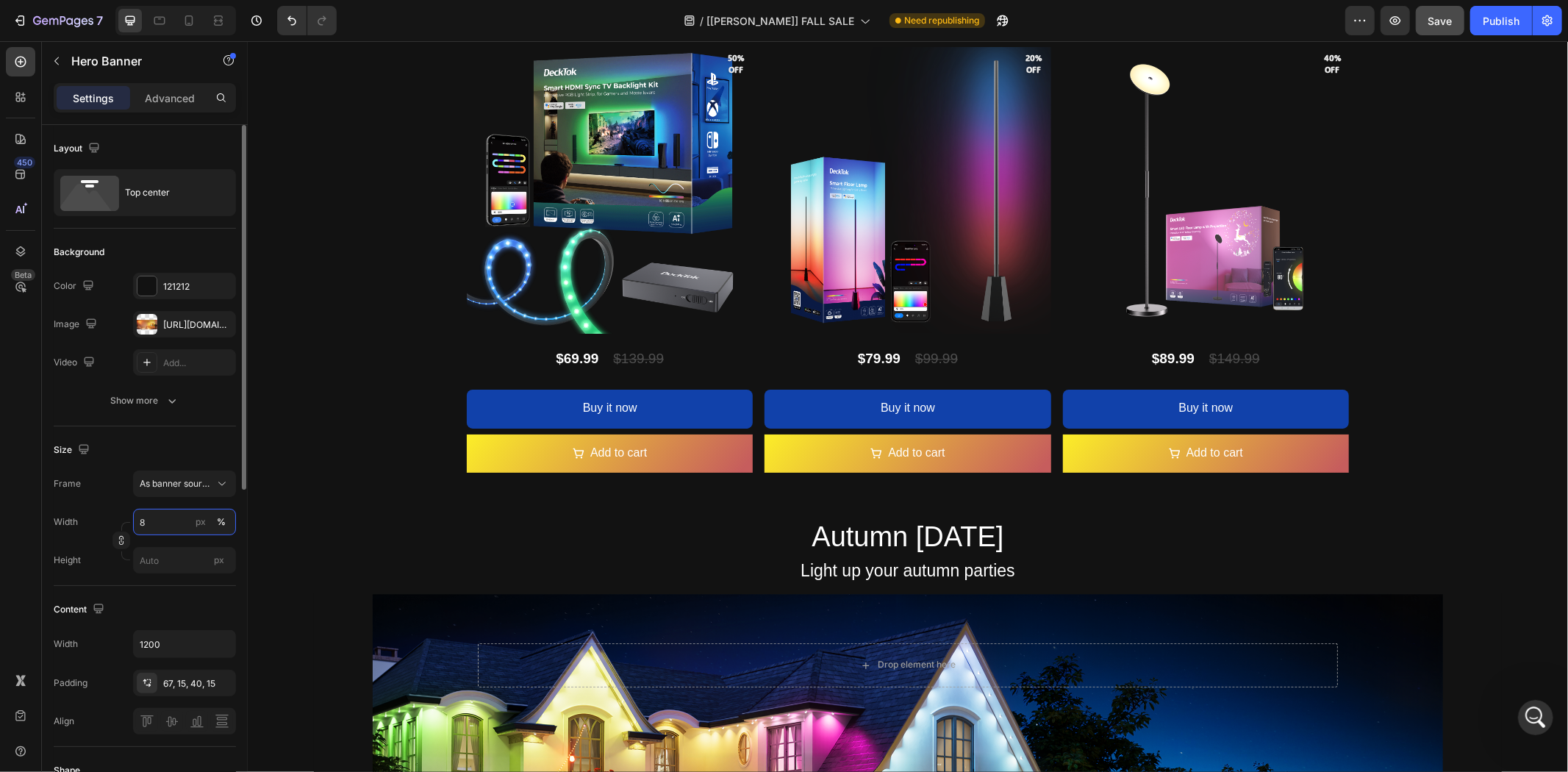
type input "82"
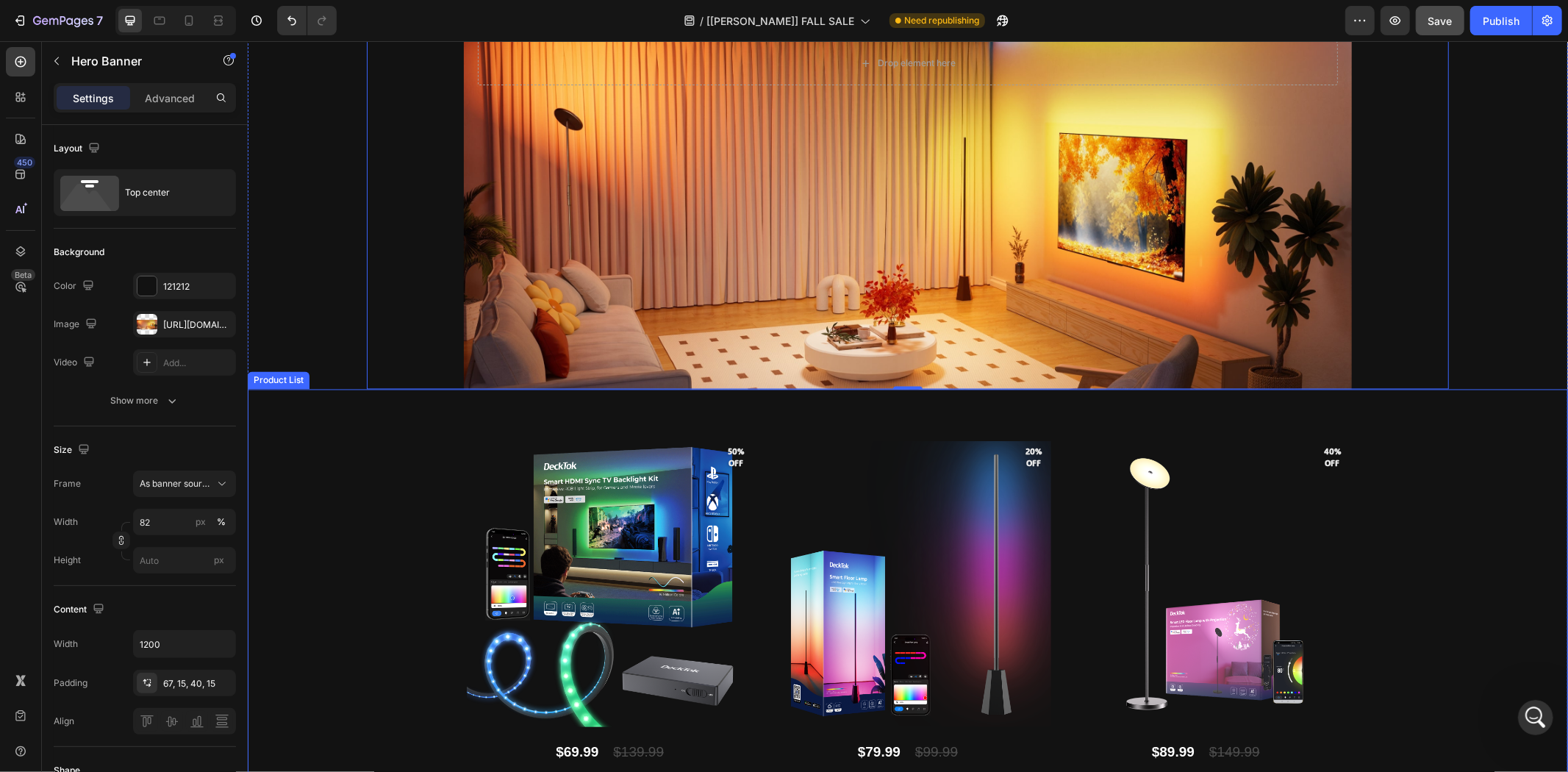
click at [1480, 540] on div "Product Images 50% off Product Badge DeckTok Smart HDMI Sync TV Backlight Kit P…" at bounding box center [907, 636] width 1320 height 495
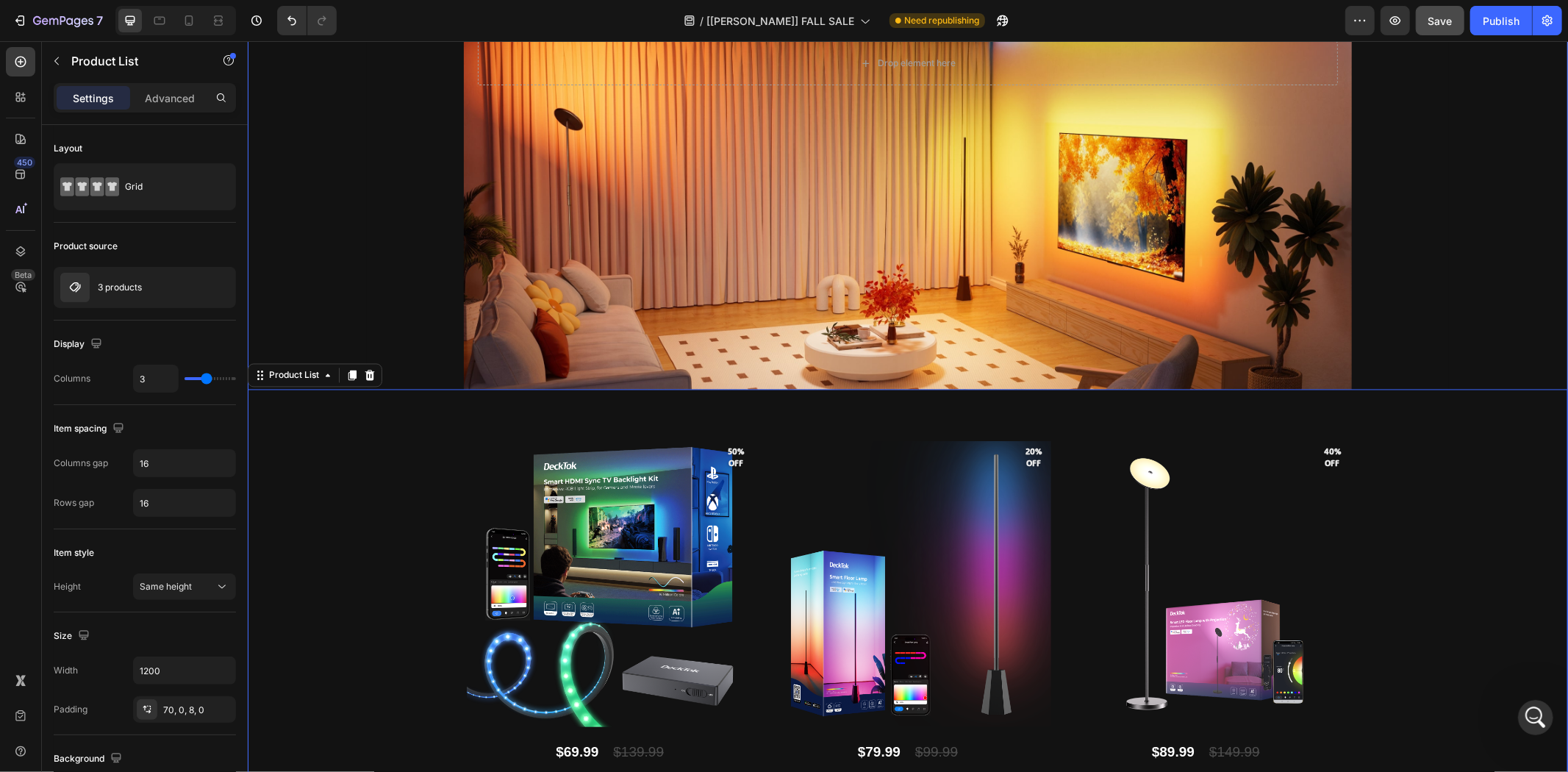
click at [1539, 226] on div "Product Images 38% off Product Badge DeckTok Smart Permanent Outdoor Lights Pro…" at bounding box center [907, 681] width 1320 height 2563
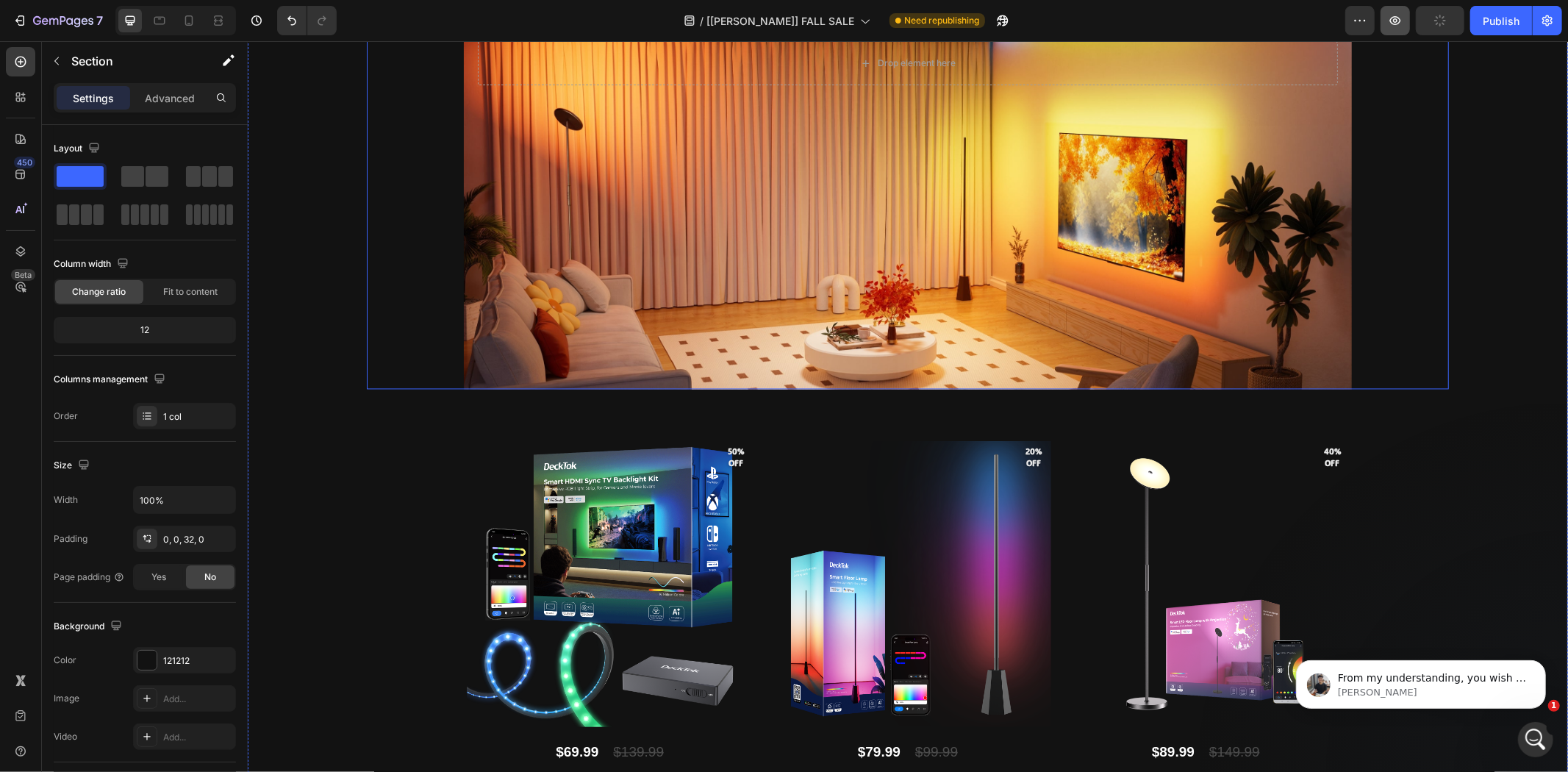
scroll to position [0, 0]
click at [1388, 26] on icon "button" at bounding box center [1396, 21] width 15 height 15
click at [1416, 678] on span "From my understanding, you wish to have the images on the same size?" at bounding box center [1431, 685] width 188 height 26
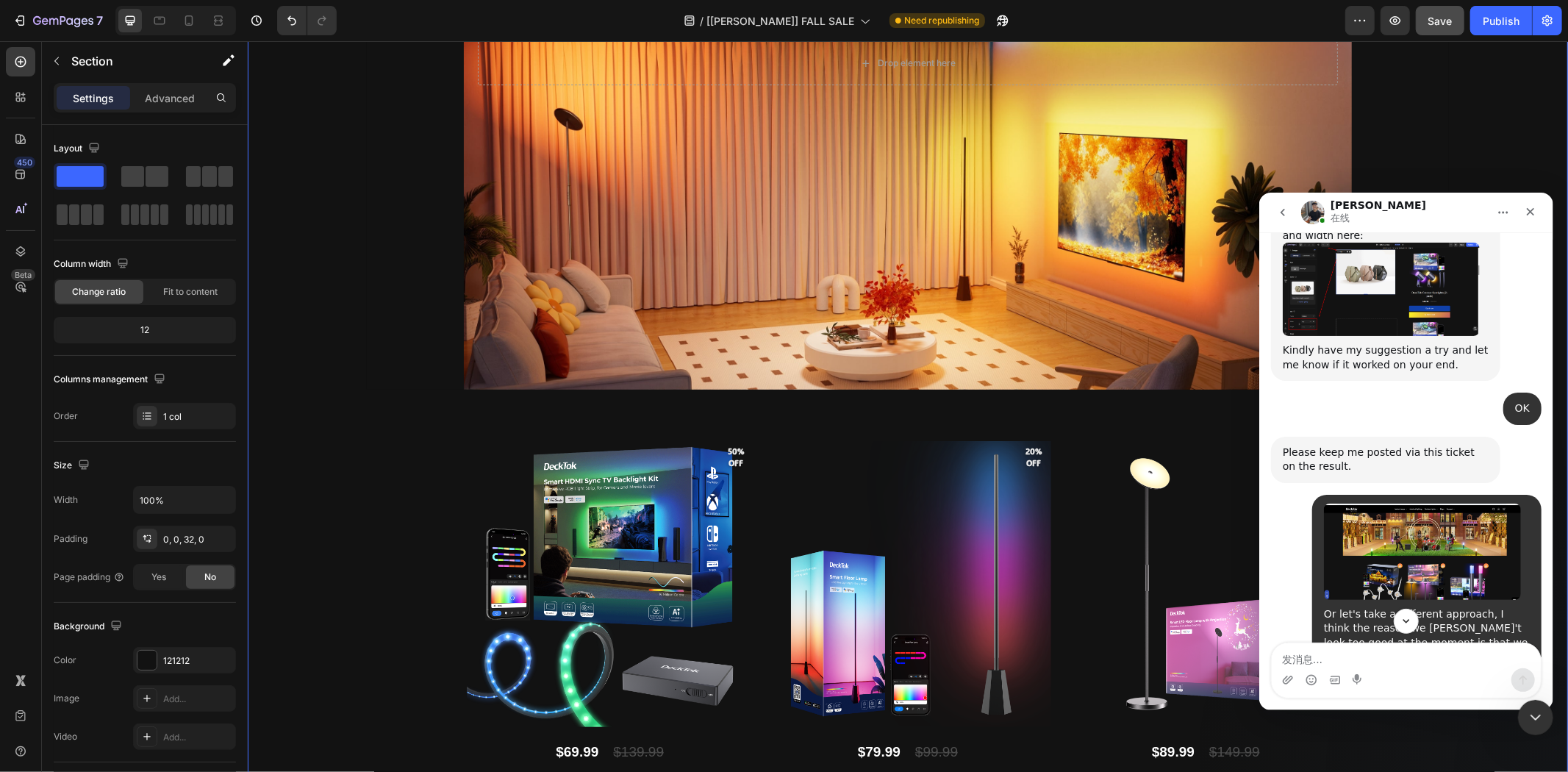
scroll to position [22024, 0]
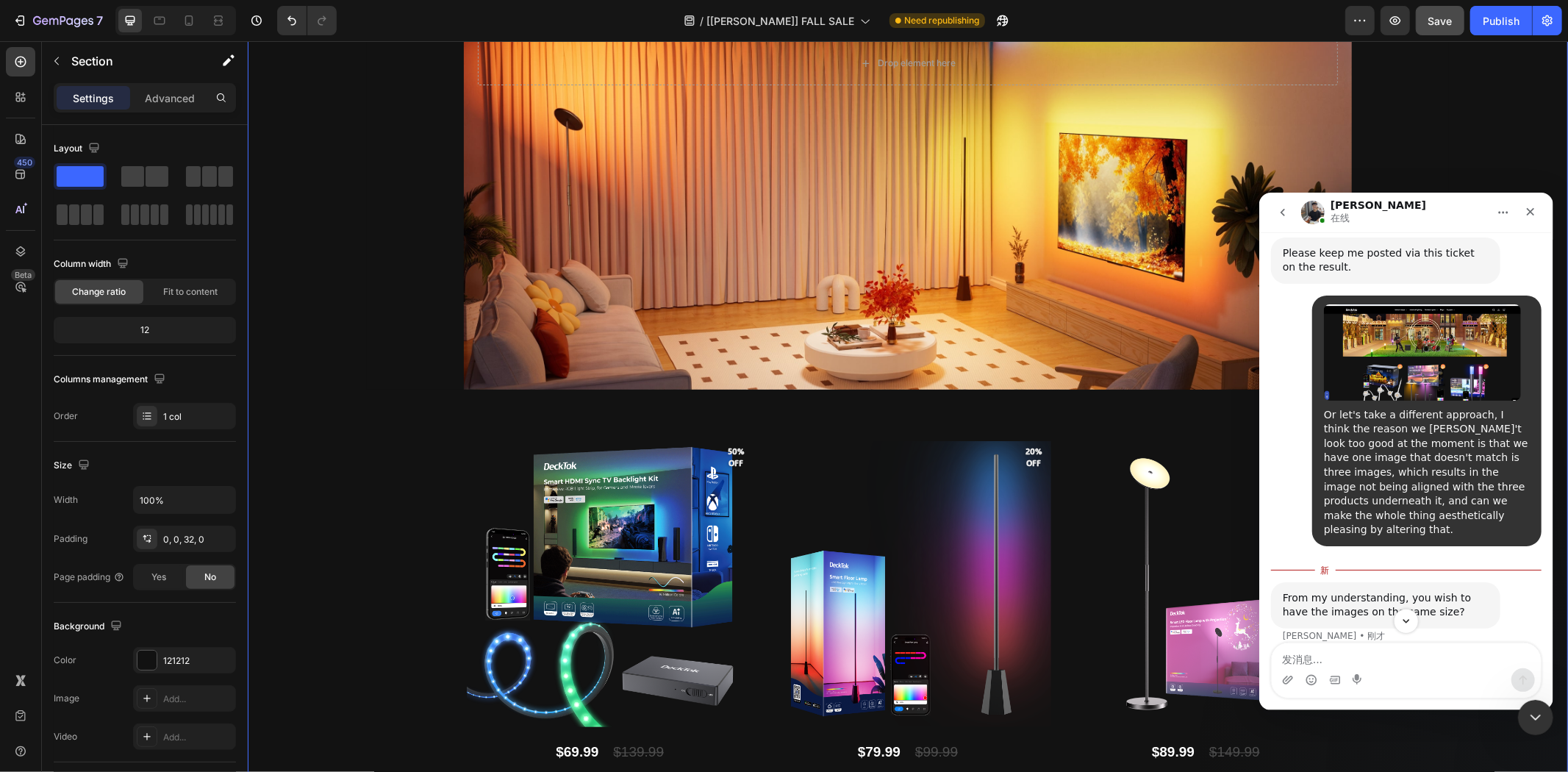
click at [1409, 616] on div "From my understanding, you wish to have the images on the same size? Tony • 刚才" at bounding box center [1405, 621] width 270 height 78
click at [1357, 662] on textarea "发消息..." at bounding box center [1405, 655] width 269 height 25
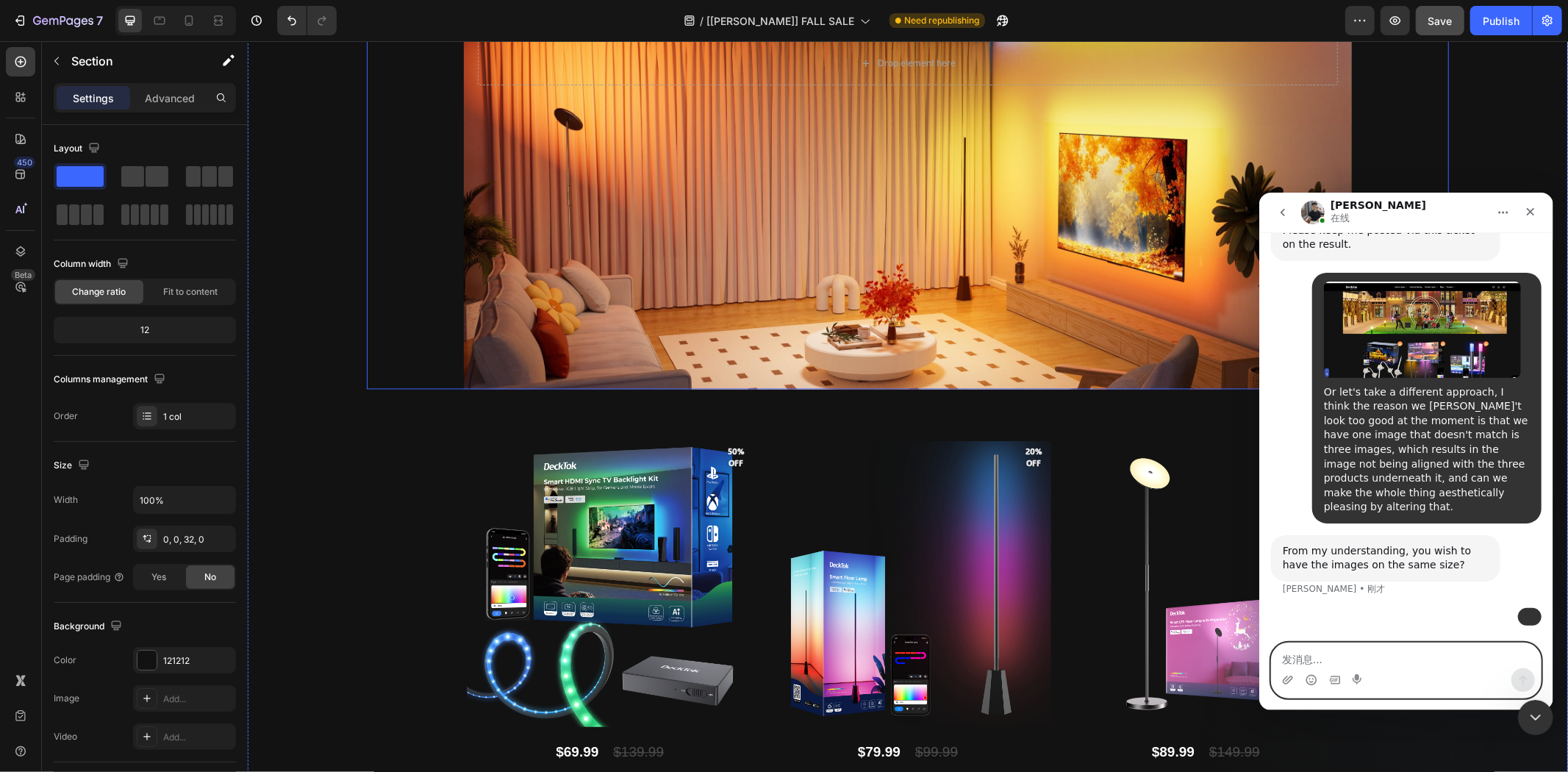
scroll to position [22138, 0]
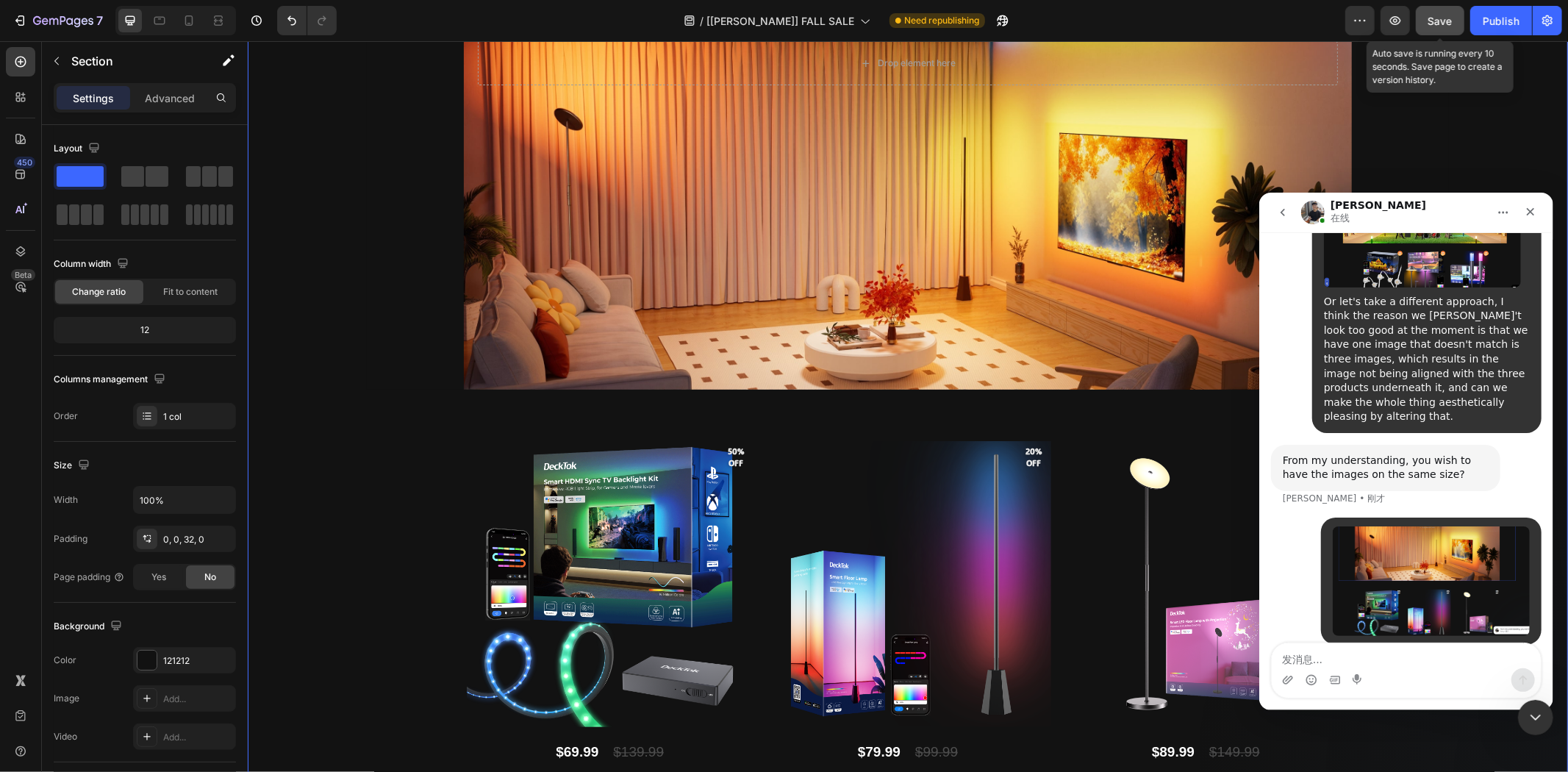
click at [1444, 26] on span "Save" at bounding box center [1441, 21] width 24 height 13
click at [1397, 22] on icon "button" at bounding box center [1396, 20] width 5 height 5
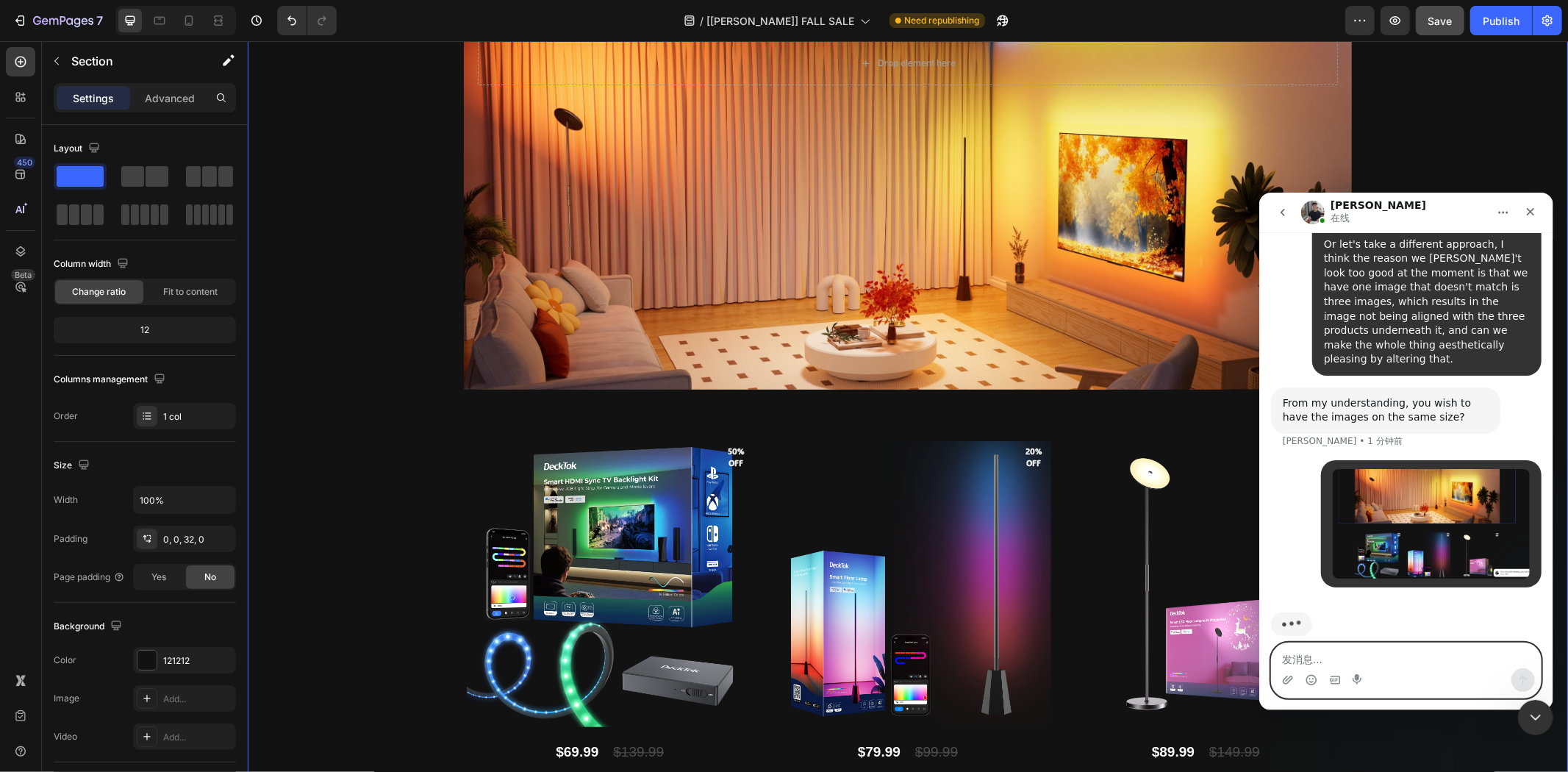
click at [1359, 651] on textarea "发消息..." at bounding box center [1405, 655] width 269 height 25
type textarea "I'm trying to figure out if it's appropriate for me to change the spacing by ch…"
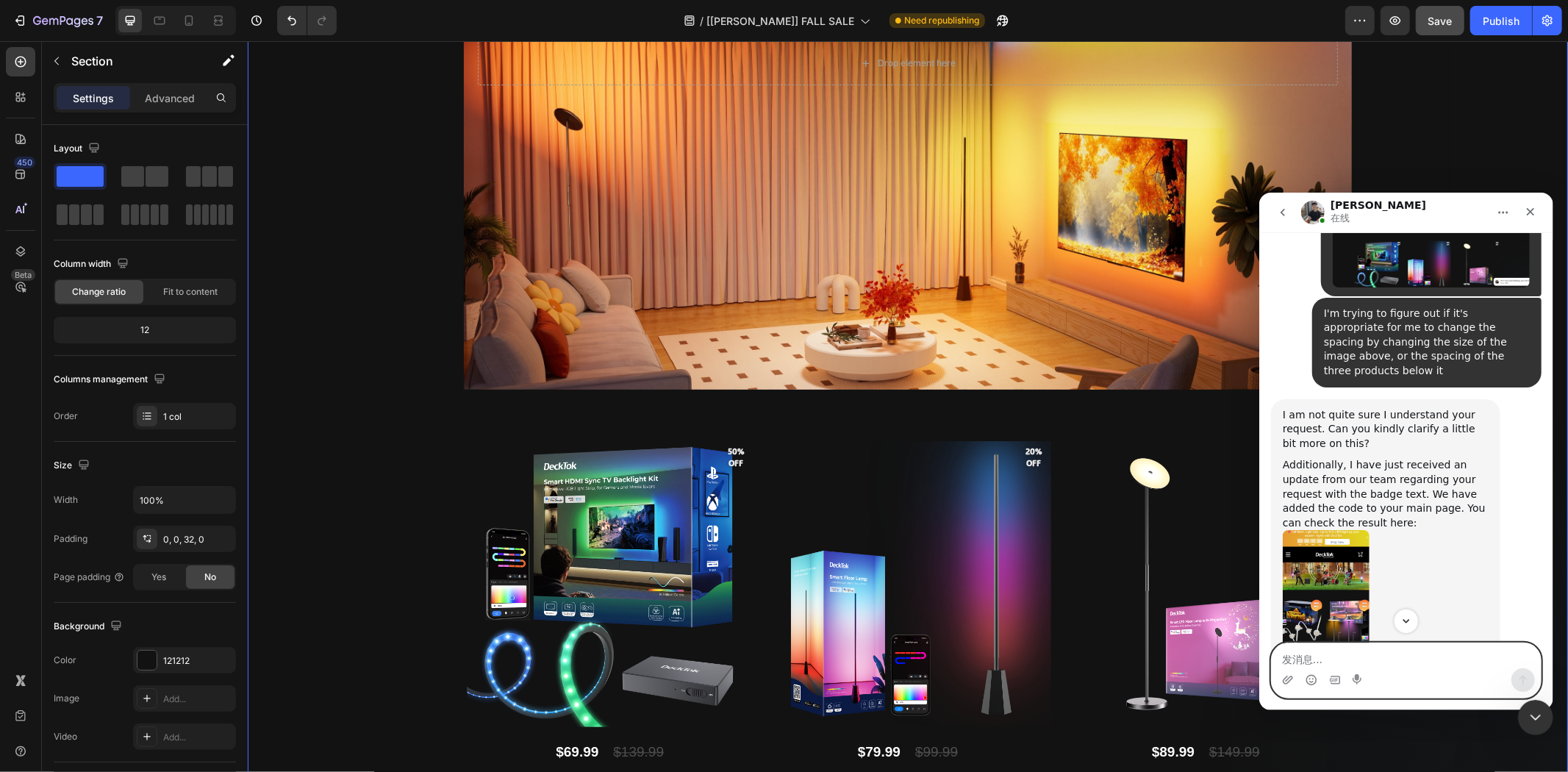
scroll to position [22703, 0]
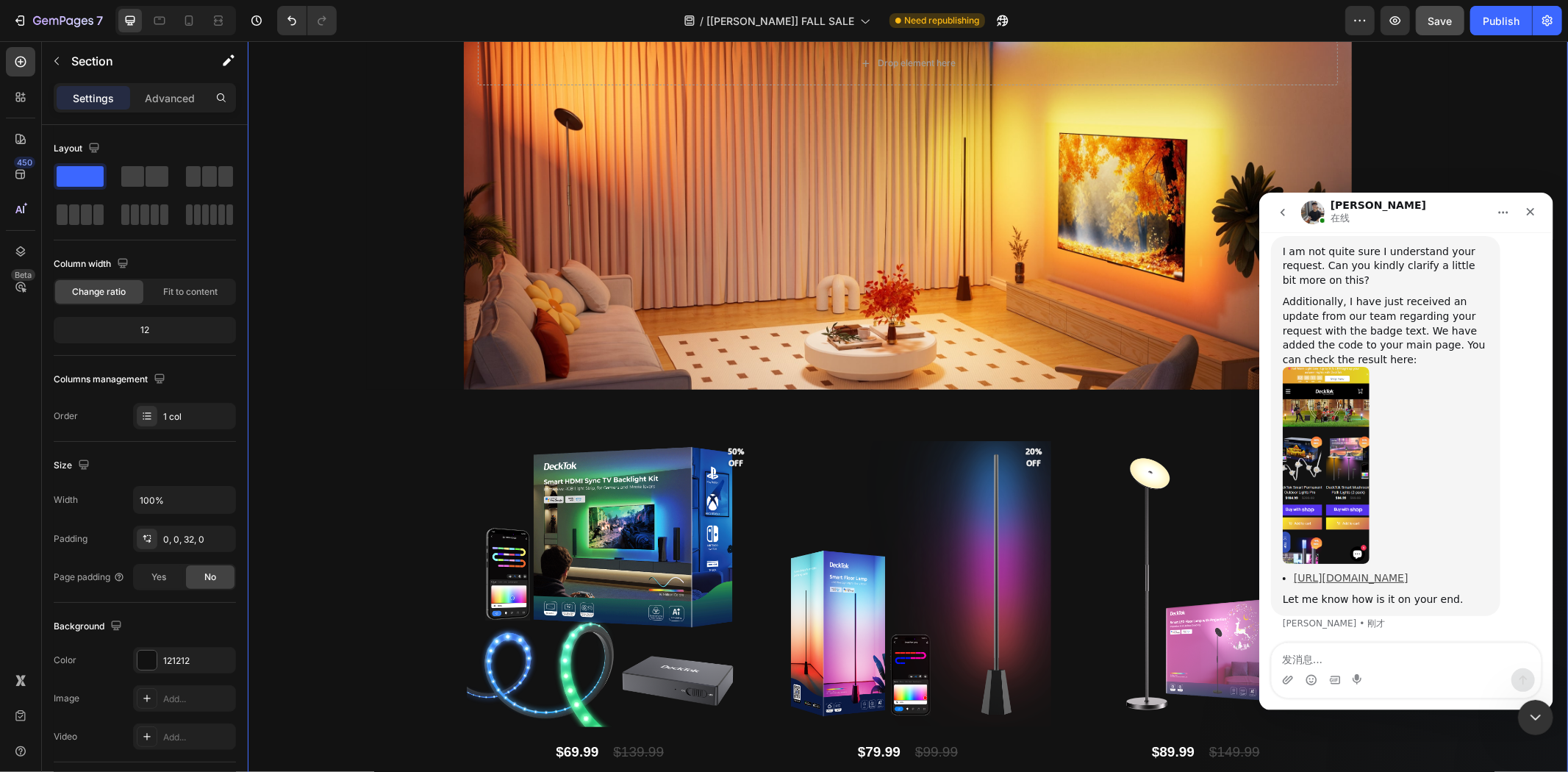
click at [1372, 572] on link "https://decktok.com/pages/fall-sale?_ab=0&key=1759031000810" at bounding box center [1350, 578] width 114 height 12
click at [1341, 449] on img "Tony说…" at bounding box center [1325, 465] width 87 height 197
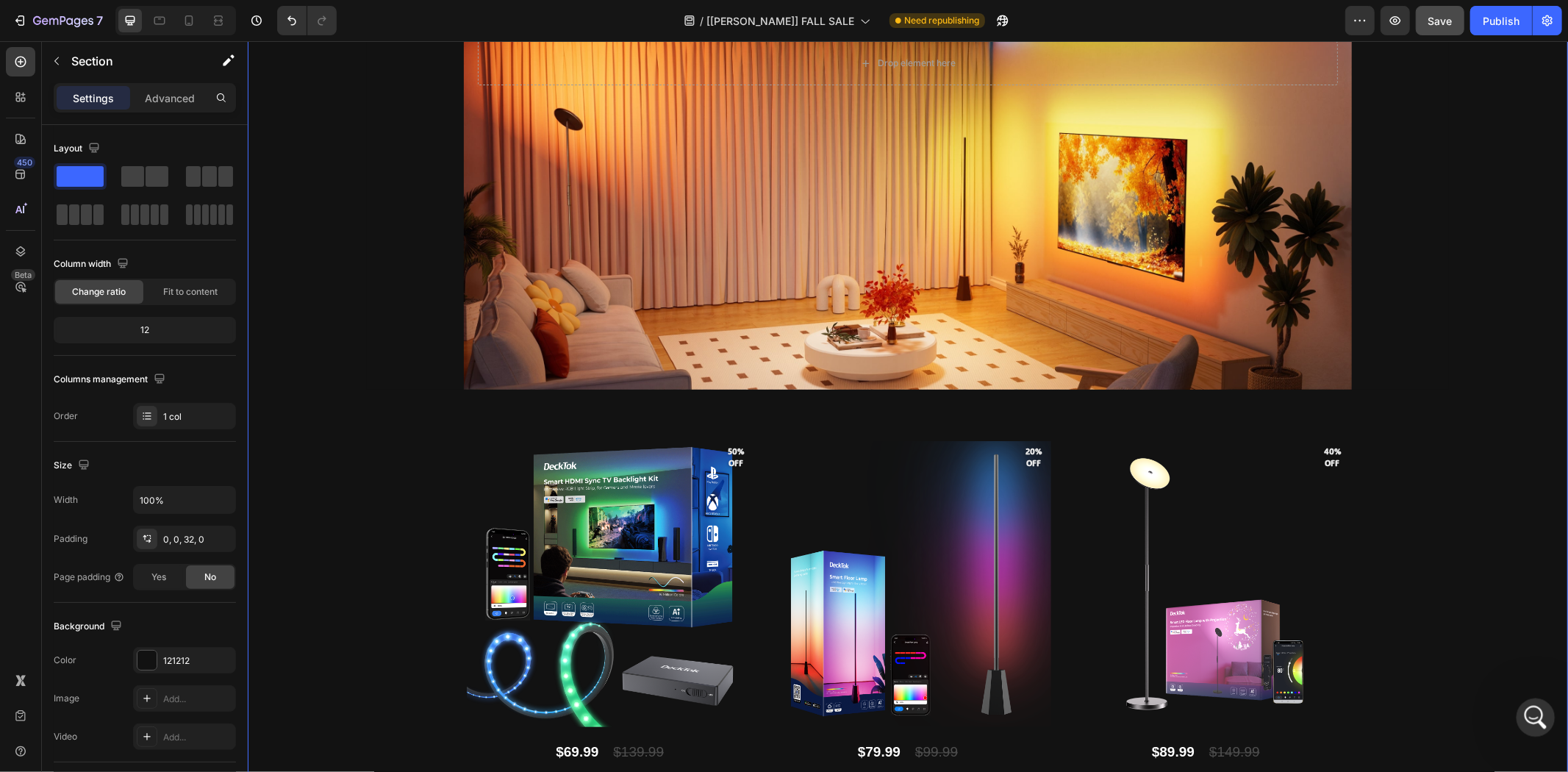
click at [1532, 701] on div "打开 Intercom Messenger" at bounding box center [1533, 716] width 48 height 48
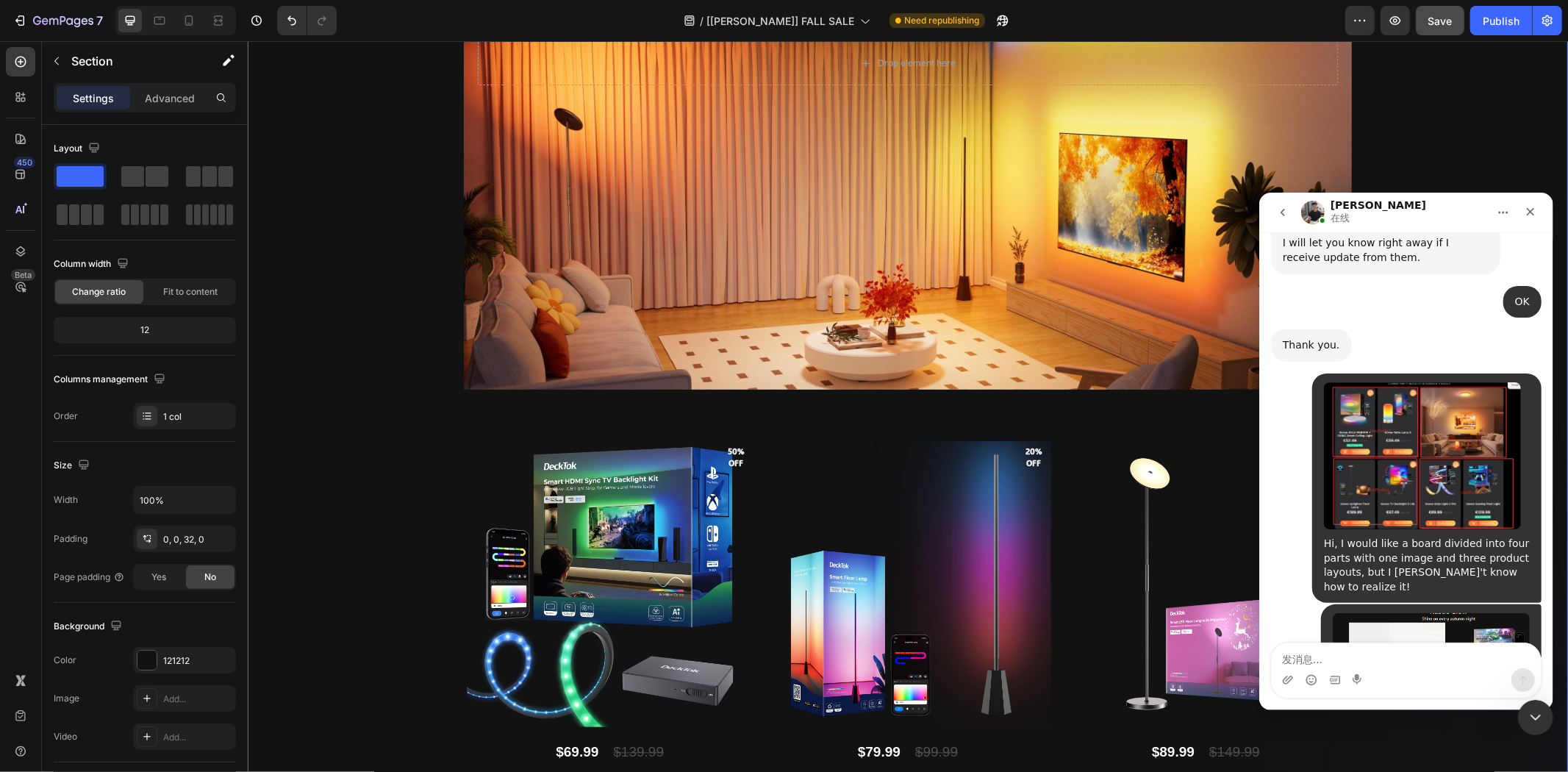
click at [1381, 664] on textarea "发消息..." at bounding box center [1405, 655] width 269 height 25
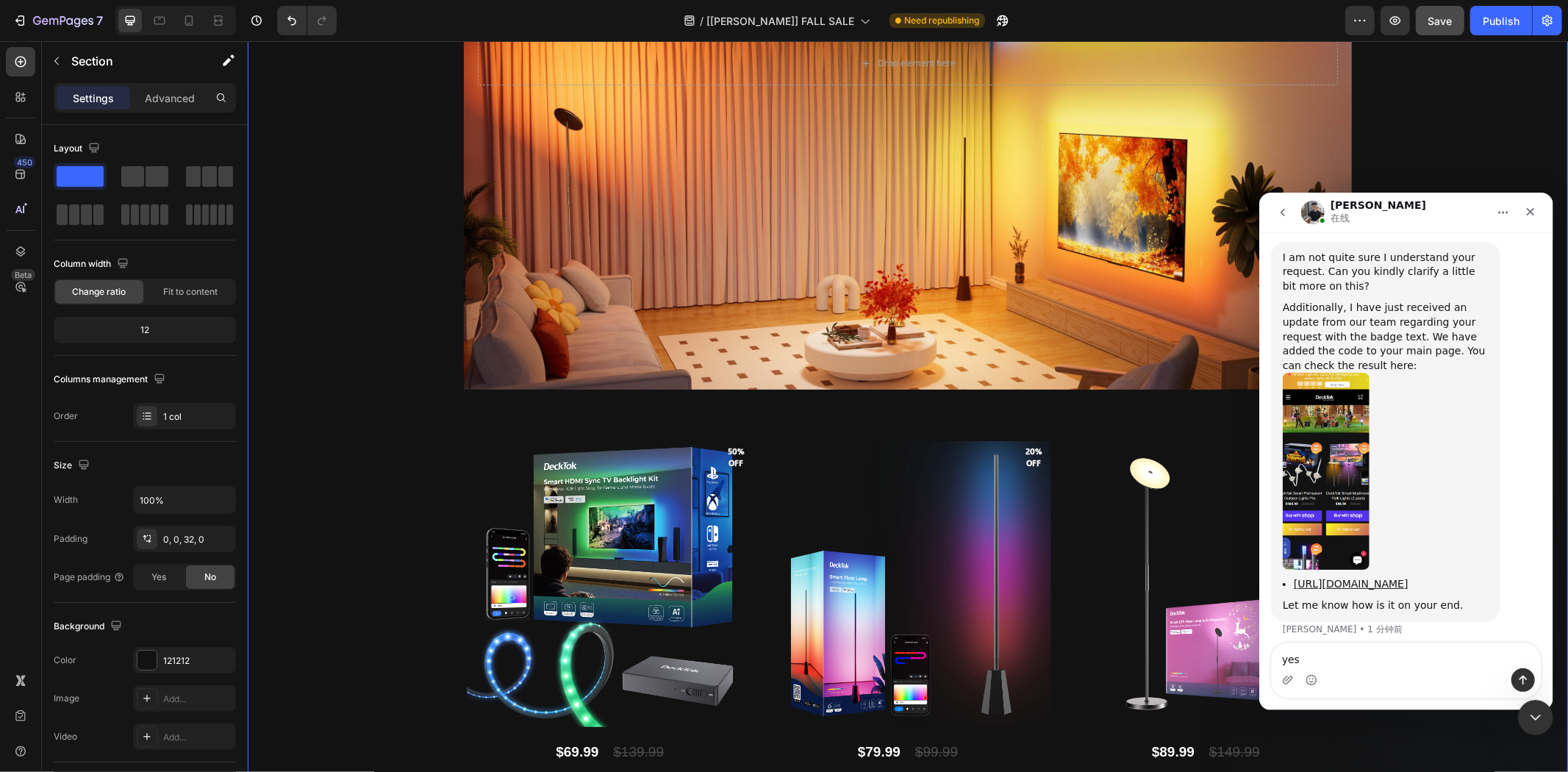
scroll to position [22703, 0]
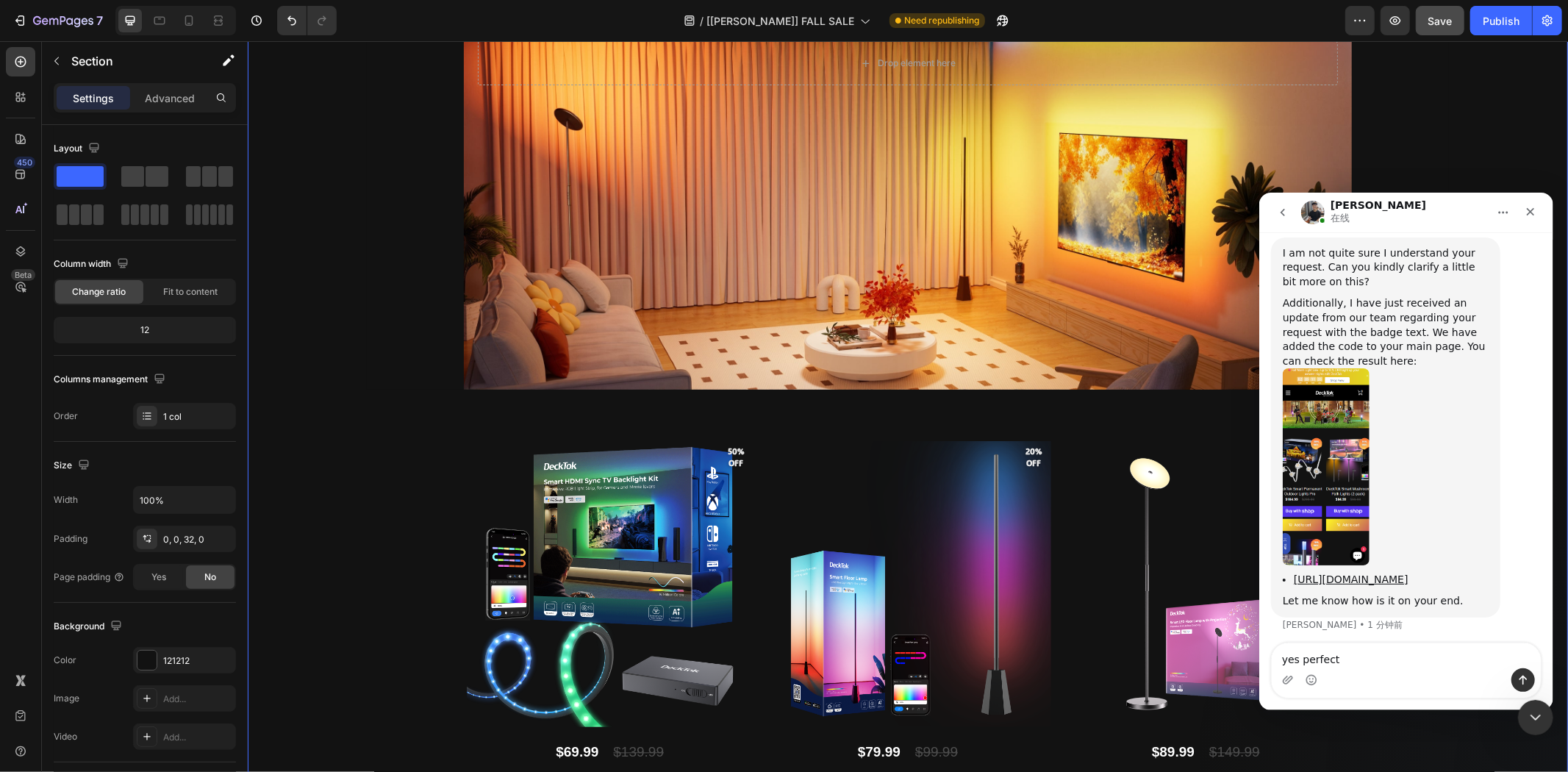
type textarea "yes perfect！"
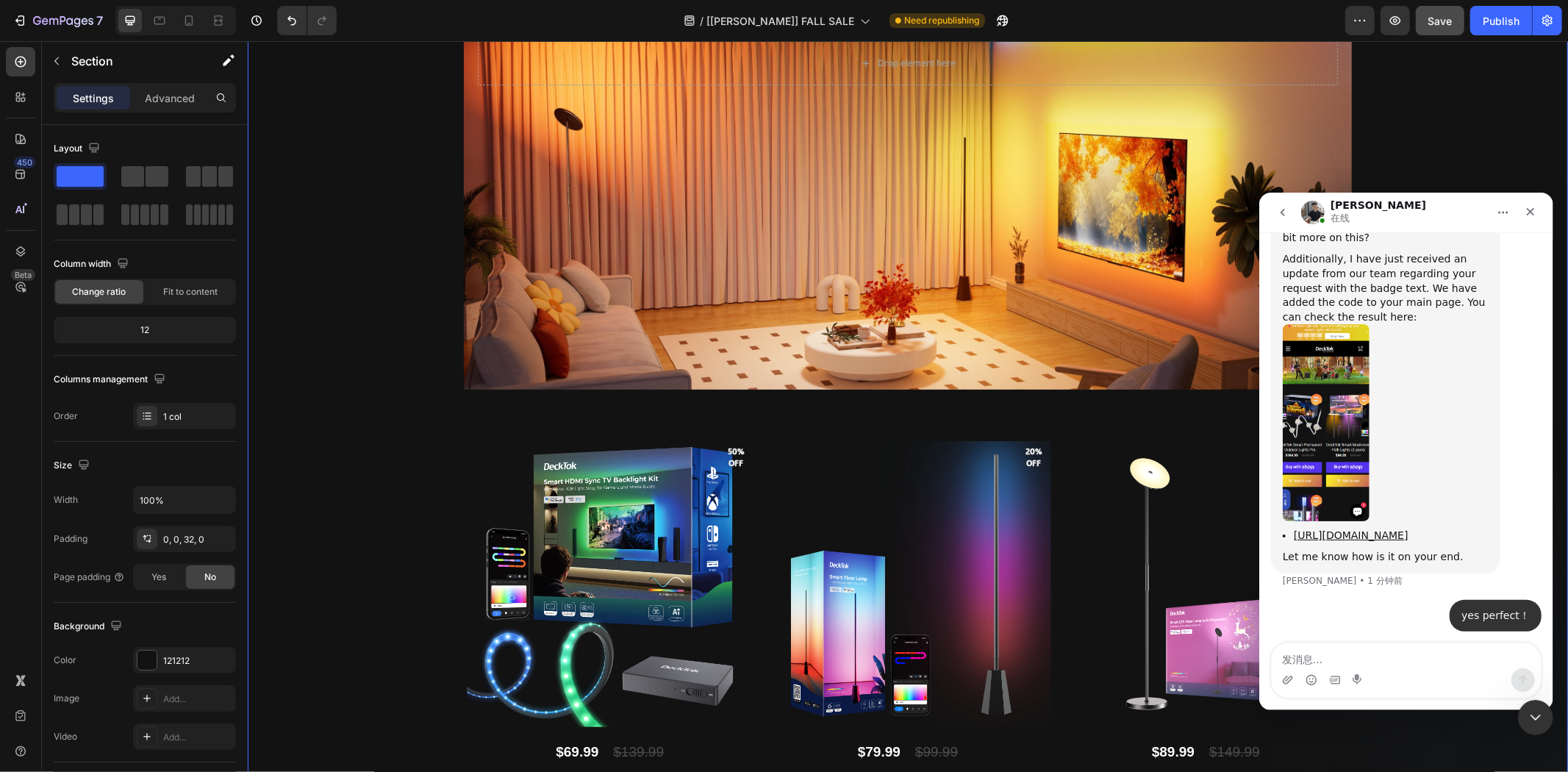
scroll to position [22746, 0]
click at [1326, 425] on img "Tony说…" at bounding box center [1325, 423] width 87 height 197
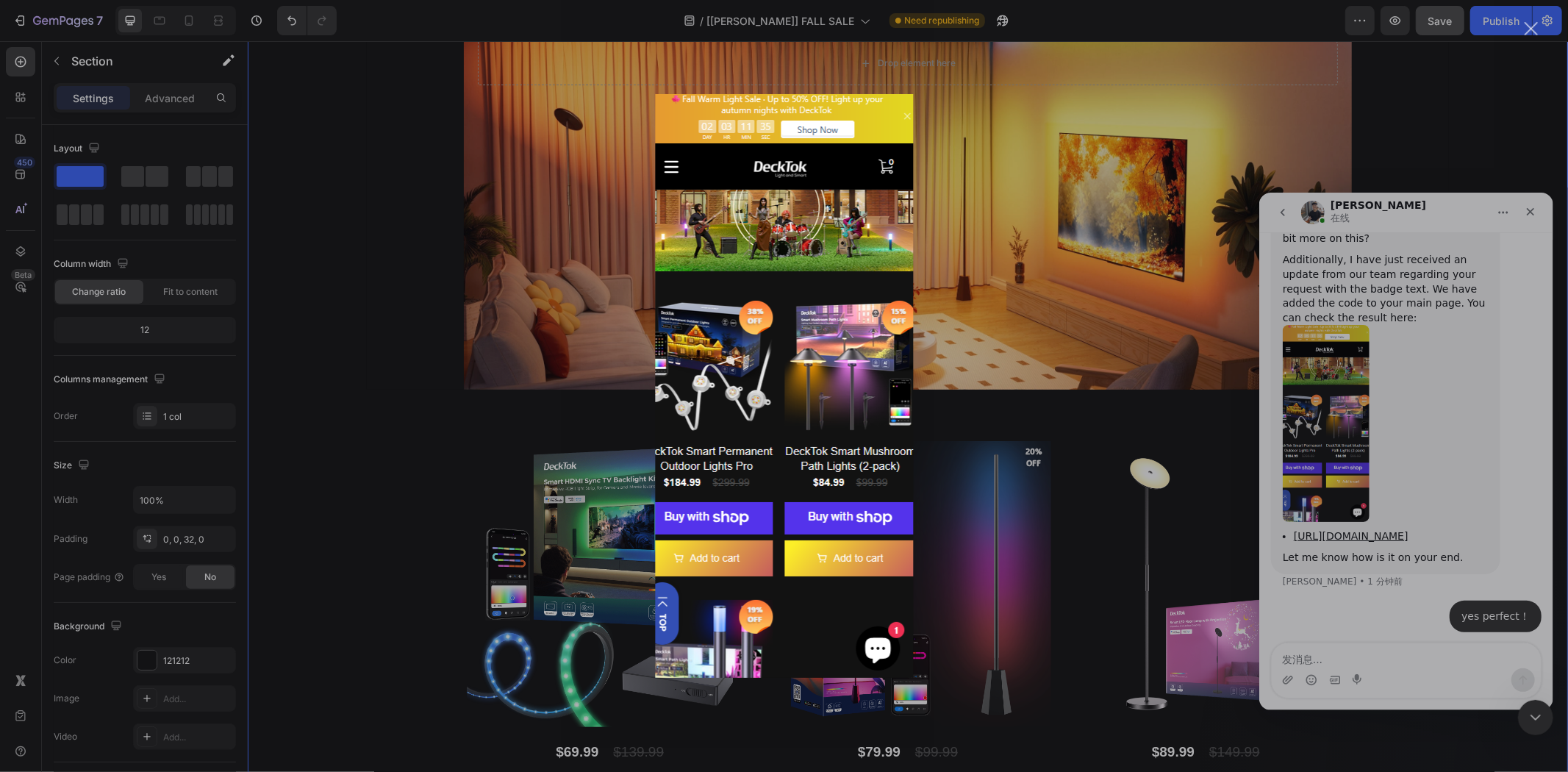
click at [1055, 236] on div "Intercom Messenger" at bounding box center [784, 386] width 1568 height 772
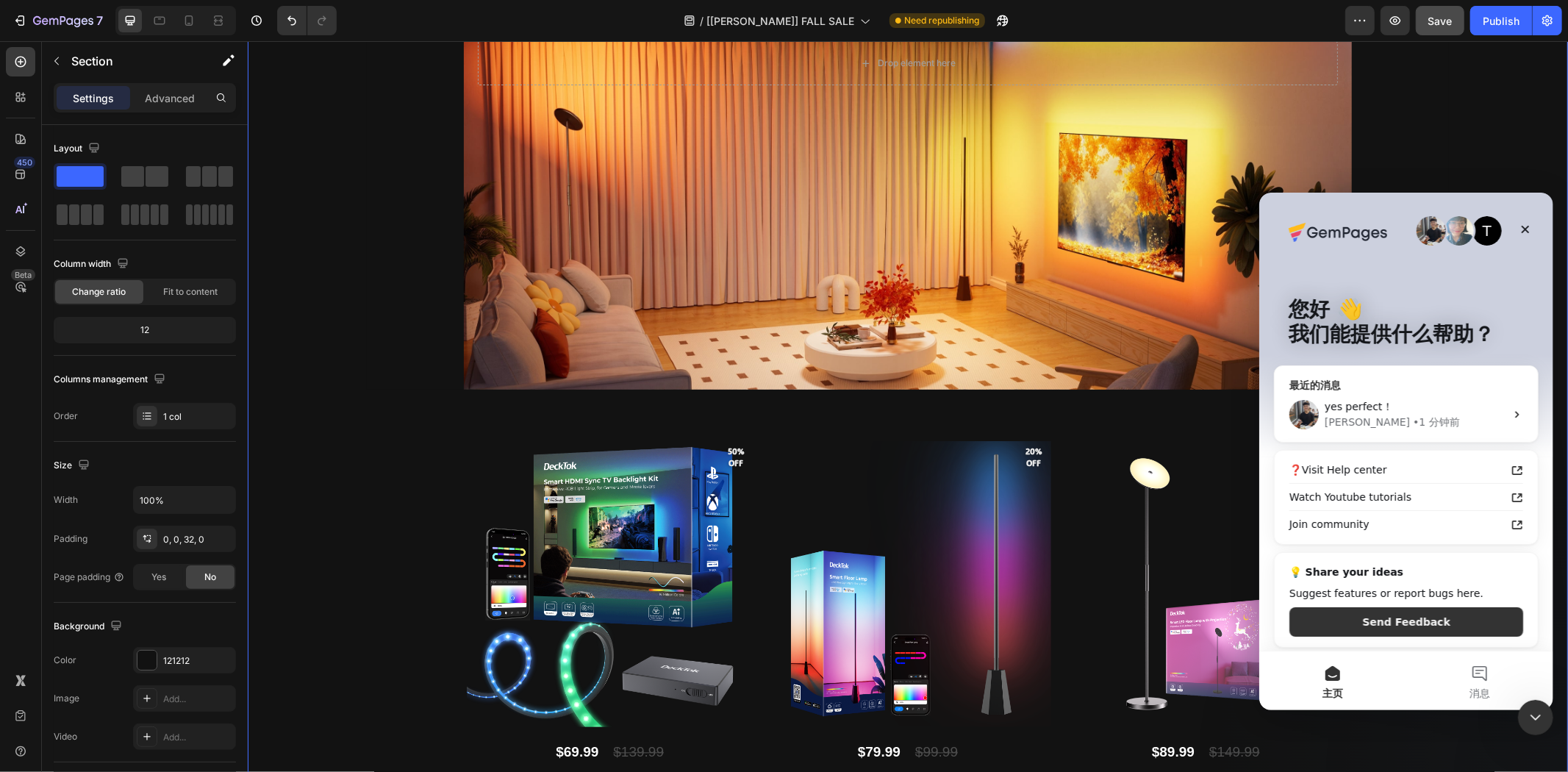
click at [1412, 414] on div "• 1 分钟前" at bounding box center [1436, 422] width 47 height 16
click at [1473, 680] on button "消息" at bounding box center [1478, 680] width 147 height 59
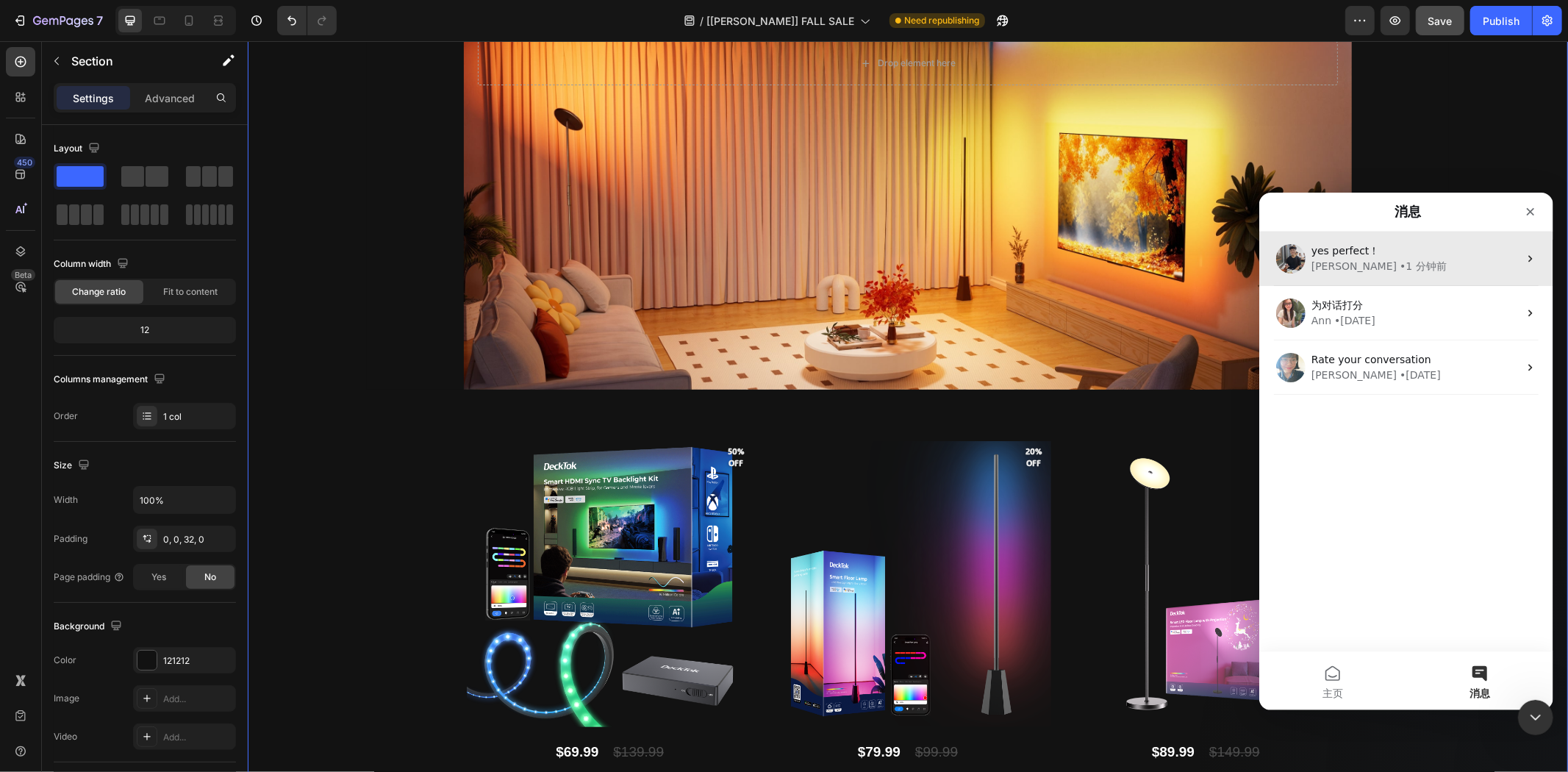
click at [1389, 268] on div "Tony • 1 分钟前" at bounding box center [1414, 266] width 207 height 16
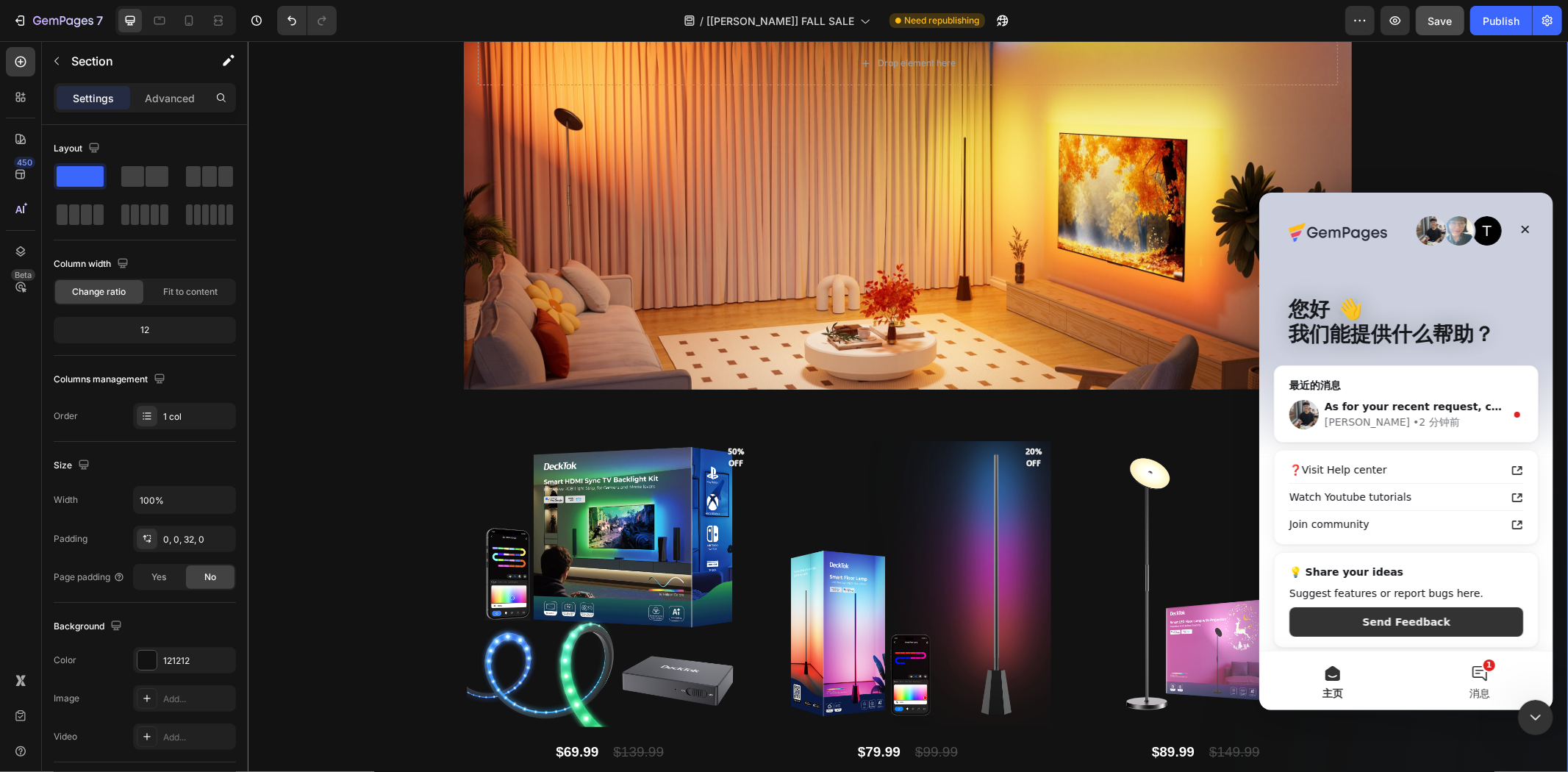
click at [1484, 664] on button "1 消息" at bounding box center [1478, 680] width 147 height 59
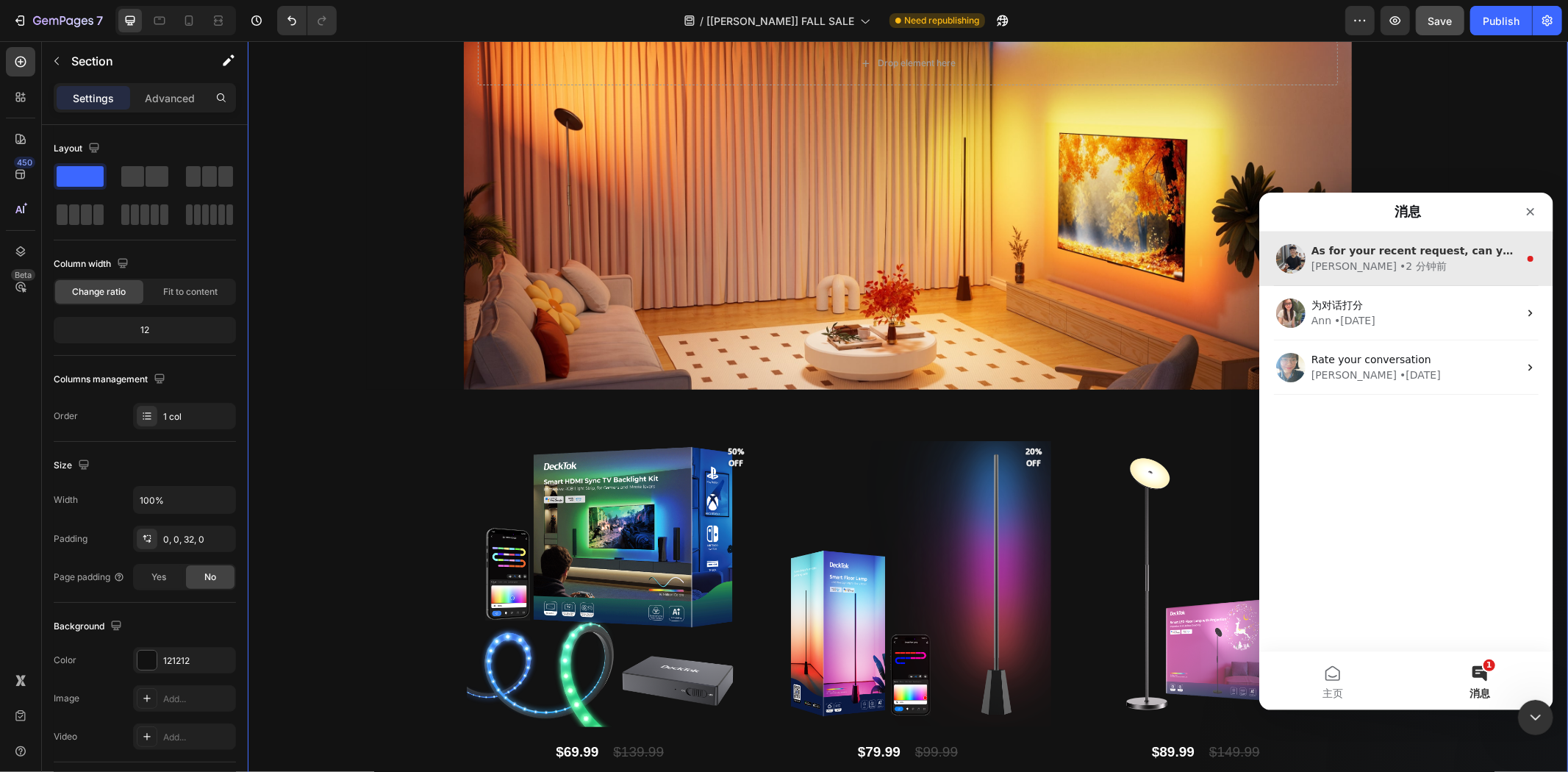
click at [1406, 270] on div "Tony • 2 分钟前" at bounding box center [1414, 266] width 207 height 16
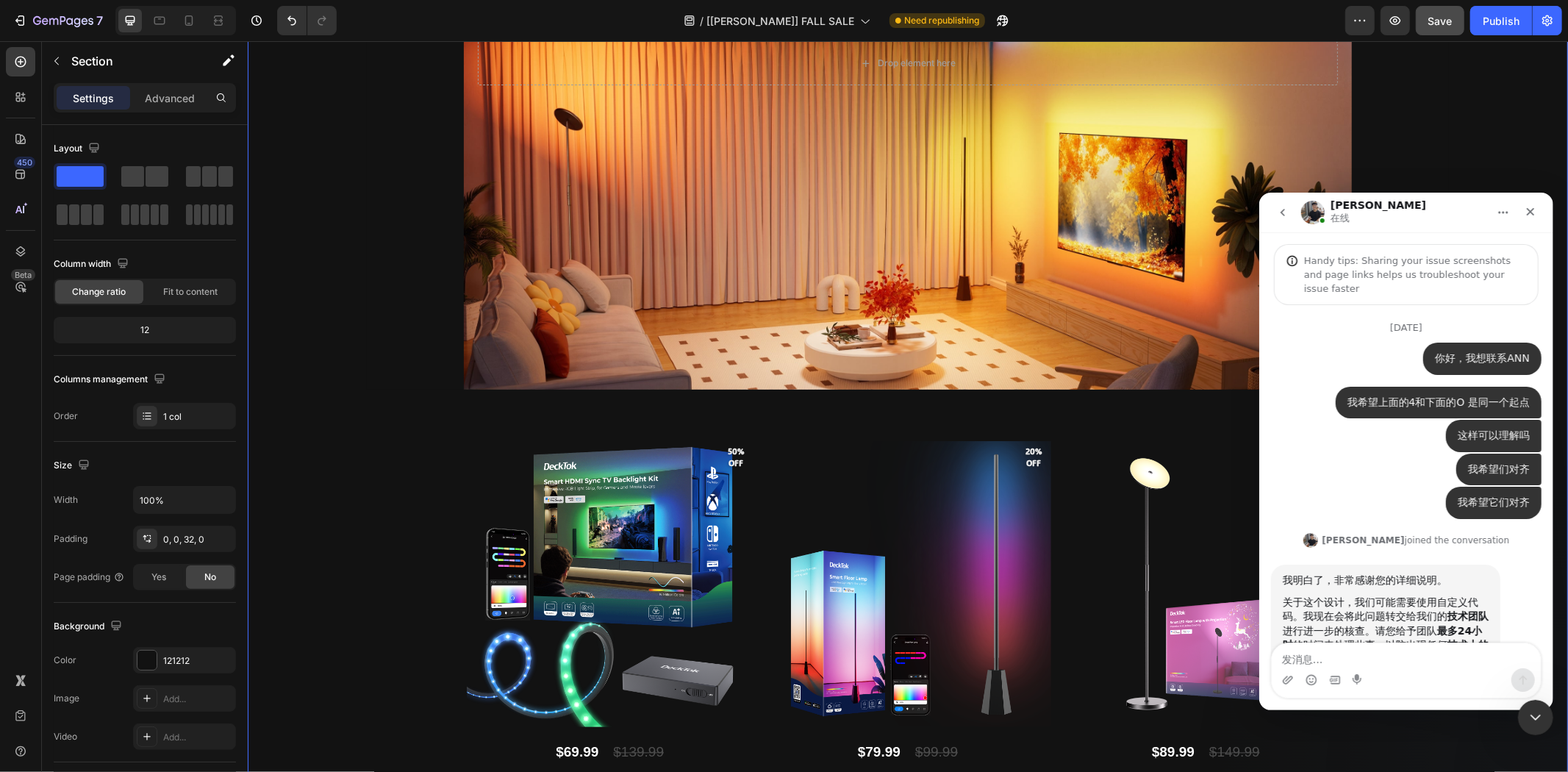
scroll to position [2, 0]
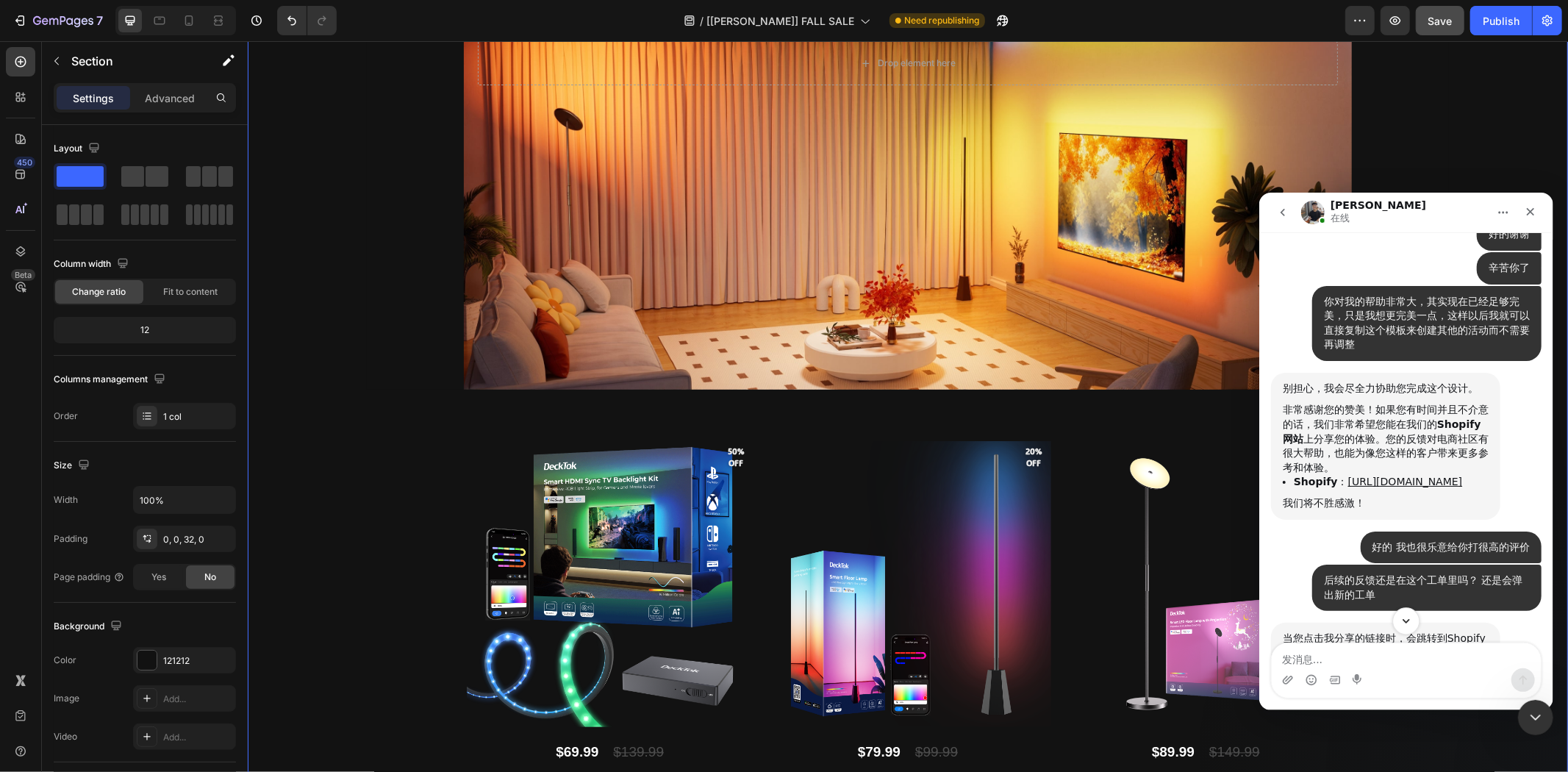
click at [1404, 613] on button "Scroll to bottom" at bounding box center [1405, 621] width 27 height 27
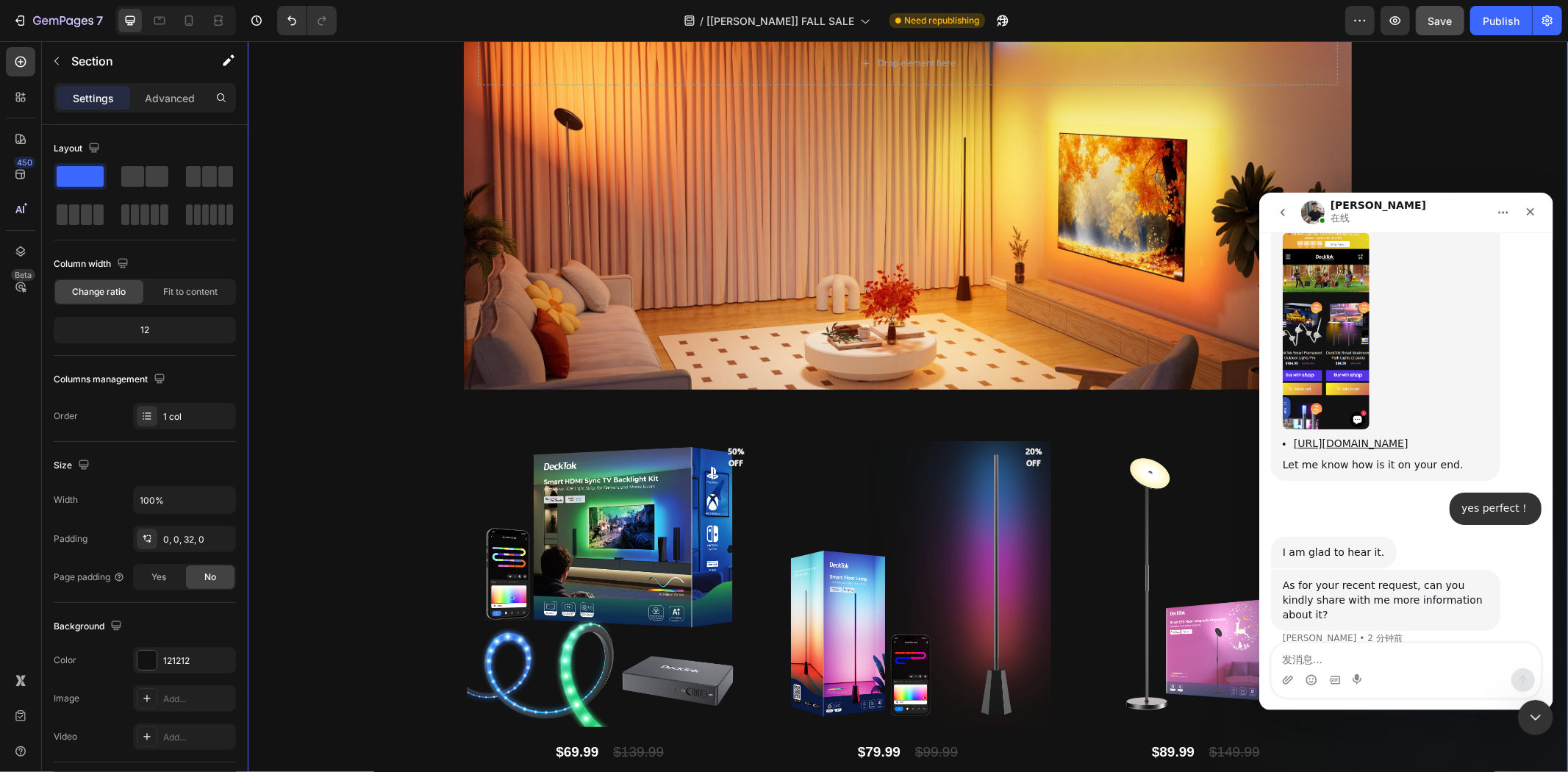
scroll to position [21868, 0]
click at [1531, 208] on icon "关闭" at bounding box center [1530, 211] width 12 height 12
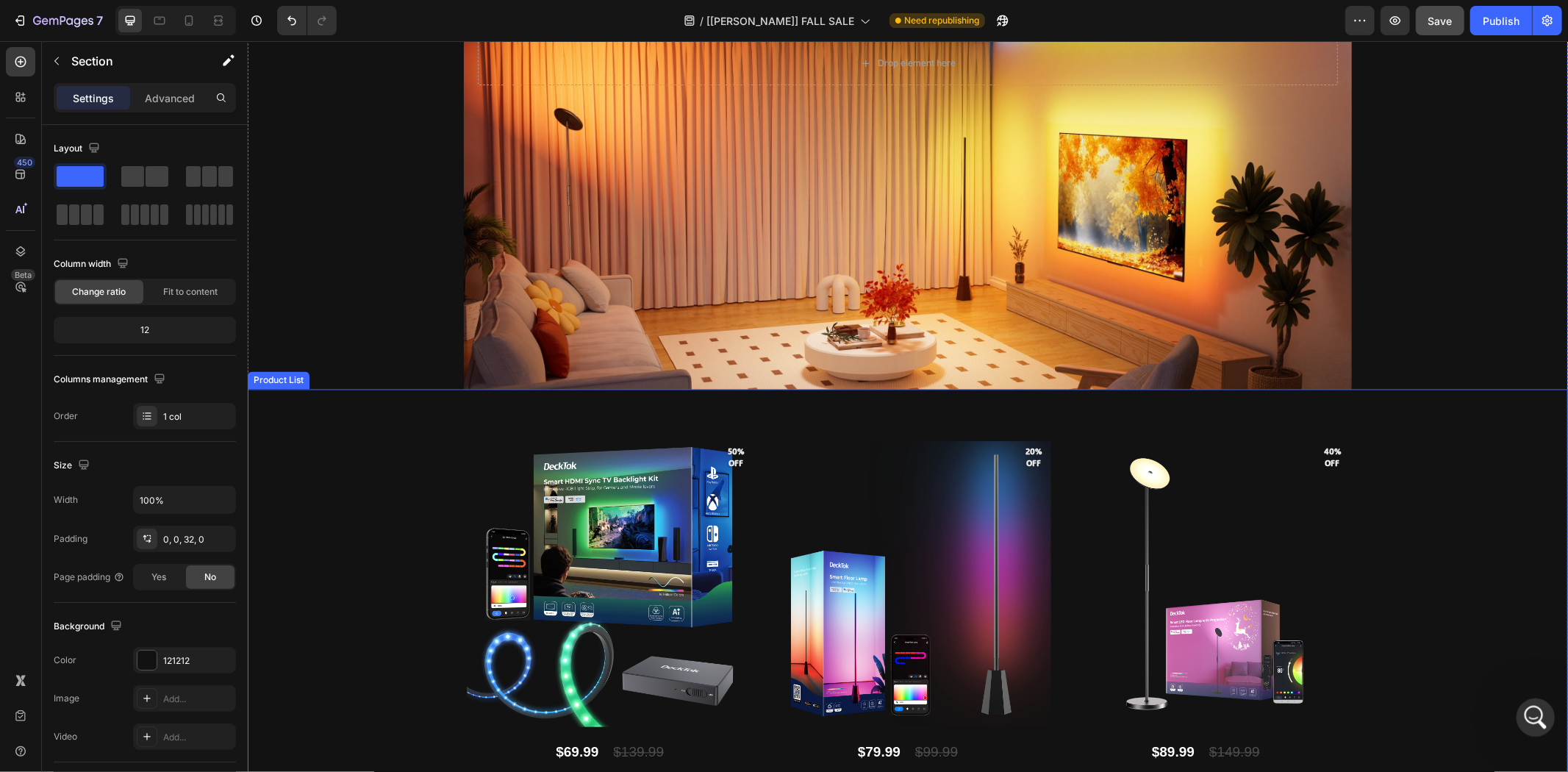
click at [1519, 715] on div "打开 Intercom Messenger" at bounding box center [1533, 716] width 48 height 48
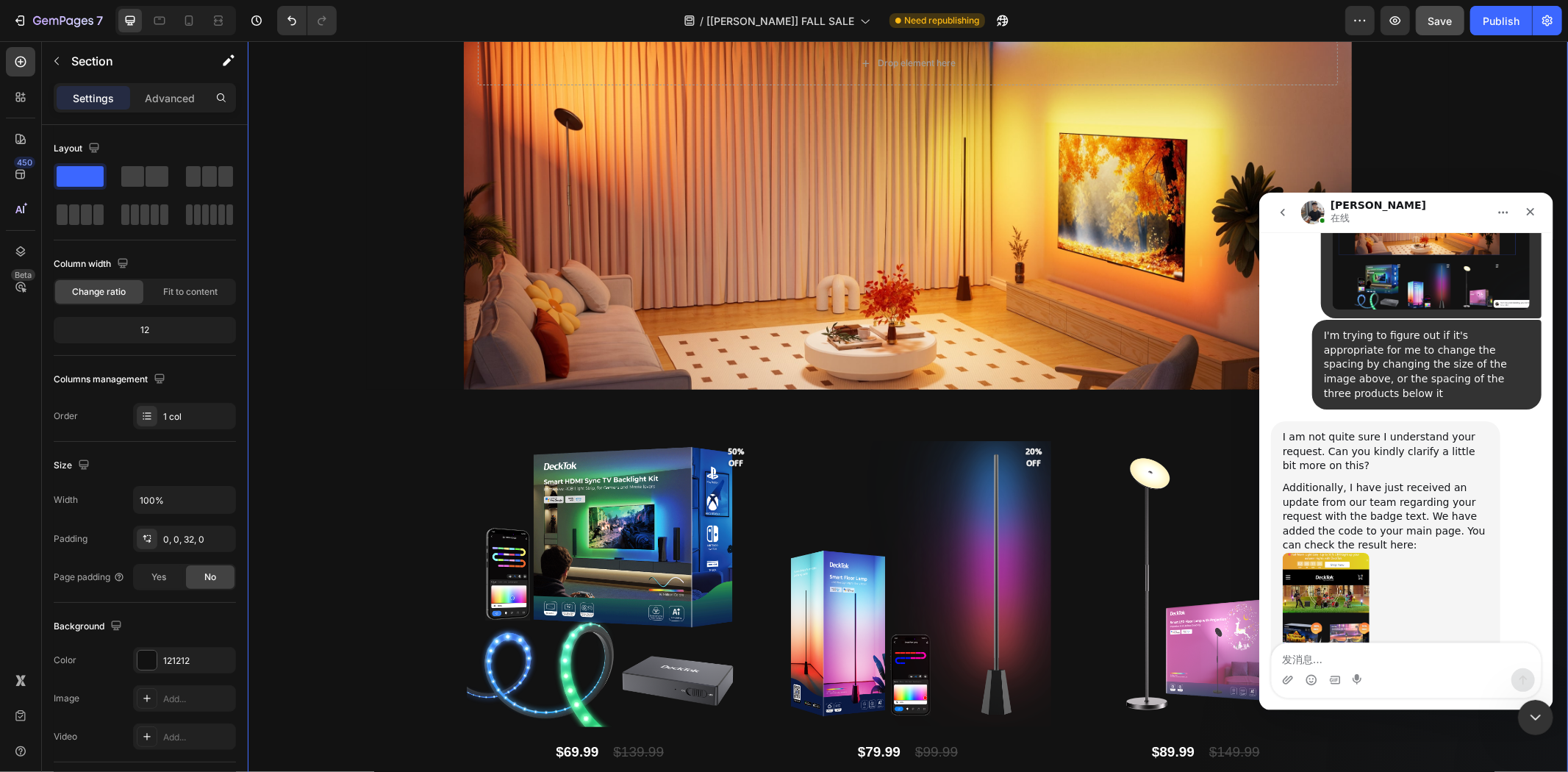
click at [1351, 655] on textarea "发消息..." at bounding box center [1405, 655] width 269 height 25
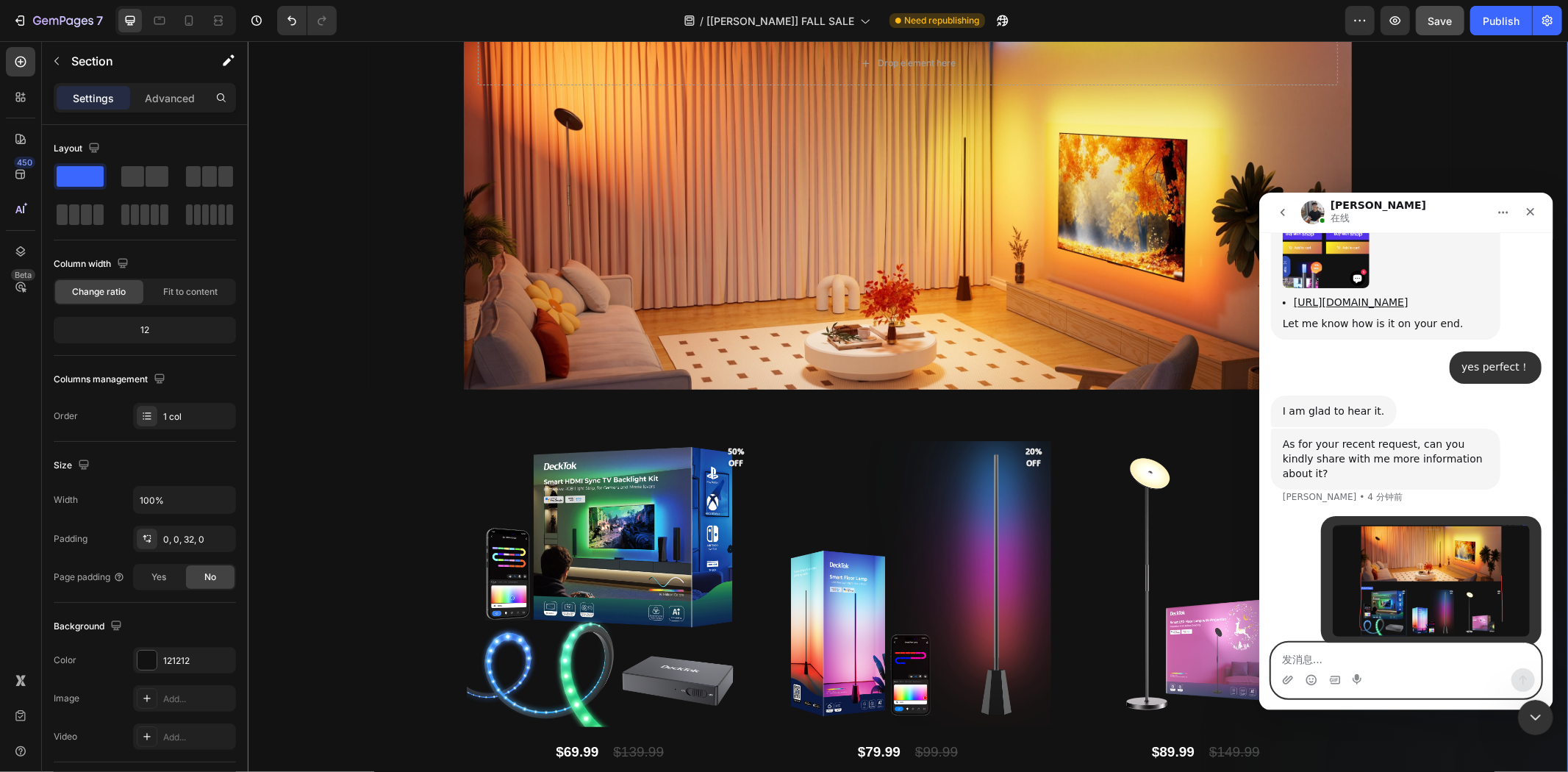
scroll to position [22009, 0]
click at [1407, 664] on textarea "发消息..." at bounding box center [1405, 655] width 269 height 25
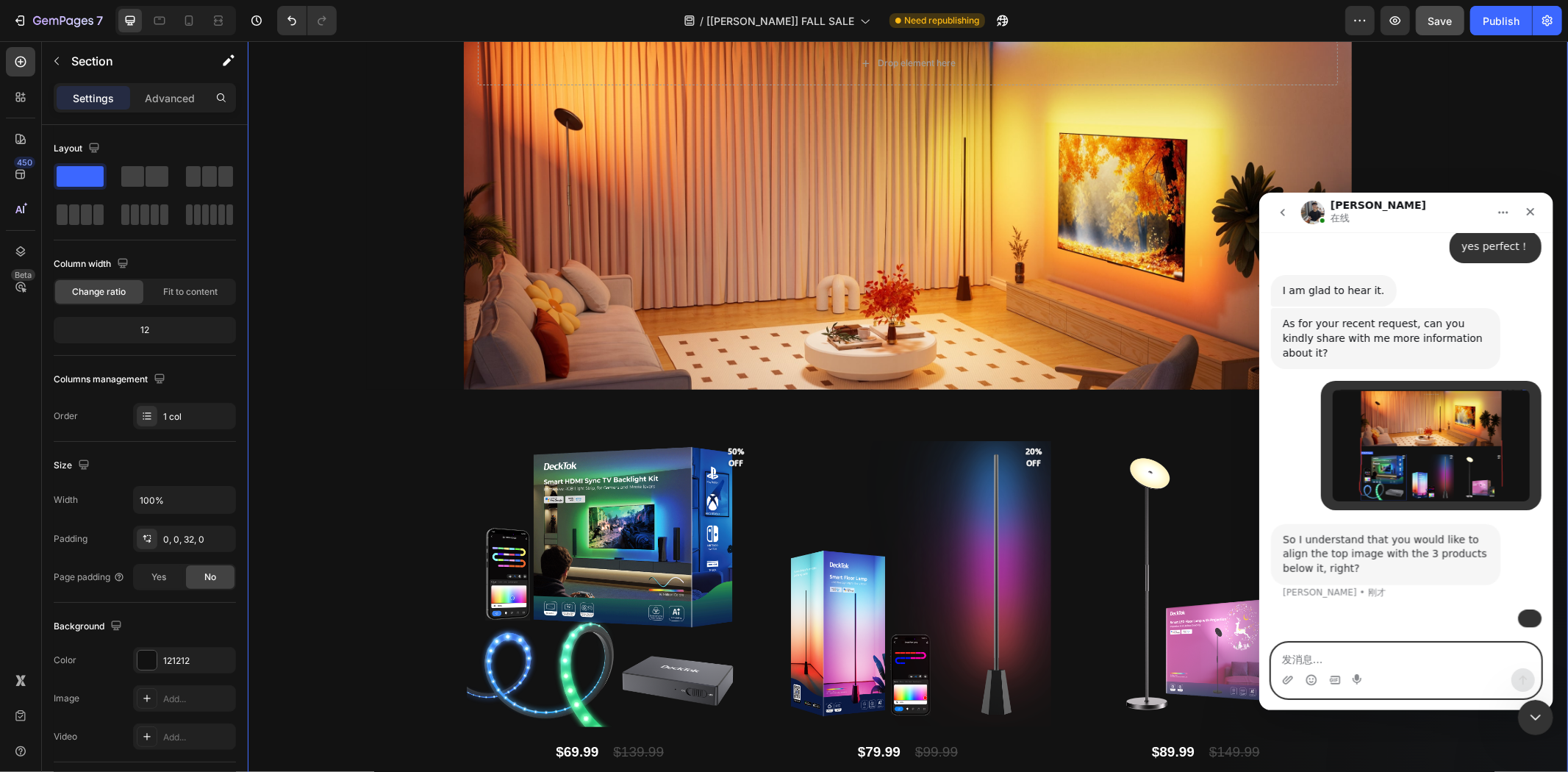
scroll to position [22192, 0]
click at [1402, 655] on textarea "发消息..." at bounding box center [1405, 655] width 269 height 25
click at [1354, 647] on textarea "发消息..." at bounding box center [1405, 655] width 269 height 25
type textarea "yes"
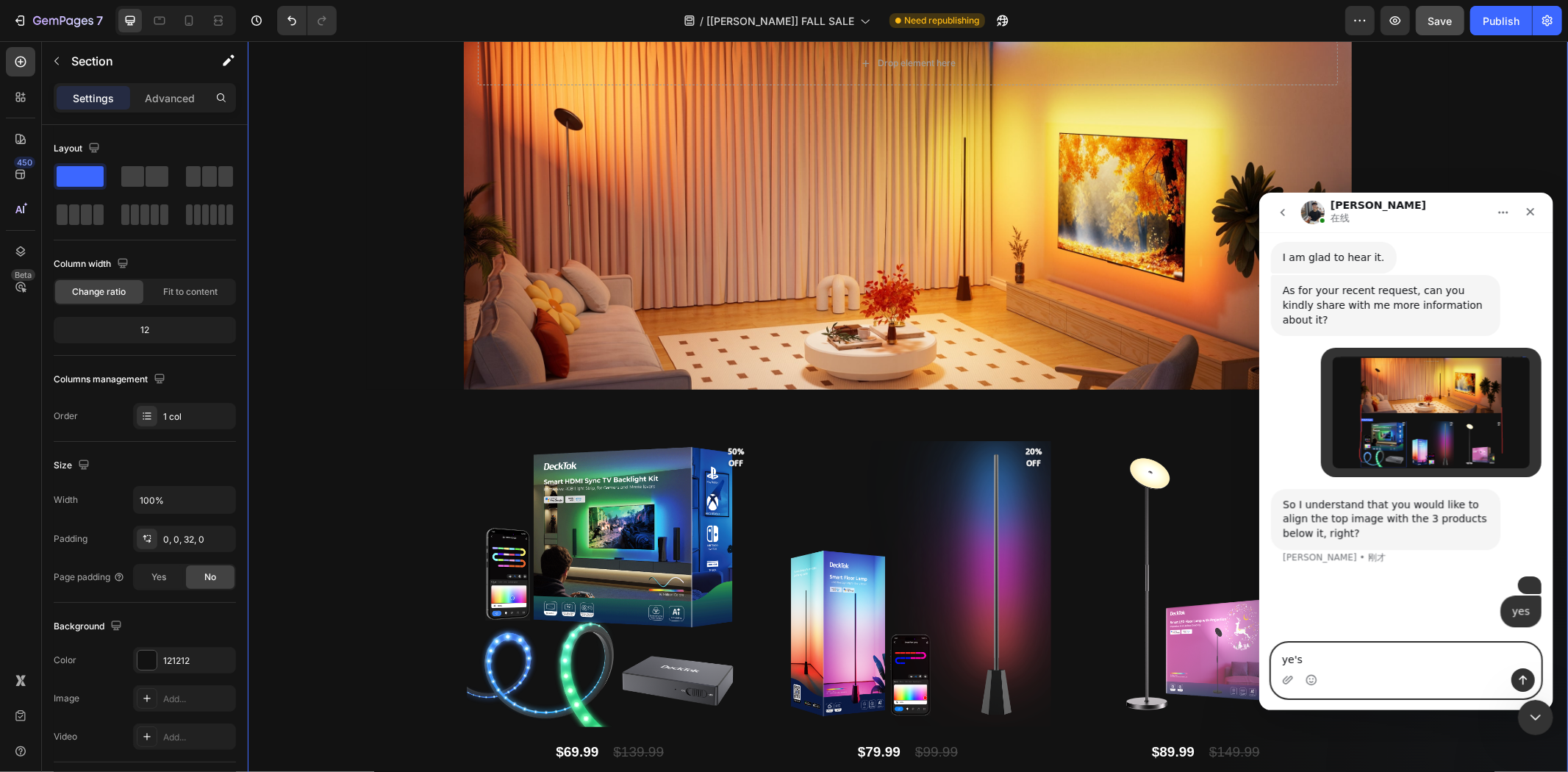
type textarea "yes"
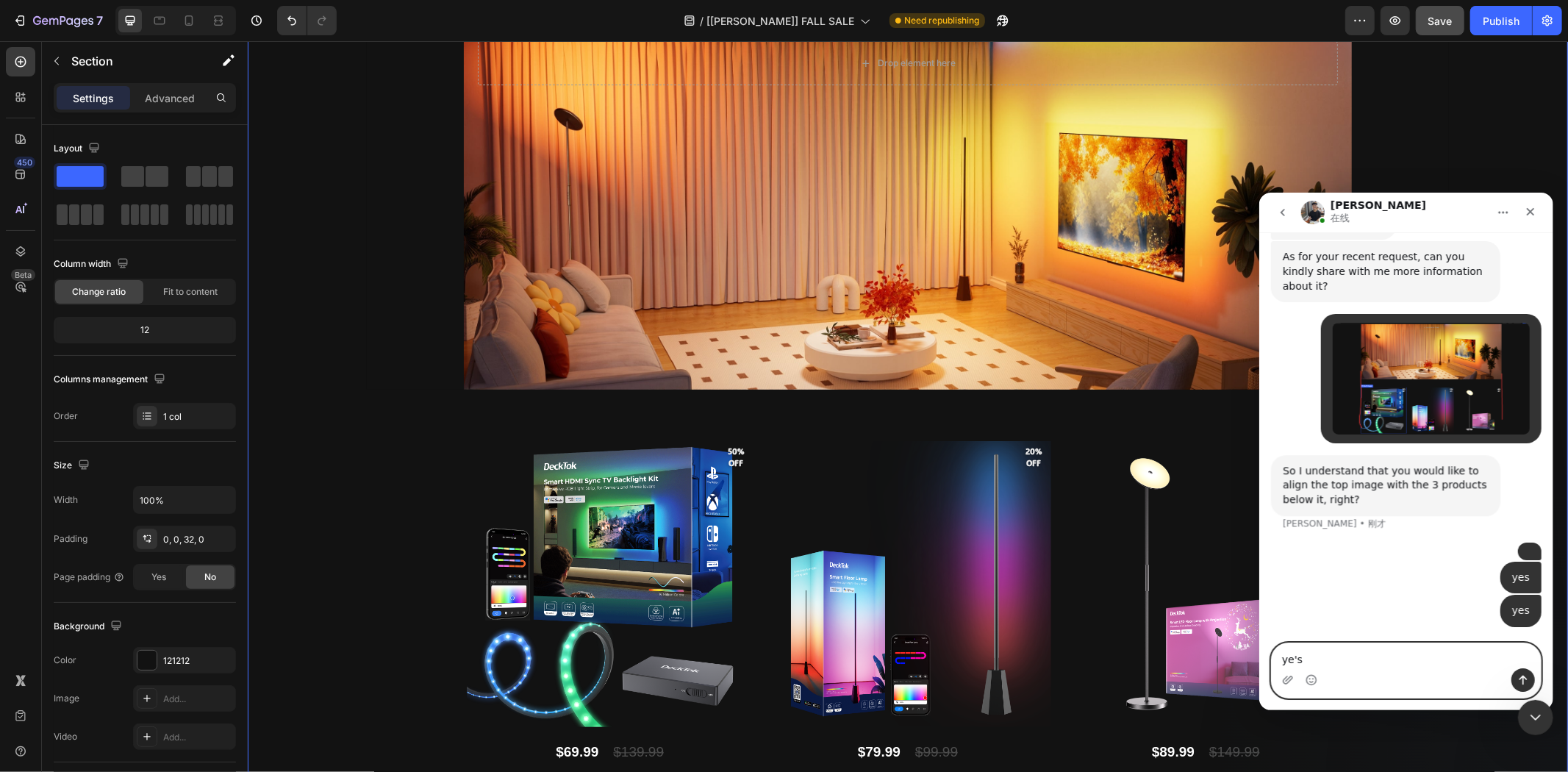
type textarea "yes"
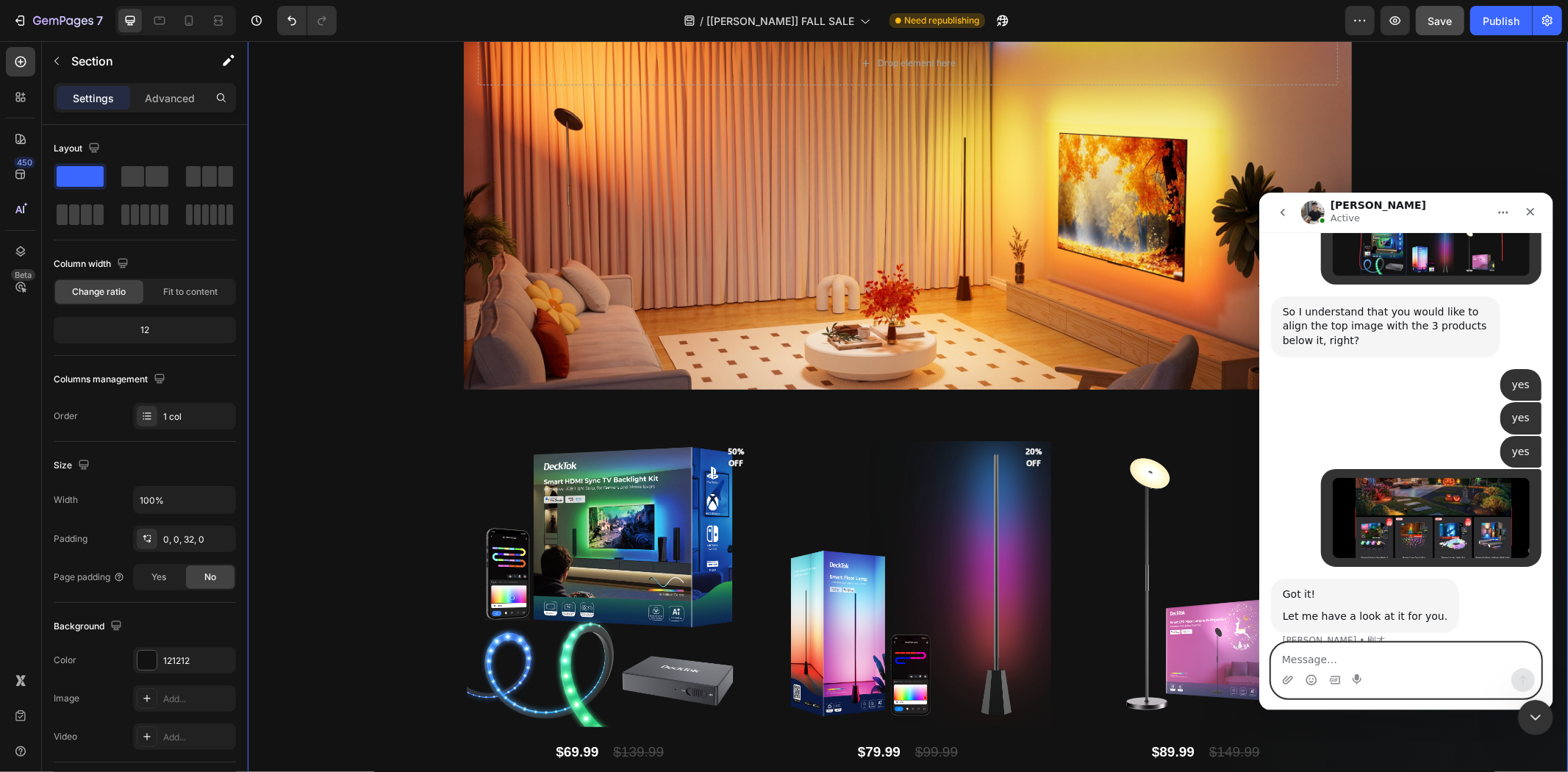
scroll to position [22450, 0]
click at [1347, 658] on textarea "Message…" at bounding box center [1405, 655] width 269 height 25
click at [1387, 658] on textarea "Message…" at bounding box center [1405, 655] width 269 height 25
paste textarea "Subsequent to me making a copy of this template based on this and using it on o…"
type textarea "Subsequent to me making a copy of this template based on this and using it on o…"
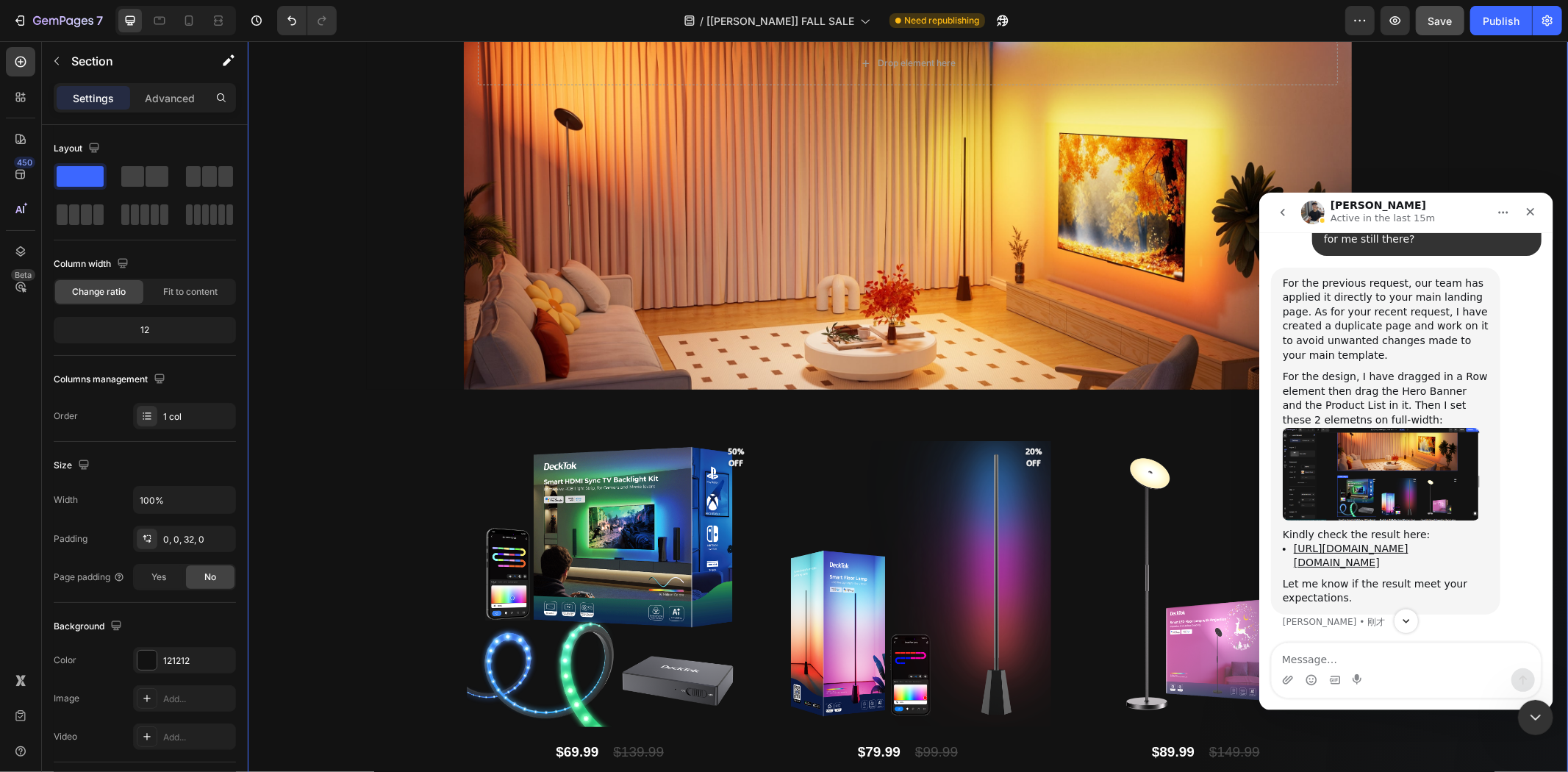
scroll to position [22969, 0]
click at [1375, 459] on img "Tony说…" at bounding box center [1381, 471] width 197 height 93
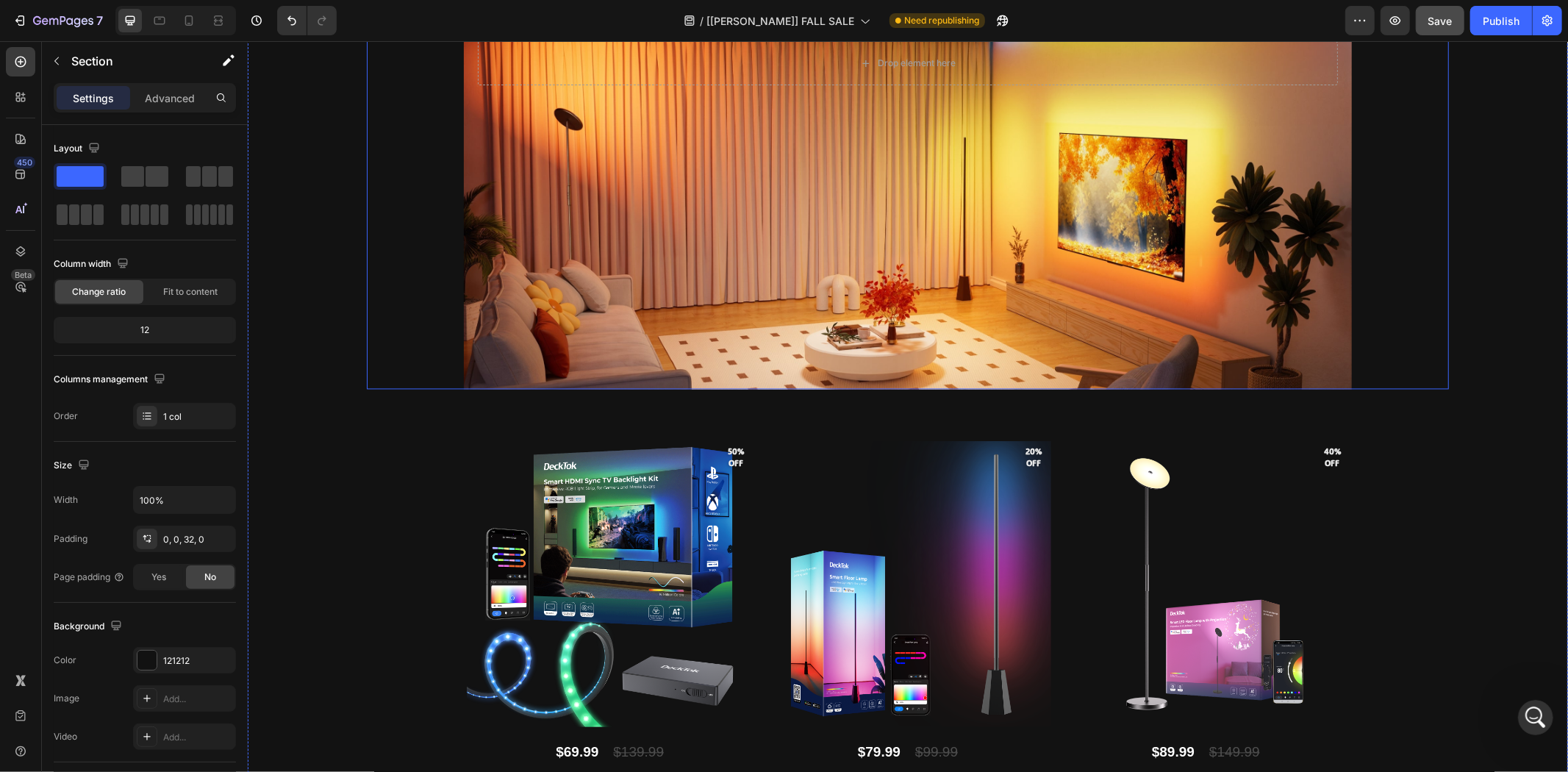
click at [641, 273] on div "Background Image" at bounding box center [907, 190] width 1083 height 398
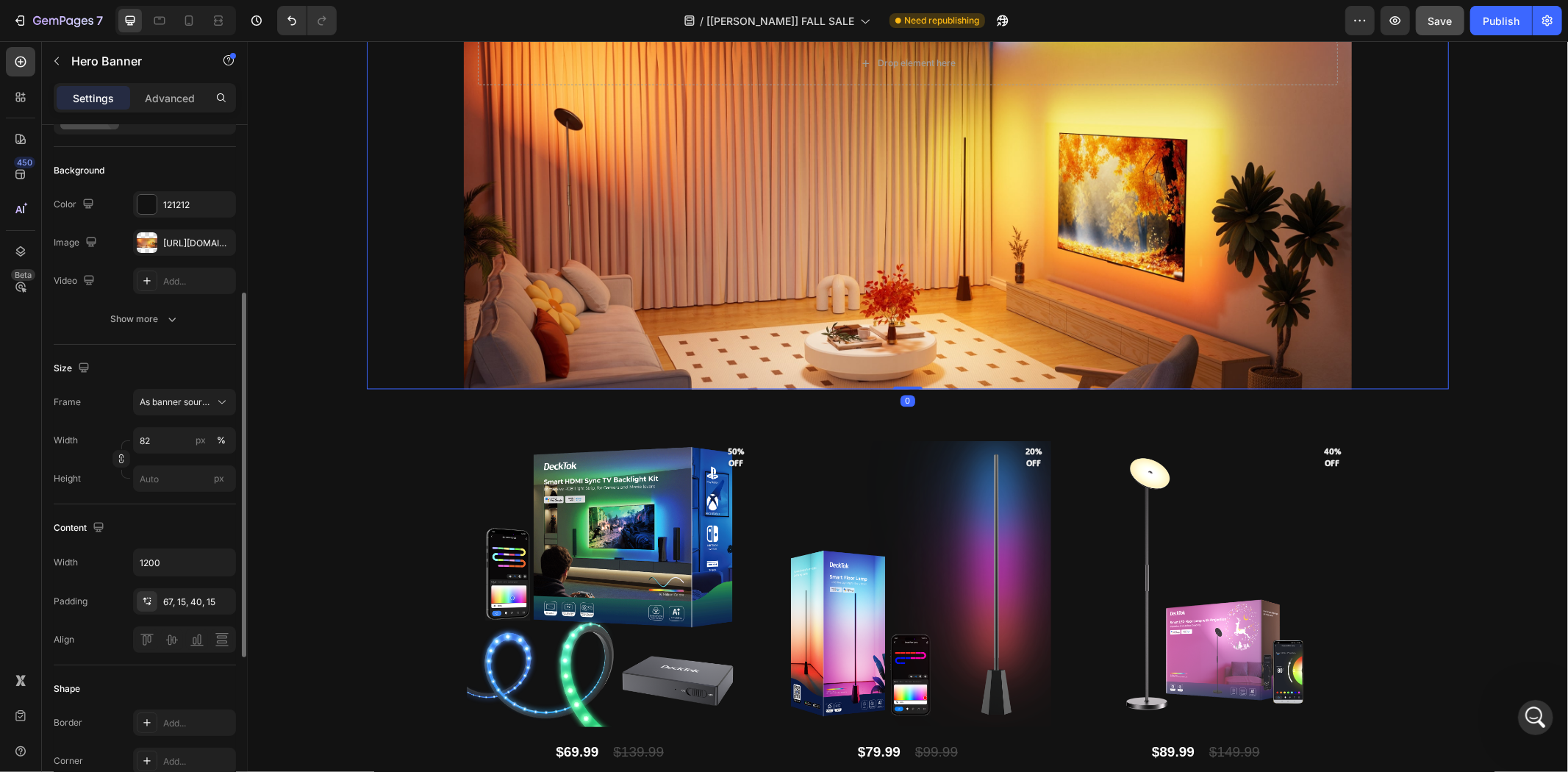
scroll to position [163, 0]
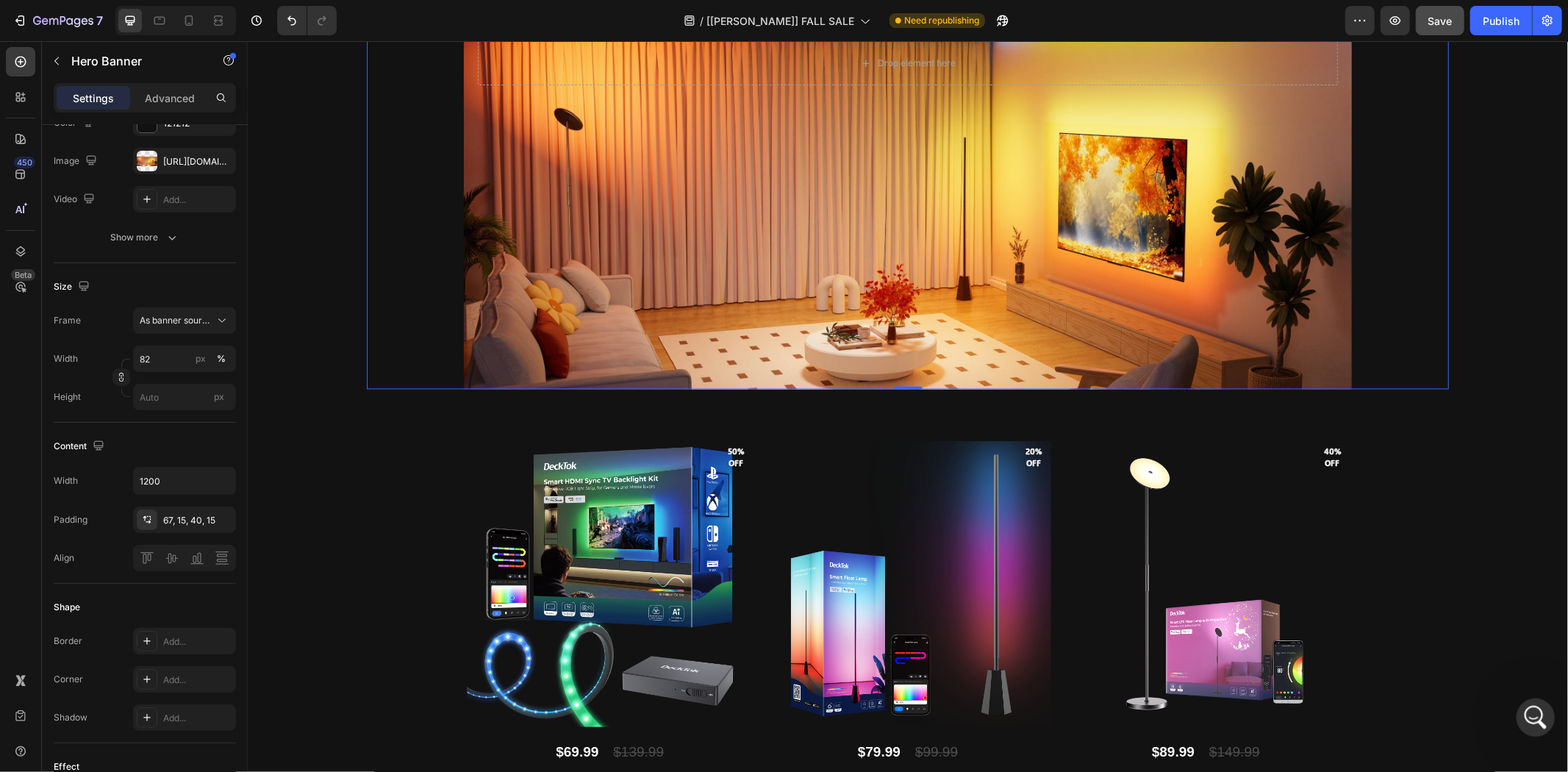
click at [1529, 708] on icon "打开 Intercom Messenger" at bounding box center [1534, 716] width 24 height 24
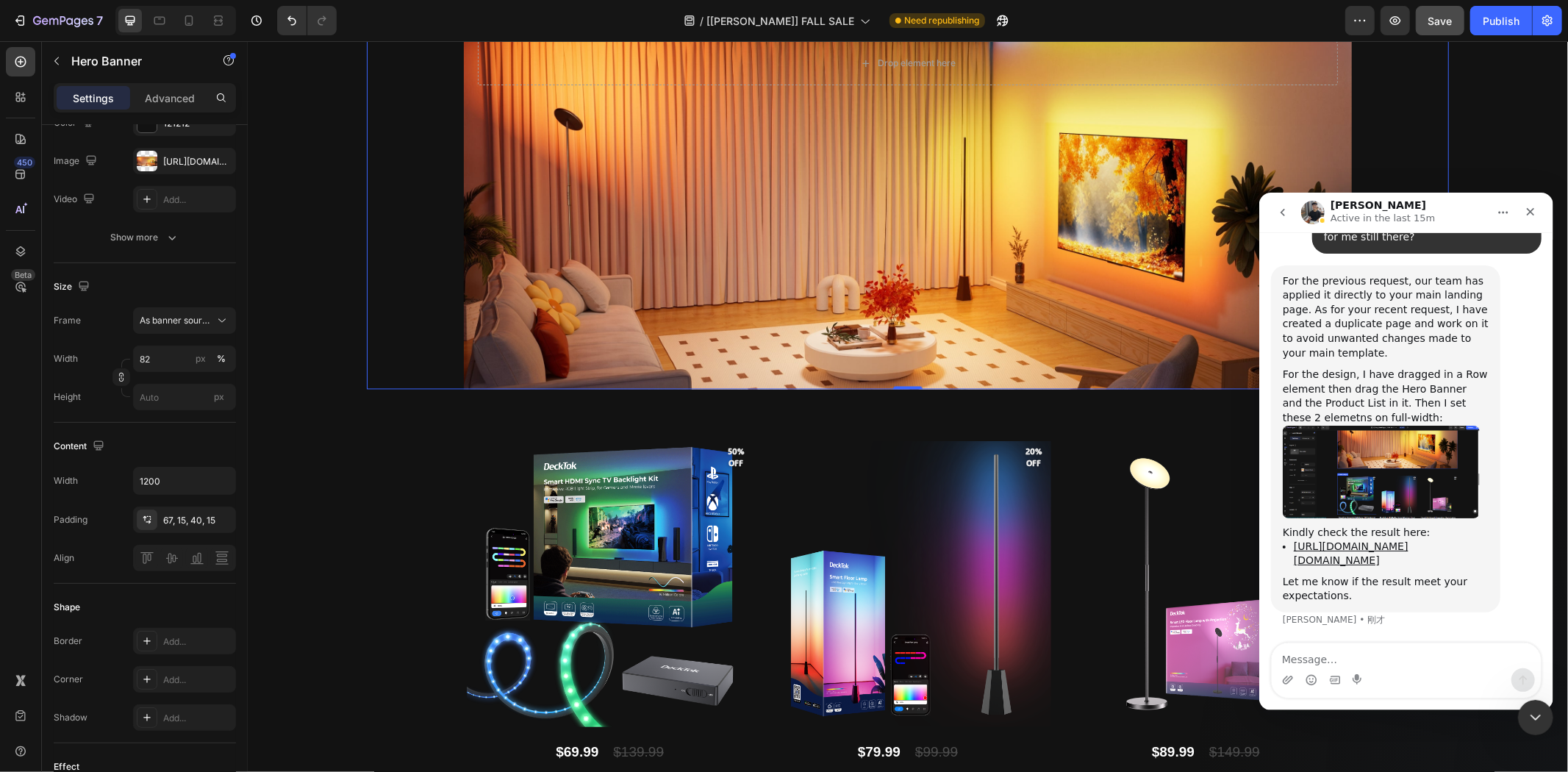
scroll to position [22970, 0]
click at [1435, 657] on textarea "Message…" at bounding box center [1405, 655] width 269 height 25
type textarea "yes"
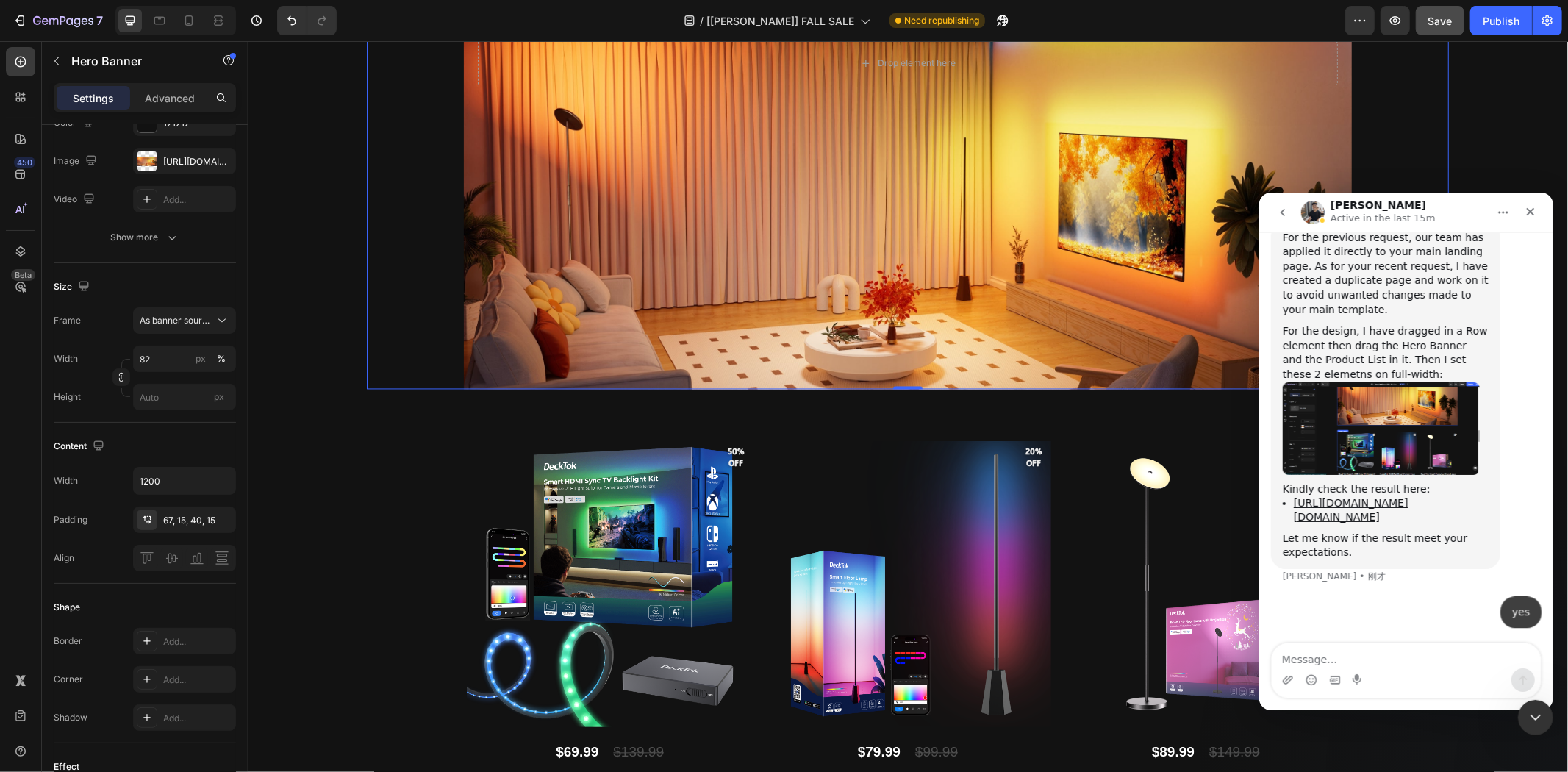
type textarea "It's time for my lunch break, I'll be in touch in an hour and a halfhhh"
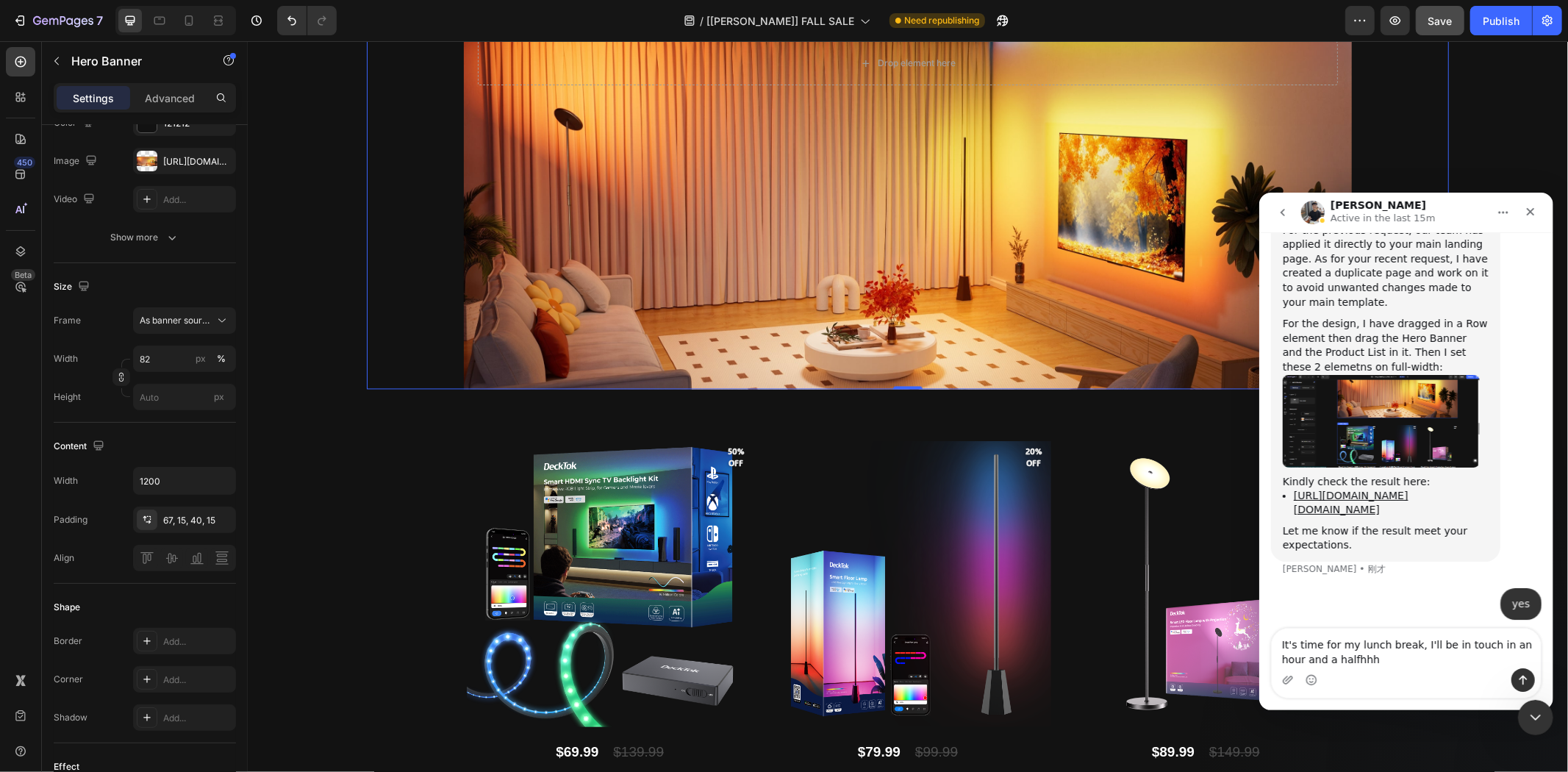
scroll to position [23028, 0]
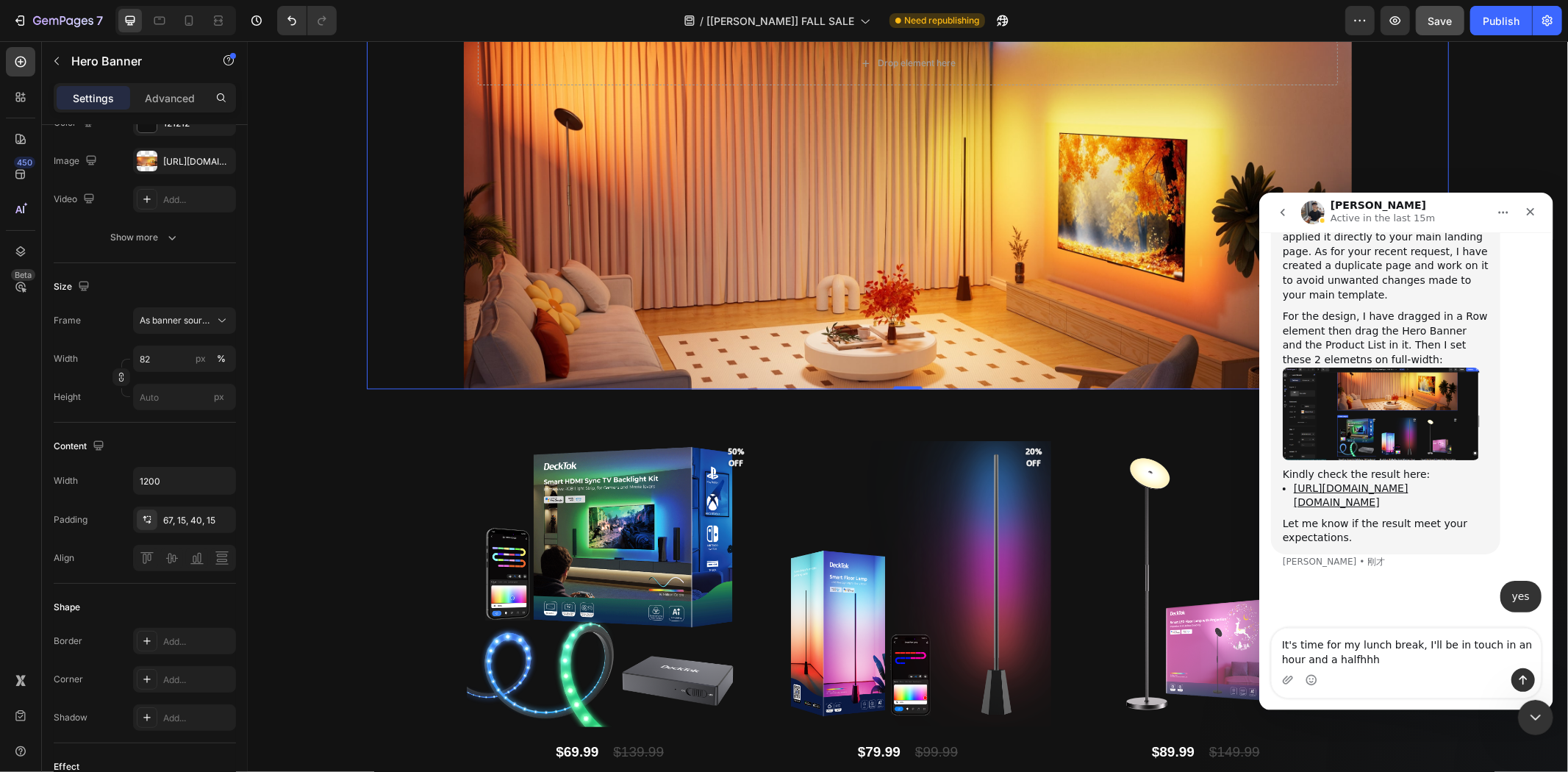
drag, startPoint x: 1423, startPoint y: 655, endPoint x: 1177, endPoint y: 584, distance: 256.0
click at [1259, 584] on html "Tony Active in the last 15m We're on GMT + 7 timezone and may get back to you s…" at bounding box center [1405, 451] width 294 height 518
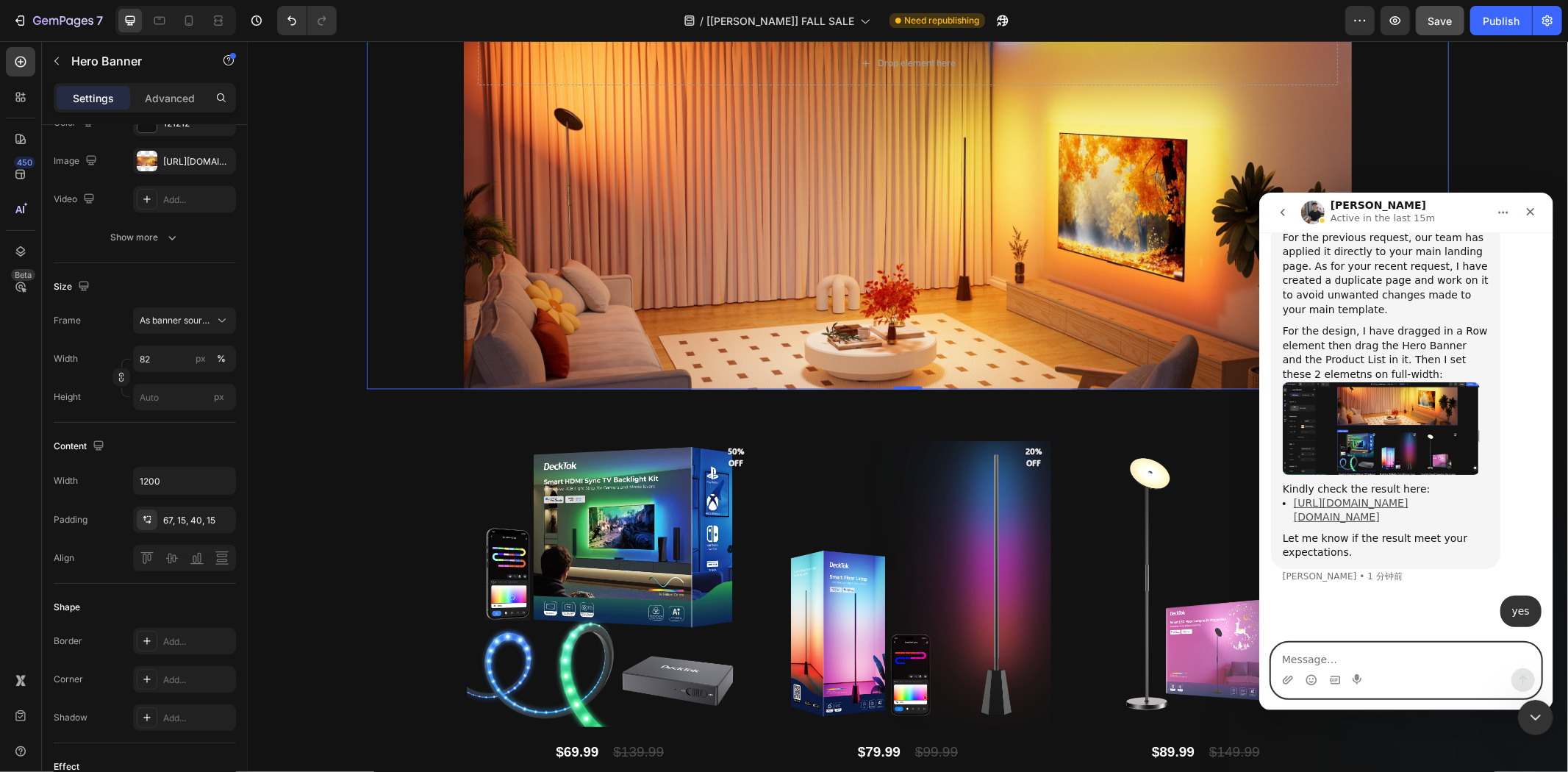
paste textarea "How did you modify it?"
type textarea "How did you modify it?"
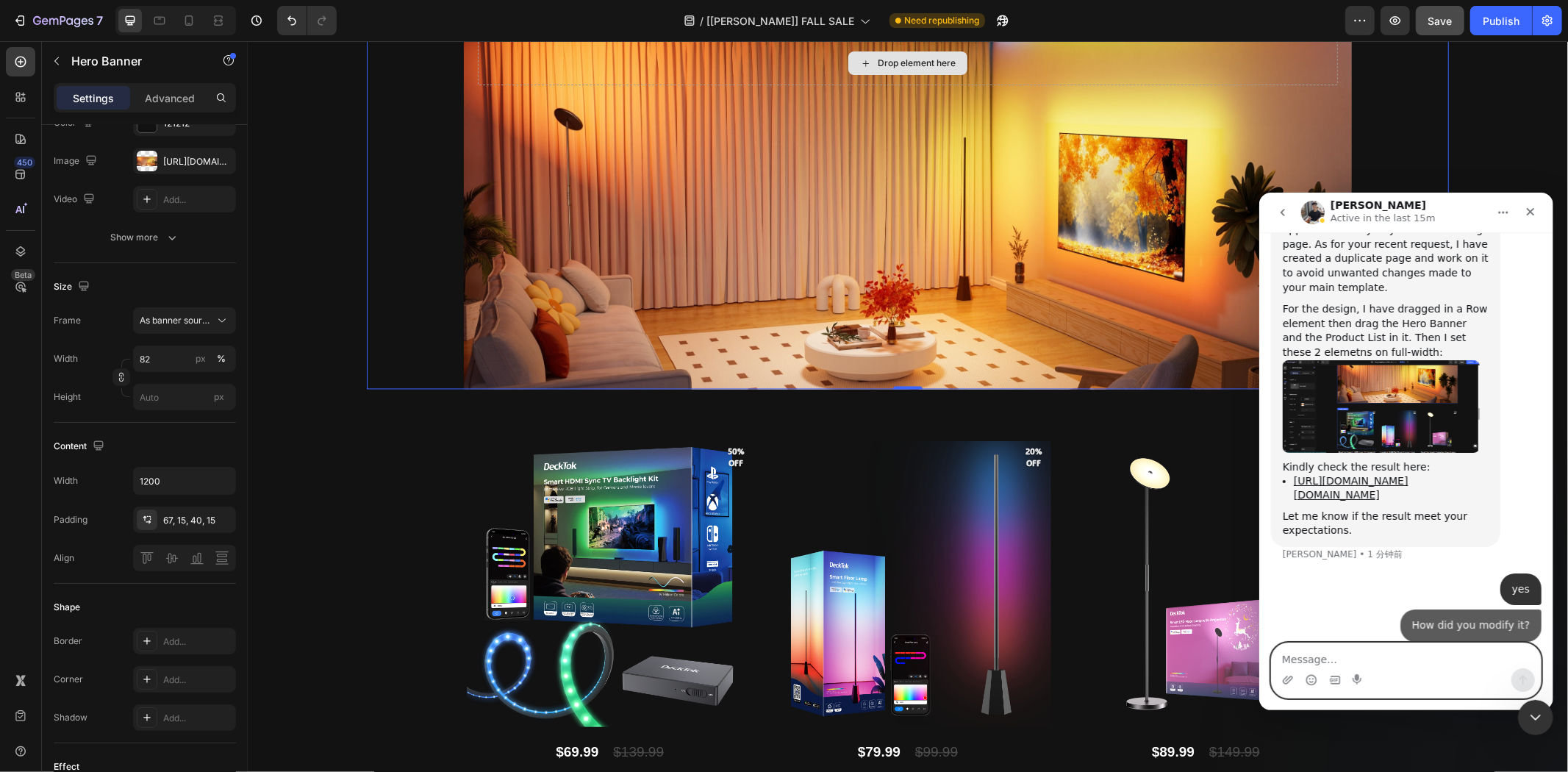
scroll to position [23048, 0]
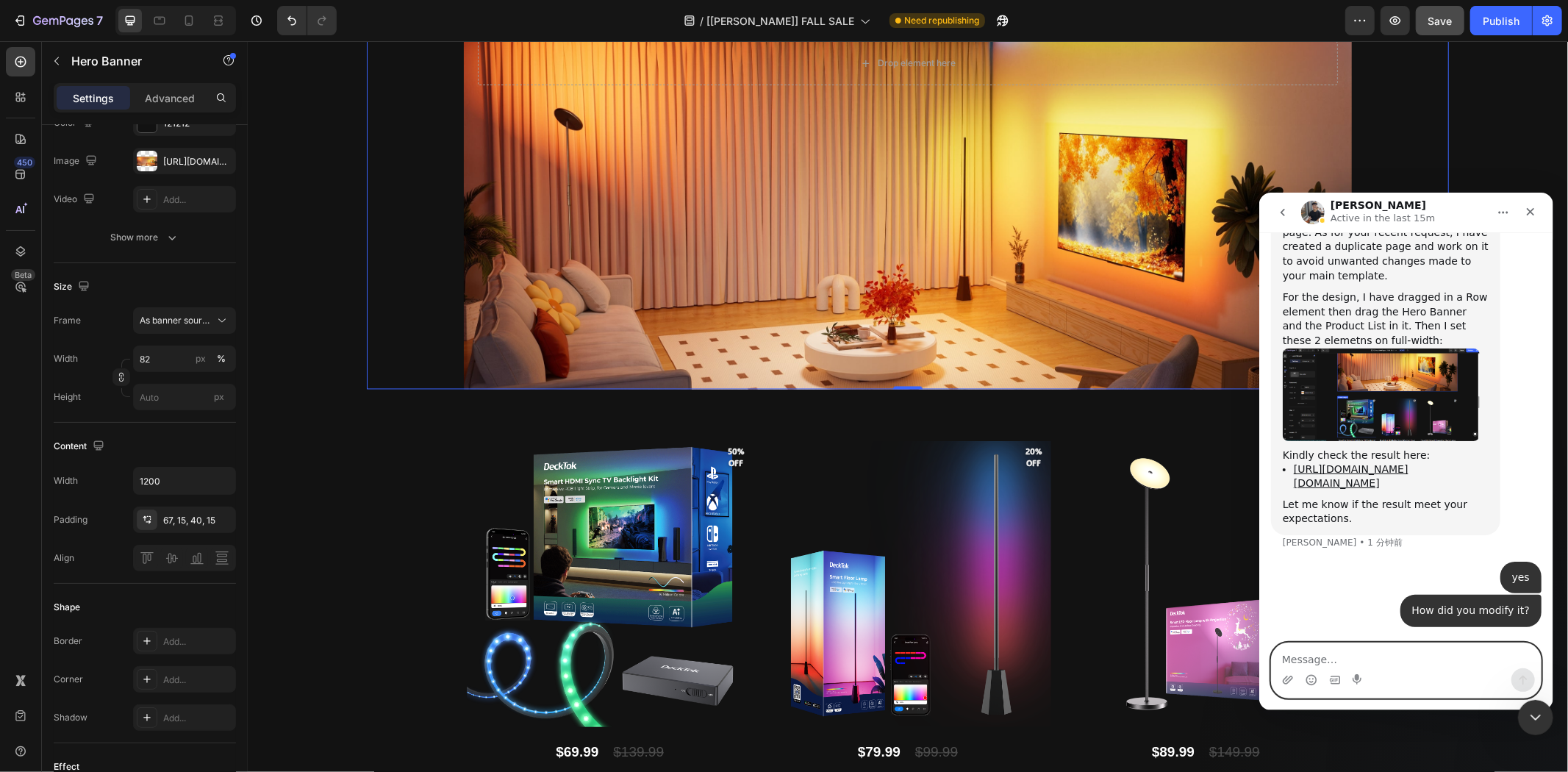
click at [1360, 656] on textarea "Message…" at bounding box center [1405, 655] width 269 height 25
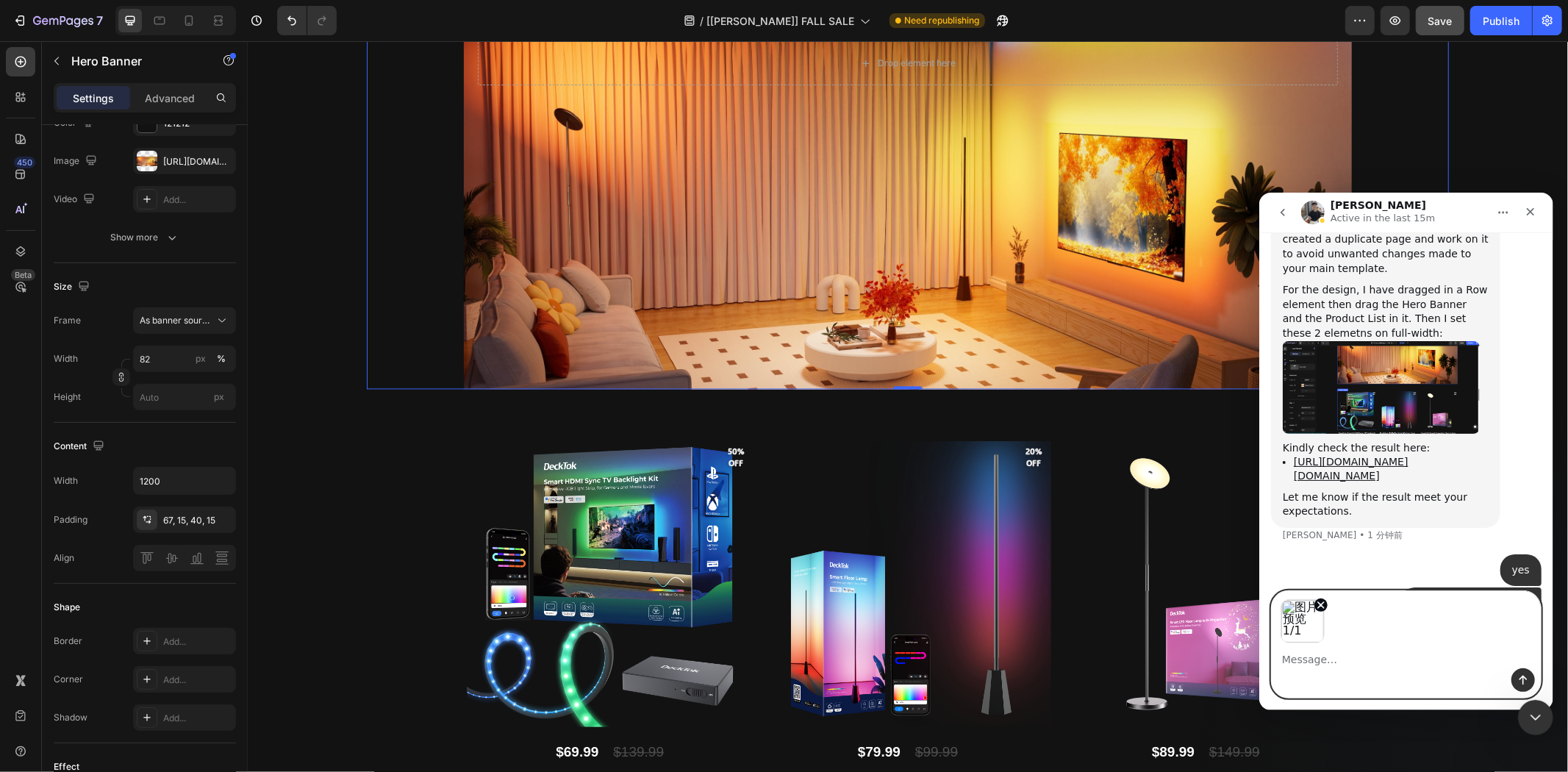
scroll to position [23099, 0]
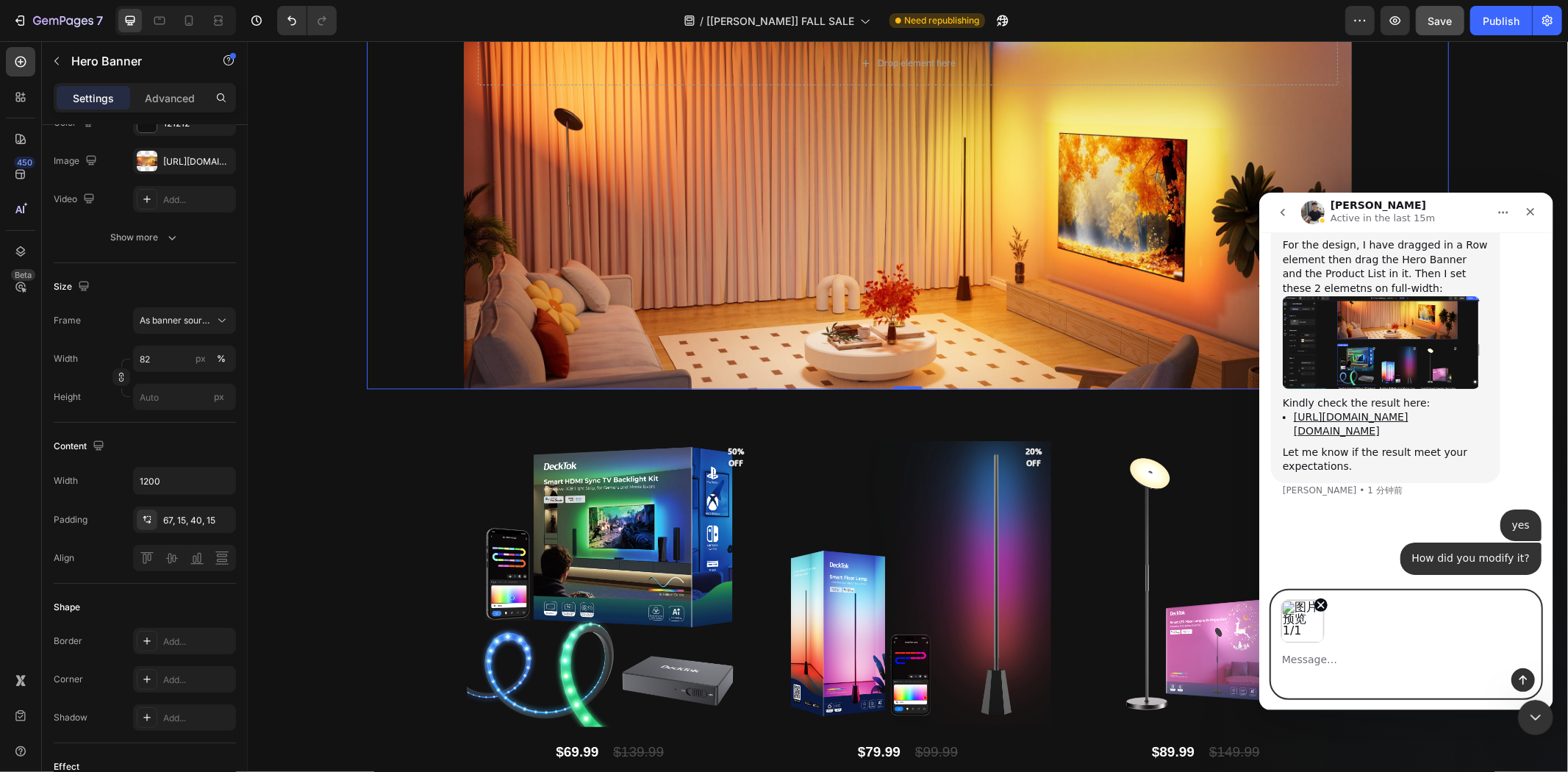
paste textarea "I modified it by tweaking here"
type textarea "I modified it by tweaking here"
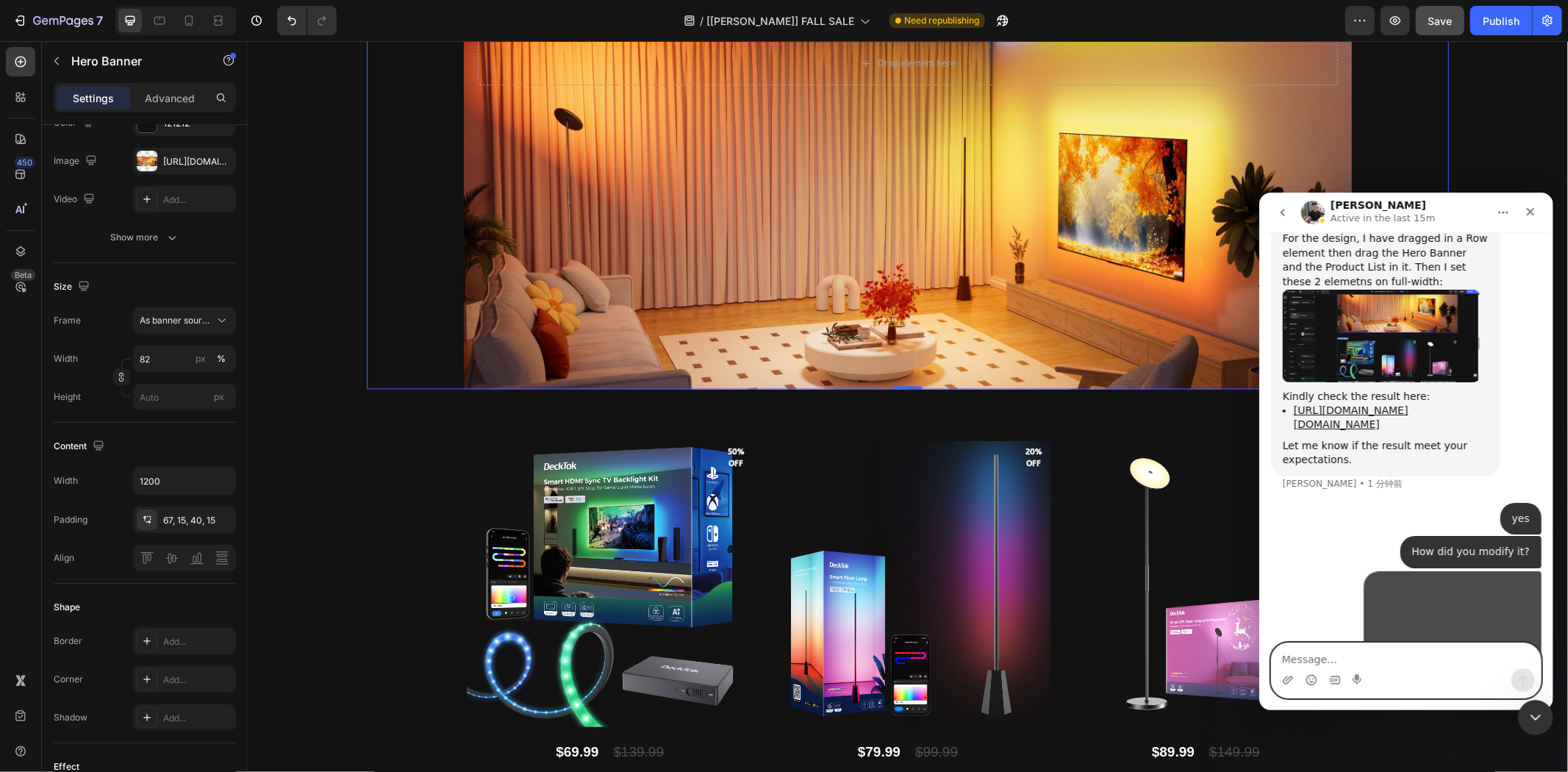
scroll to position [23204, 0]
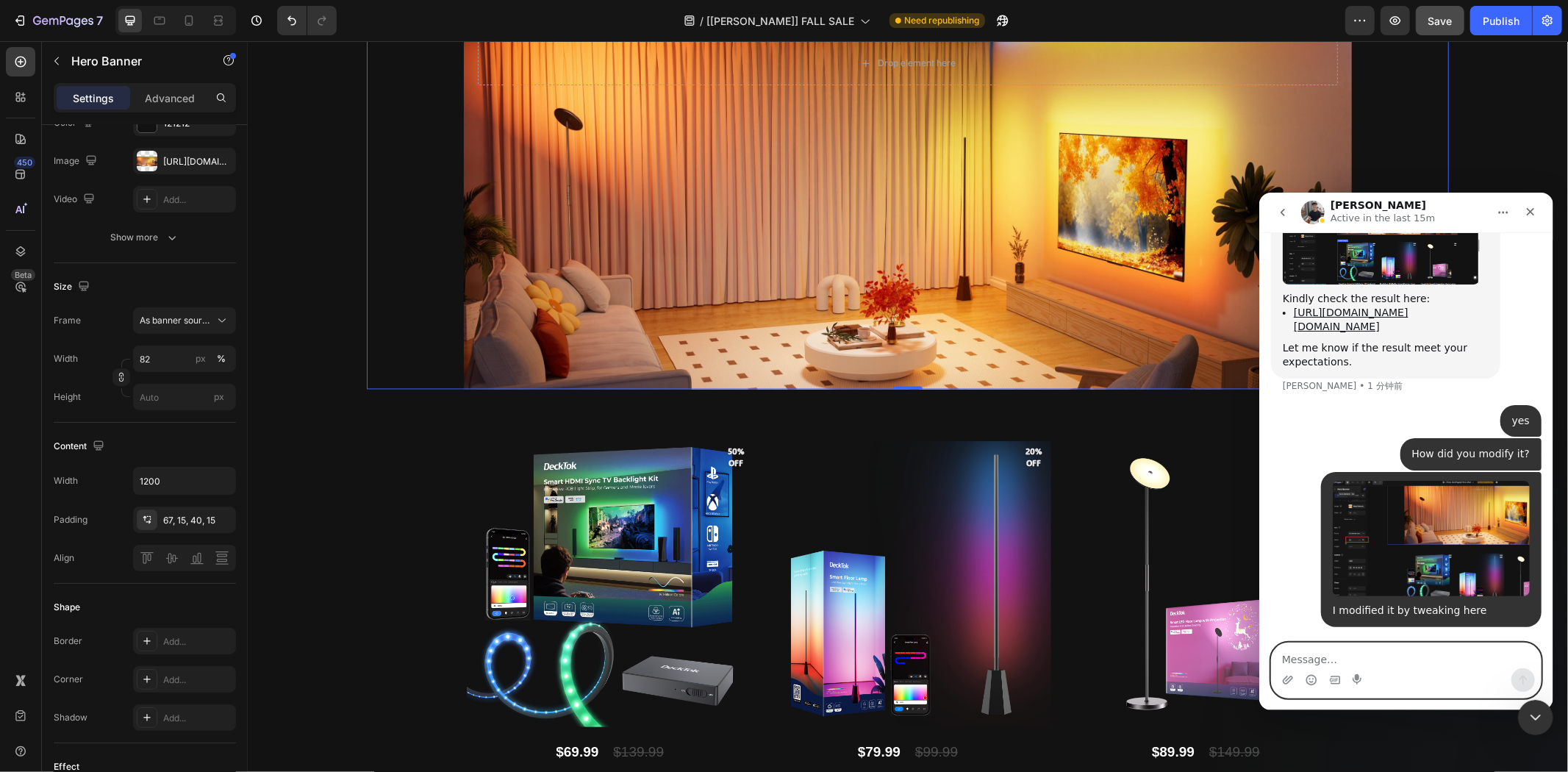
paste textarea "Unfortunately, my break is over and I will be in touch again at 1:30pm BST!"
type textarea "Unfortunately, my break is over and I will be in touch again at 1:30pm BST!"
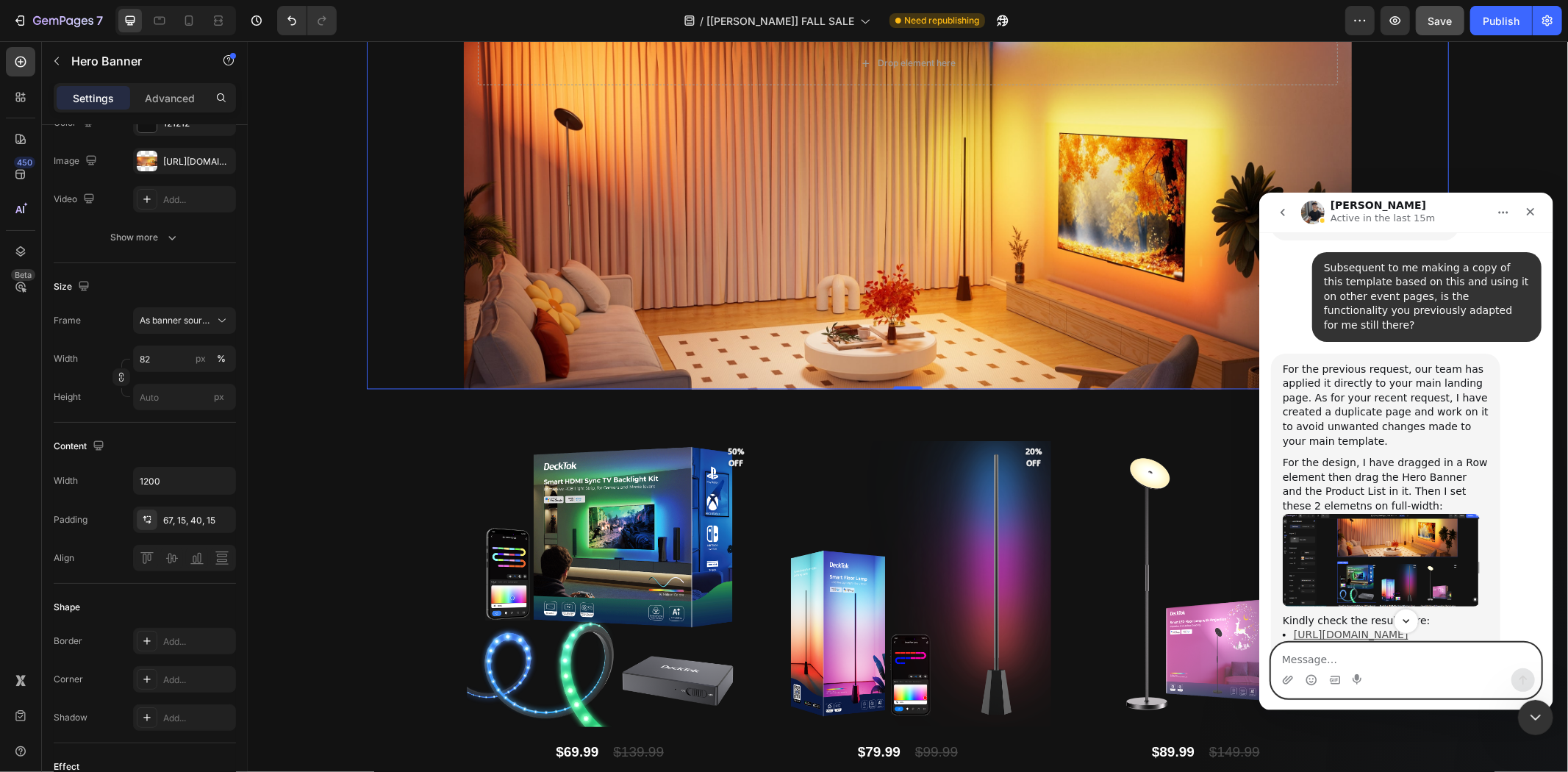
scroll to position [23041, 0]
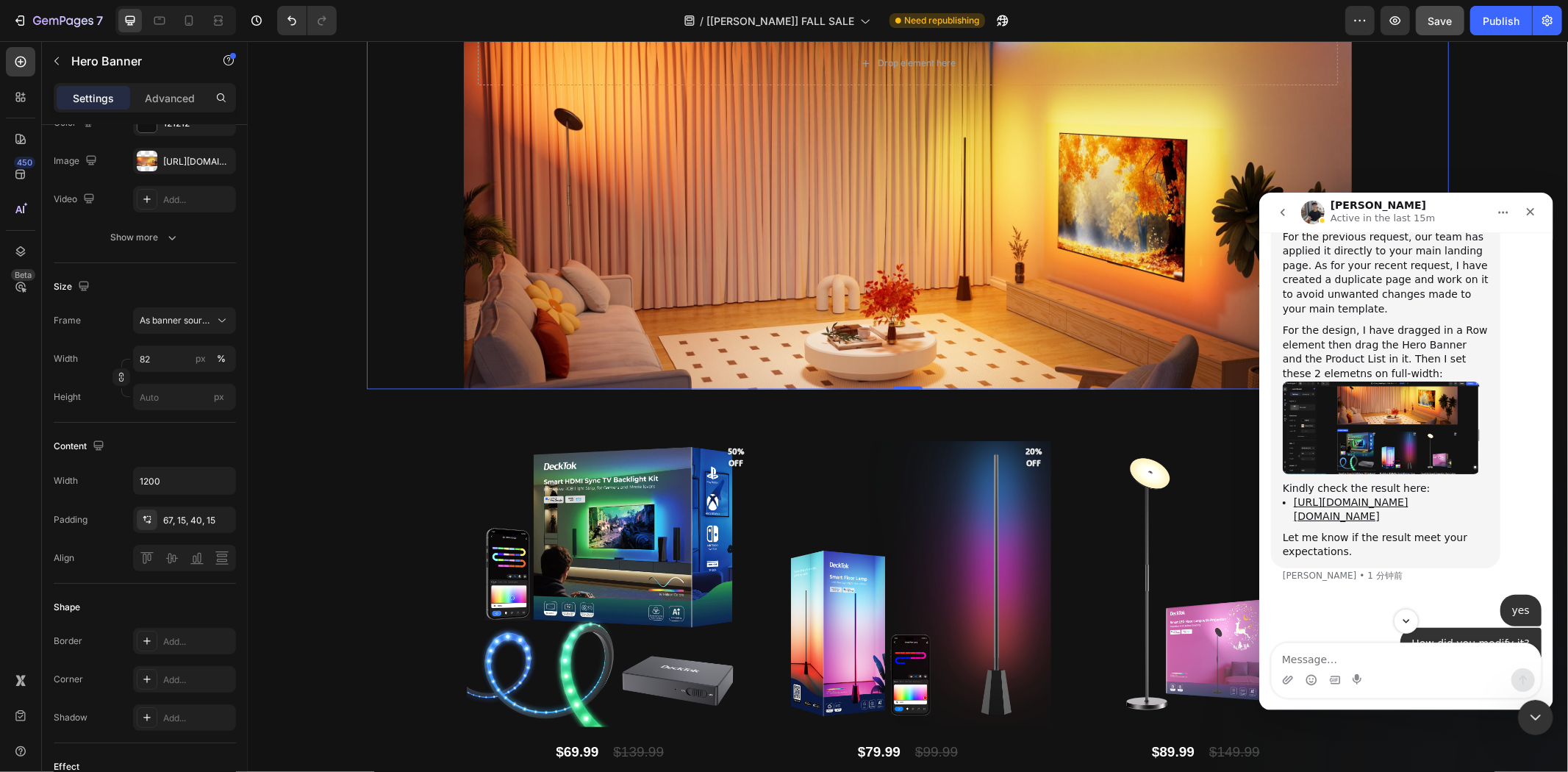
click at [1356, 385] on img "Tony说…" at bounding box center [1381, 427] width 197 height 93
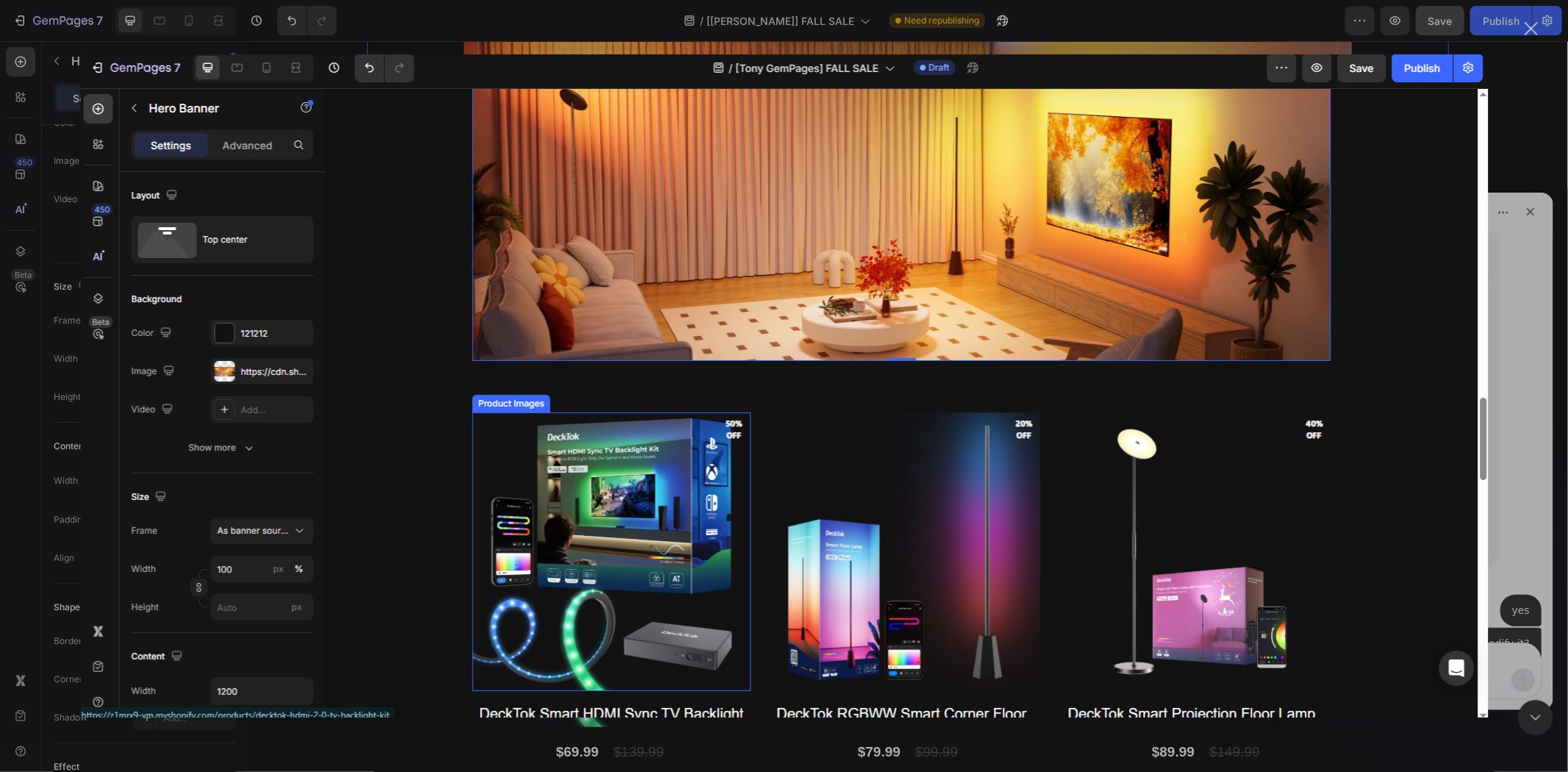
click at [1356, 384] on img "关闭" at bounding box center [784, 386] width 1408 height 664
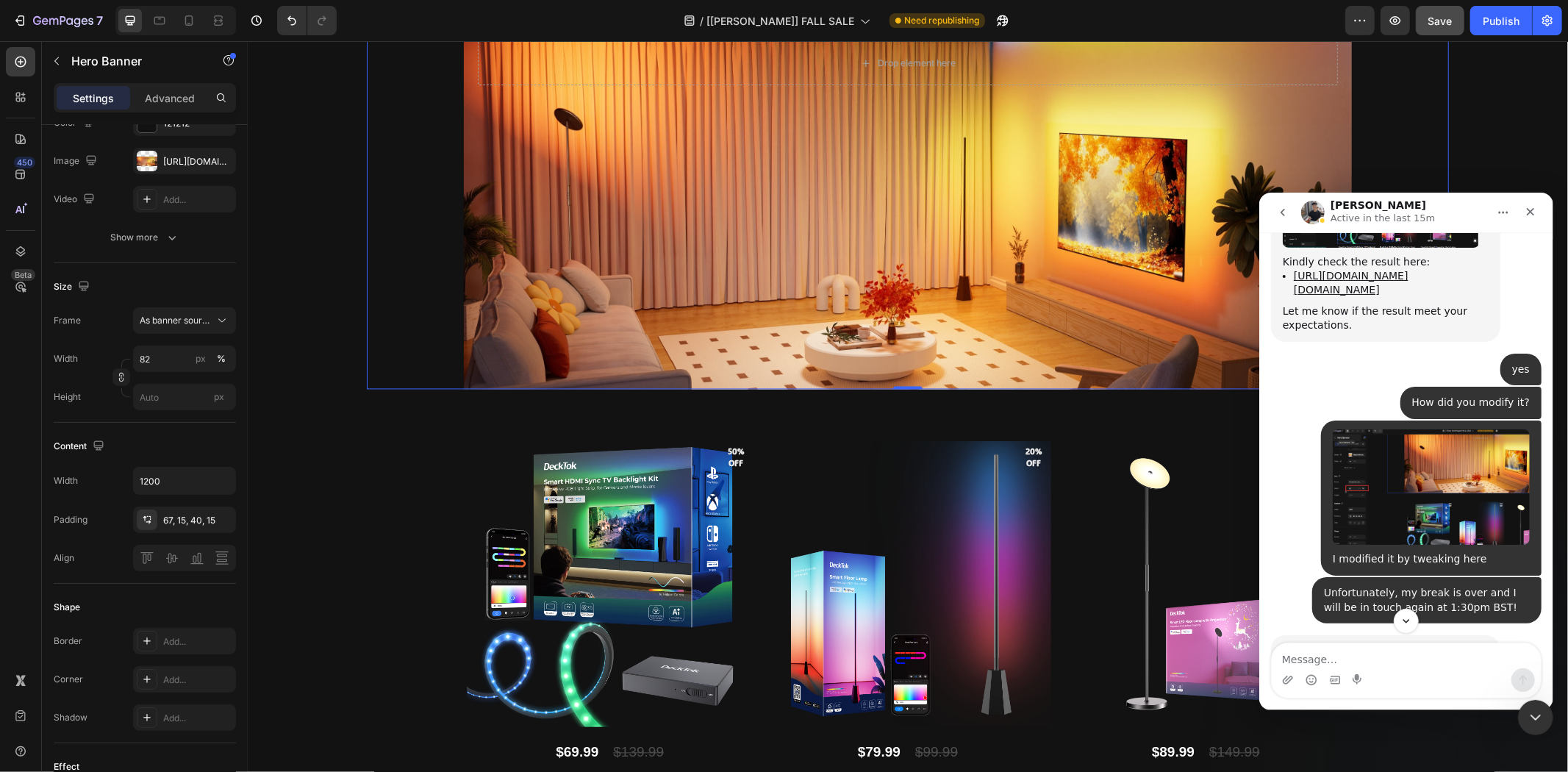
scroll to position [23424, 0]
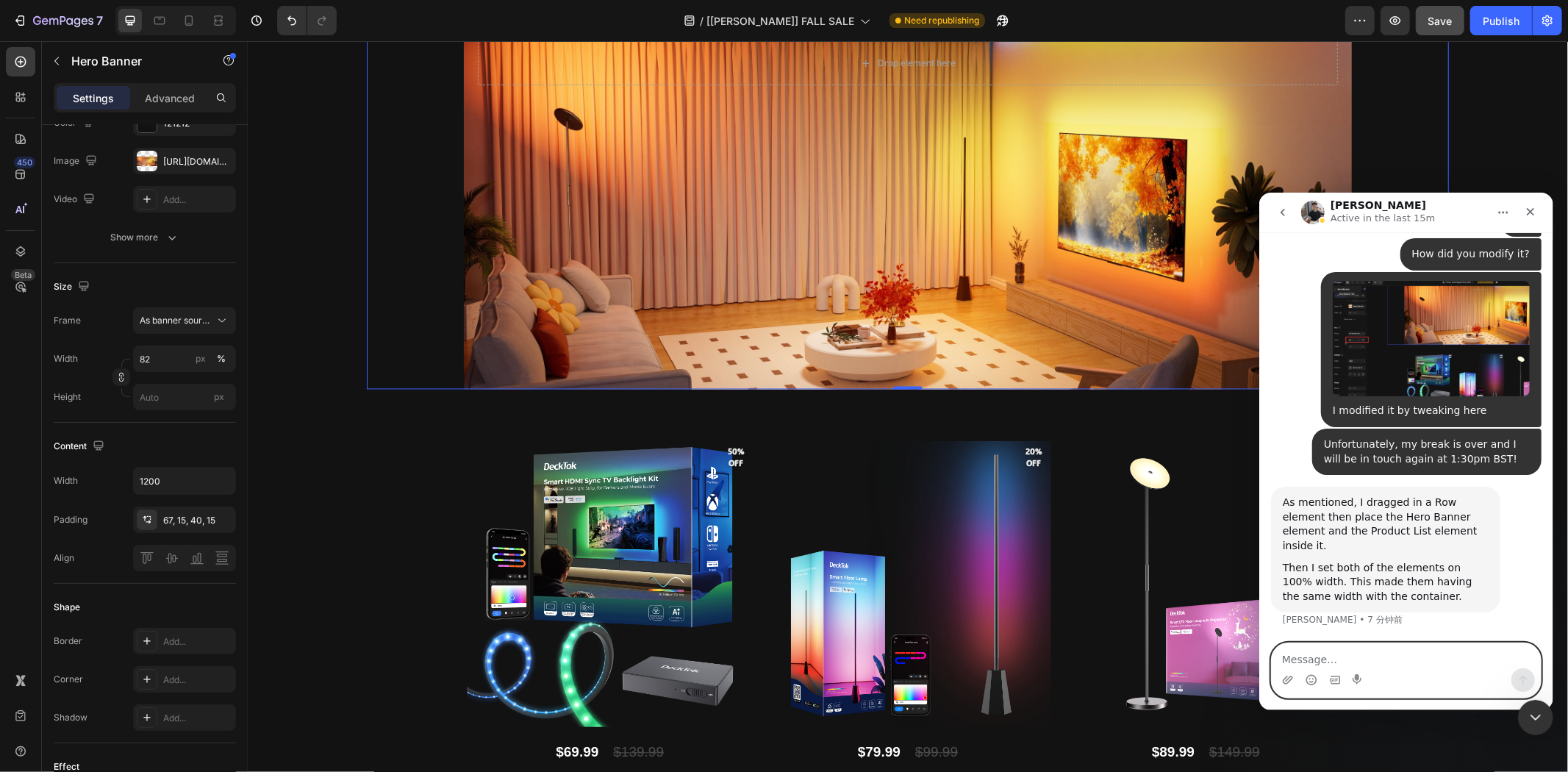
click at [1400, 652] on textarea "Message…" at bounding box center [1405, 655] width 269 height 25
click at [293, 333] on div "Product Images 38% off Product Badge DeckTok Smart Permanent Outdoor Lights Pro…" at bounding box center [907, 681] width 1320 height 2563
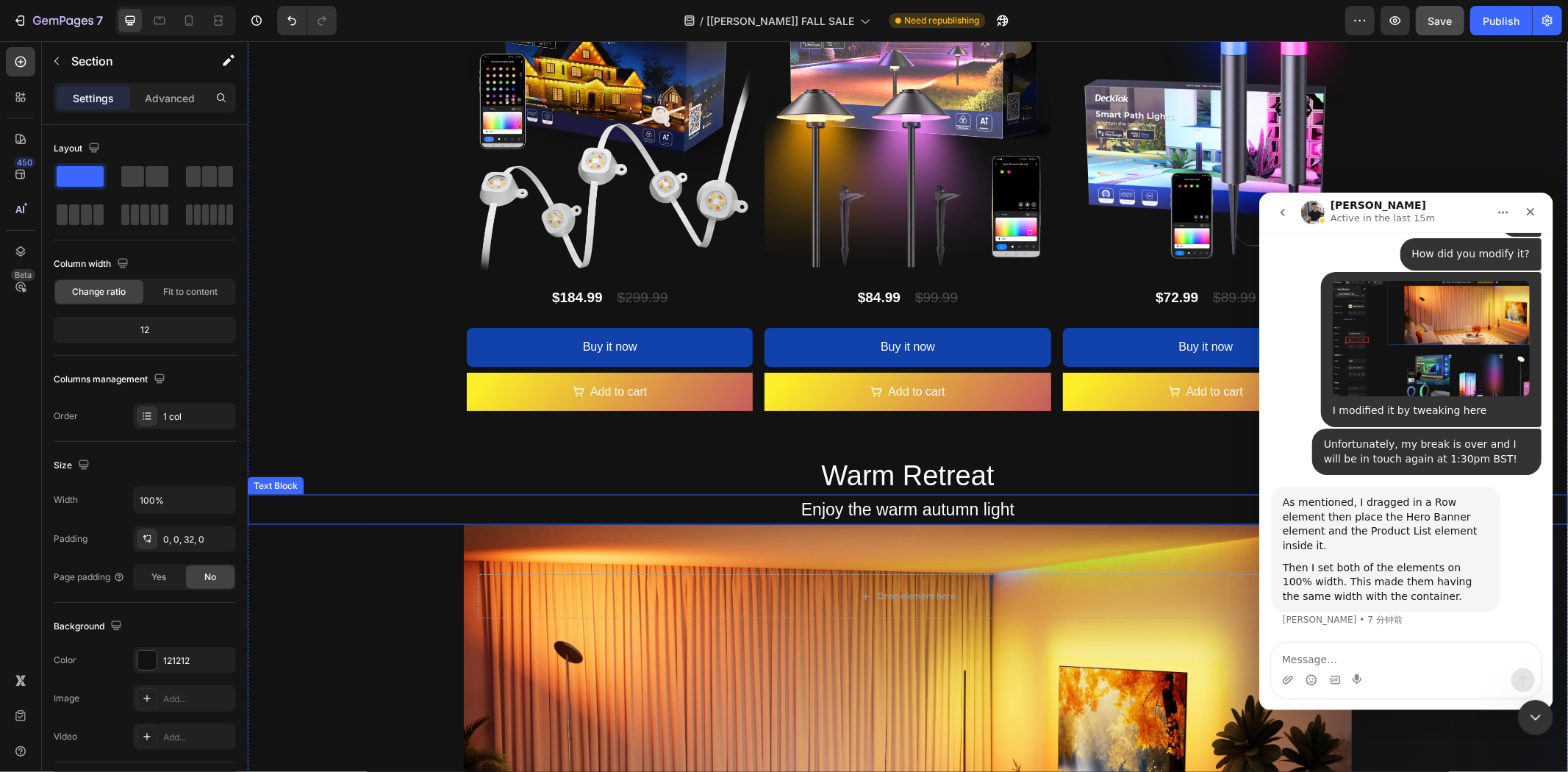
scroll to position [1961, 0]
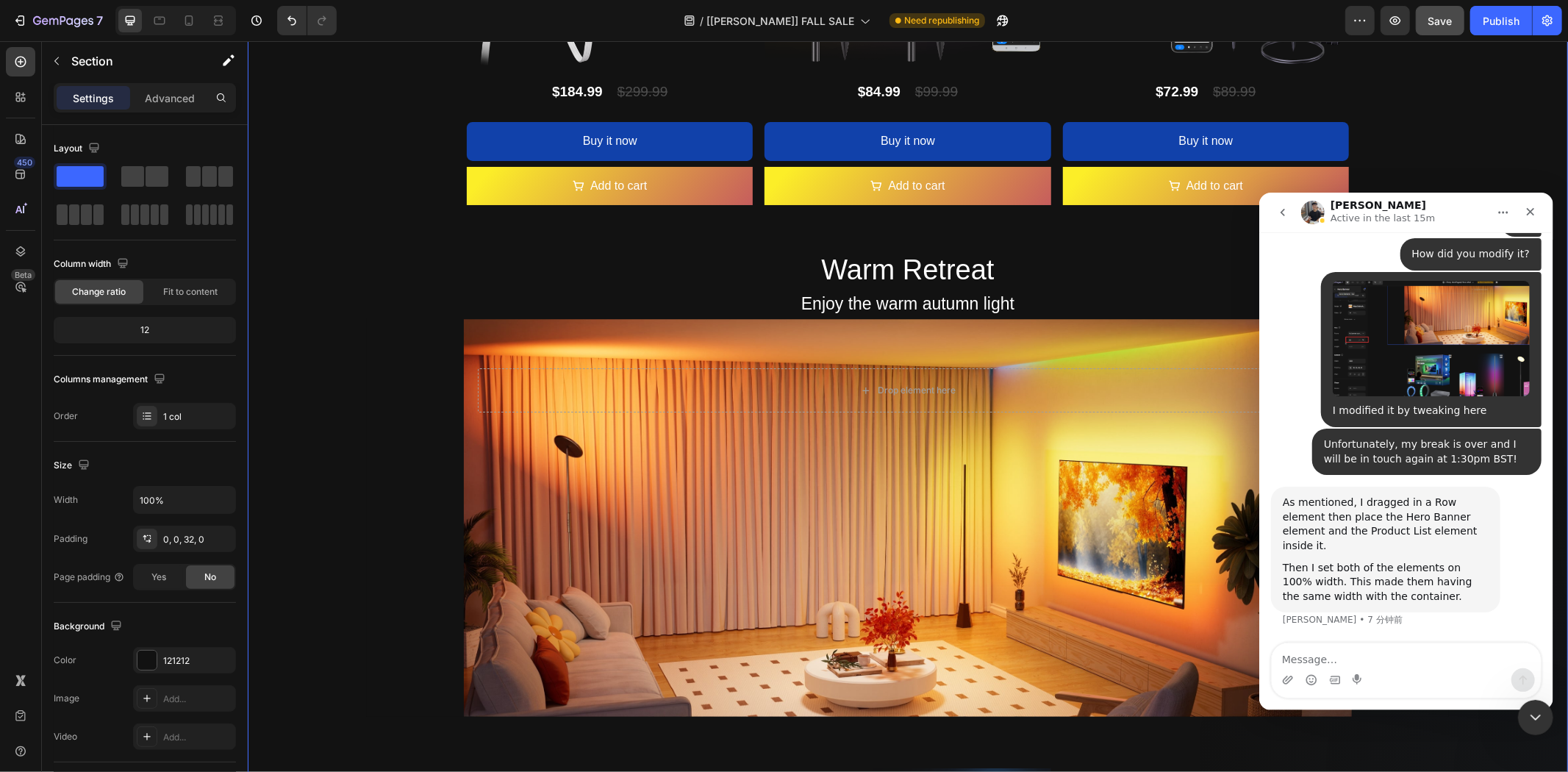
click at [72, 55] on p "Section" at bounding box center [132, 60] width 120 height 17
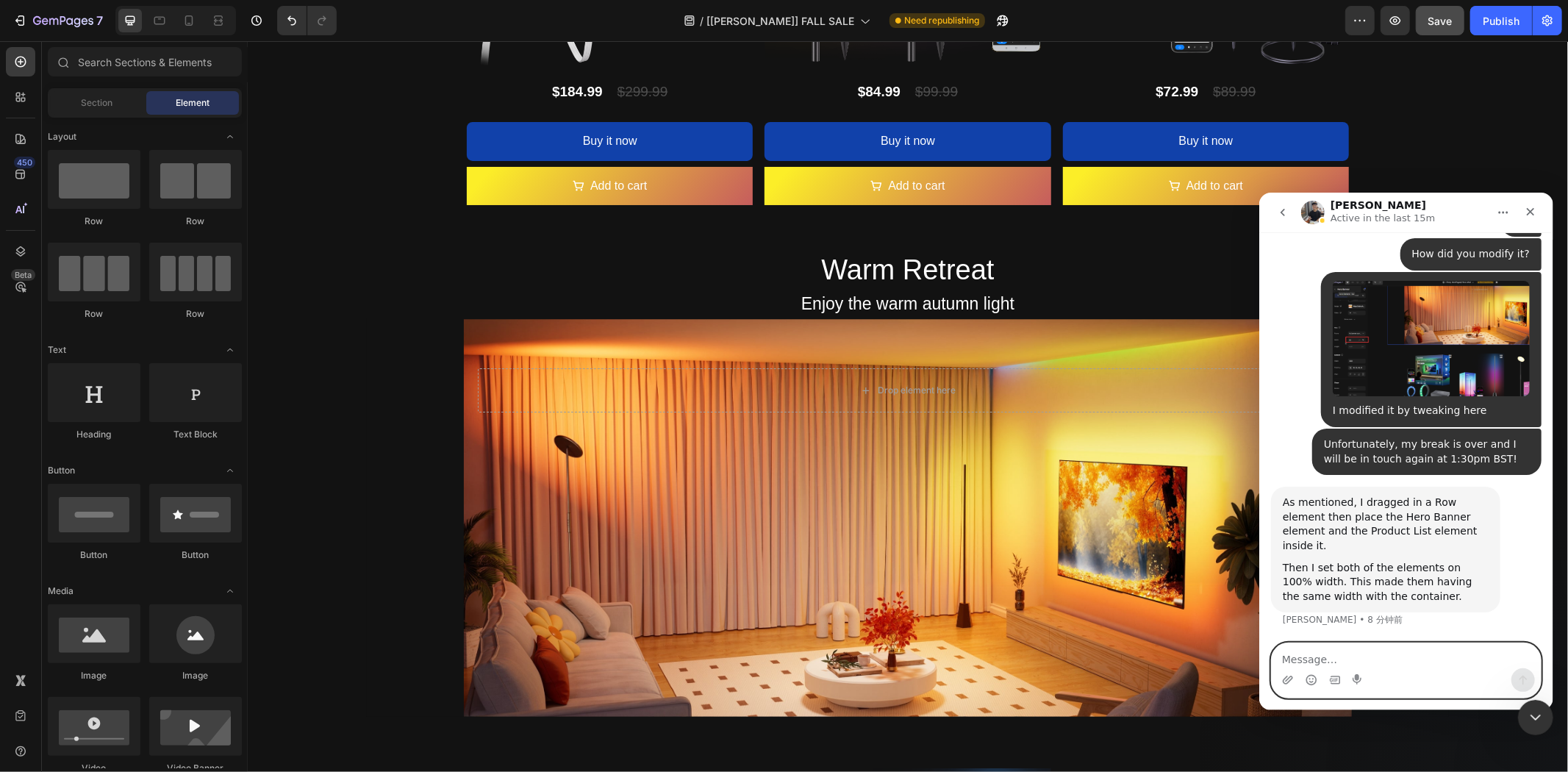
click at [1373, 660] on textarea "Message…" at bounding box center [1405, 655] width 269 height 25
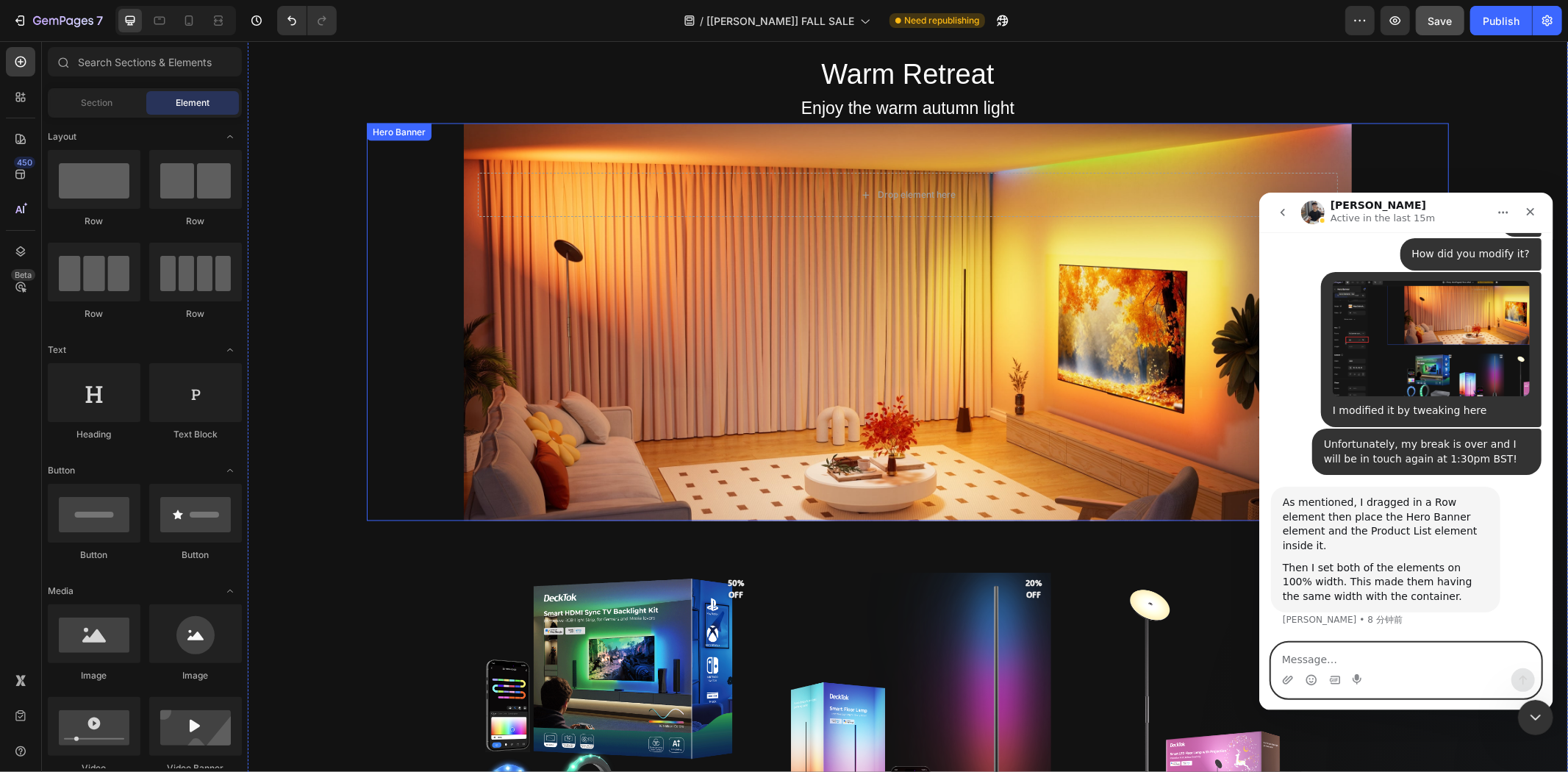
scroll to position [2125, 0]
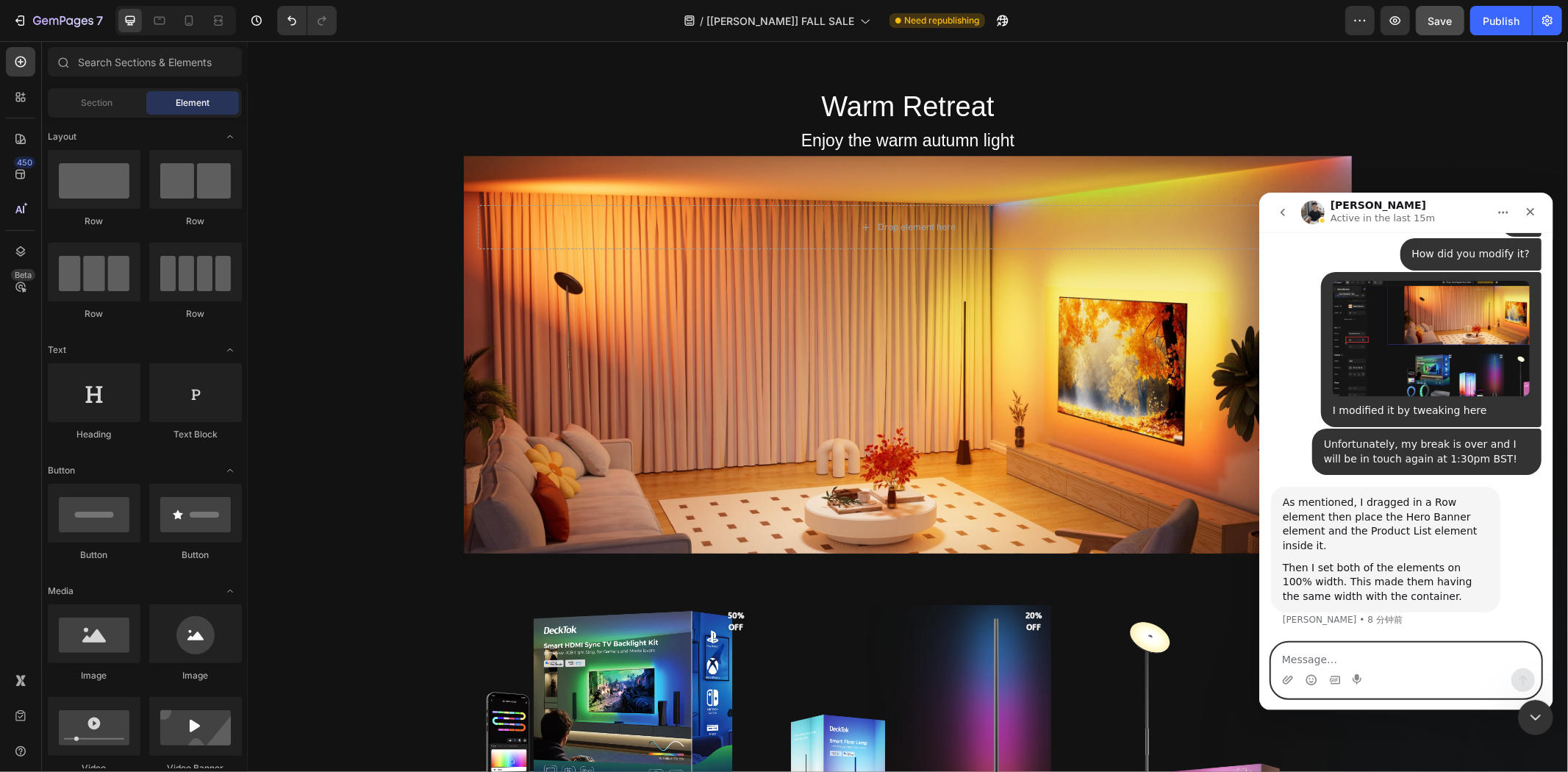
click at [1350, 655] on textarea "Message…" at bounding box center [1405, 655] width 269 height 25
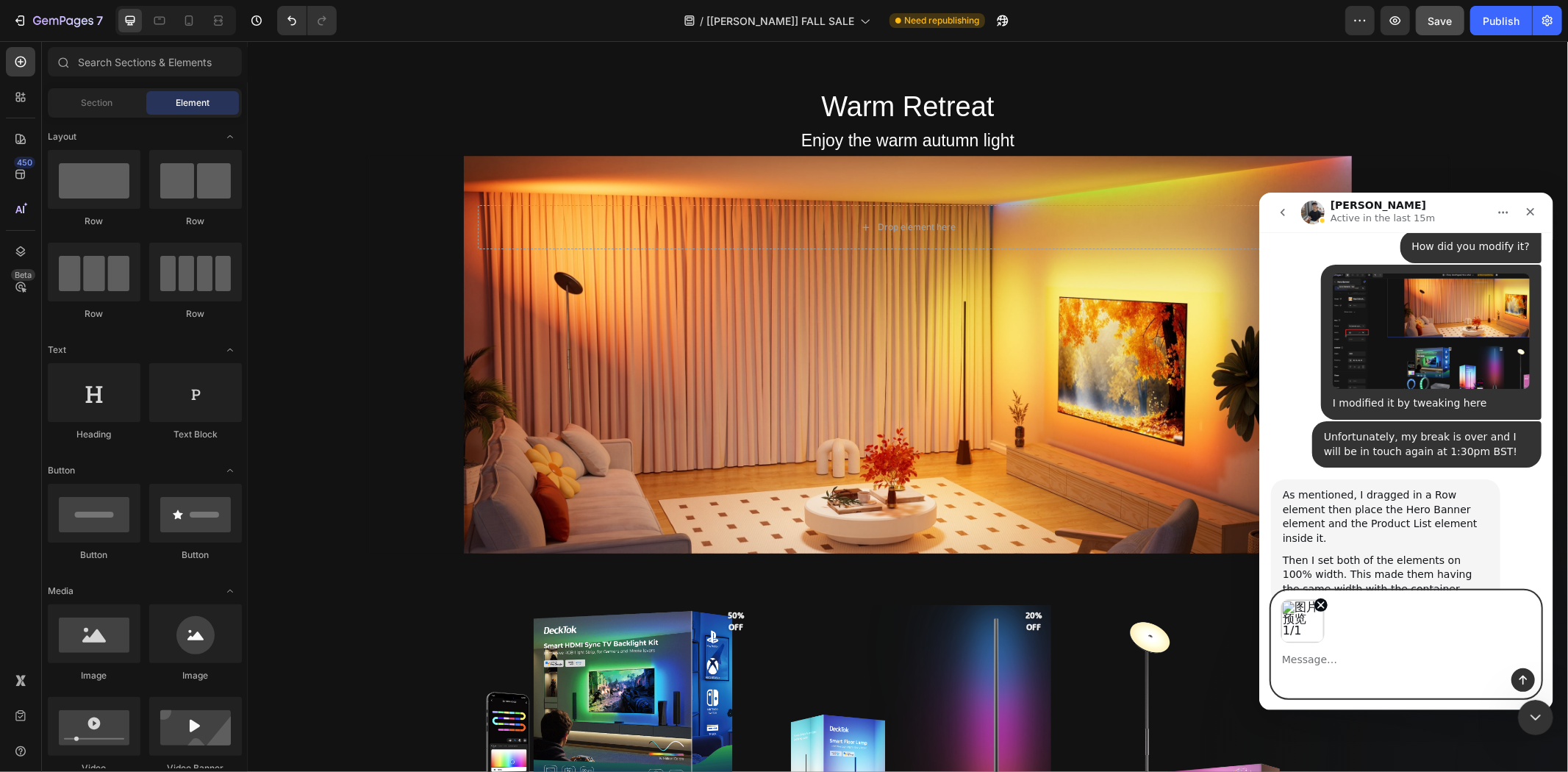
scroll to position [23475, 0]
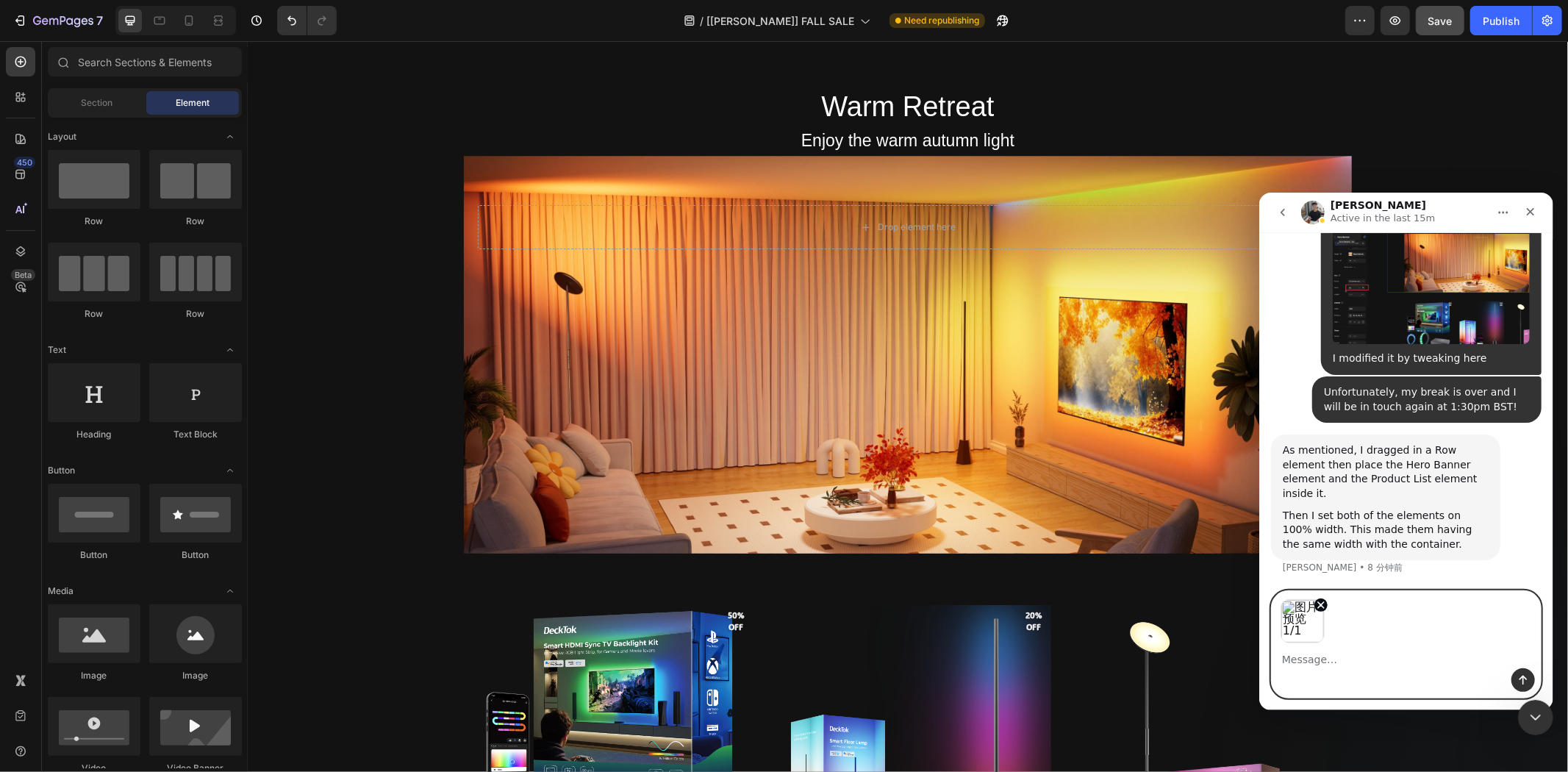
paste textarea "So I'm not currently in a ROW with these two boards right?"
type textarea "So I'm not currently in a ROW with these two boards right?"
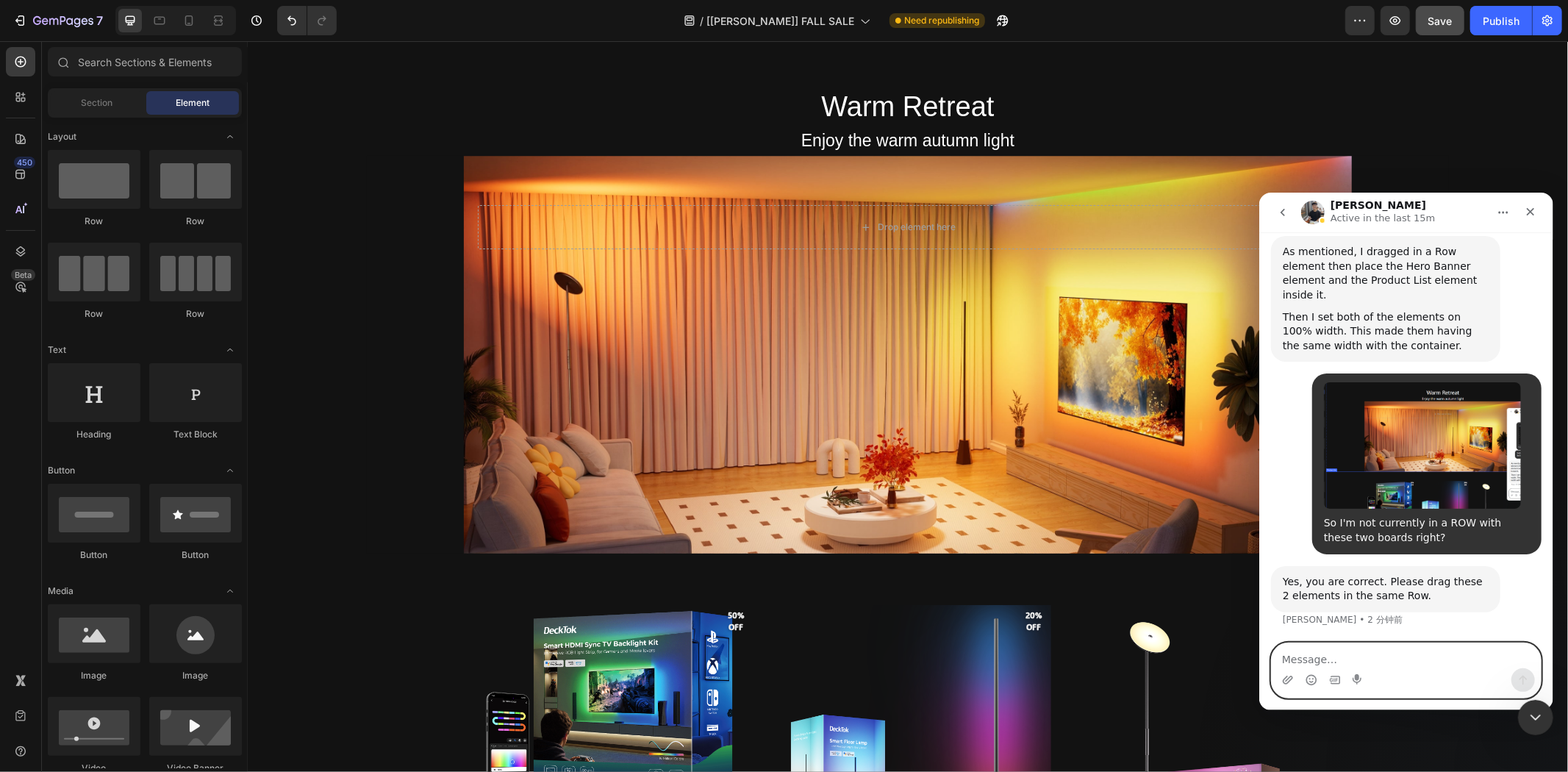
scroll to position [23718, 0]
click at [1371, 660] on textarea "Message…" at bounding box center [1405, 655] width 269 height 25
paste textarea "I don't know how I'm going to adjust it, I'll just have to delete and rebuild i…"
type textarea "I don't know how I'm going to adjust it, I'll just have to delete and rebuild i…"
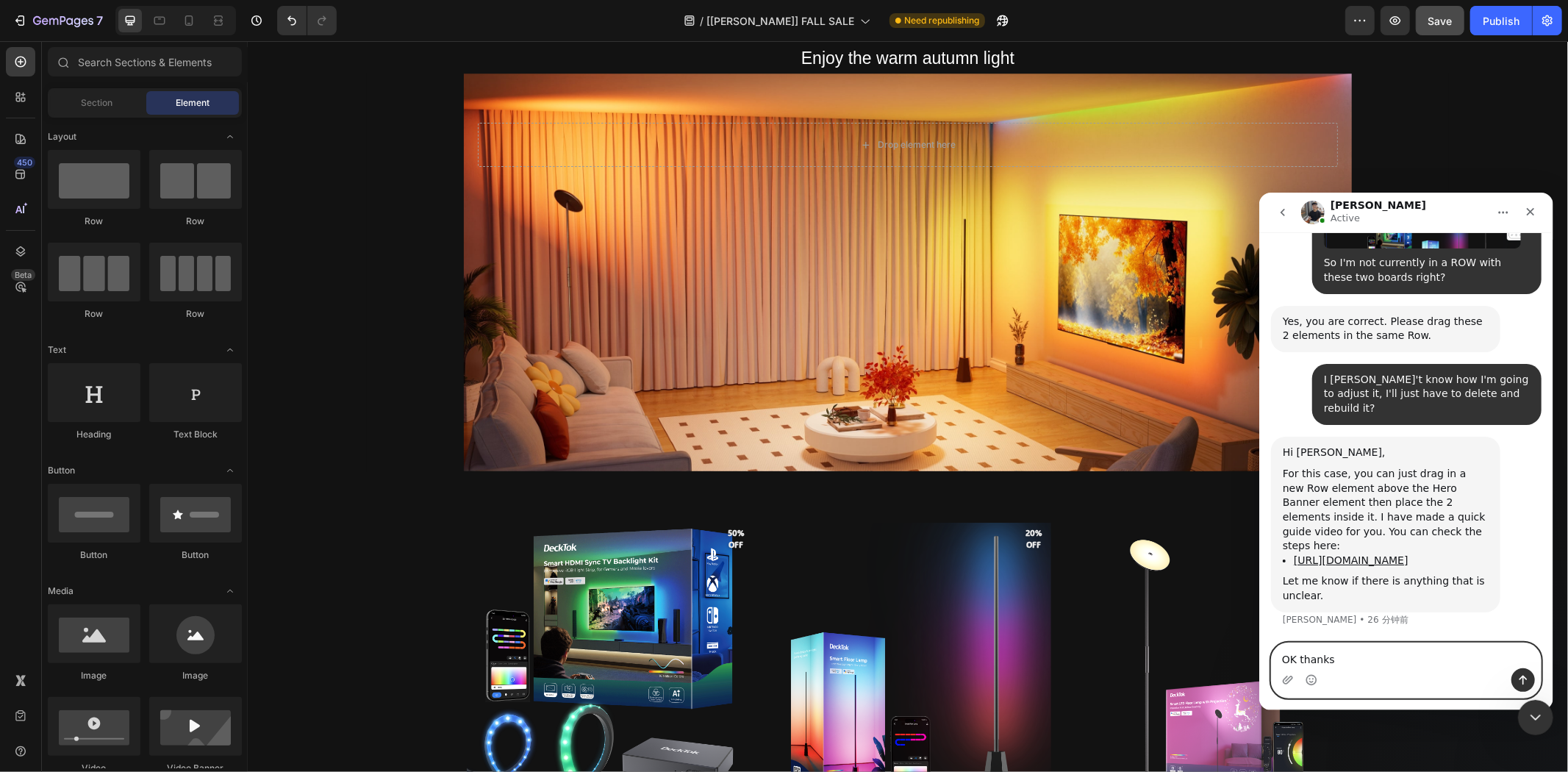
scroll to position [24025, 0]
type textarea "OK thanks"
click at [588, 20] on div "/ [Tony GemPages] FALL SALE Need republishing" at bounding box center [847, 20] width 997 height 29
click at [1525, 679] on icon "发送消息…" at bounding box center [1523, 680] width 12 height 12
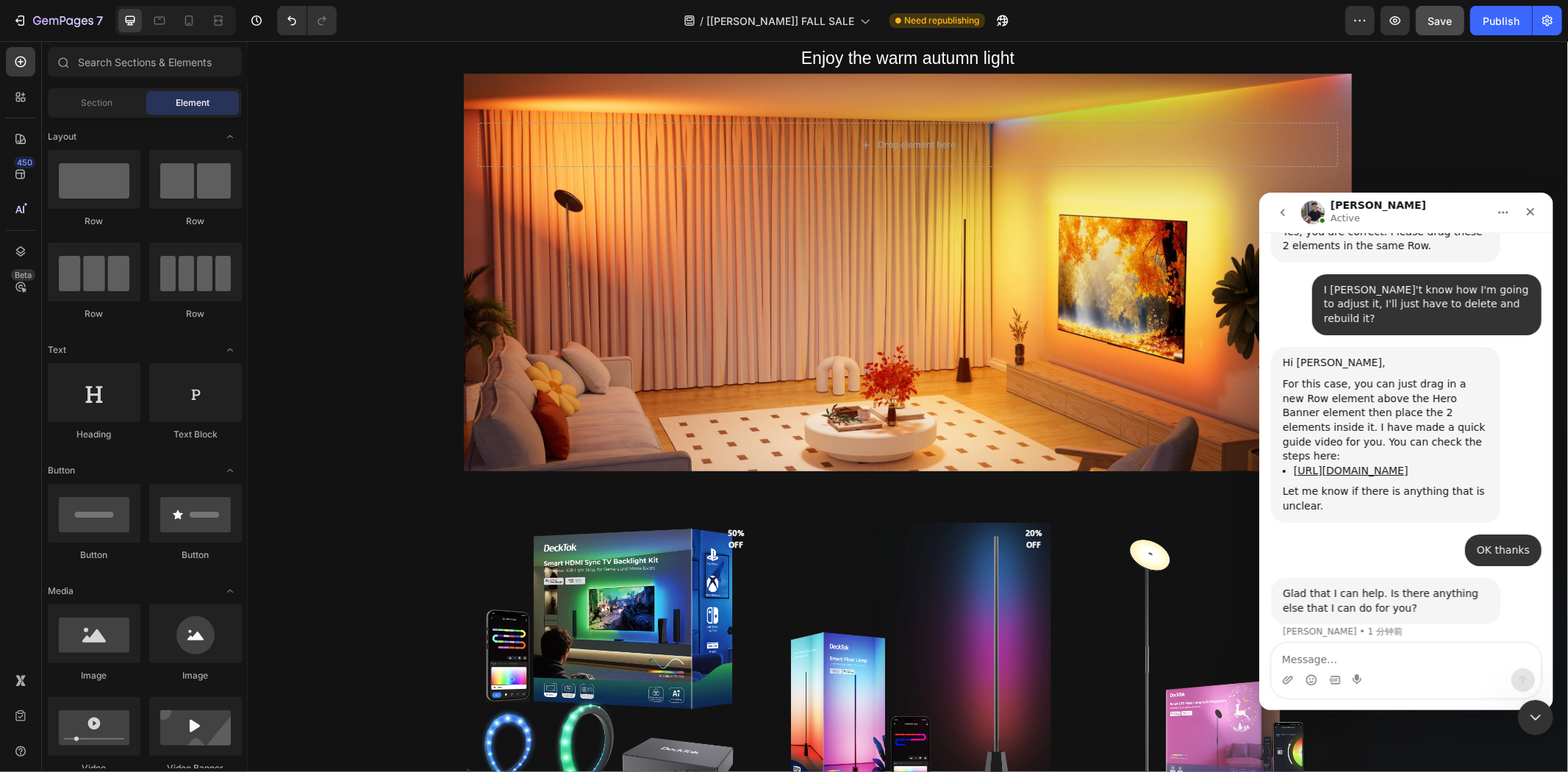
scroll to position [24171, 0]
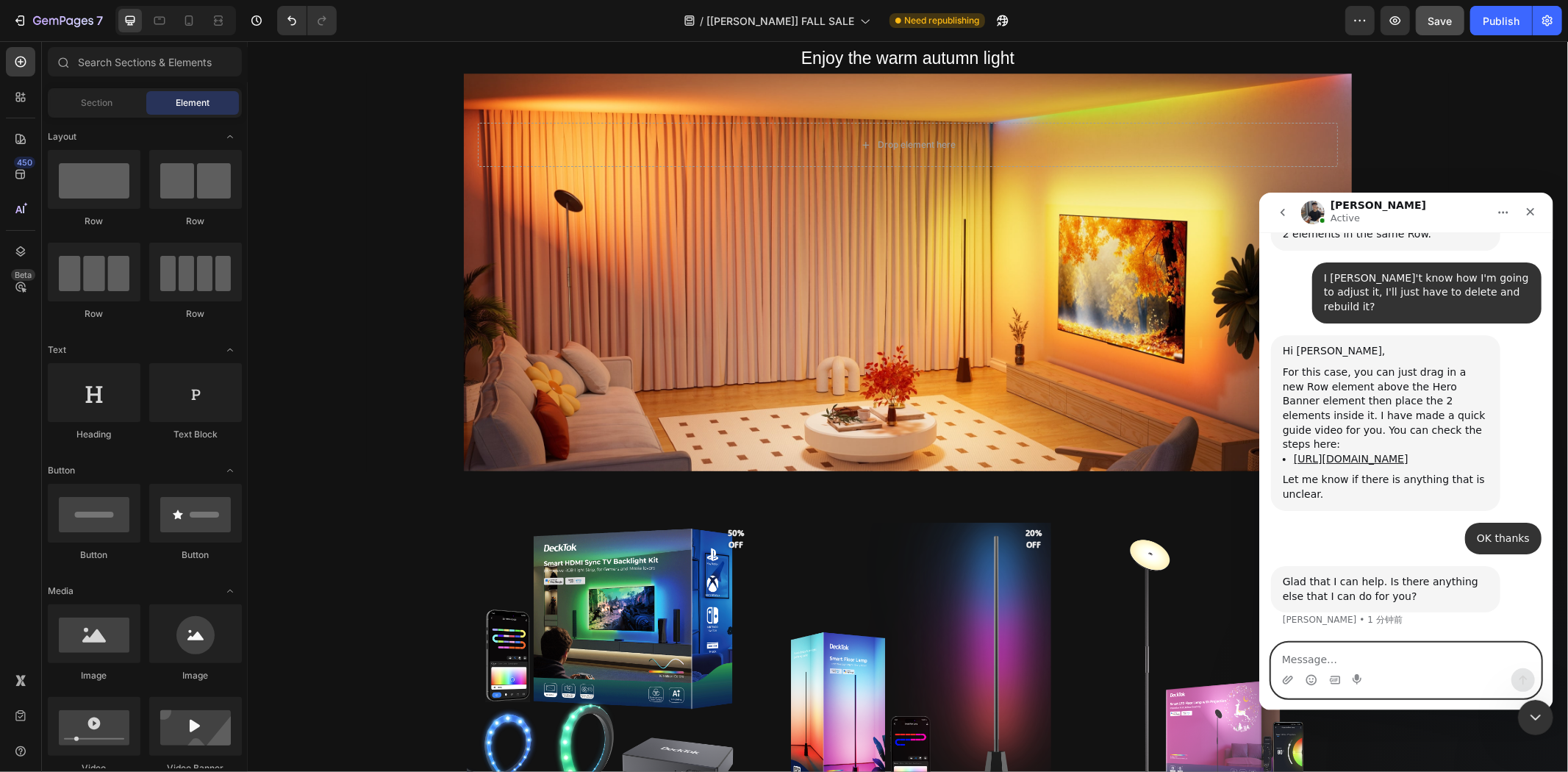
click at [1380, 658] on textarea "Message…" at bounding box center [1405, 655] width 269 height 25
paste textarea "I don't know how I'm going to adjust it, I'll just have to delete and rebuild i…"
type textarea "I don't know how I'm going to adjust it, I'll just have to delete and rebuild i…"
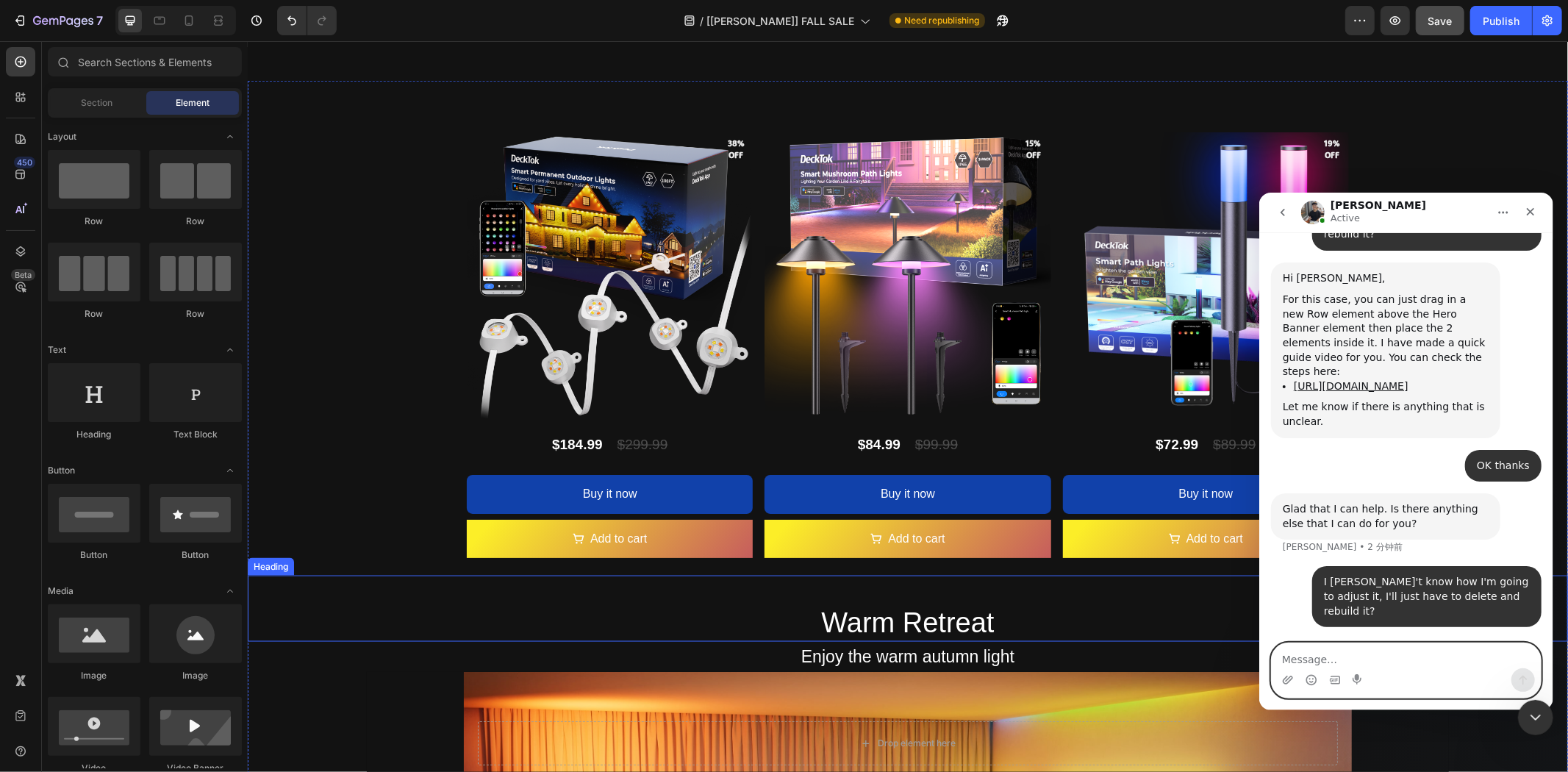
scroll to position [1879, 0]
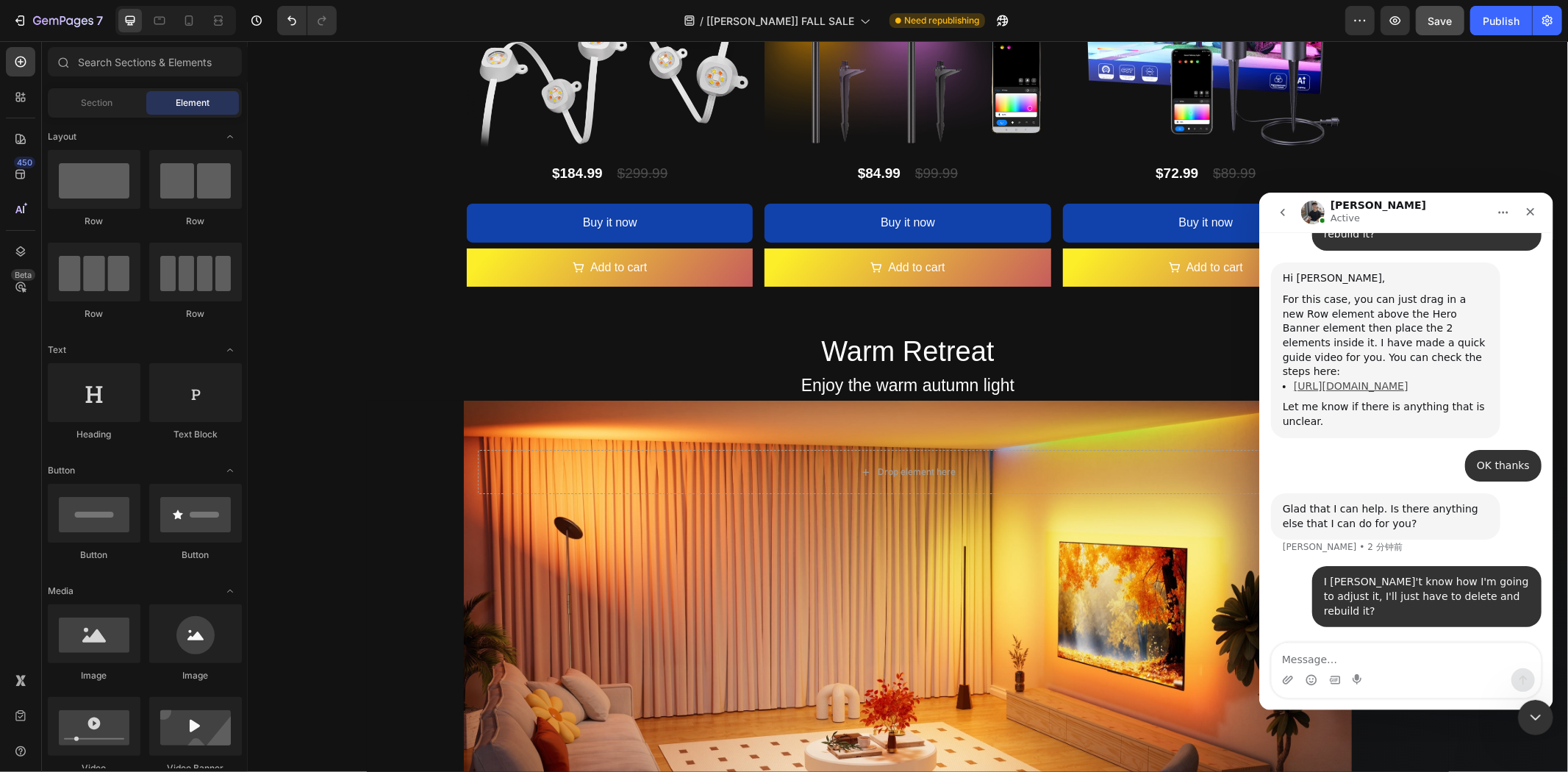
click at [1369, 380] on link "https://www.loom.com/share/67a0f4b4fd584ab4a6cbe564d0b2b0d5?sid=6030dfff-e5e3-4…" at bounding box center [1350, 386] width 114 height 12
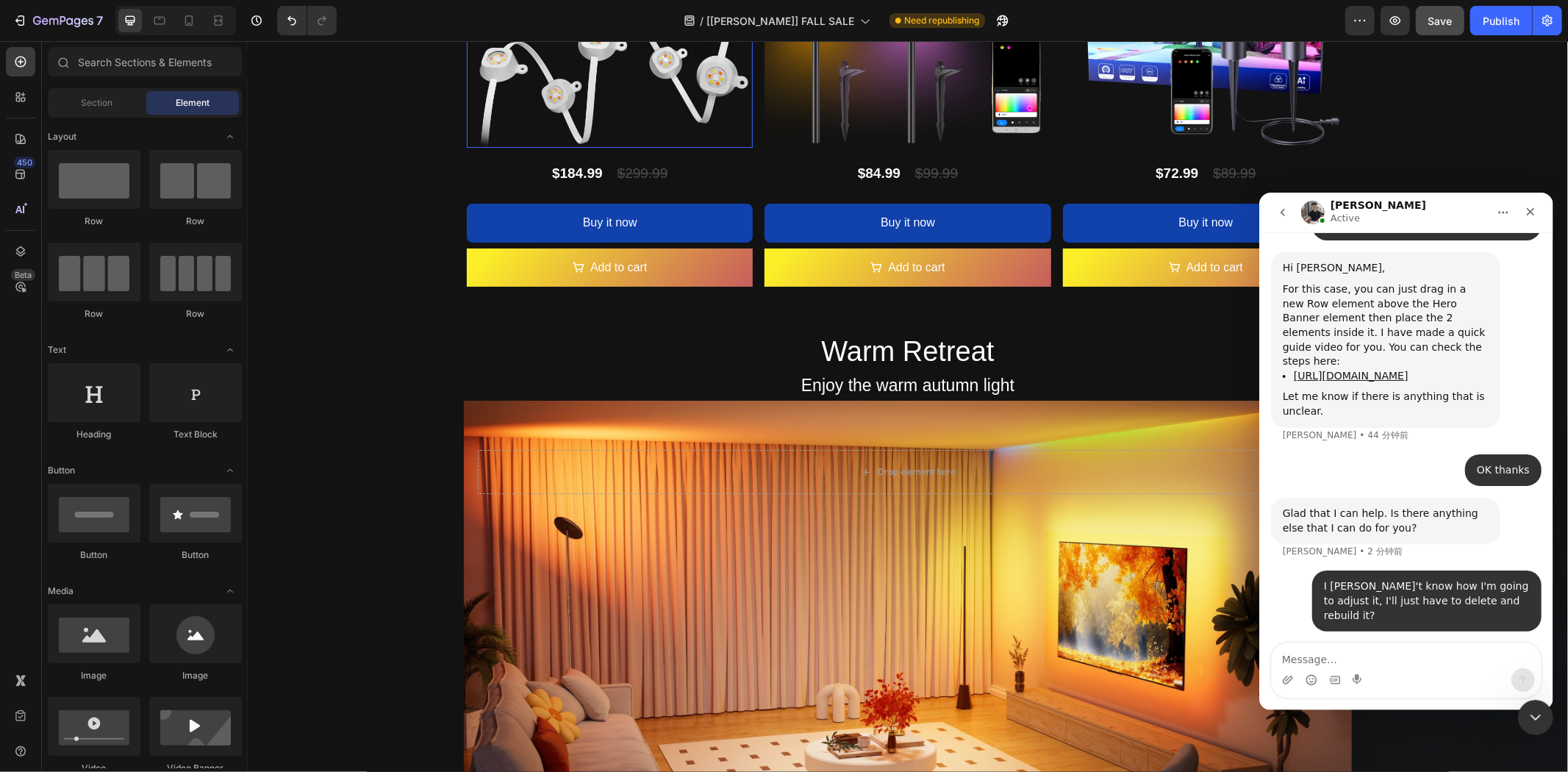
scroll to position [24243, 0]
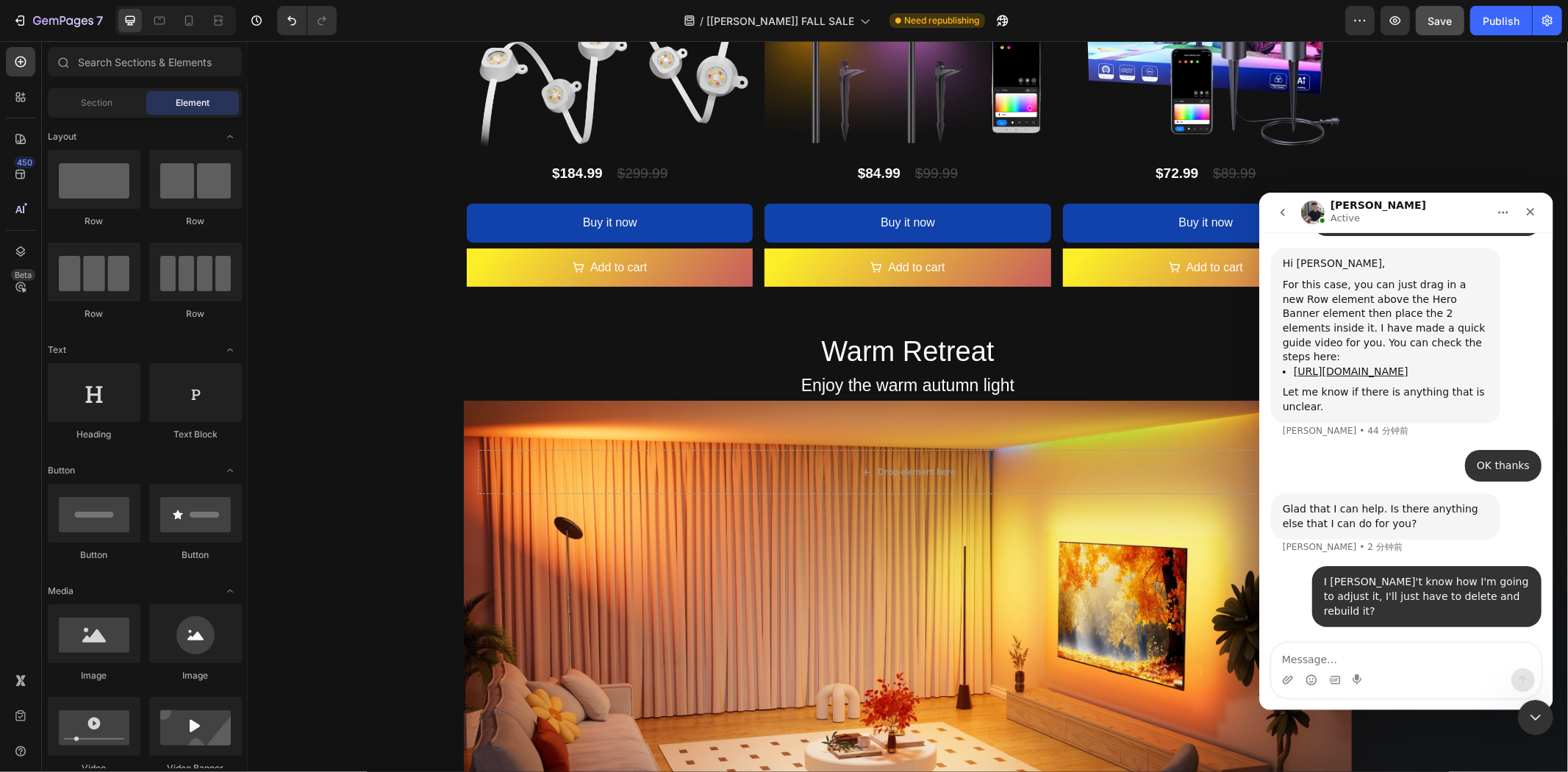
click at [1314, 209] on img "Intercom Messenger" at bounding box center [1312, 212] width 23 height 23
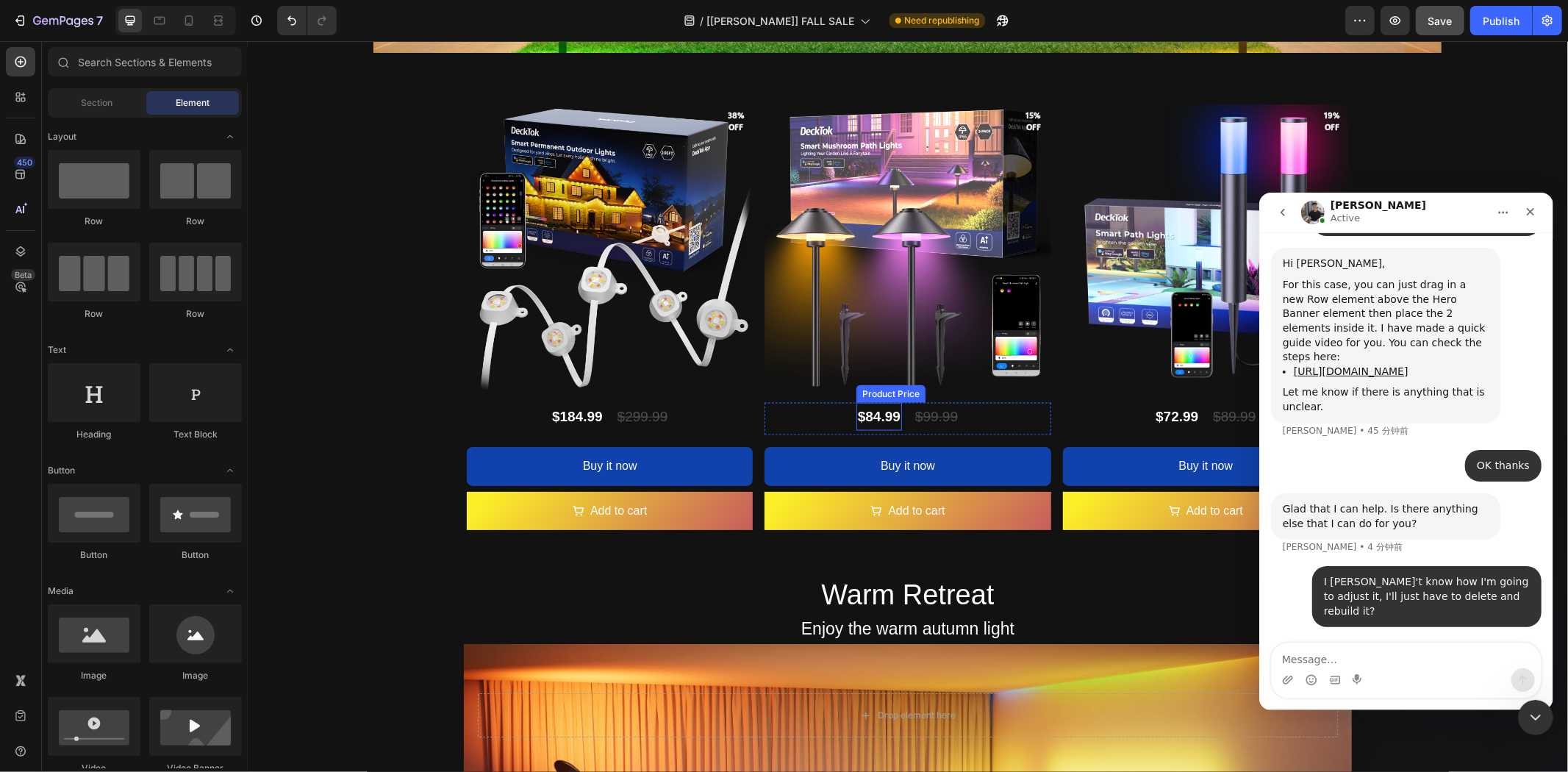
scroll to position [1716, 0]
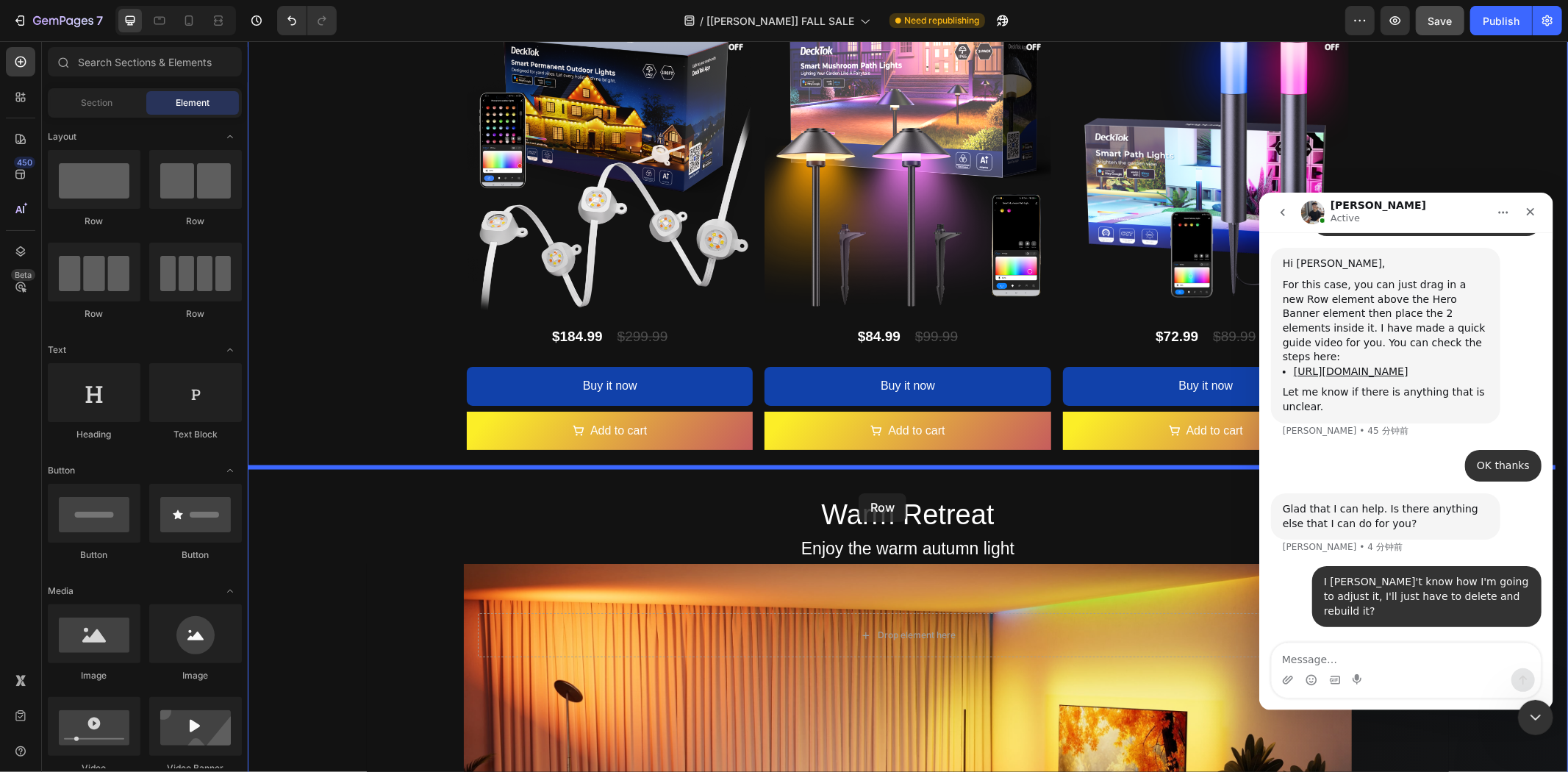
drag, startPoint x: 330, startPoint y: 221, endPoint x: 859, endPoint y: 493, distance: 594.8
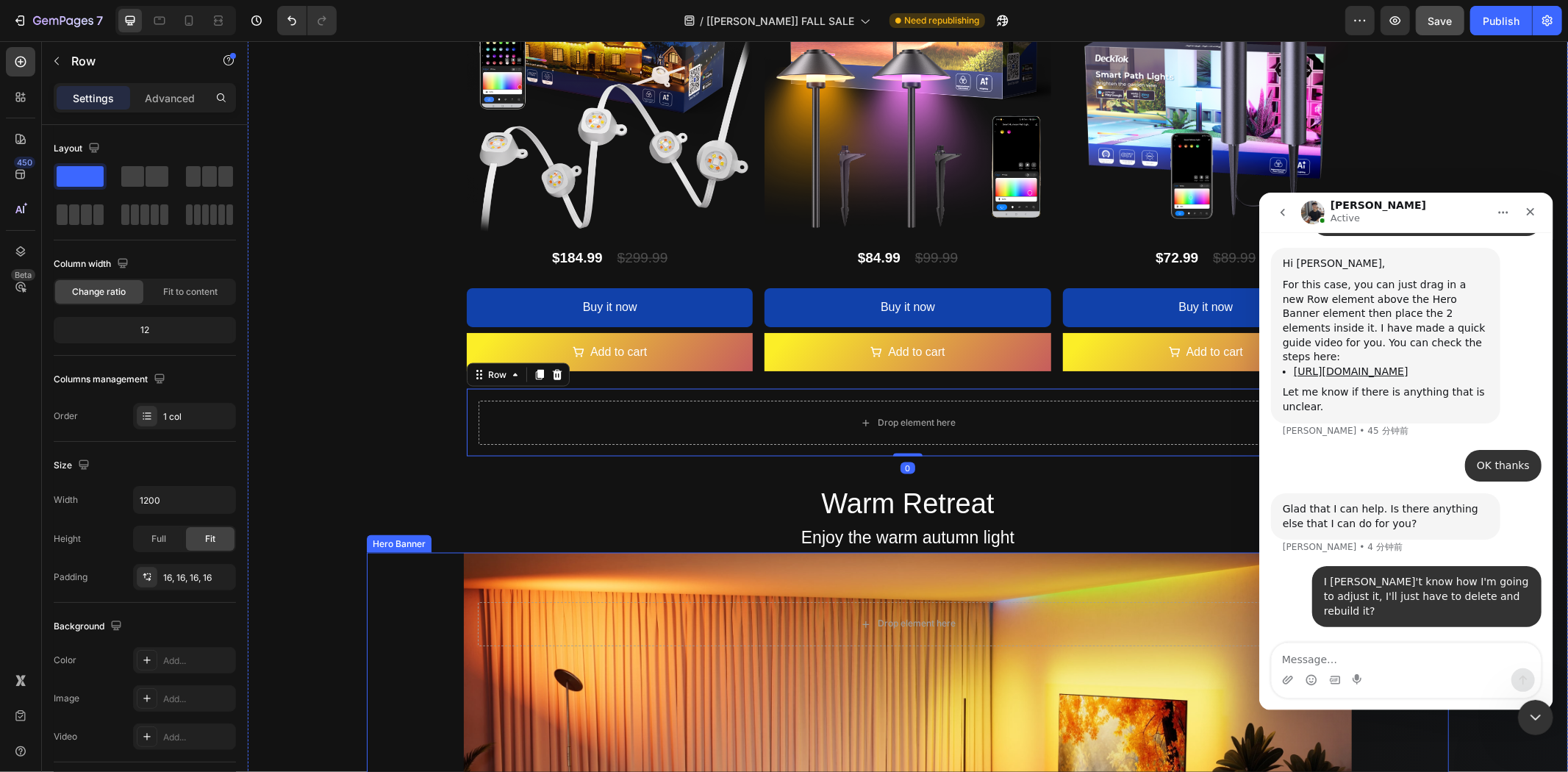
scroll to position [1879, 0]
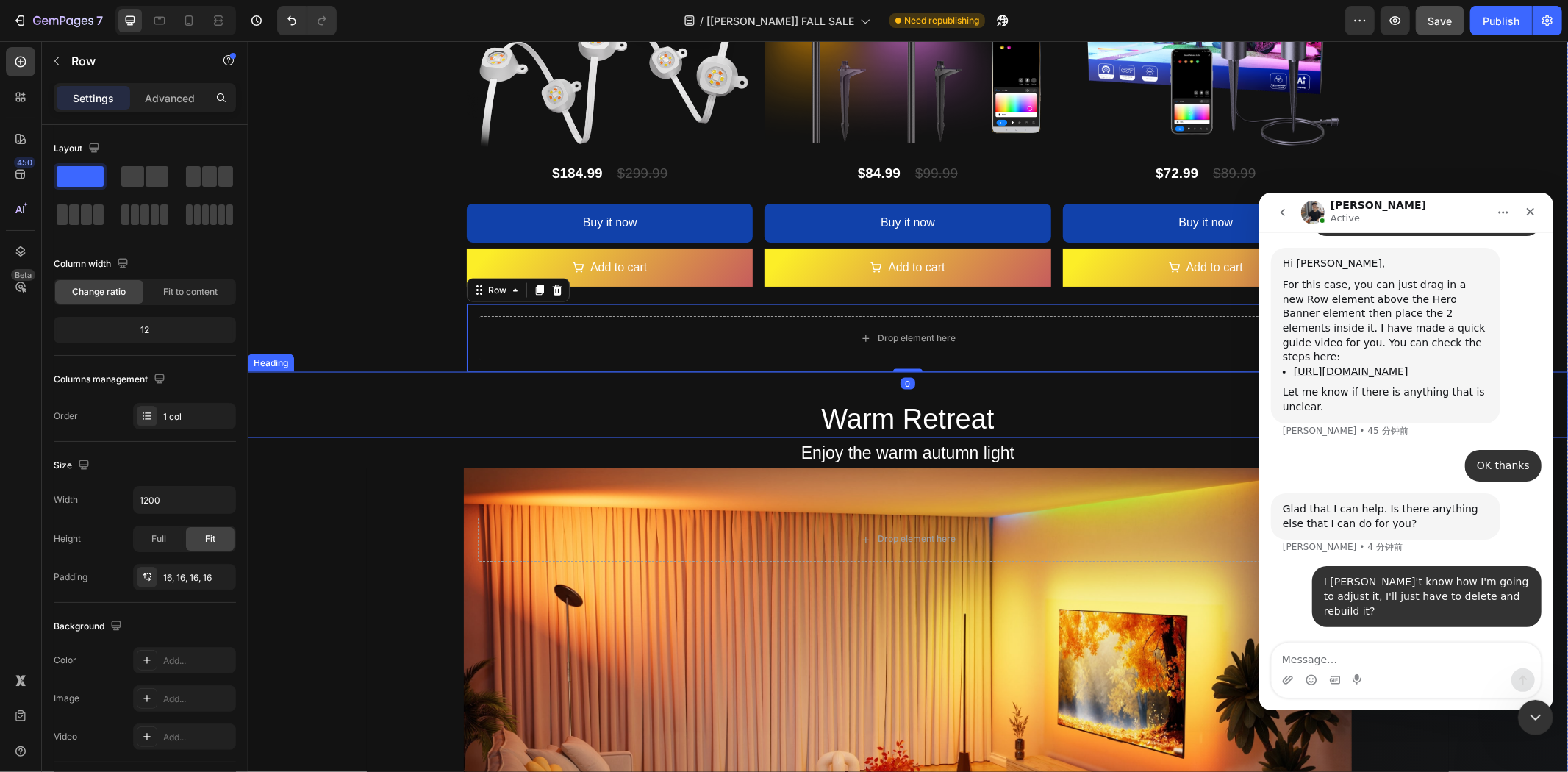
drag, startPoint x: 653, startPoint y: 404, endPoint x: 623, endPoint y: 404, distance: 30.0
click at [653, 404] on h2 "Warm Retreat" at bounding box center [907, 404] width 1320 height 66
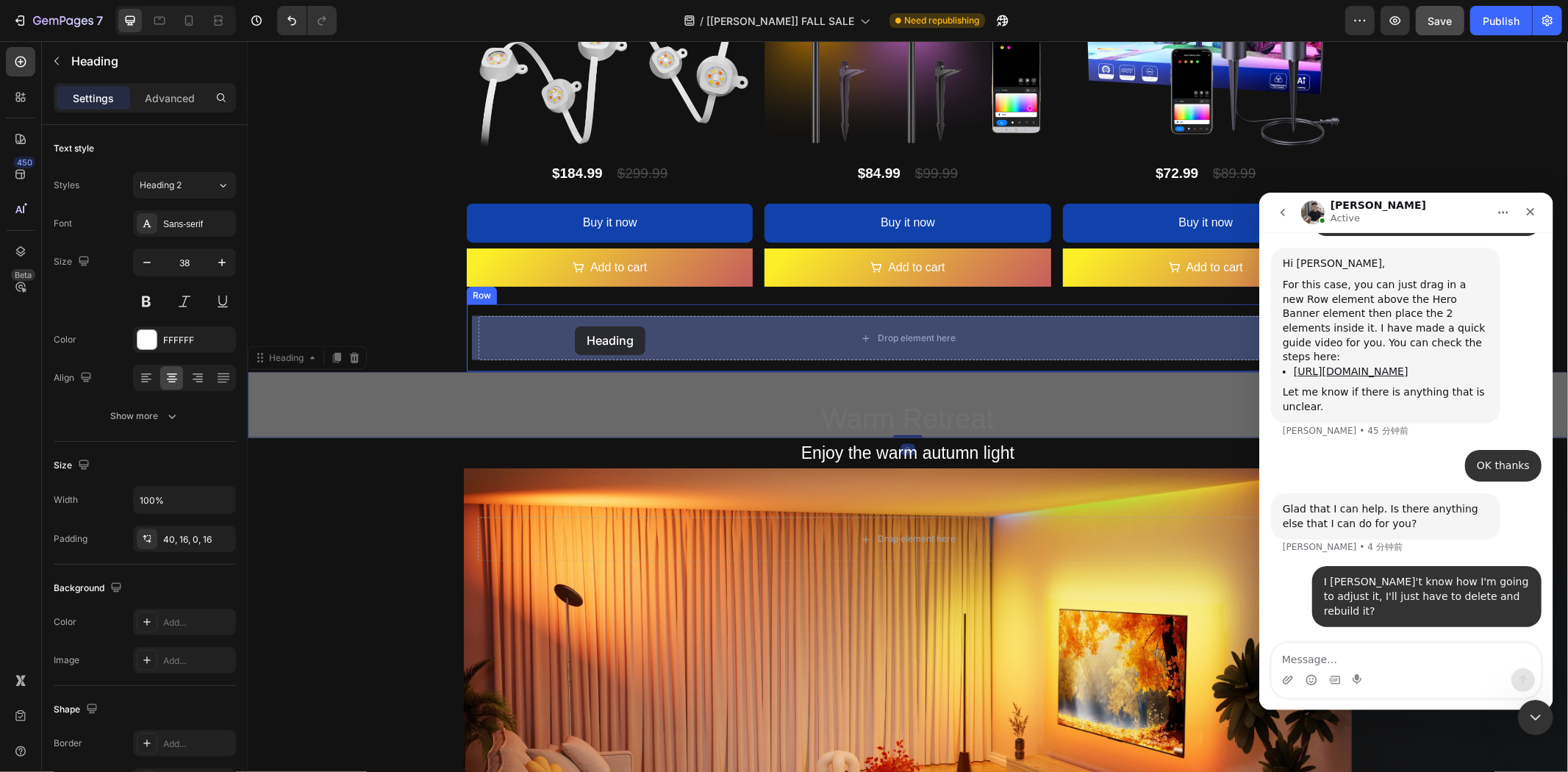
drag, startPoint x: 282, startPoint y: 357, endPoint x: 574, endPoint y: 326, distance: 293.6
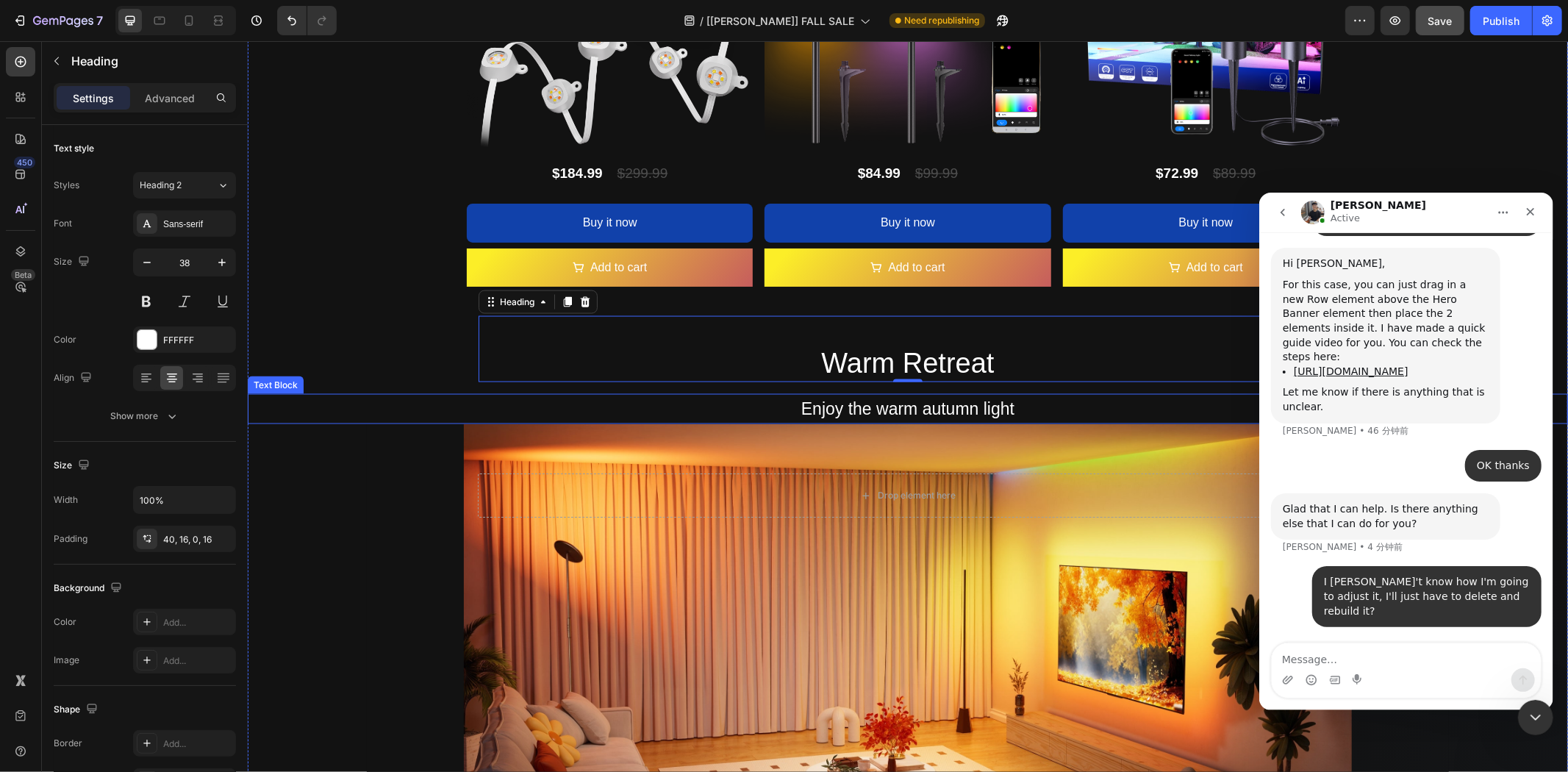
click at [318, 401] on p "Enjoy the warm autumn light" at bounding box center [907, 408] width 1297 height 30
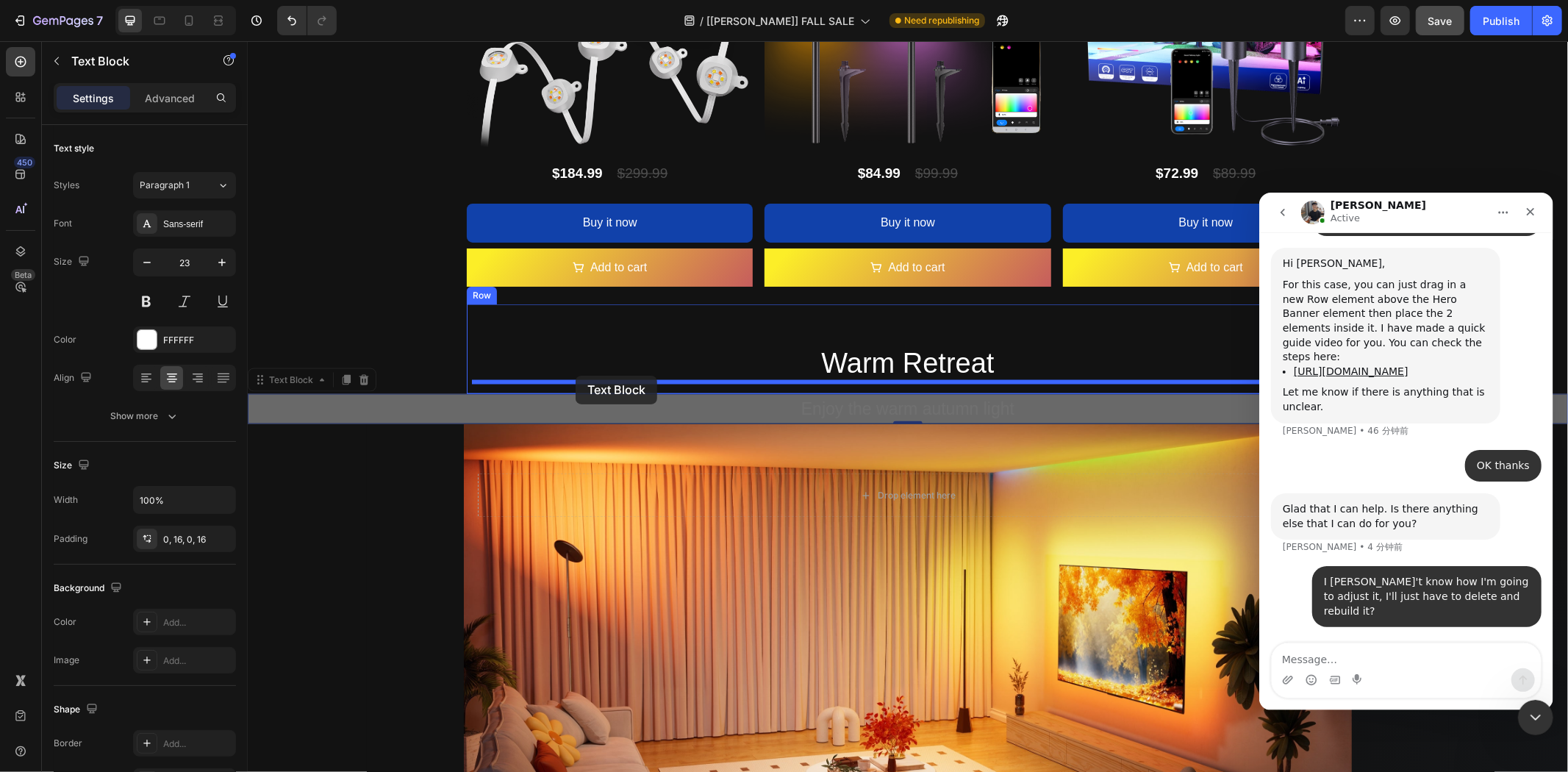
drag, startPoint x: 327, startPoint y: 375, endPoint x: 575, endPoint y: 375, distance: 248.0
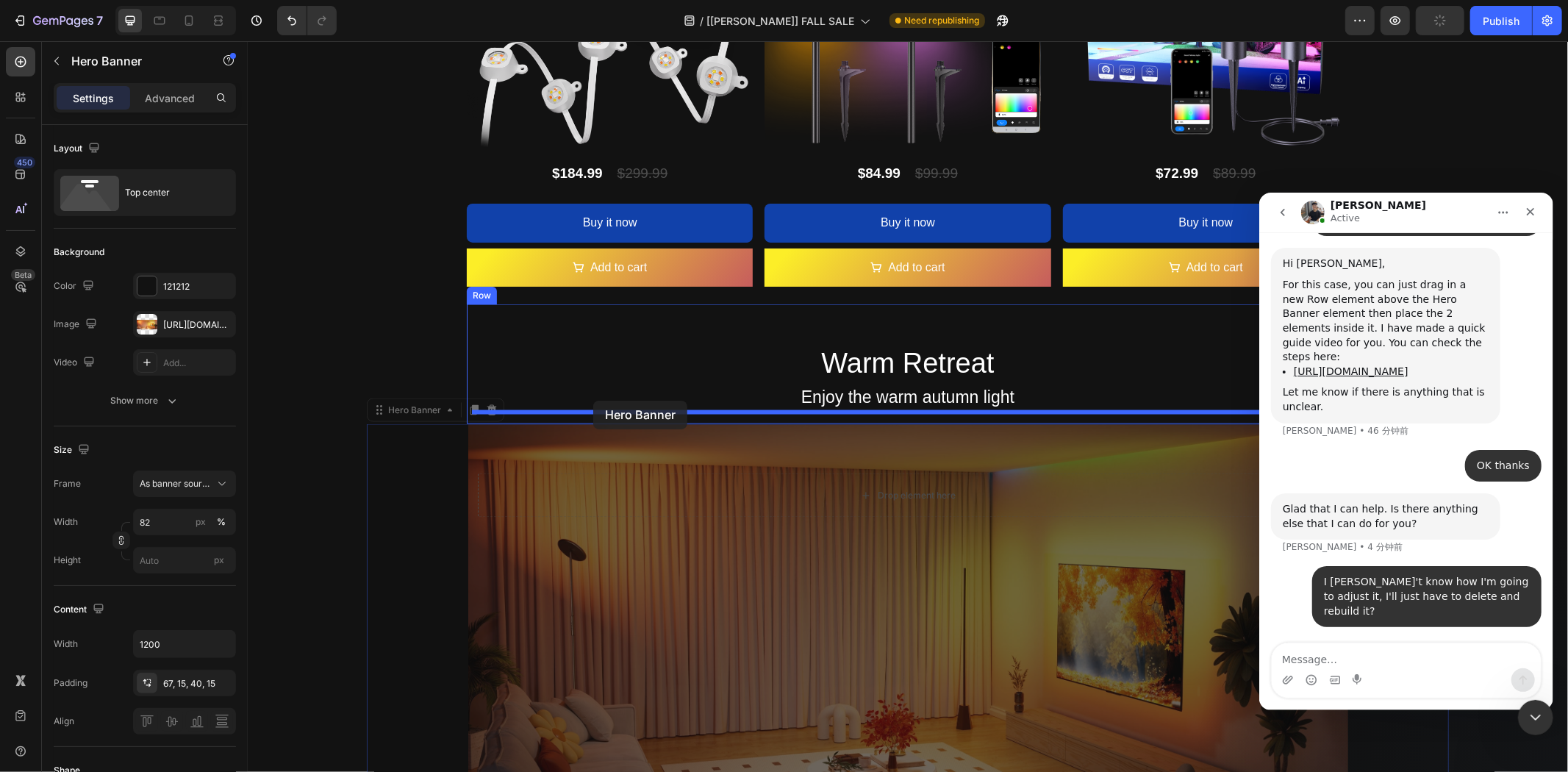
drag, startPoint x: 403, startPoint y: 410, endPoint x: 592, endPoint y: 400, distance: 189.3
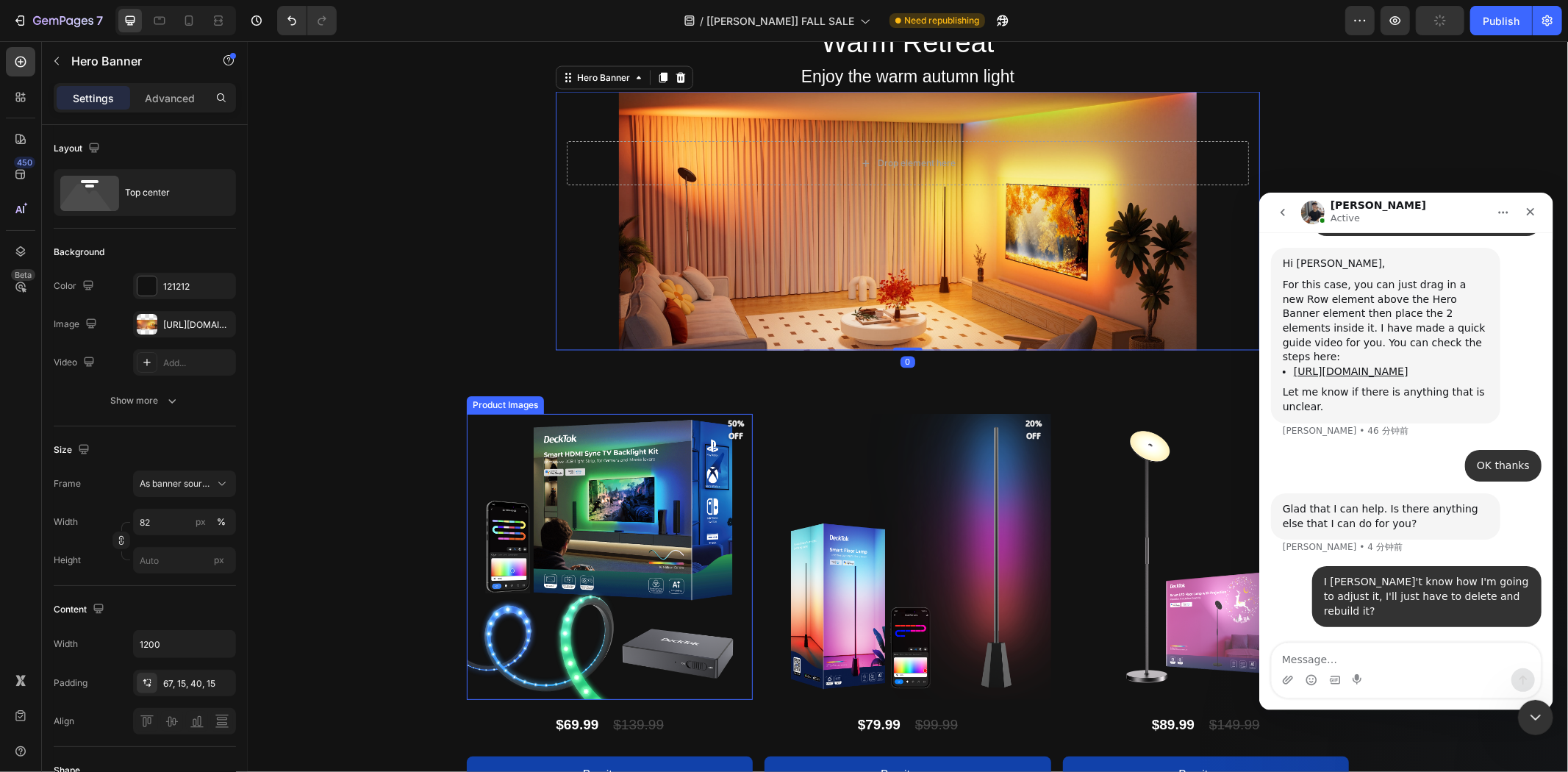
scroll to position [2207, 0]
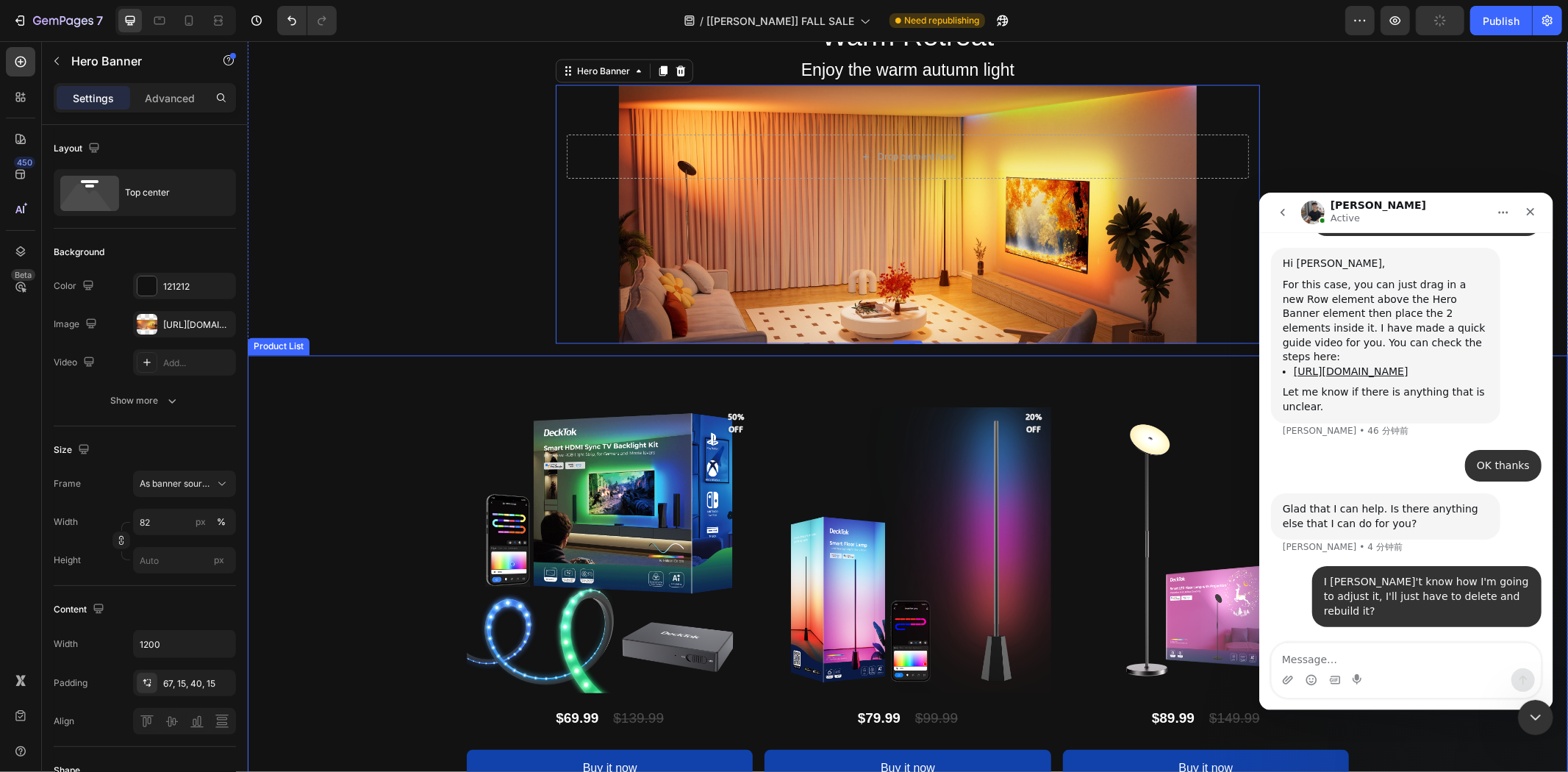
click at [402, 468] on div "Product Images 50% off Product Badge DeckTok Smart HDMI Sync TV Backlight Kit P…" at bounding box center [907, 603] width 1320 height 495
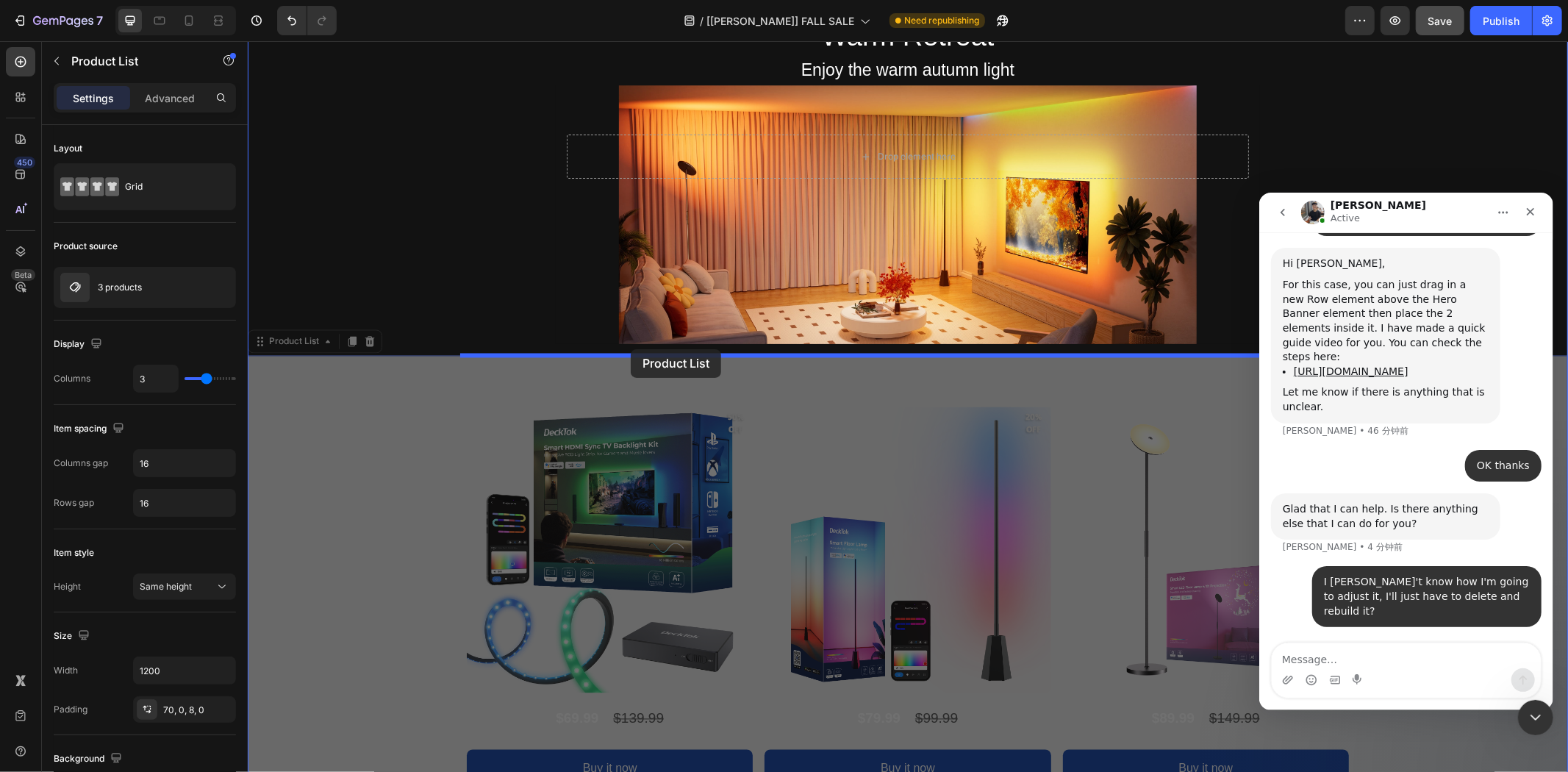
drag, startPoint x: 297, startPoint y: 342, endPoint x: 630, endPoint y: 349, distance: 333.1
click at [630, 349] on div "Header Product Images 38% off Product Badge DeckTok Smart Permanent Outdoor Lig…" at bounding box center [907, 142] width 1320 height 4617
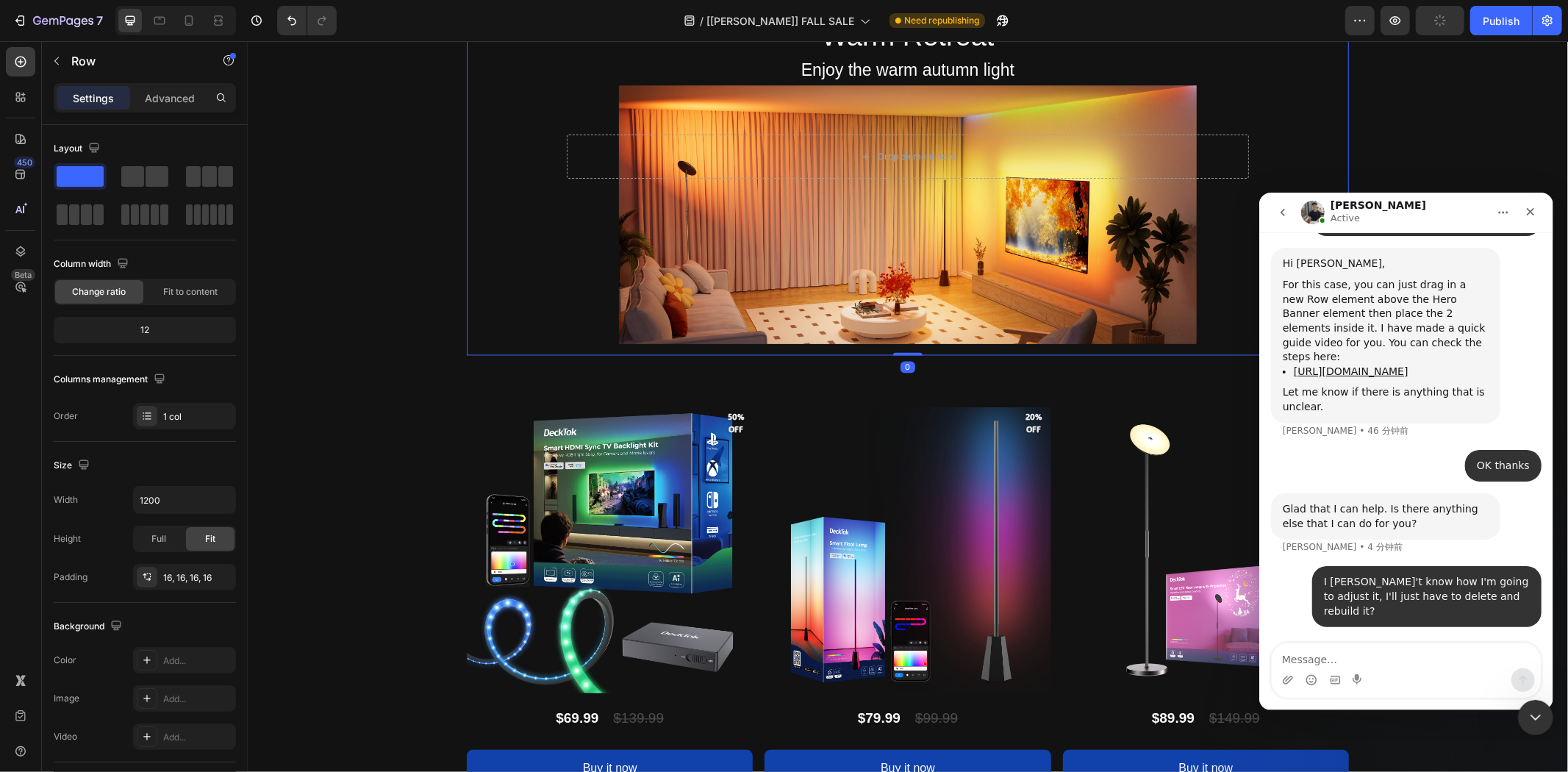
click at [539, 302] on div "Warm Retreat Heading Enjoy the warm autumn light Text Block Drop element here H…" at bounding box center [907, 166] width 859 height 355
click at [414, 398] on div "Product Images 50% off Product Badge DeckTok Smart HDMI Sync TV Backlight Kit P…" at bounding box center [907, 603] width 1320 height 495
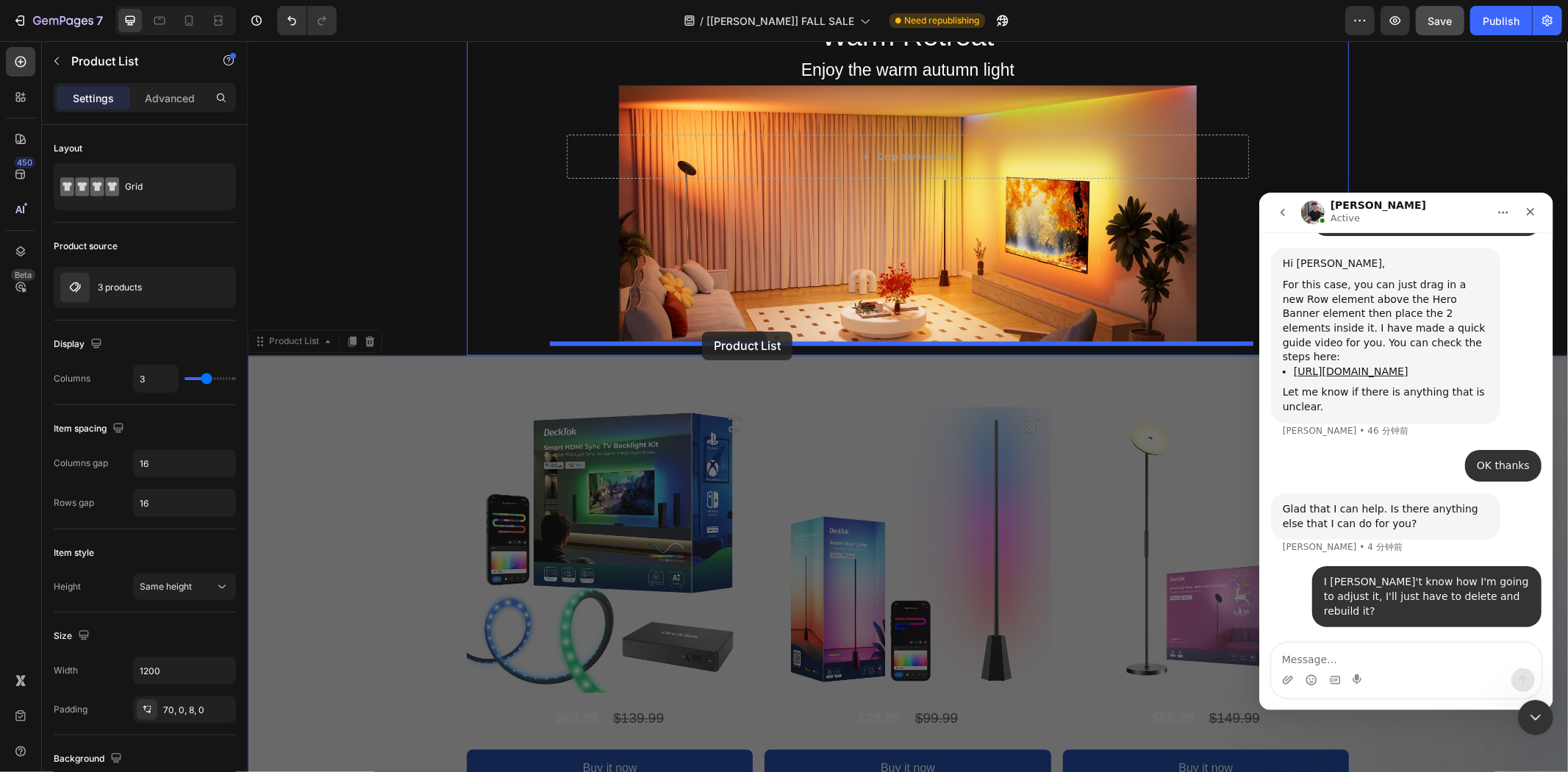
drag, startPoint x: 305, startPoint y: 343, endPoint x: 702, endPoint y: 331, distance: 397.2
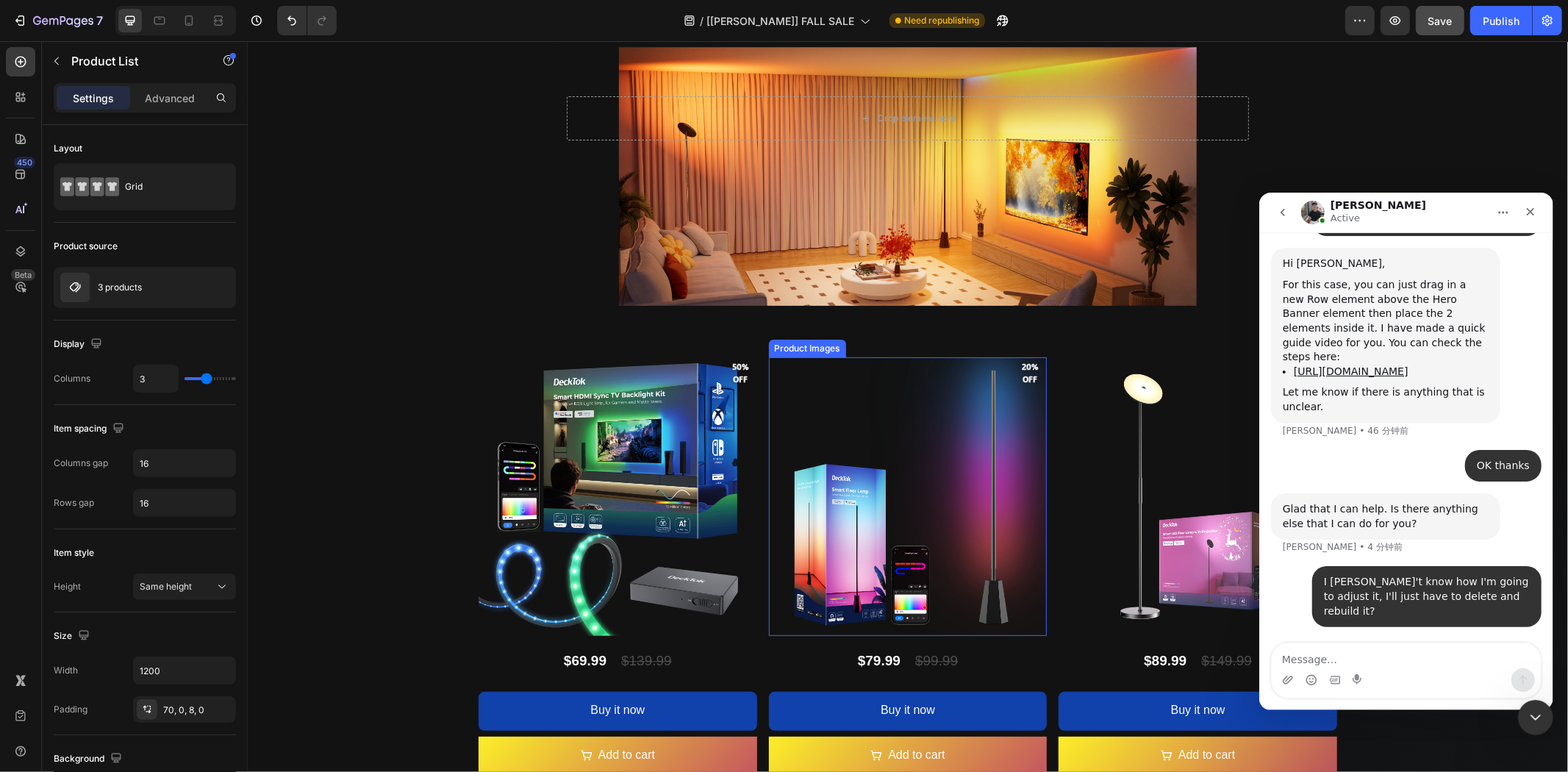
scroll to position [2125, 0]
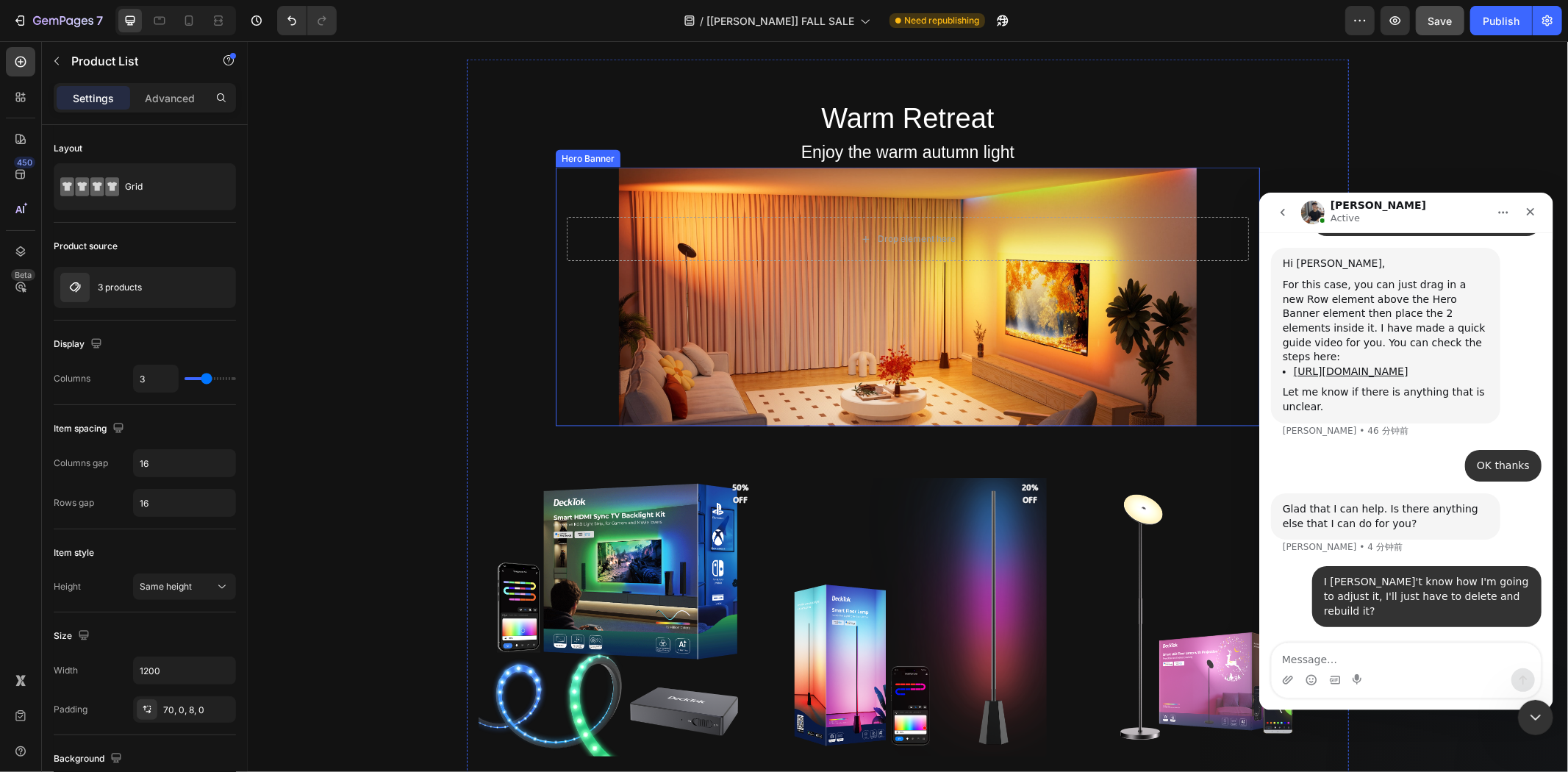
click at [655, 333] on div "Background Image" at bounding box center [907, 297] width 705 height 259
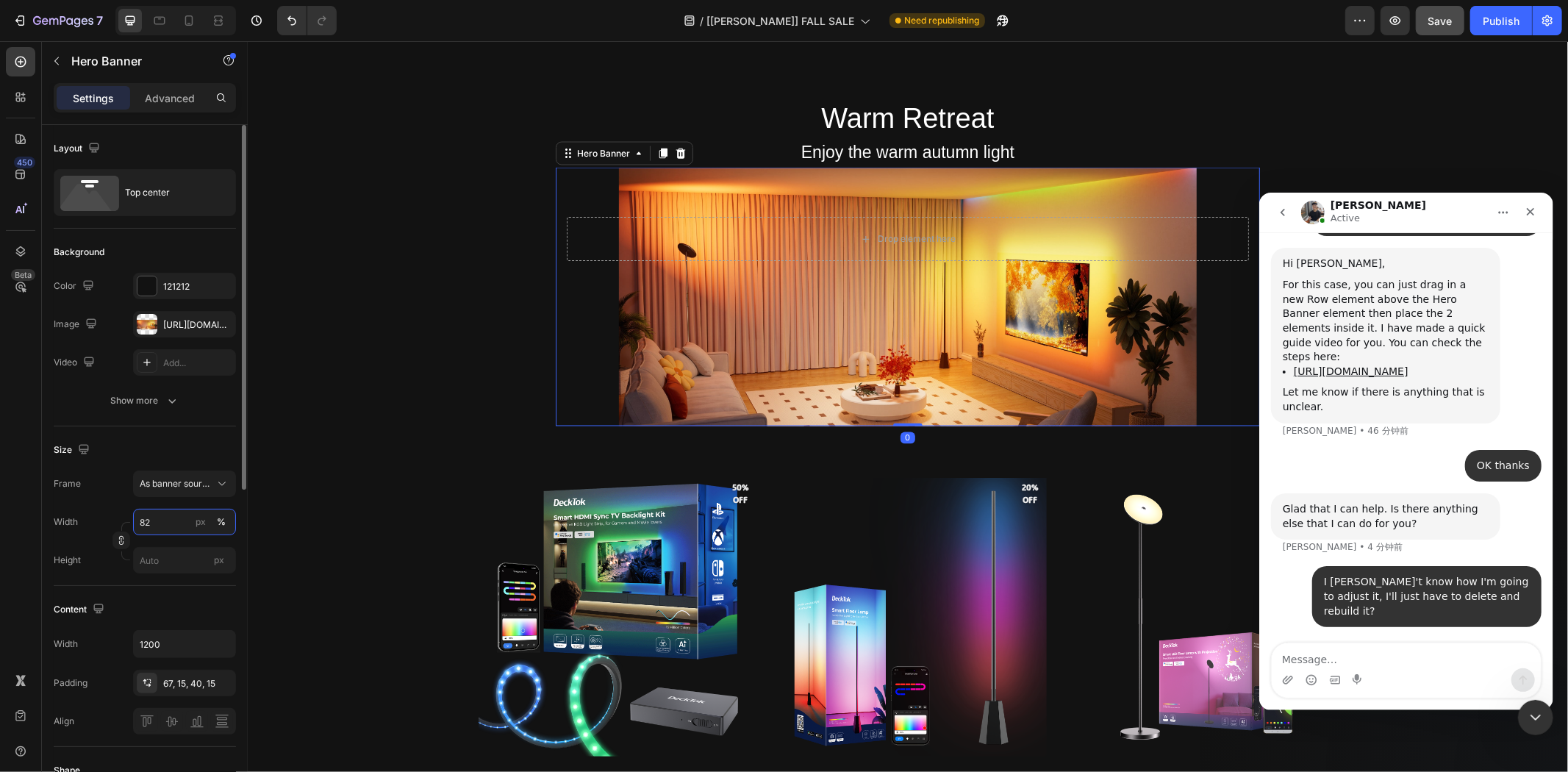
click at [176, 520] on input "82" at bounding box center [184, 522] width 103 height 26
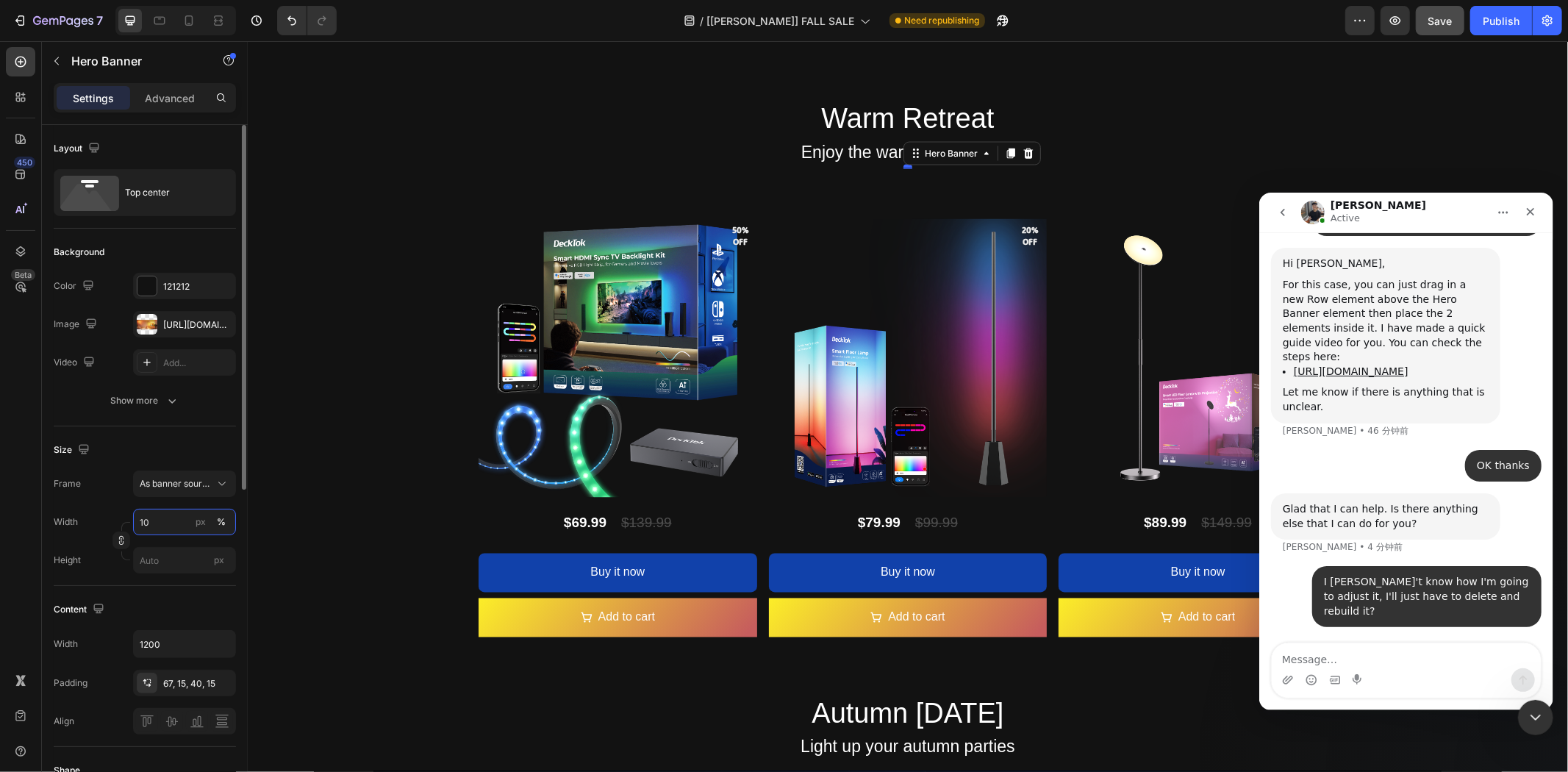
type input "100"
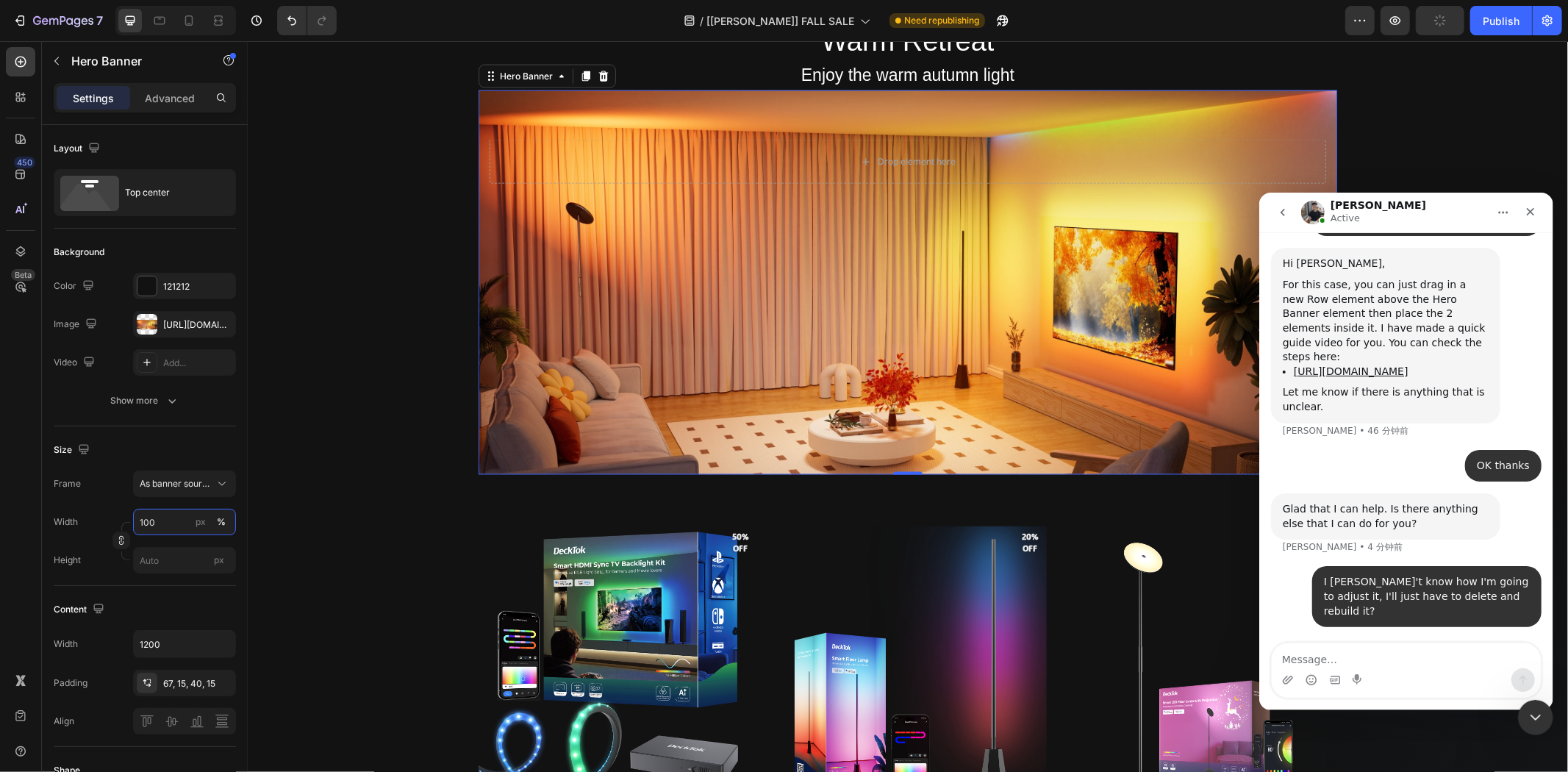
scroll to position [2370, 0]
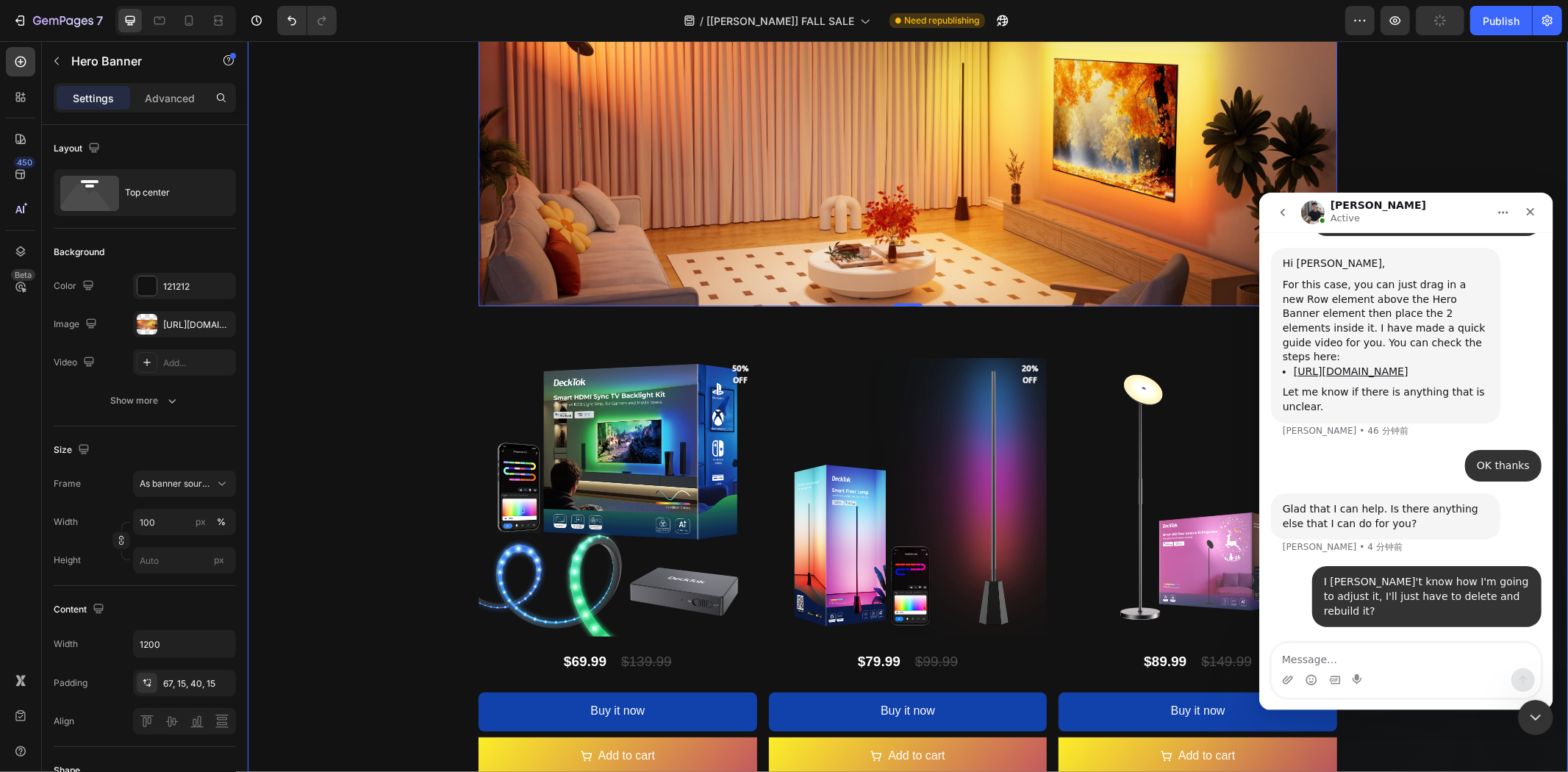
click at [1516, 163] on div "Product Images 38% off Product Badge DeckTok Smart Permanent Outdoor Lights Pro…" at bounding box center [907, 601] width 1320 height 2565
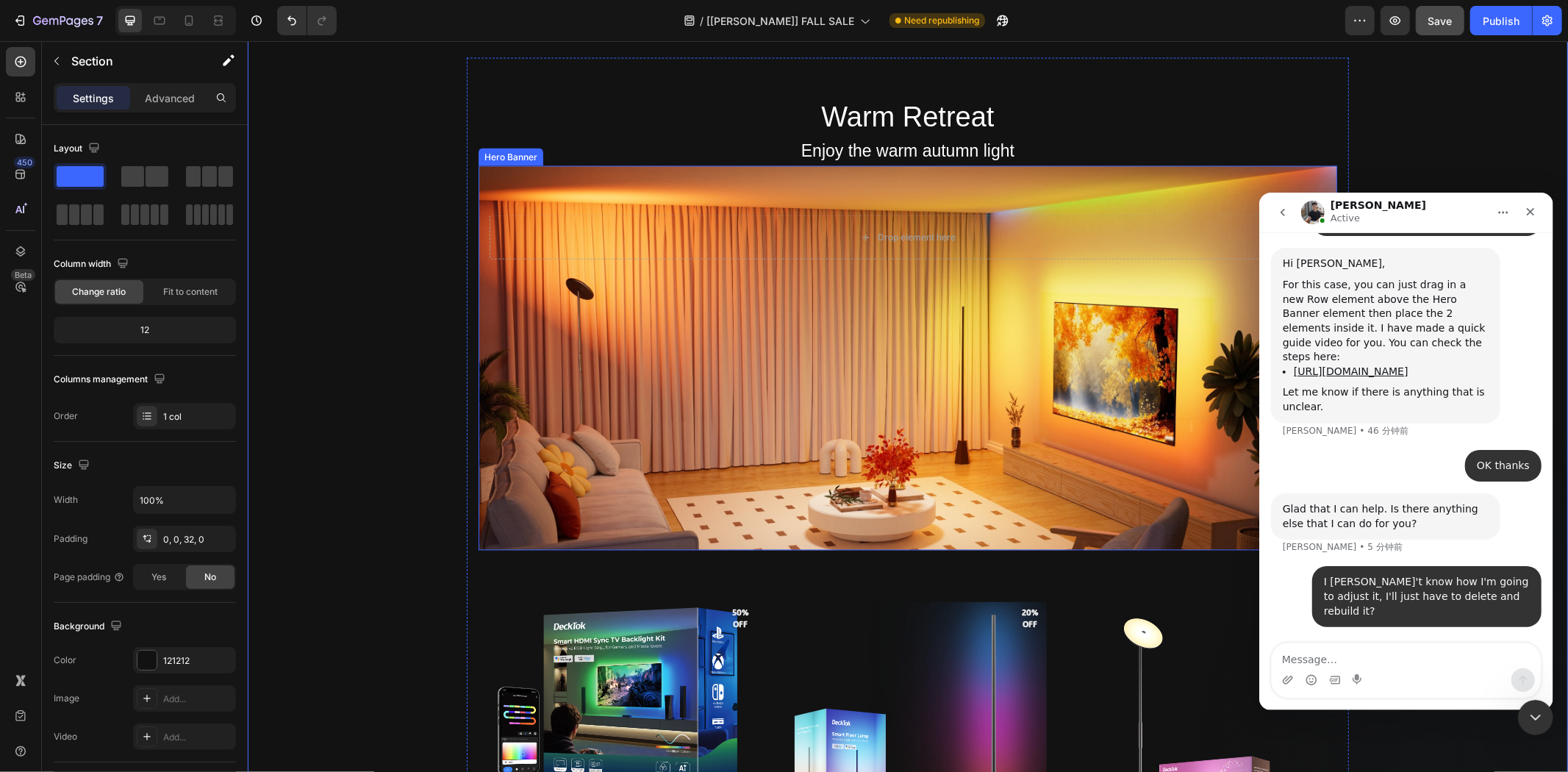
scroll to position [2125, 0]
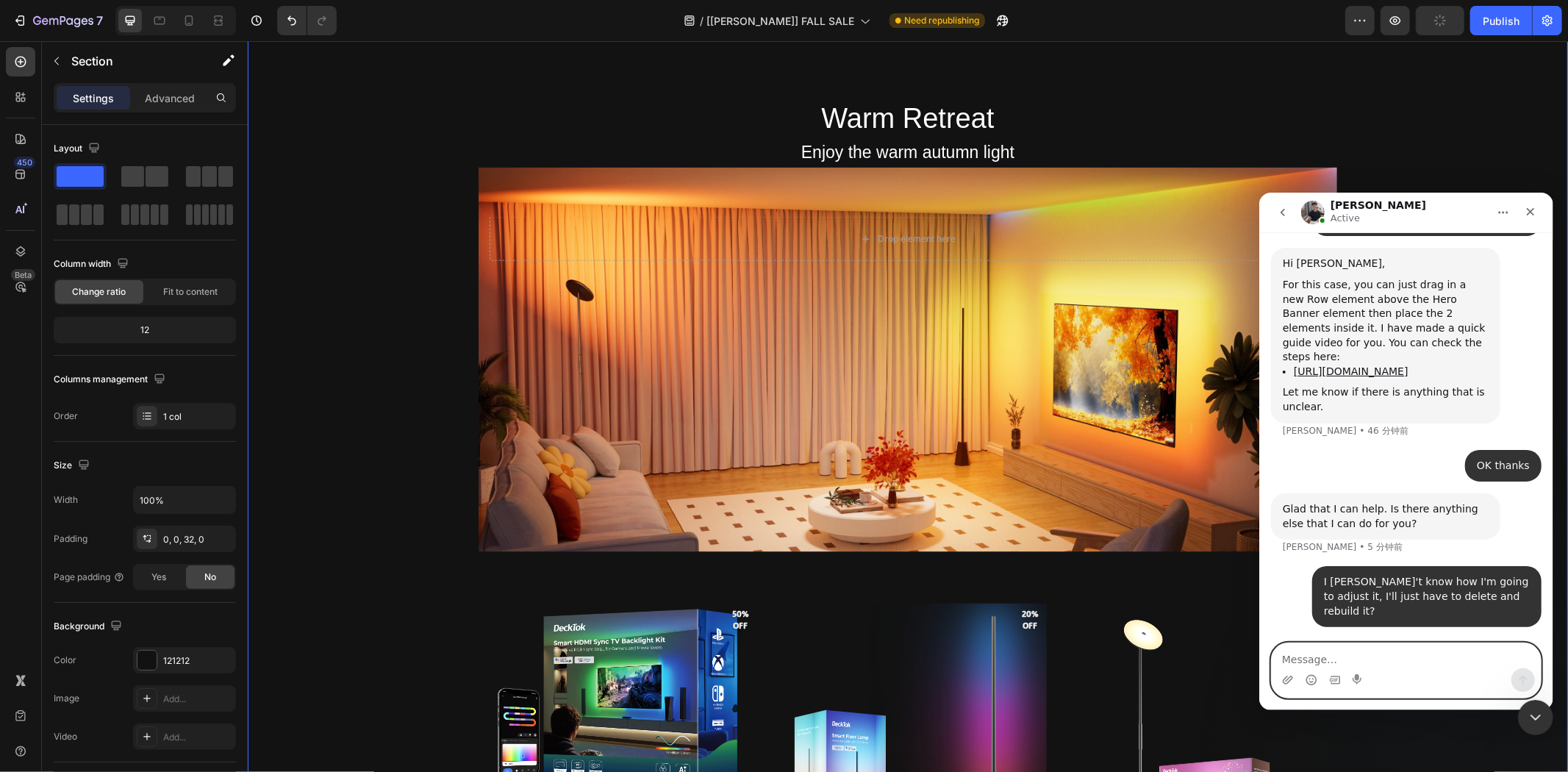
click at [1367, 651] on textarea "Message…" at bounding box center [1405, 655] width 269 height 25
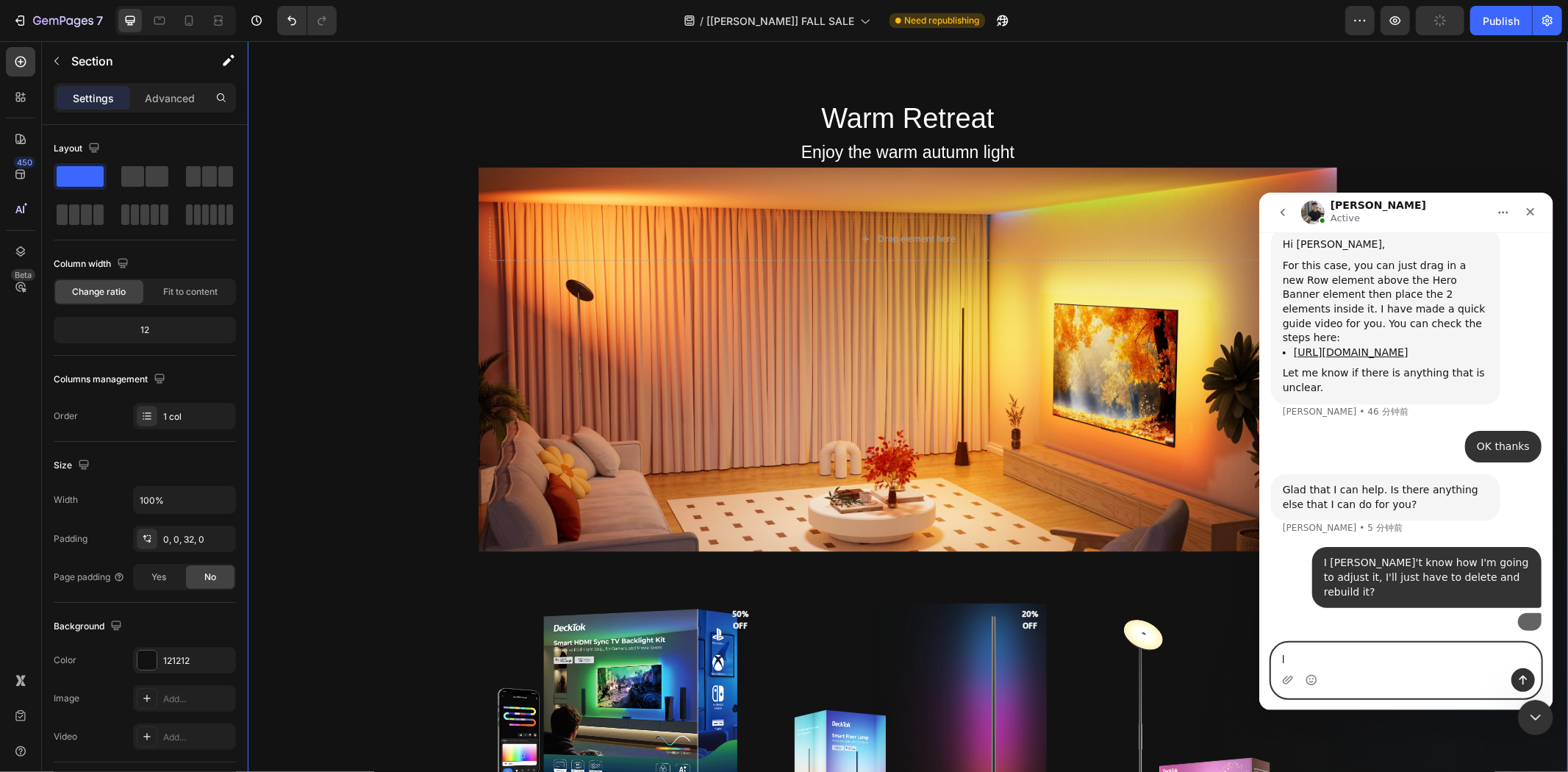
scroll to position [24397, 0]
type textarea "like this？"
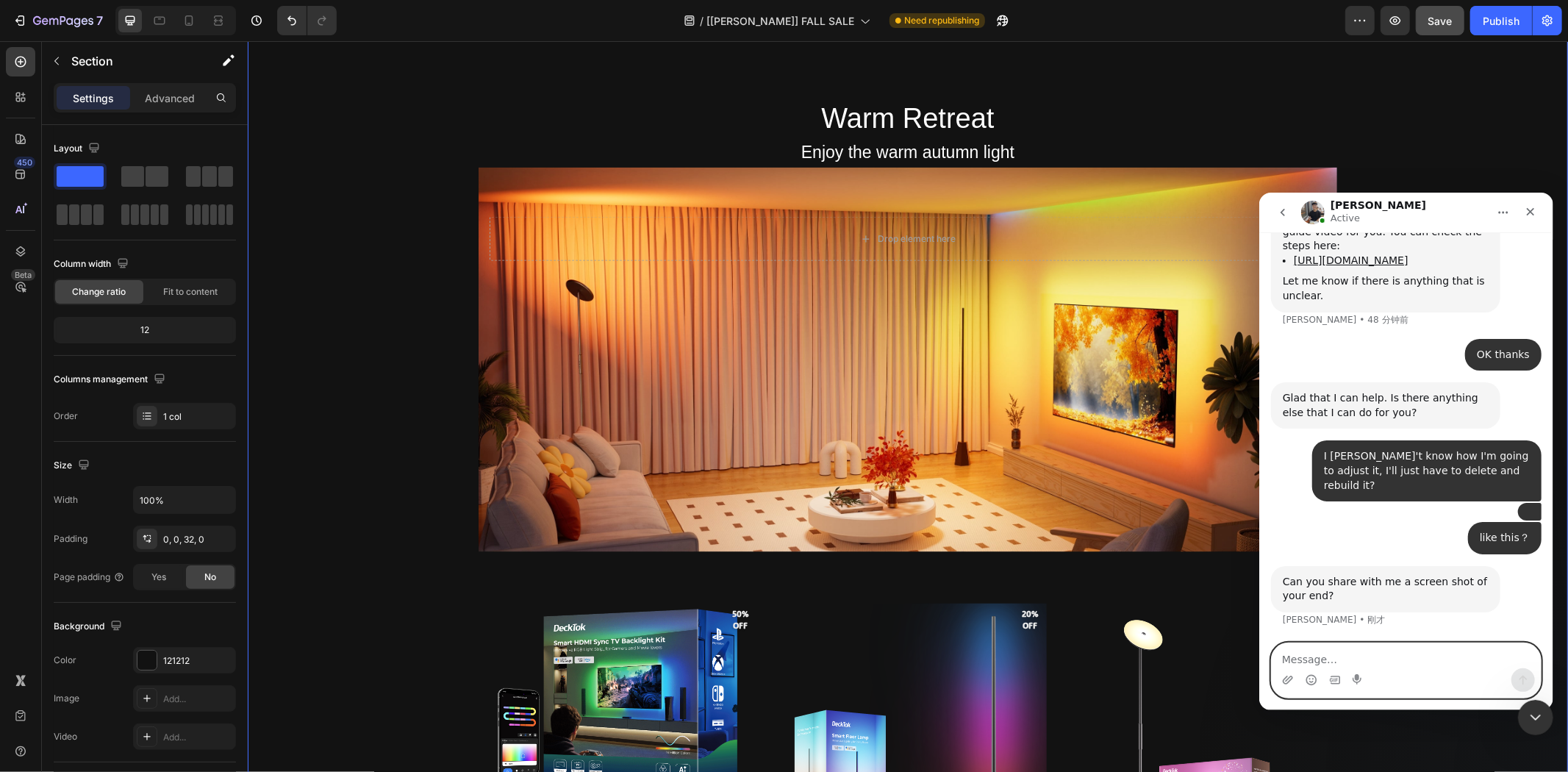
scroll to position [24577, 0]
click at [1531, 211] on icon "关闭" at bounding box center [1530, 211] width 8 height 8
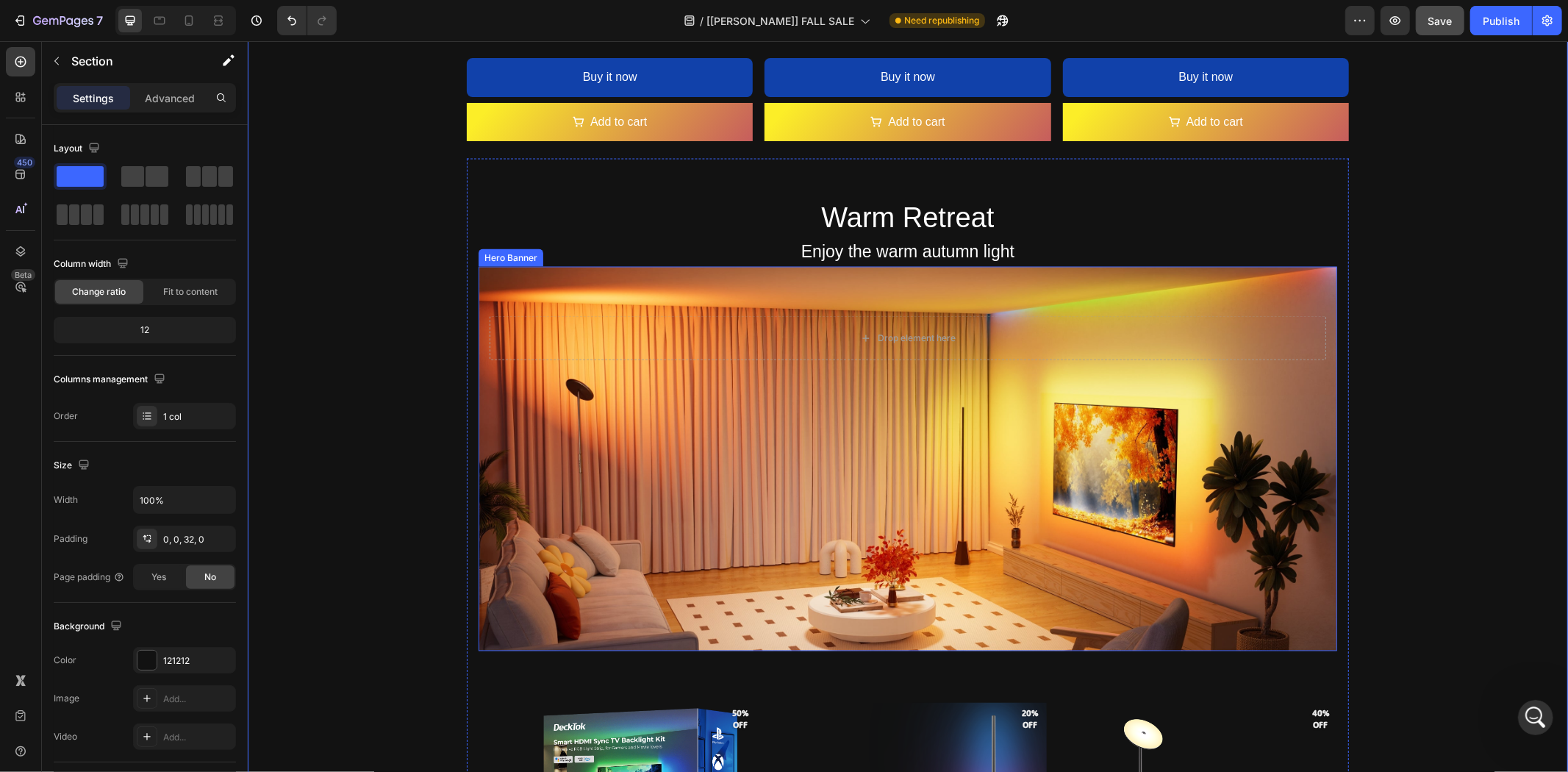
scroll to position [2125, 0]
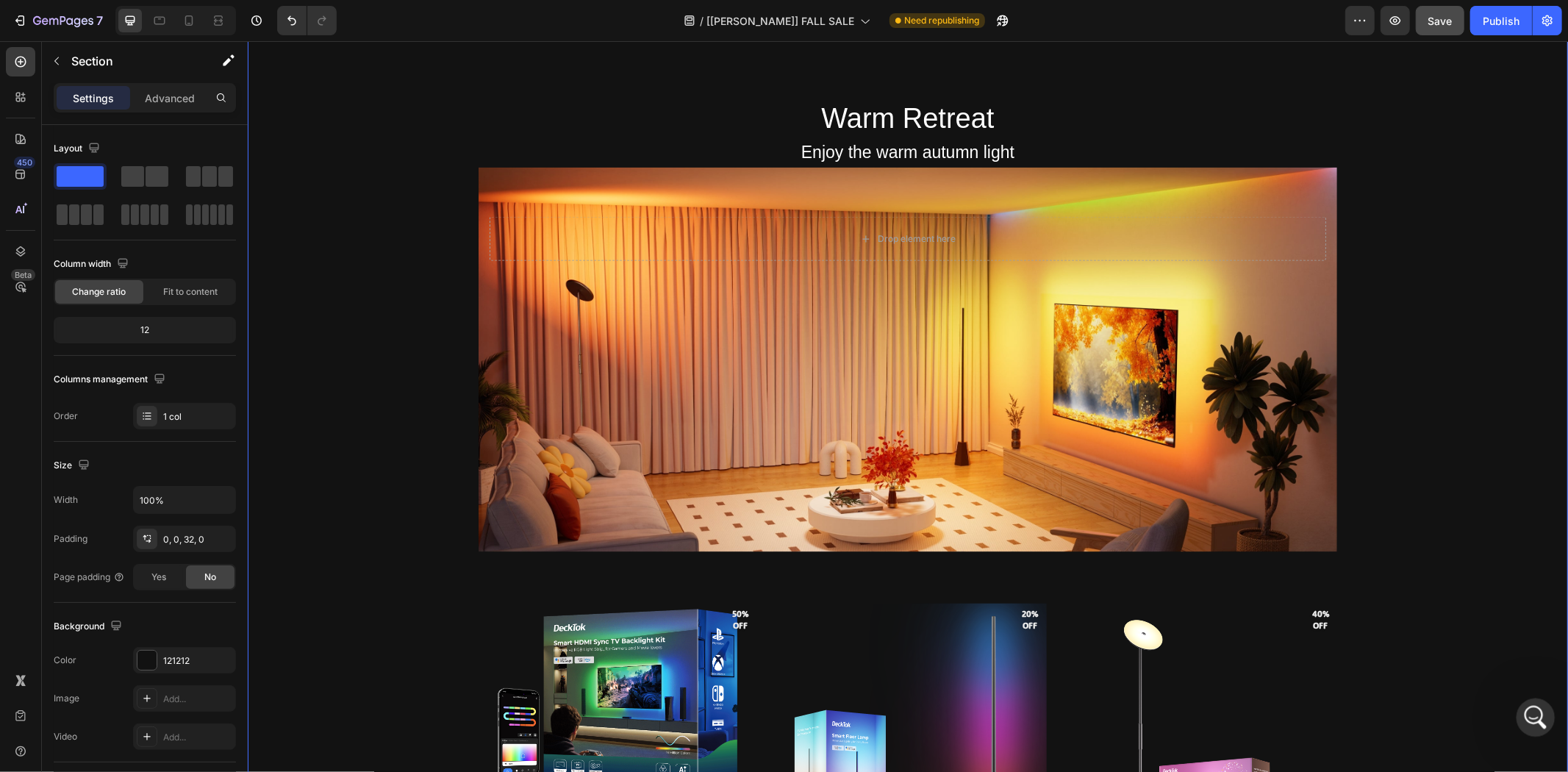
click at [1526, 702] on div "打开 Intercom Messenger" at bounding box center [1533, 716] width 48 height 48
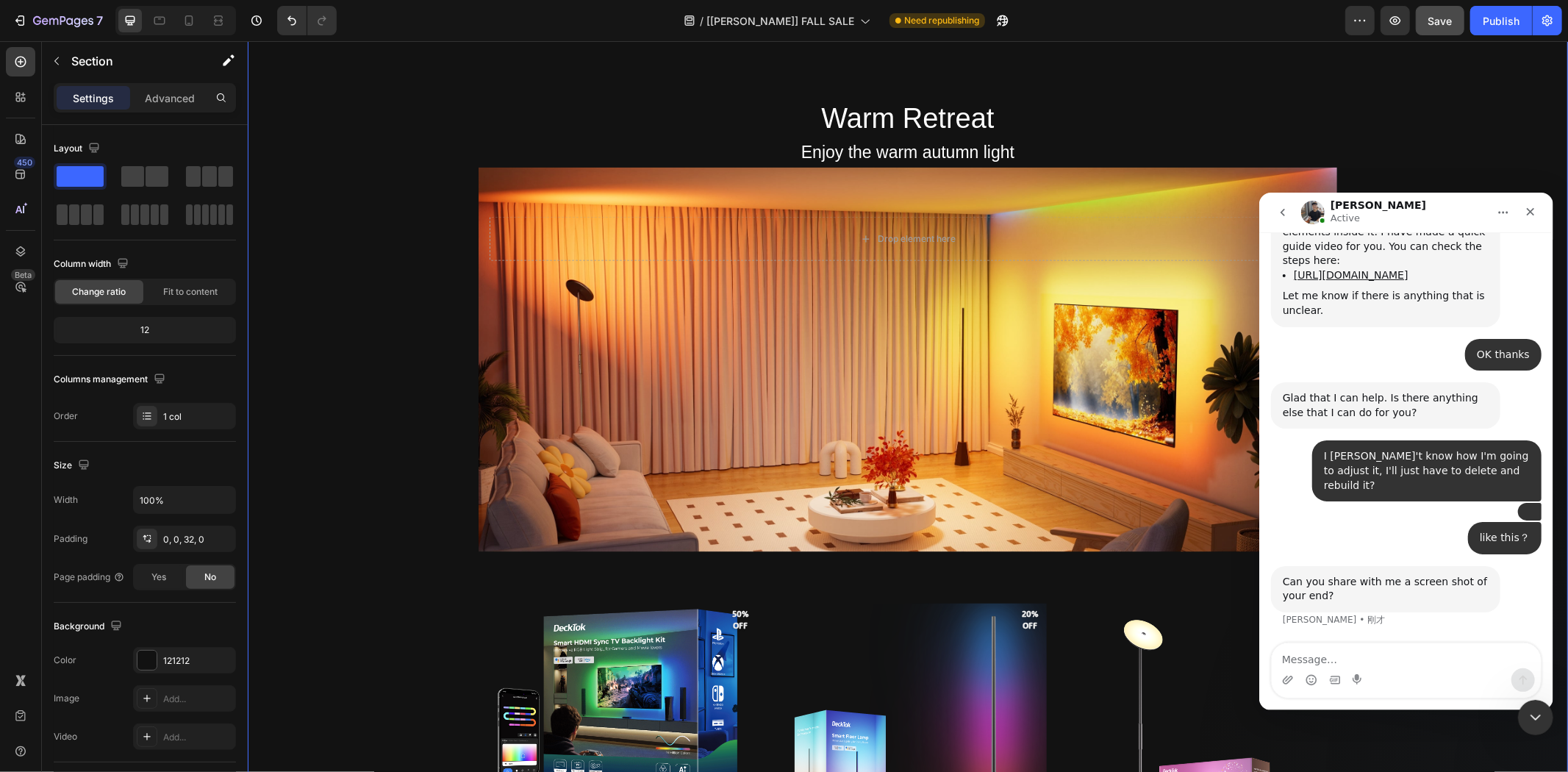
click at [1350, 662] on textarea "Message…" at bounding box center [1405, 655] width 269 height 25
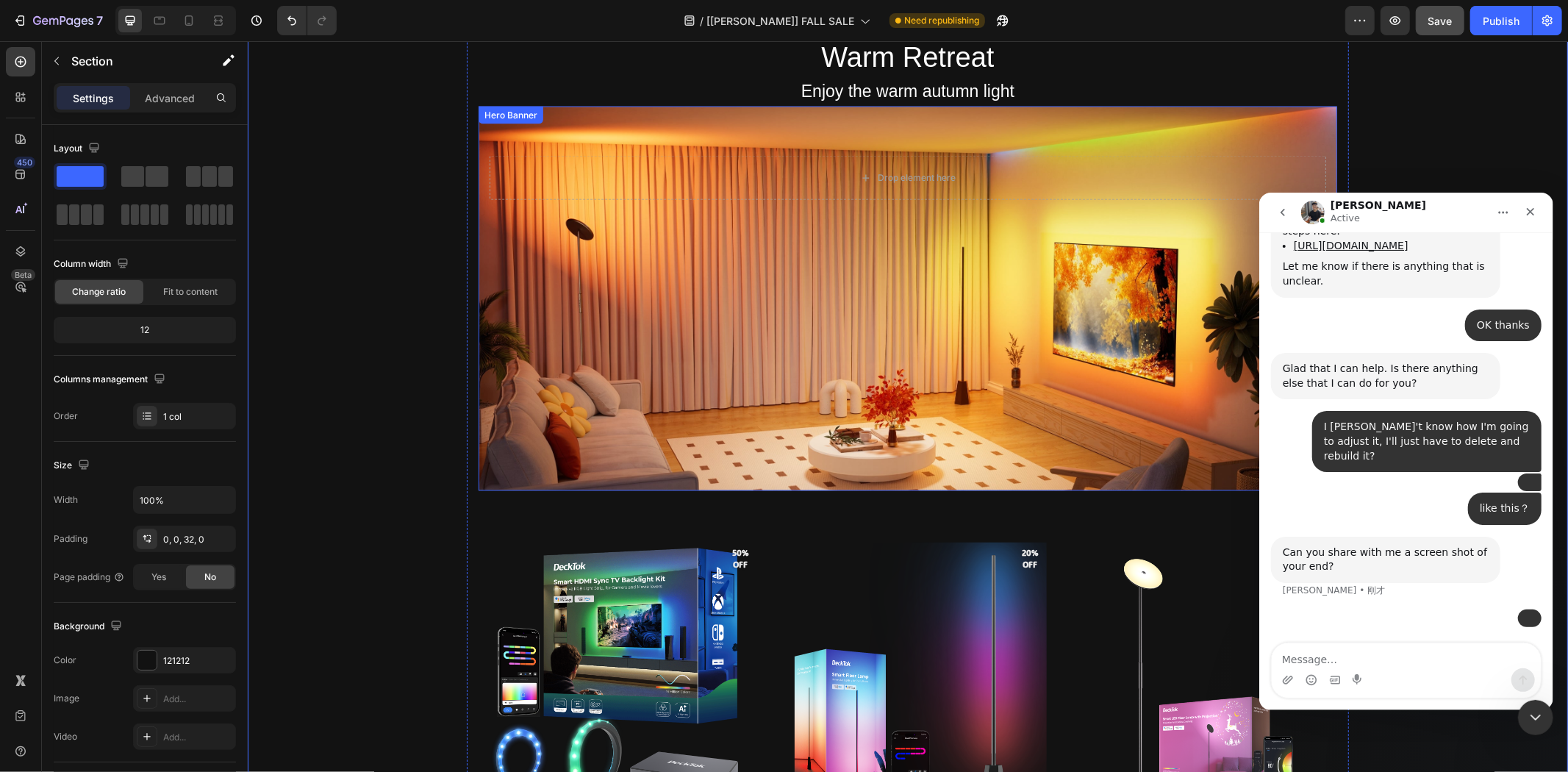
scroll to position [2043, 0]
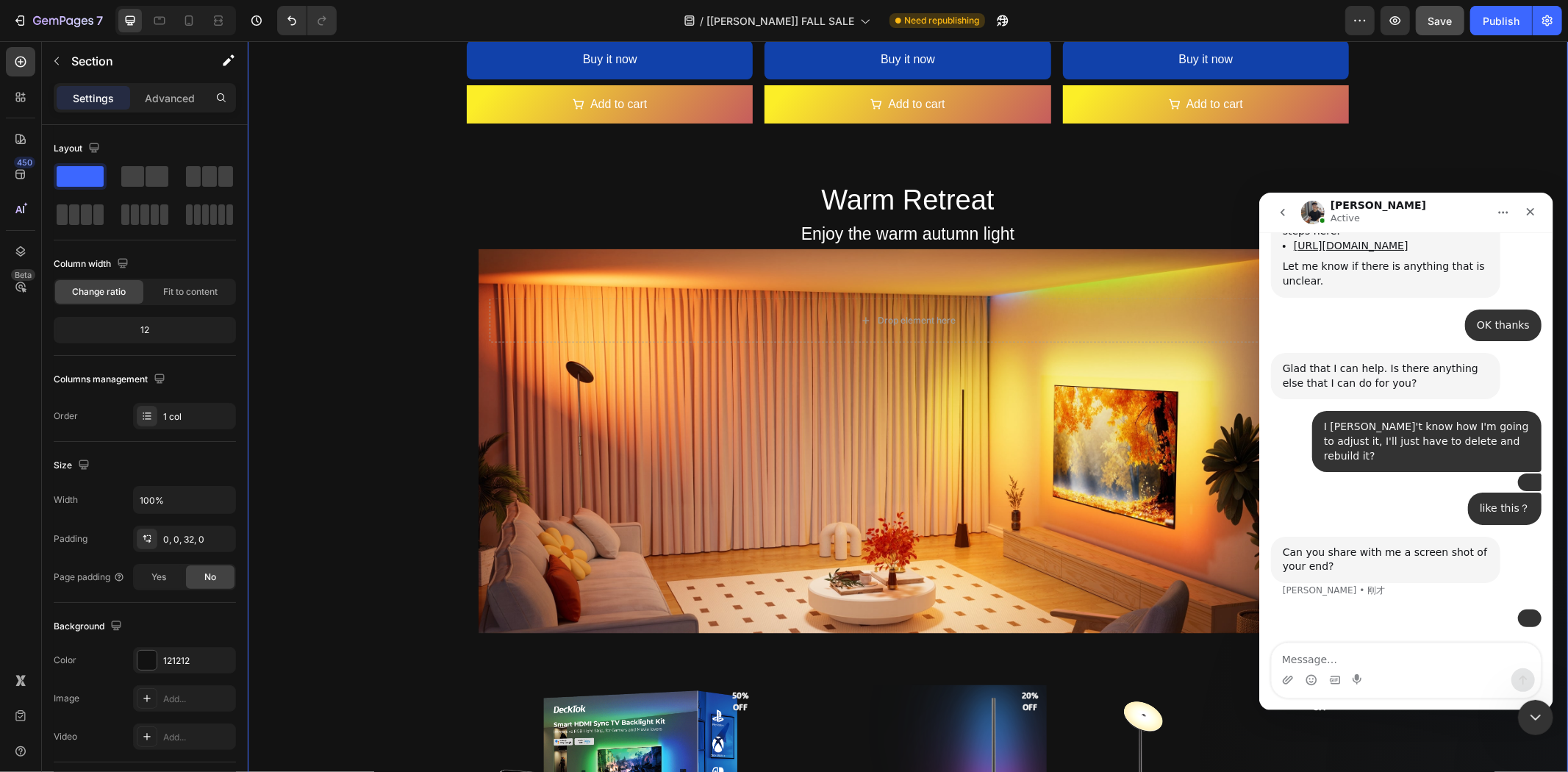
drag, startPoint x: 393, startPoint y: 410, endPoint x: 400, endPoint y: 407, distance: 7.6
click at [1421, 28] on button "Save" at bounding box center [1440, 20] width 48 height 29
click at [1395, 22] on icon "button" at bounding box center [1396, 20] width 5 height 5
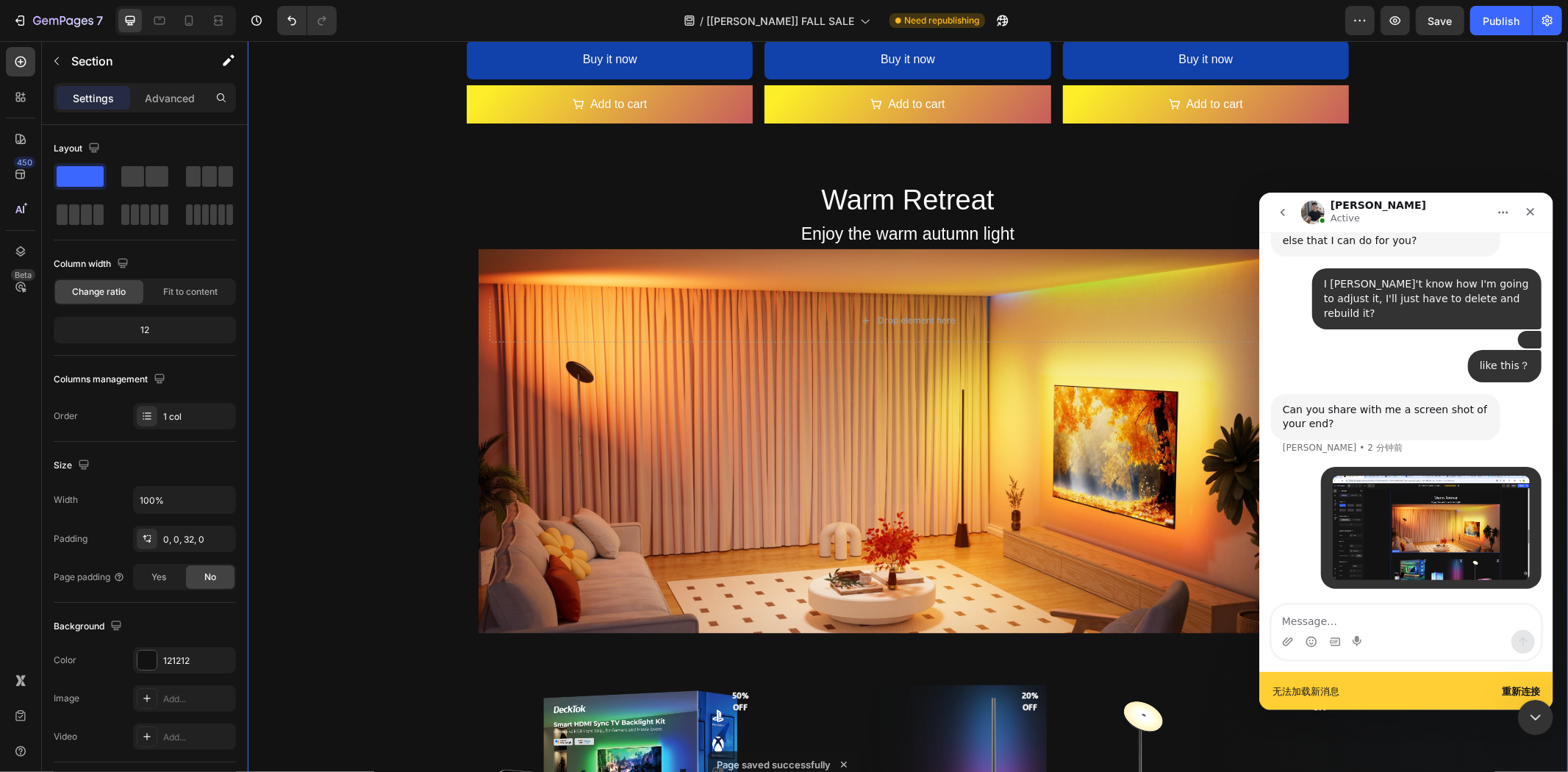
scroll to position [24769, 0]
click at [1396, 615] on textarea "Message…" at bounding box center [1405, 617] width 269 height 25
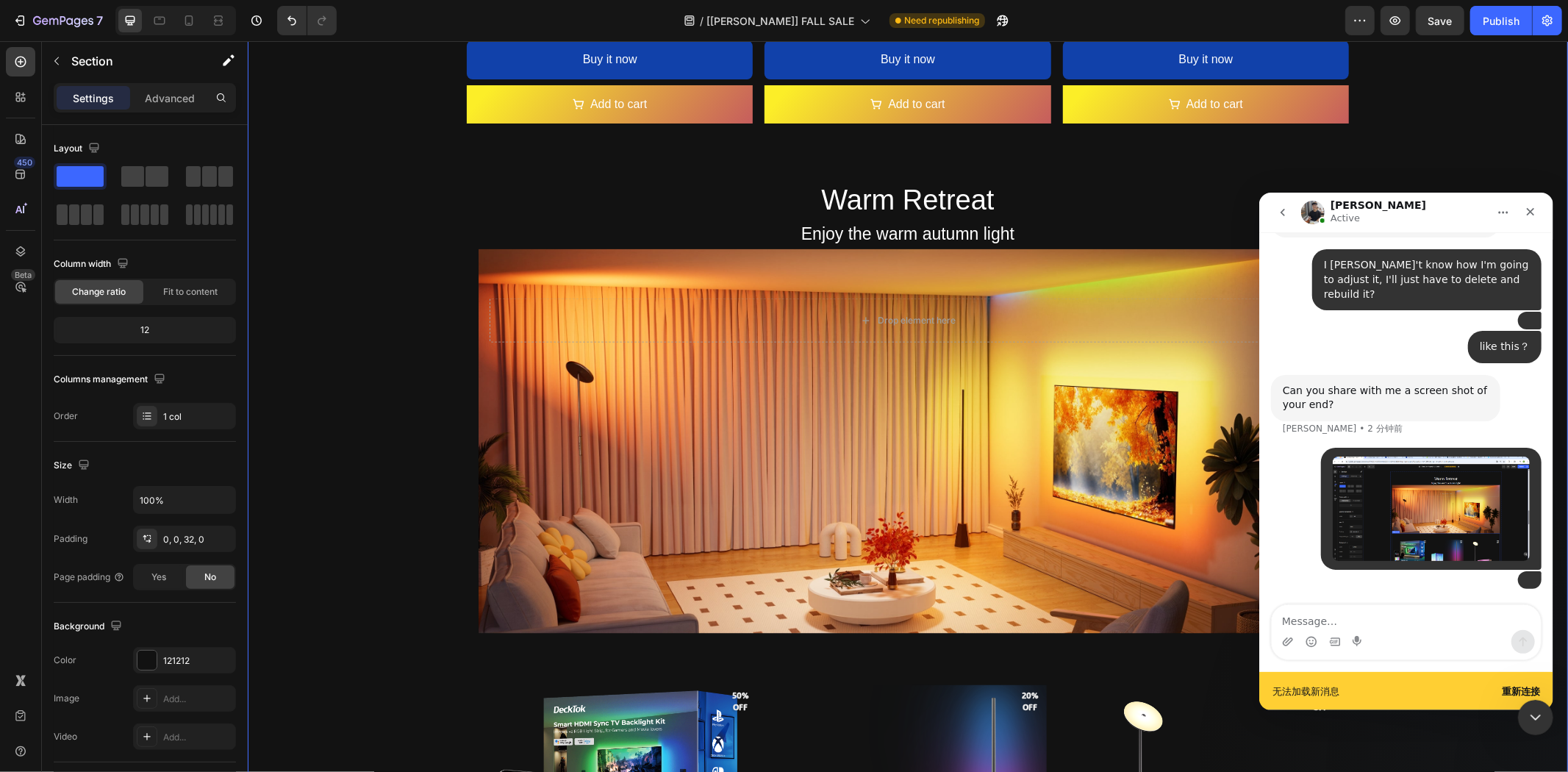
scroll to position [24870, 0]
type textarea "perfect"
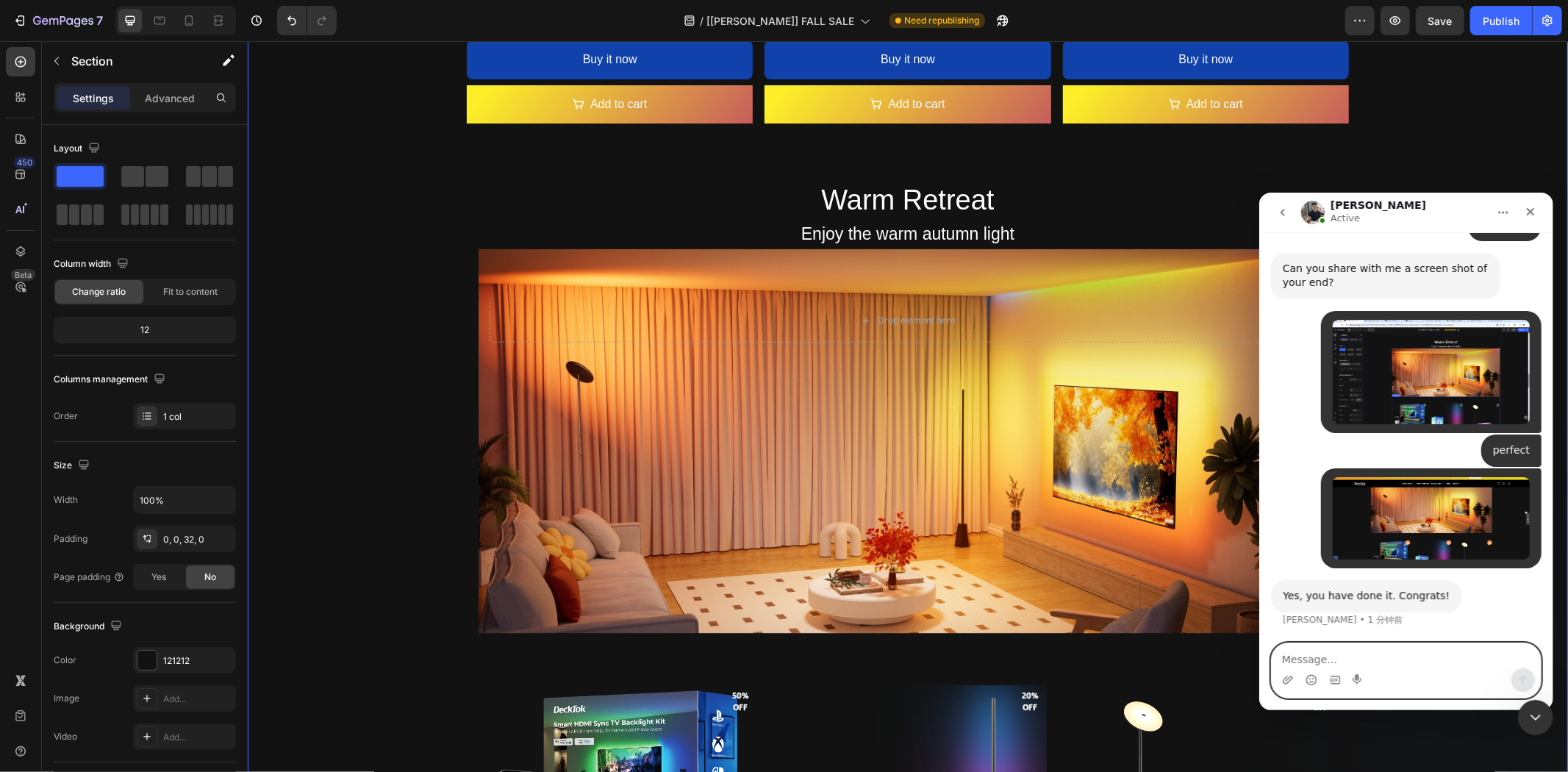
scroll to position [24910, 0]
click at [1335, 655] on textarea "Message…" at bounding box center [1405, 655] width 269 height 25
click at [1377, 660] on textarea "Message…" at bounding box center [1405, 655] width 269 height 25
click at [27, 20] on div "7" at bounding box center [58, 20] width 90 height 17
